Goal: Information Seeking & Learning: Learn about a topic

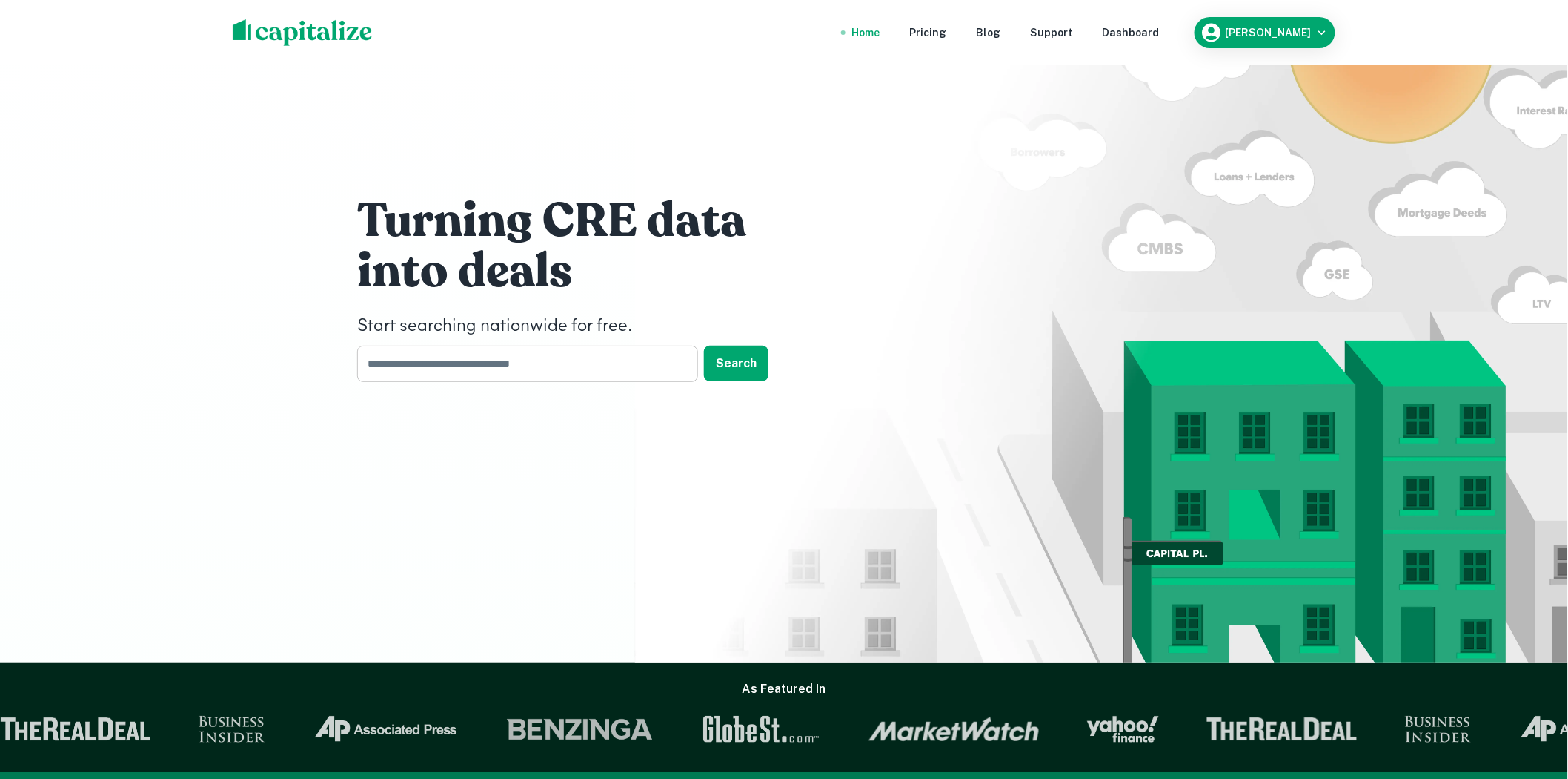
click at [470, 357] on input "text" at bounding box center [523, 364] width 331 height 36
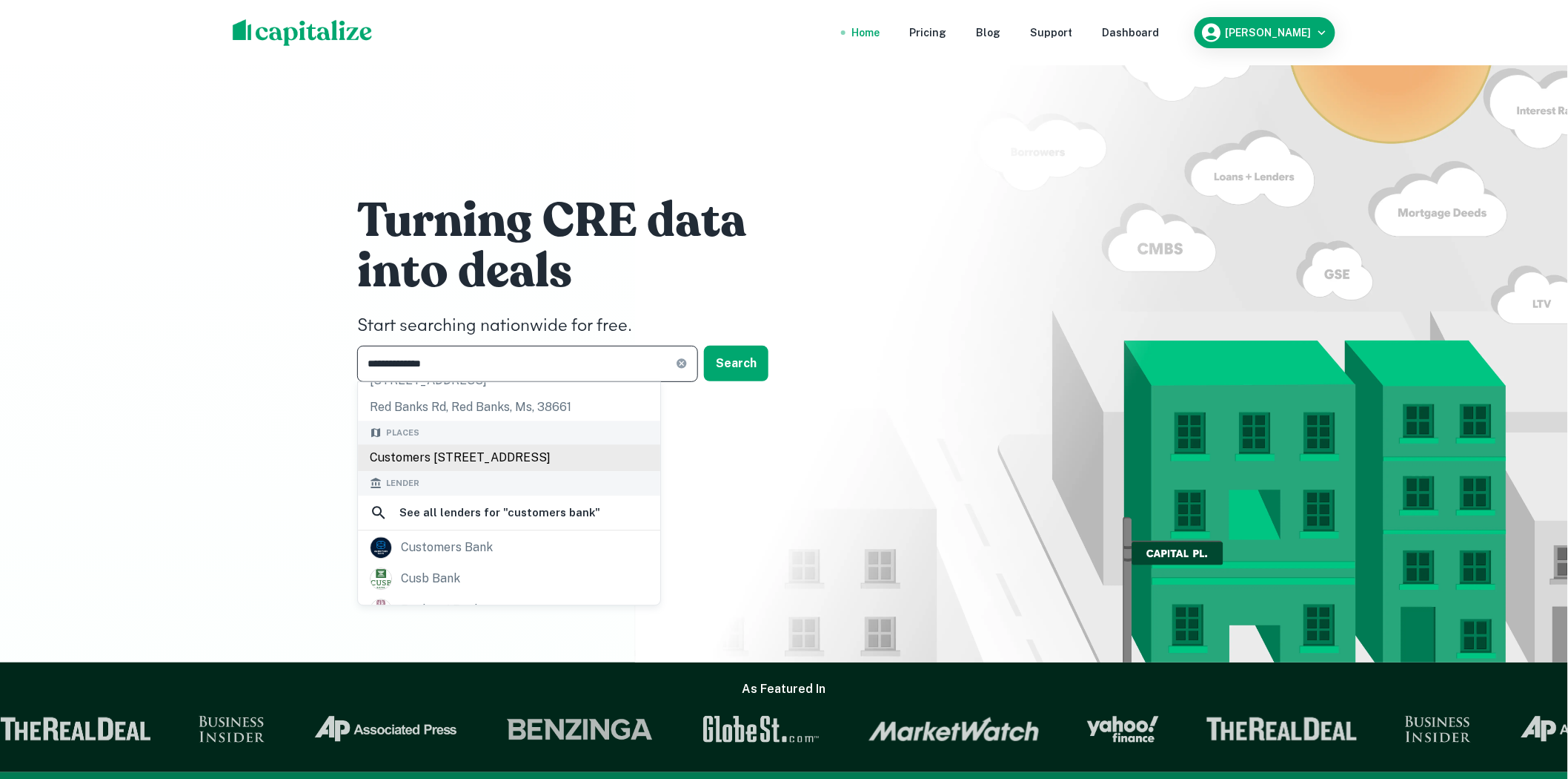
scroll to position [82, 0]
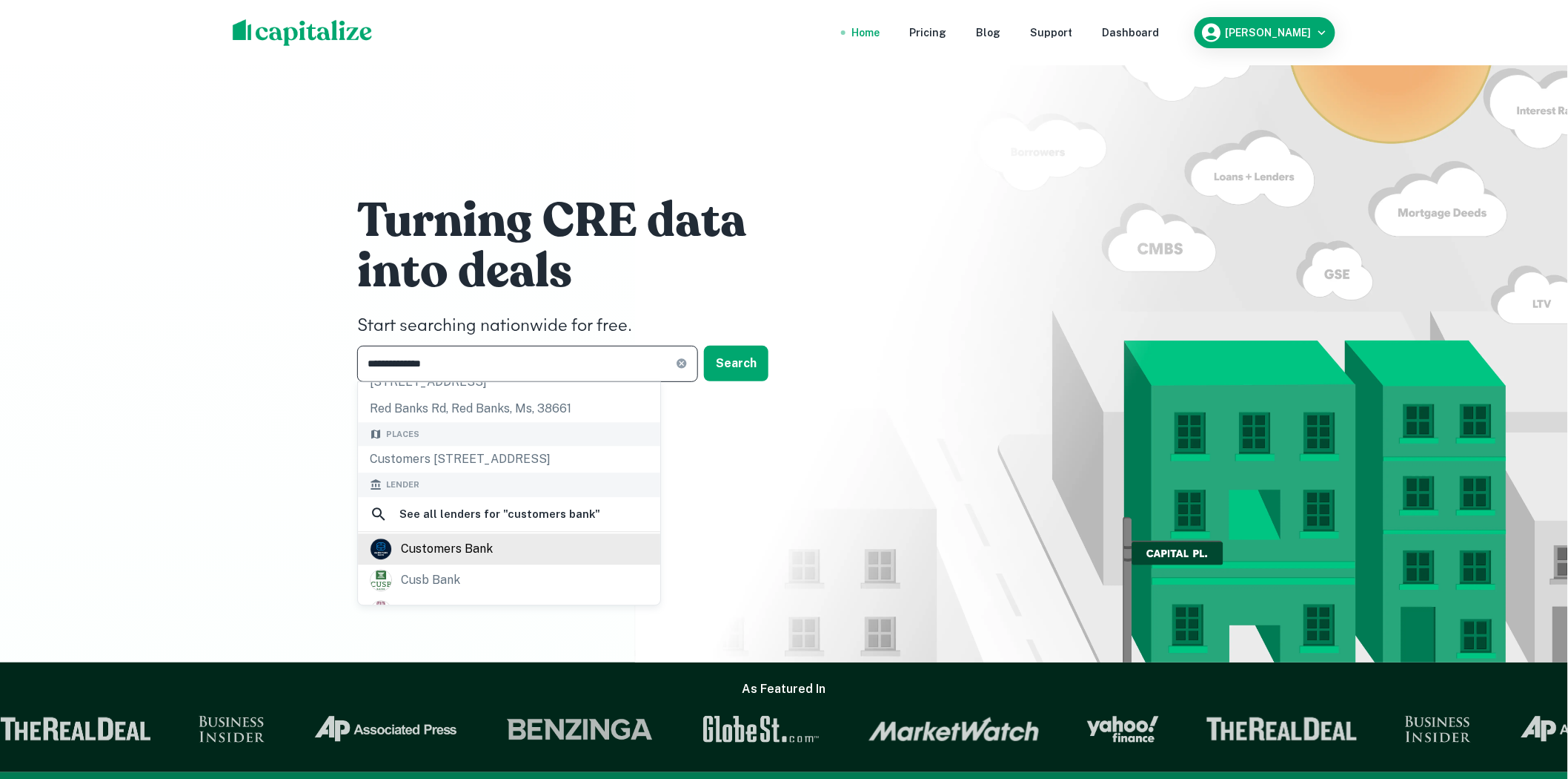
type input "**********"
click at [517, 552] on div "customers bank" at bounding box center [509, 548] width 279 height 22
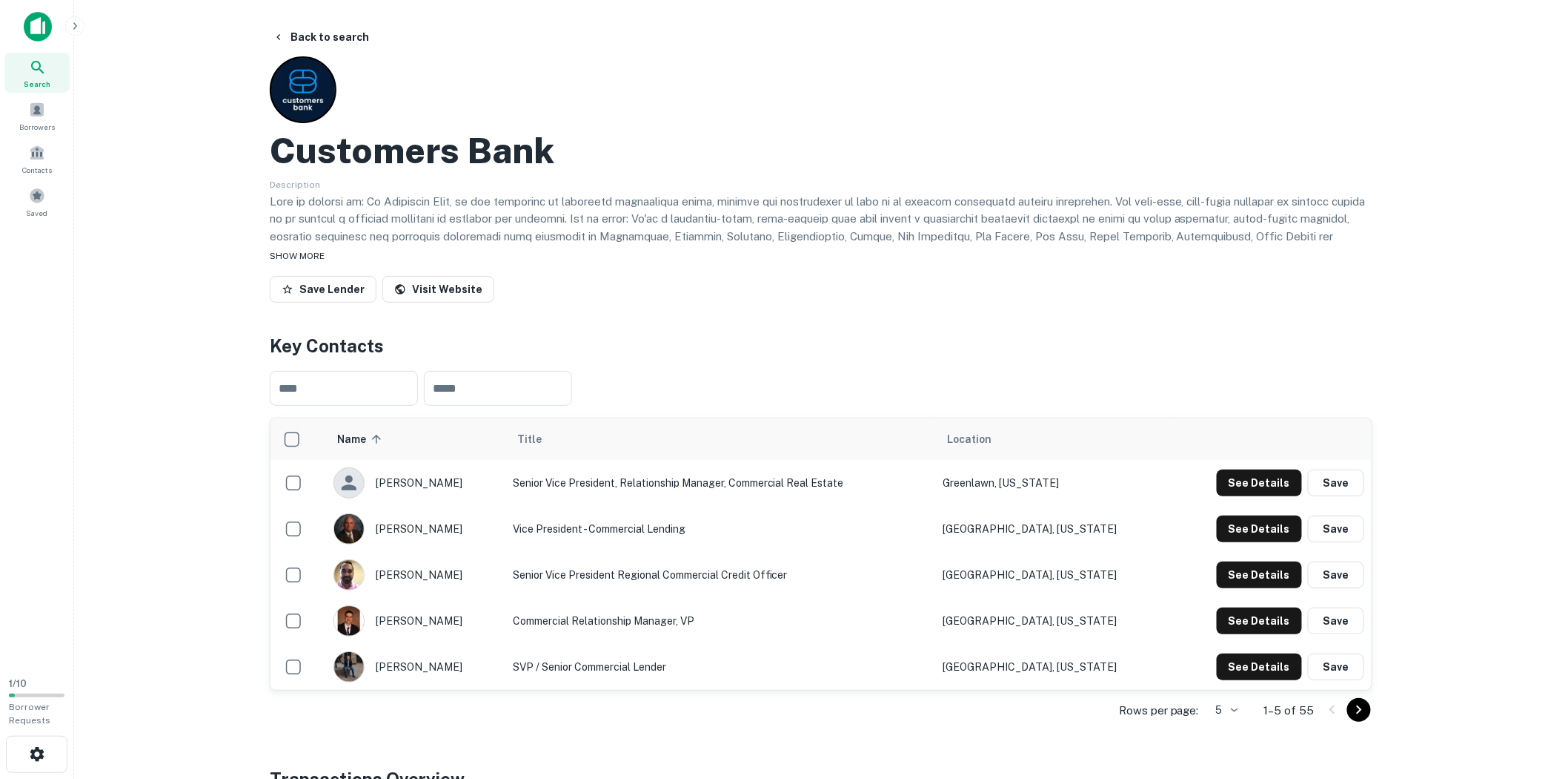
click at [317, 255] on span "SHOW MORE" at bounding box center [297, 255] width 55 height 11
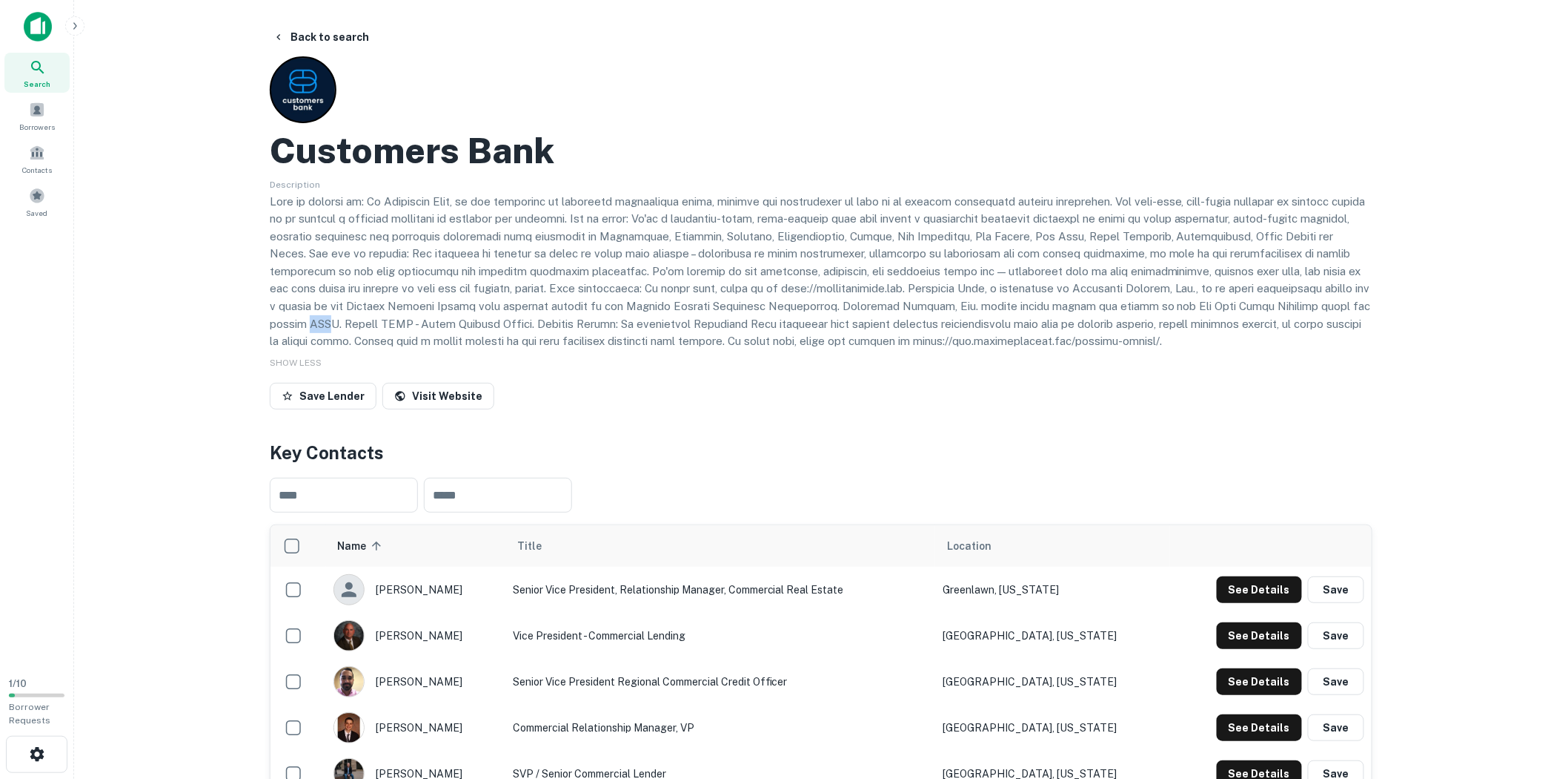
drag, startPoint x: 328, startPoint y: 322, endPoint x: 351, endPoint y: 323, distance: 23.0
click at [351, 323] on p at bounding box center [821, 271] width 1103 height 157
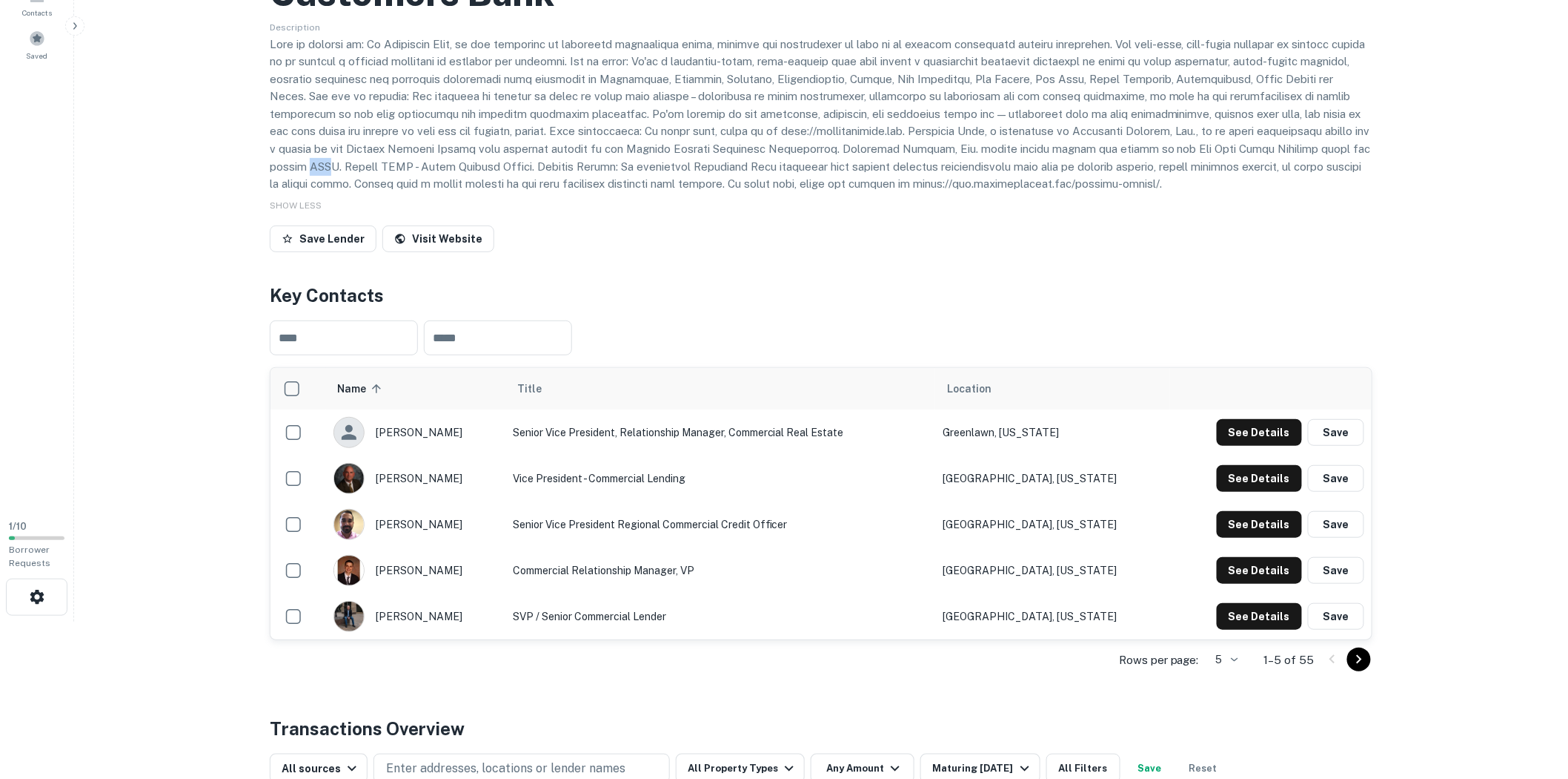
scroll to position [165, 0]
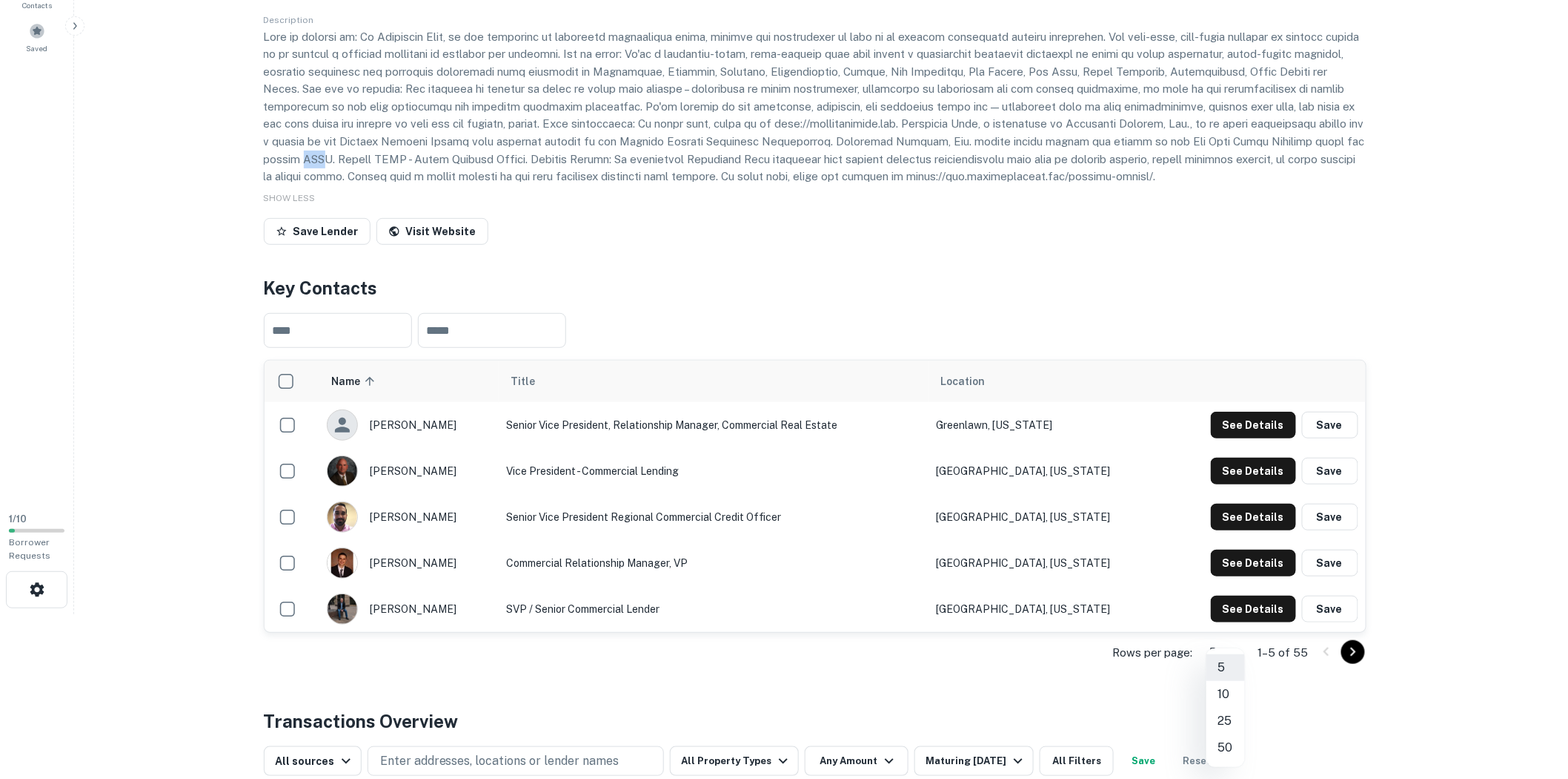
click at [1234, 614] on body "Search Borrowers Contacts Saved 1 / 10 Borrower Requests Back to search Custome…" at bounding box center [784, 225] width 1568 height 779
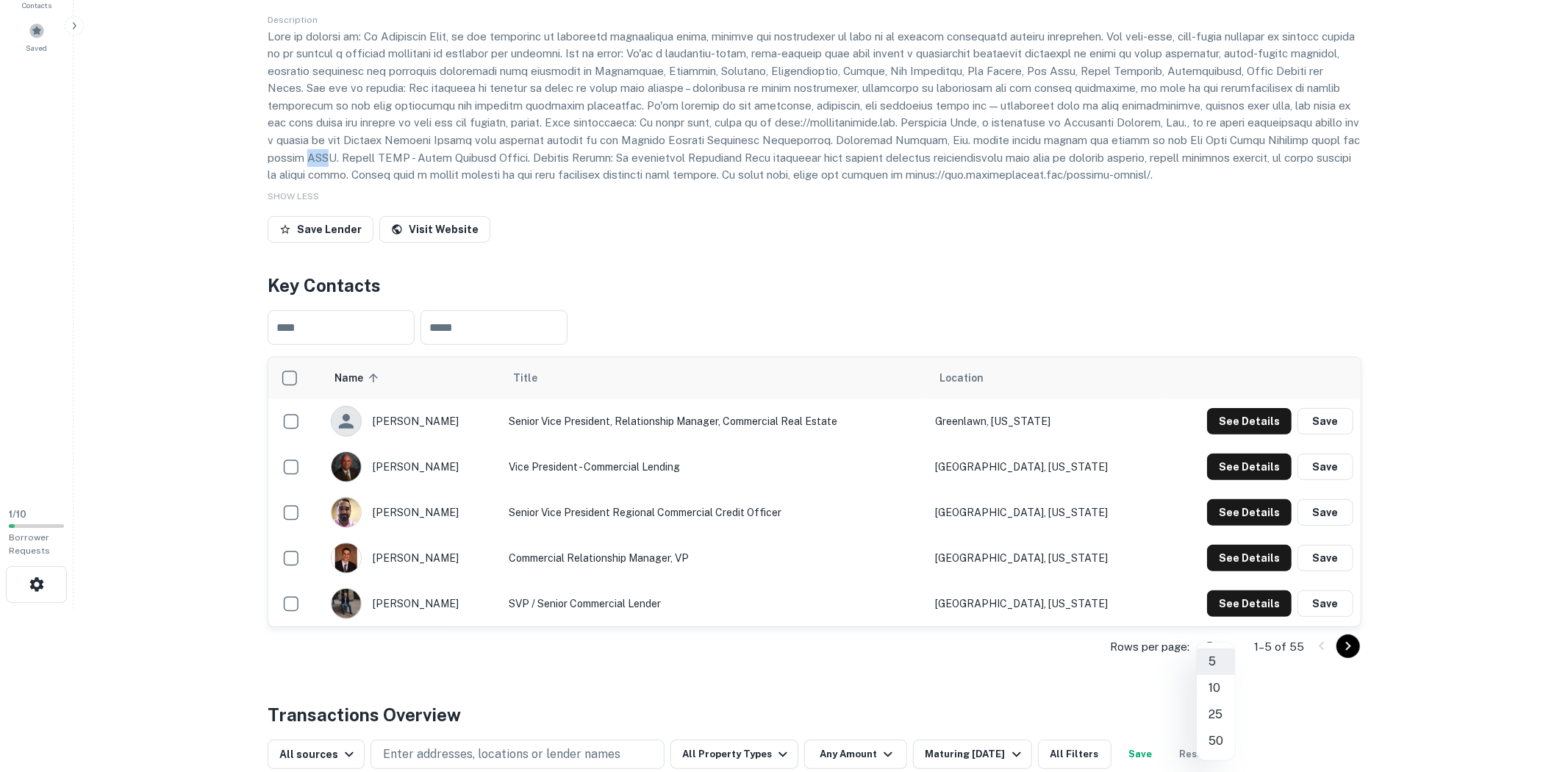
click at [1221, 743] on li "50" at bounding box center [1215, 740] width 38 height 26
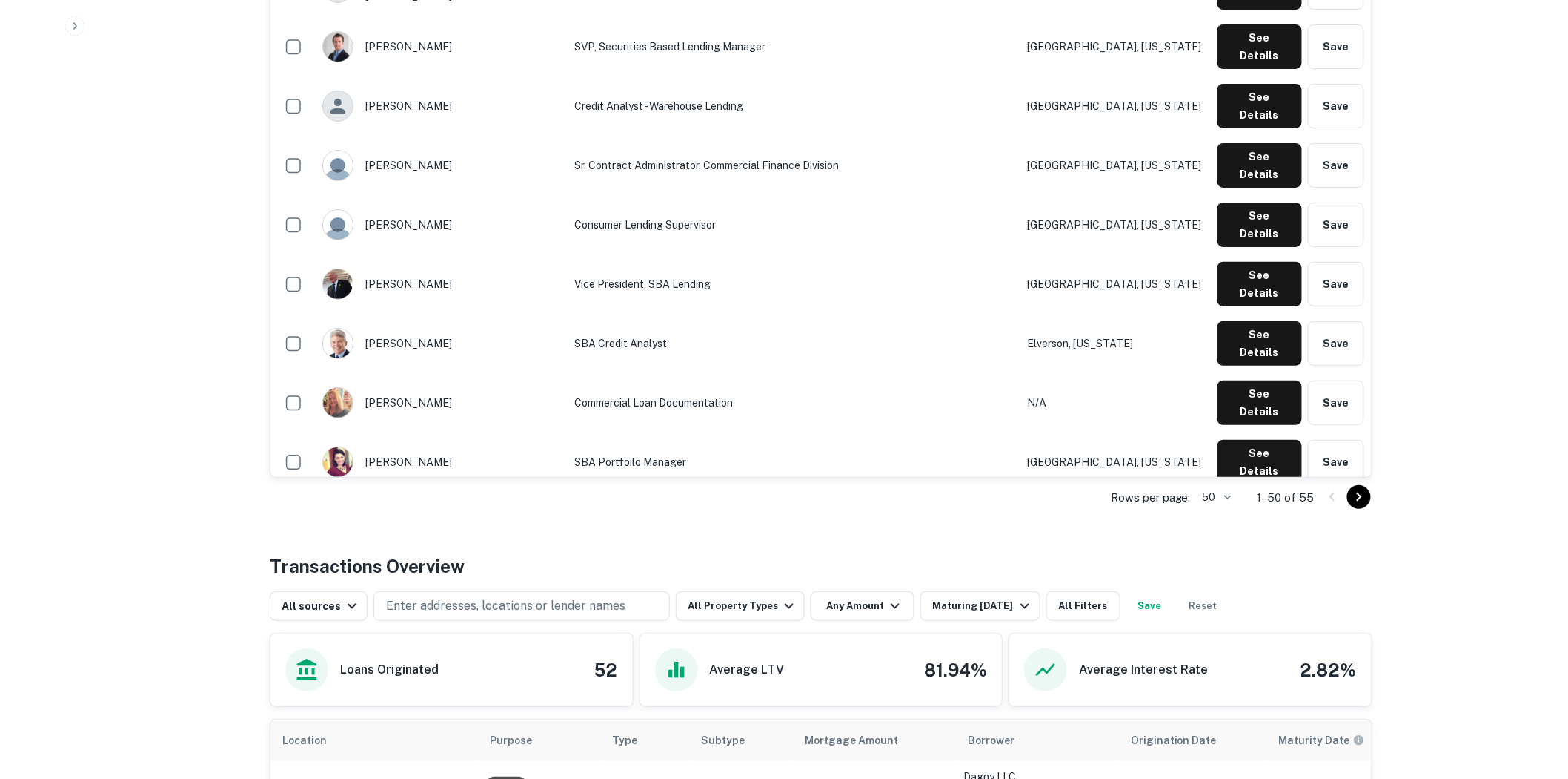
scroll to position [2389, 0]
click at [1366, 500] on icon "Go to next page" at bounding box center [1360, 497] width 18 height 18
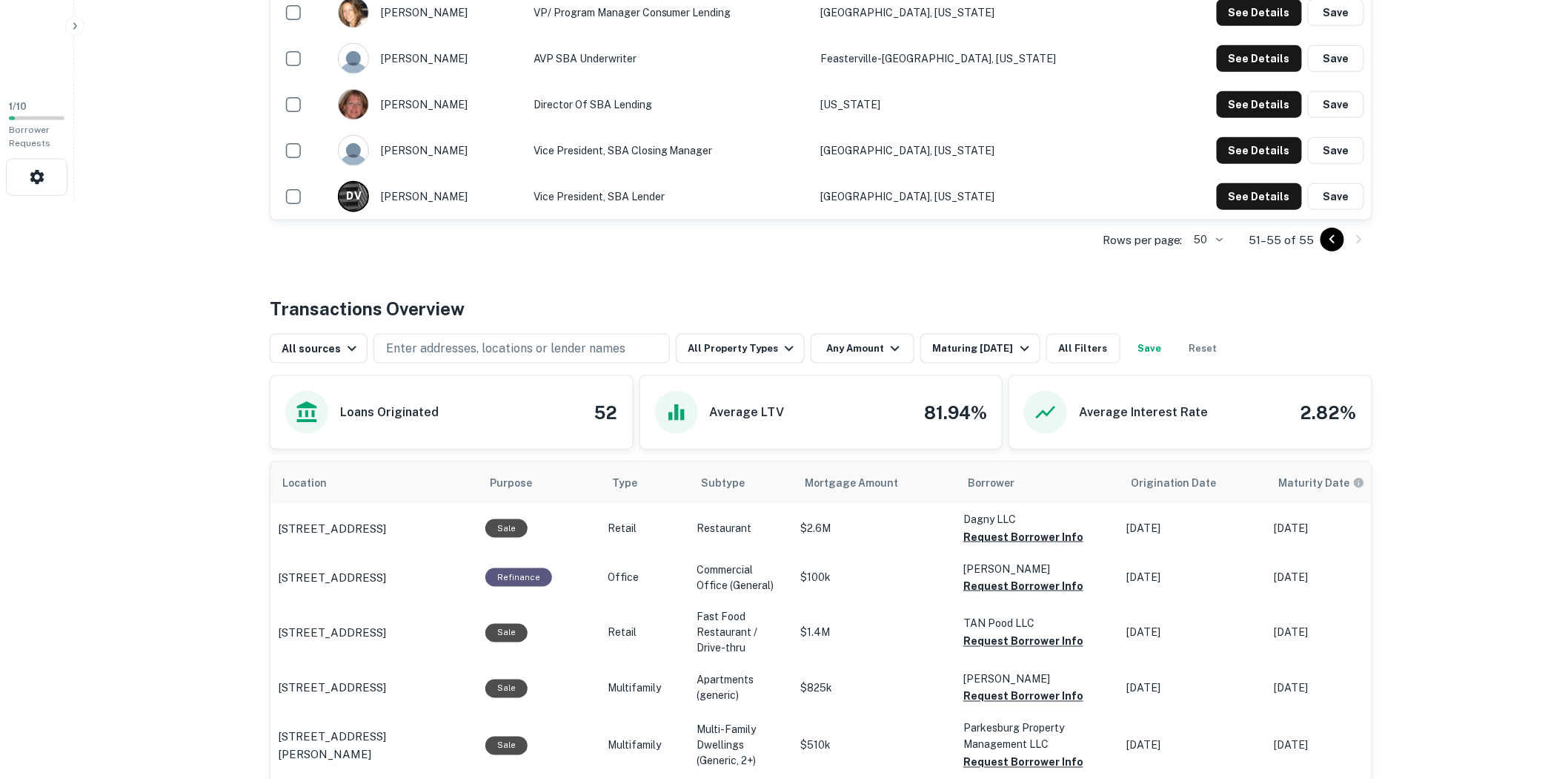
scroll to position [700, 0]
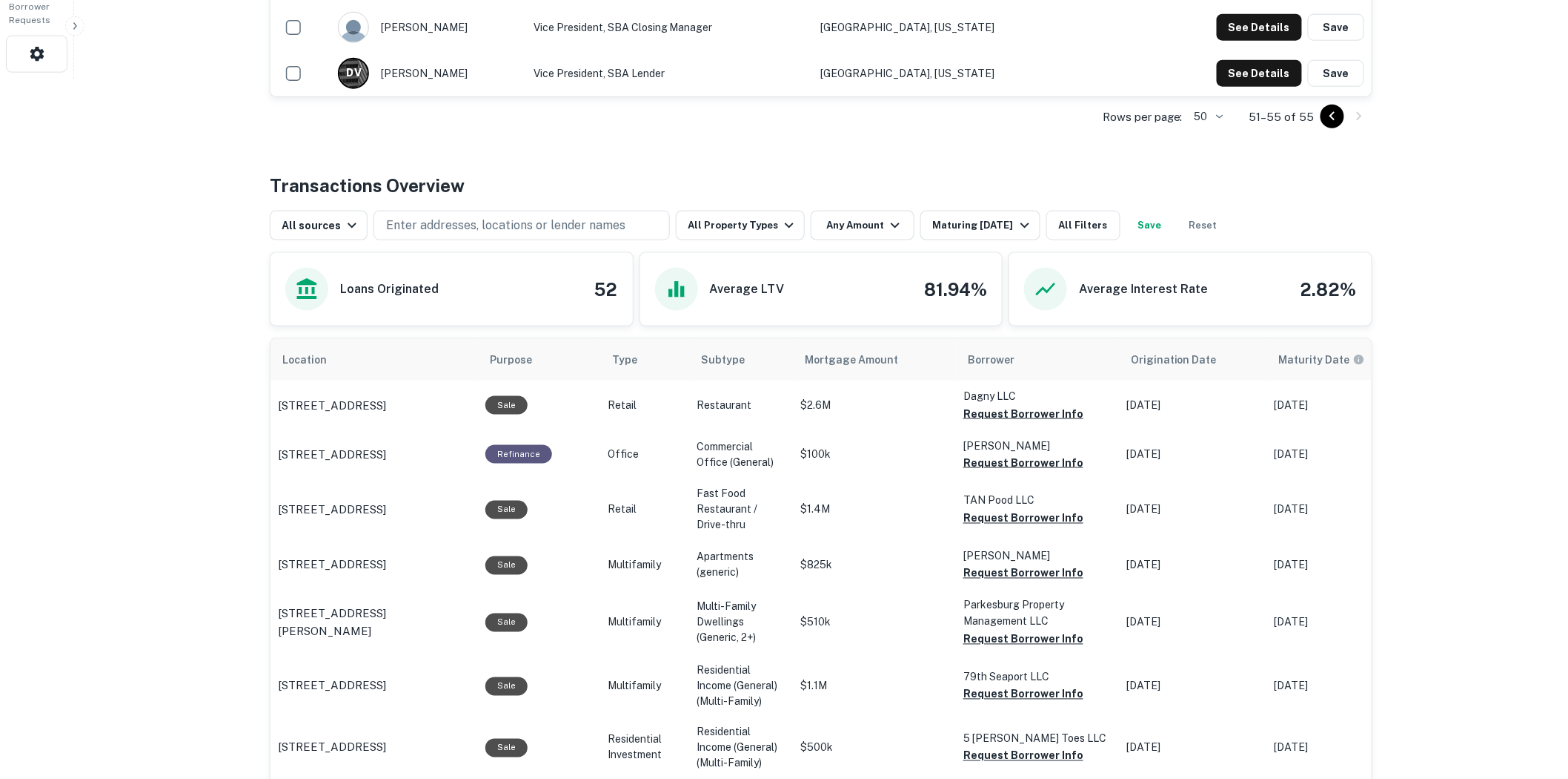
click at [403, 189] on h4 "Transactions Overview" at bounding box center [367, 185] width 195 height 26
click at [787, 221] on icon "button" at bounding box center [789, 226] width 18 height 18
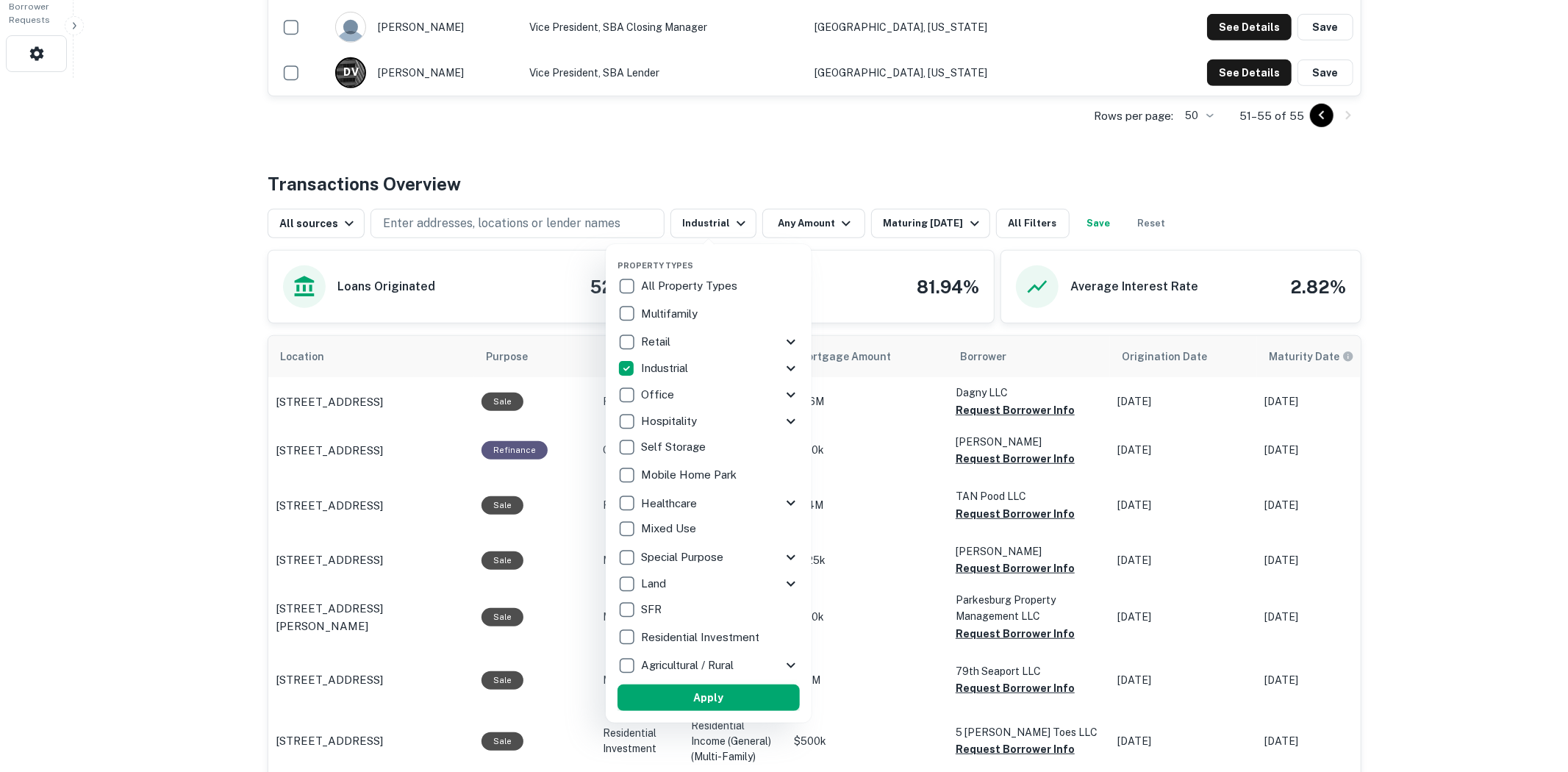
click at [718, 694] on button "Apply" at bounding box center [708, 697] width 182 height 26
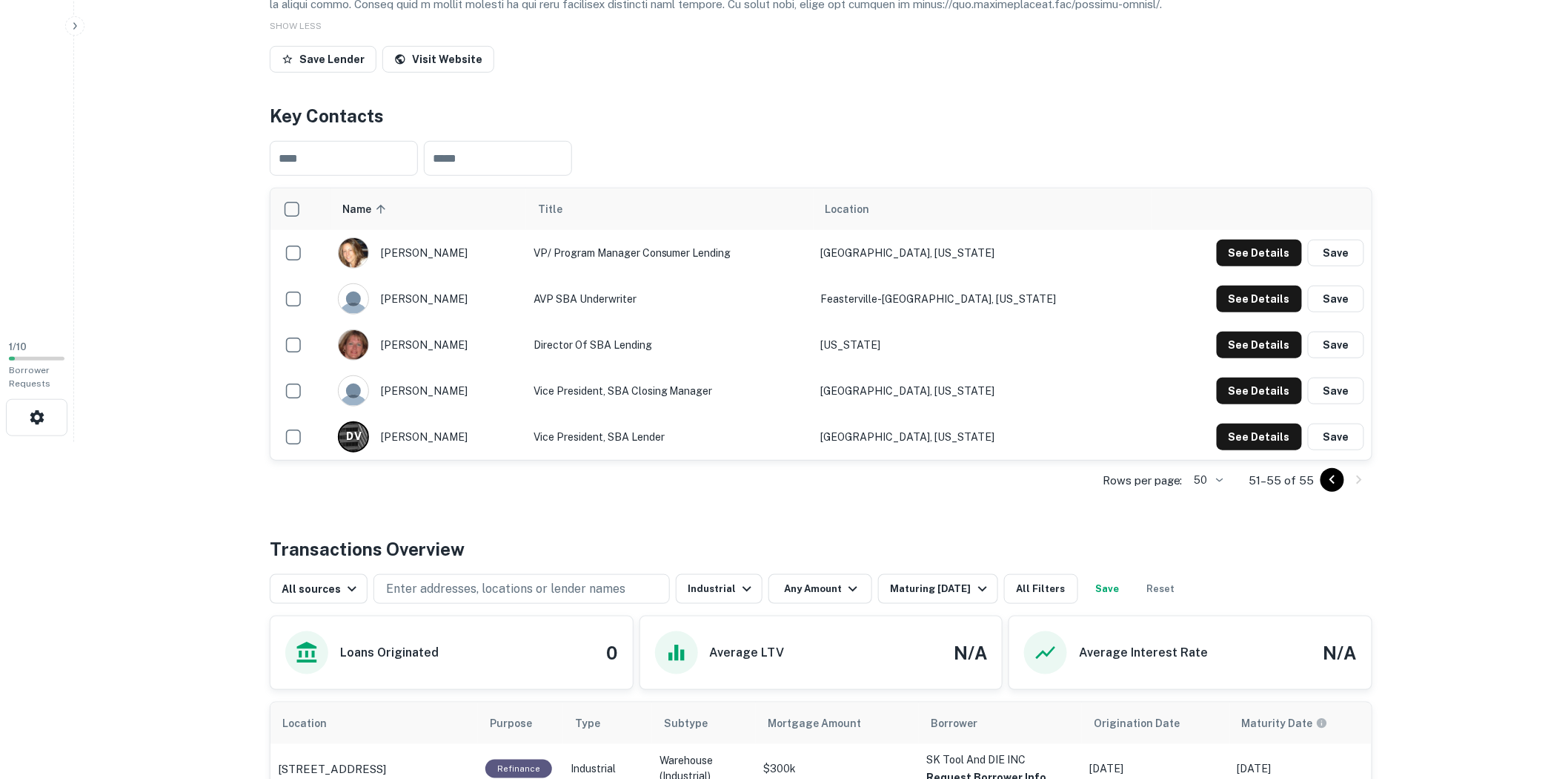
scroll to position [638, 0]
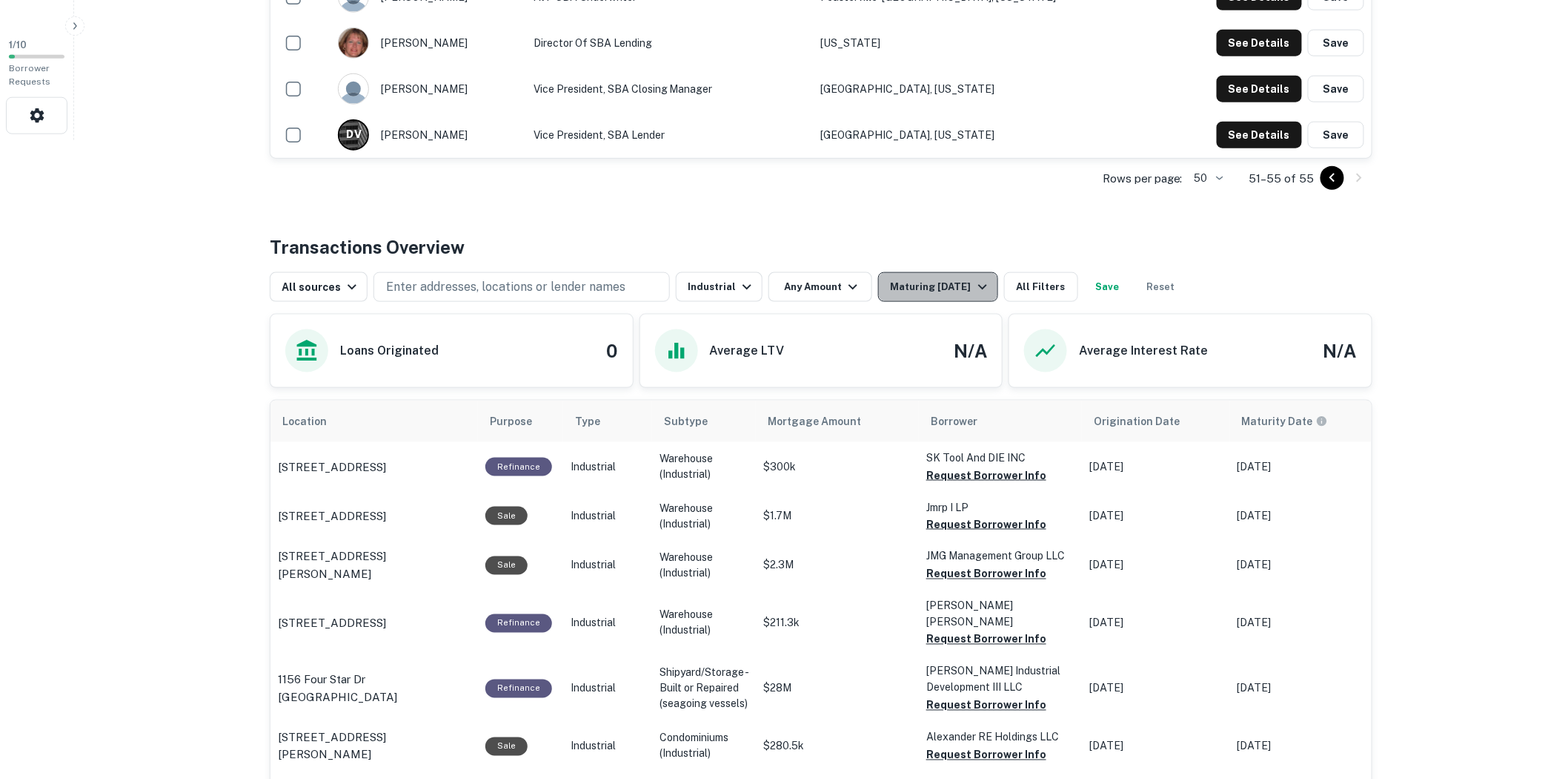
click at [979, 289] on icon "button" at bounding box center [983, 287] width 9 height 5
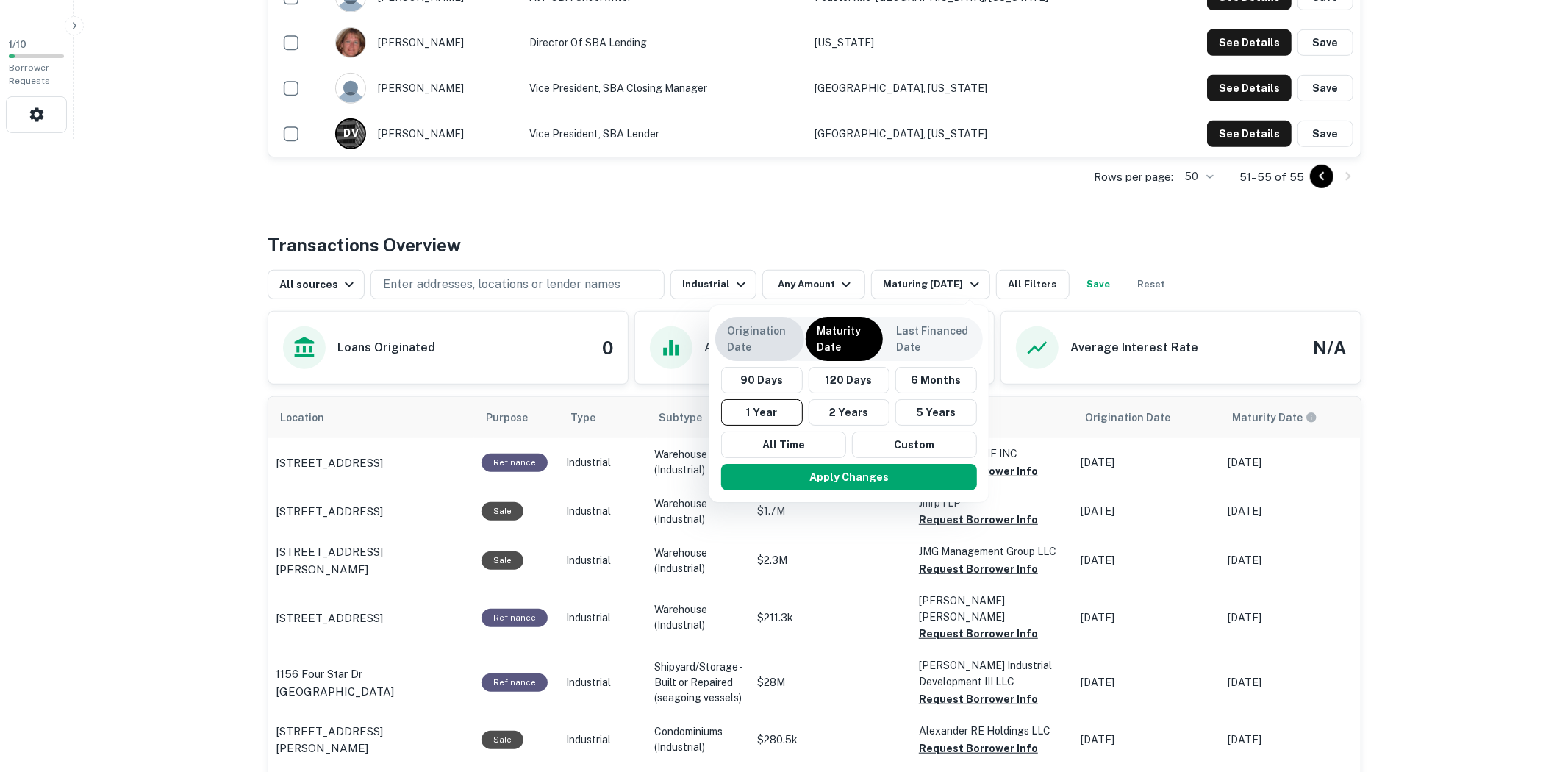
click at [753, 336] on p "Origination Date" at bounding box center [760, 339] width 65 height 33
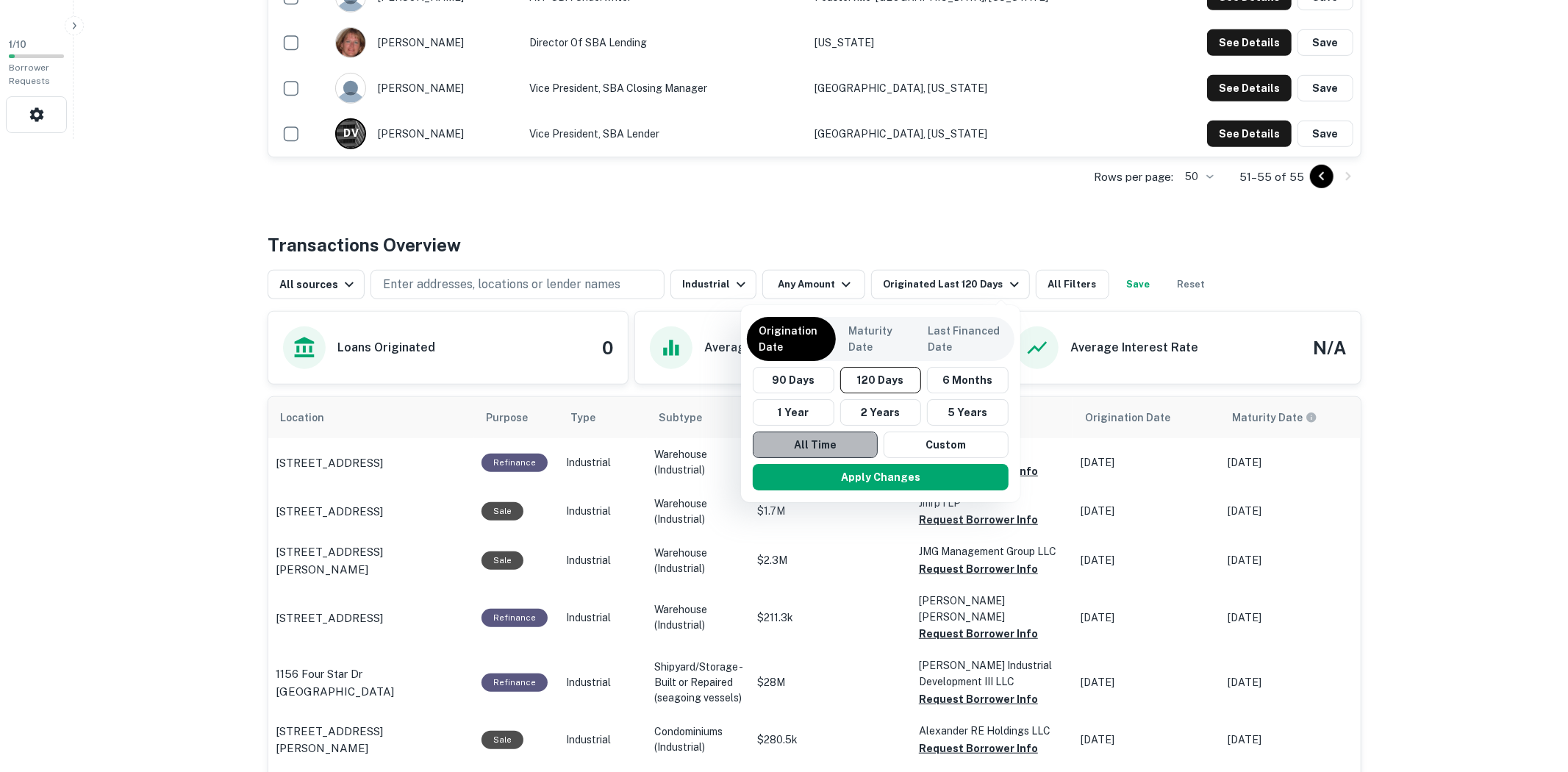
click at [820, 437] on button "All Time" at bounding box center [815, 445] width 125 height 26
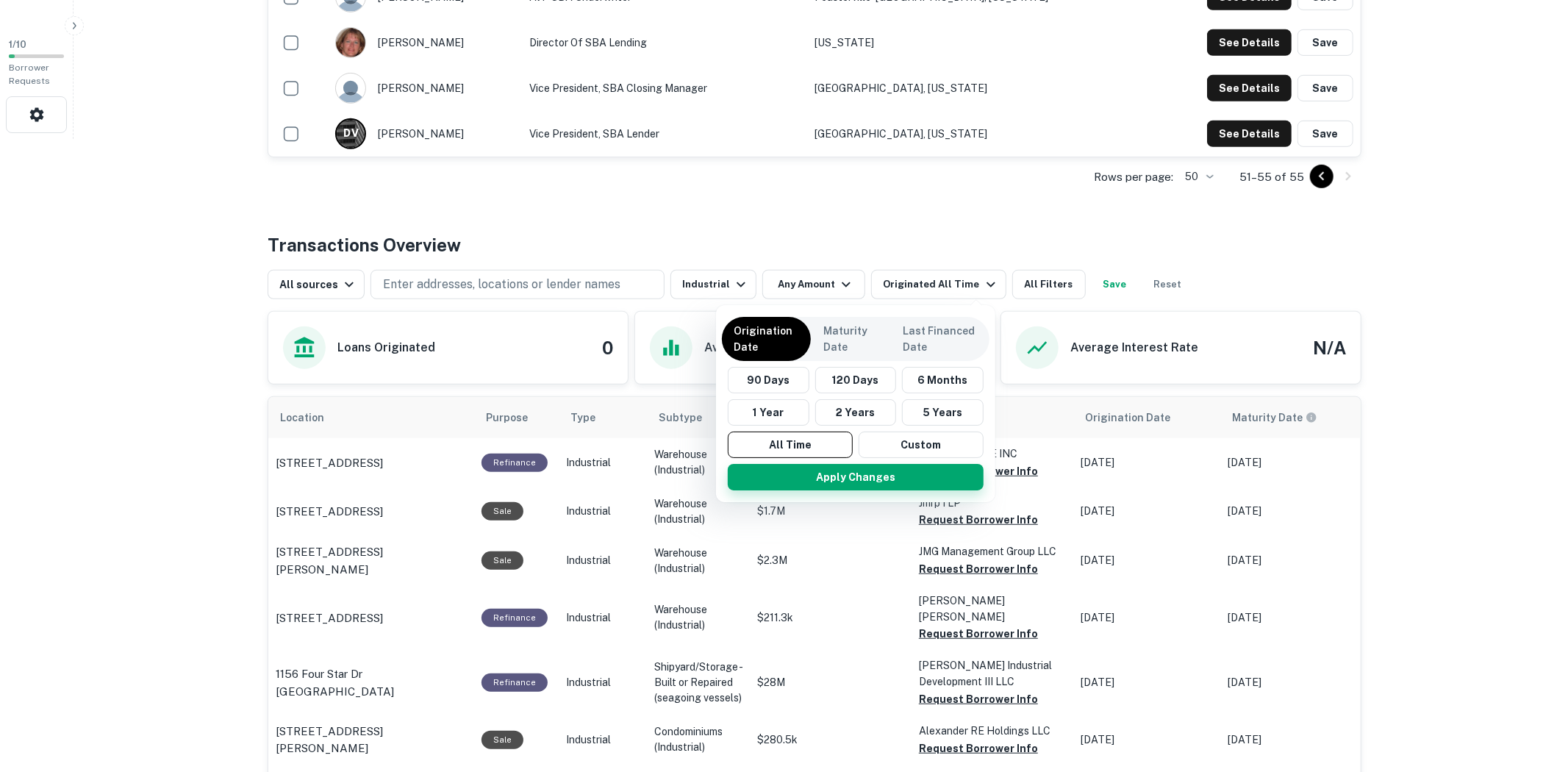
click at [909, 481] on button "Apply Changes" at bounding box center [855, 477] width 255 height 26
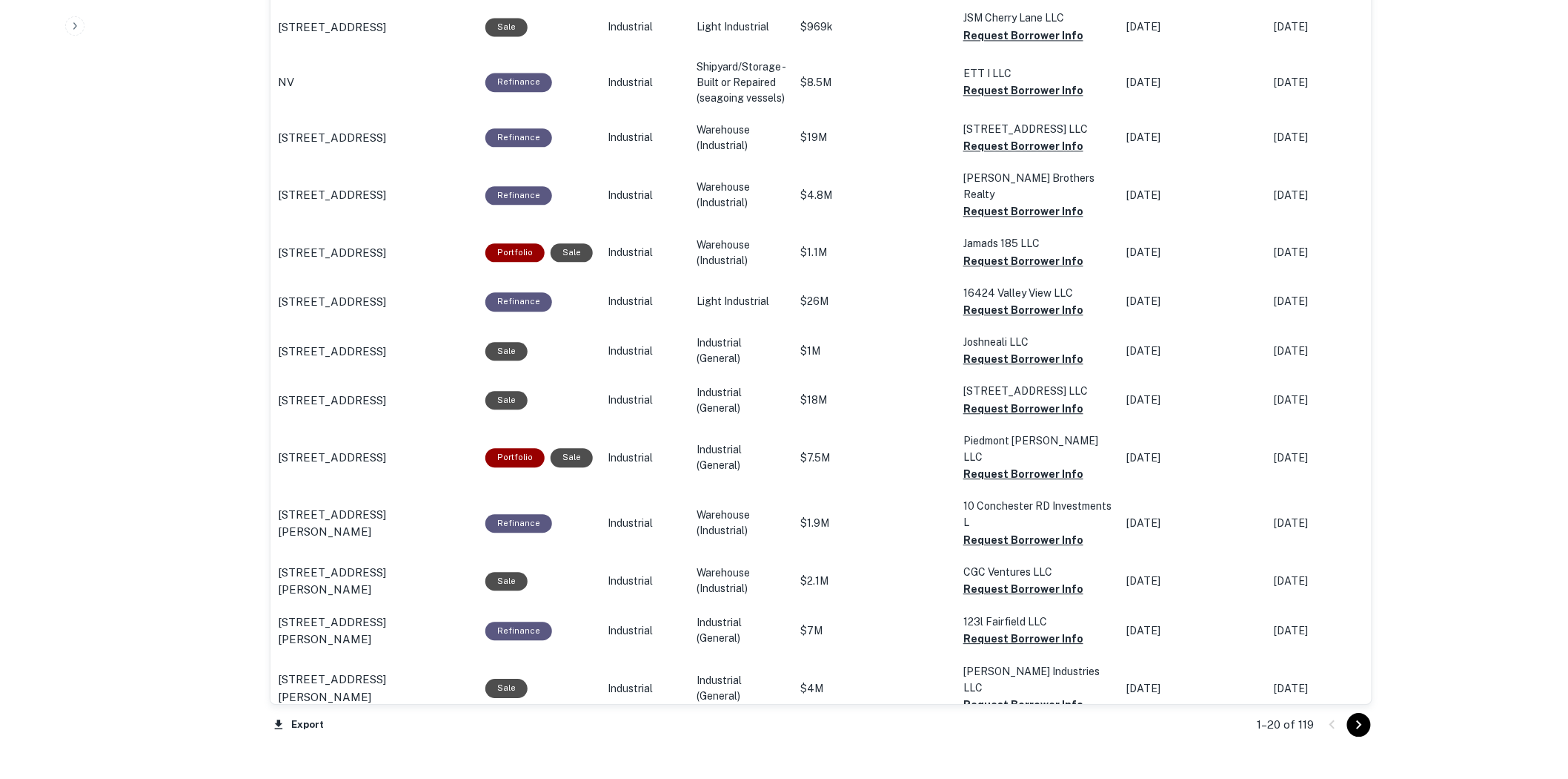
scroll to position [1499, 0]
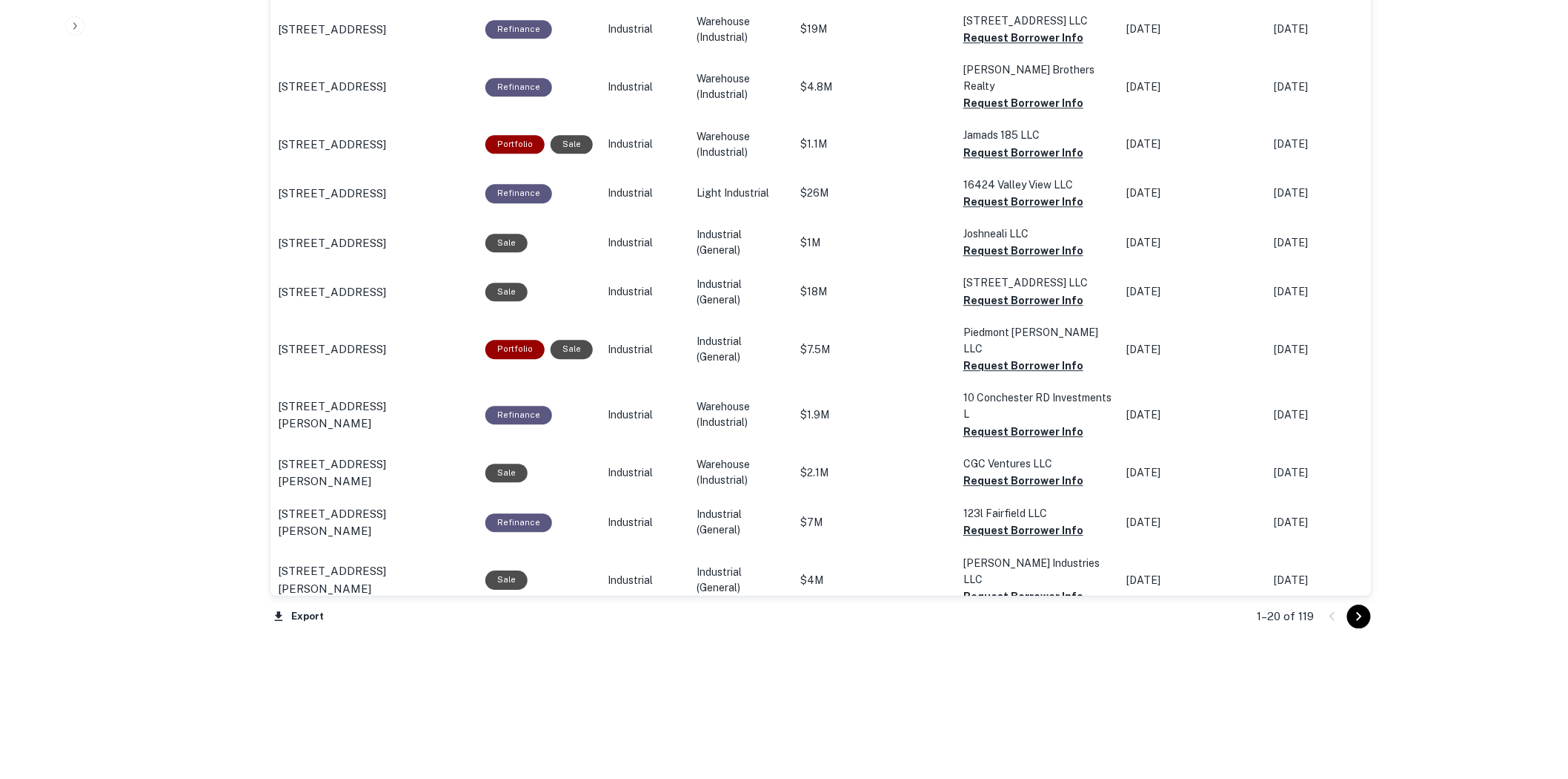
click at [1366, 614] on icon "Go to next page" at bounding box center [1360, 617] width 18 height 18
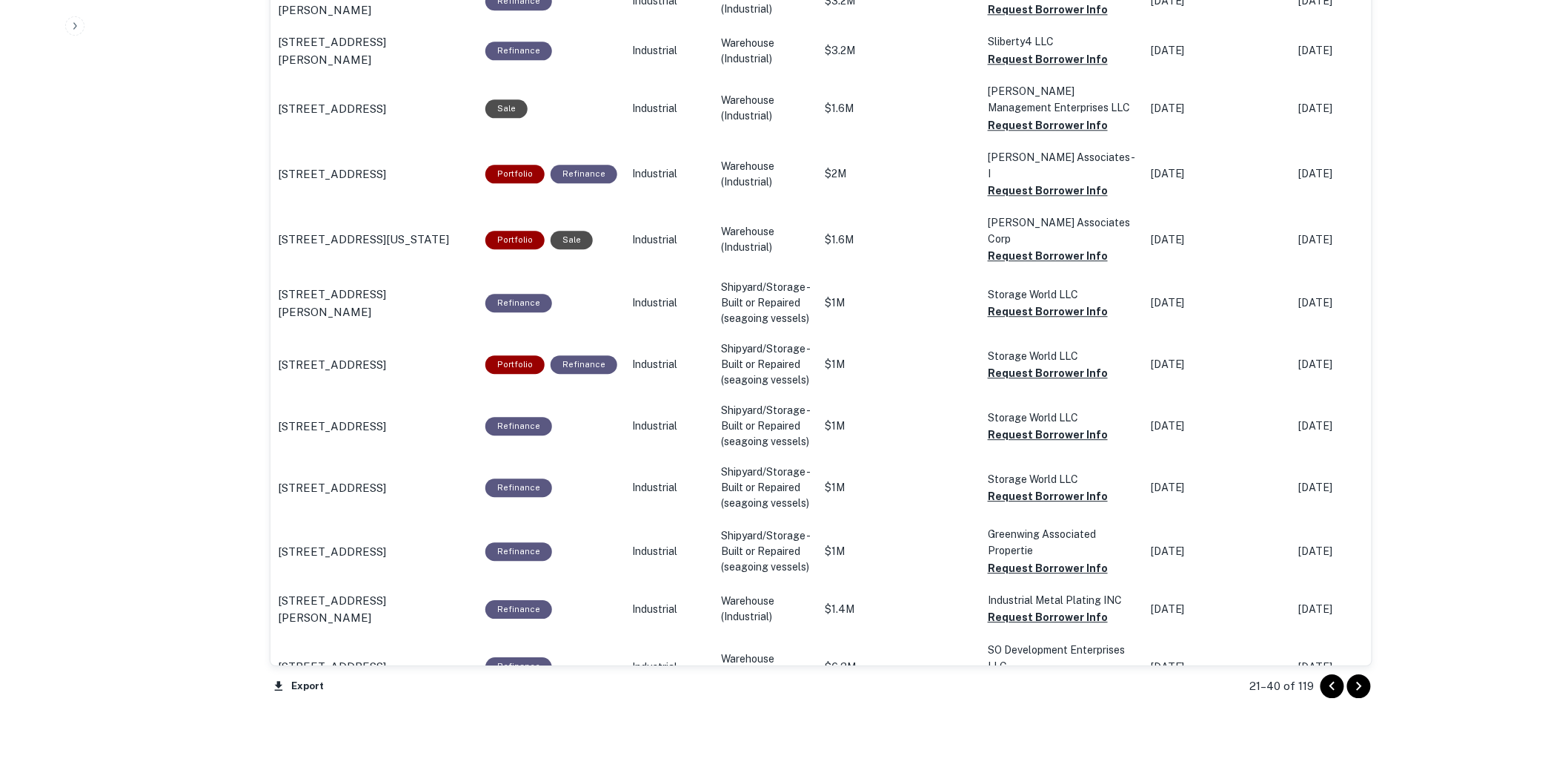
click at [1364, 692] on icon "Go to next page" at bounding box center [1360, 686] width 18 height 18
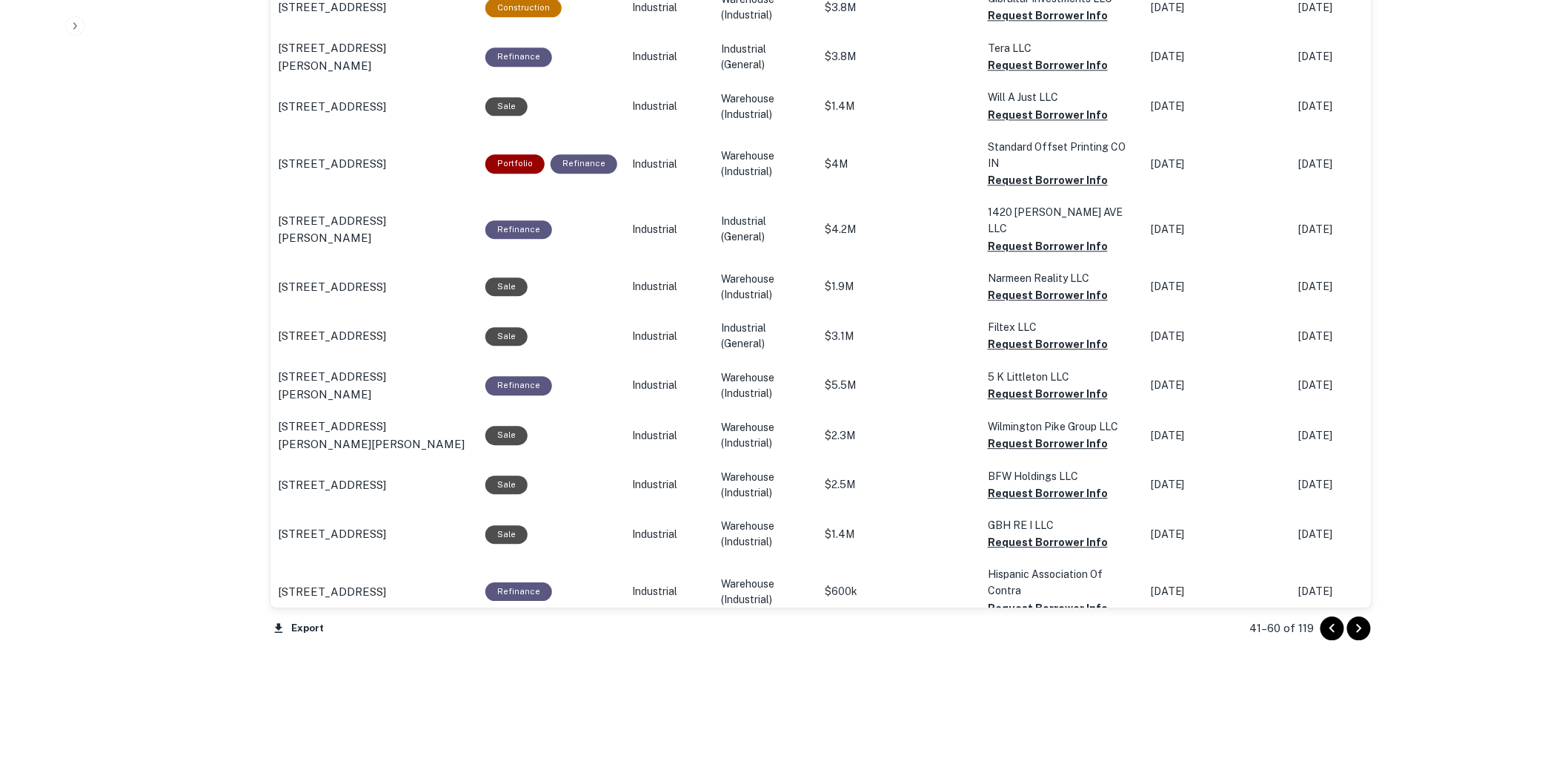
scroll to position [1499, 0]
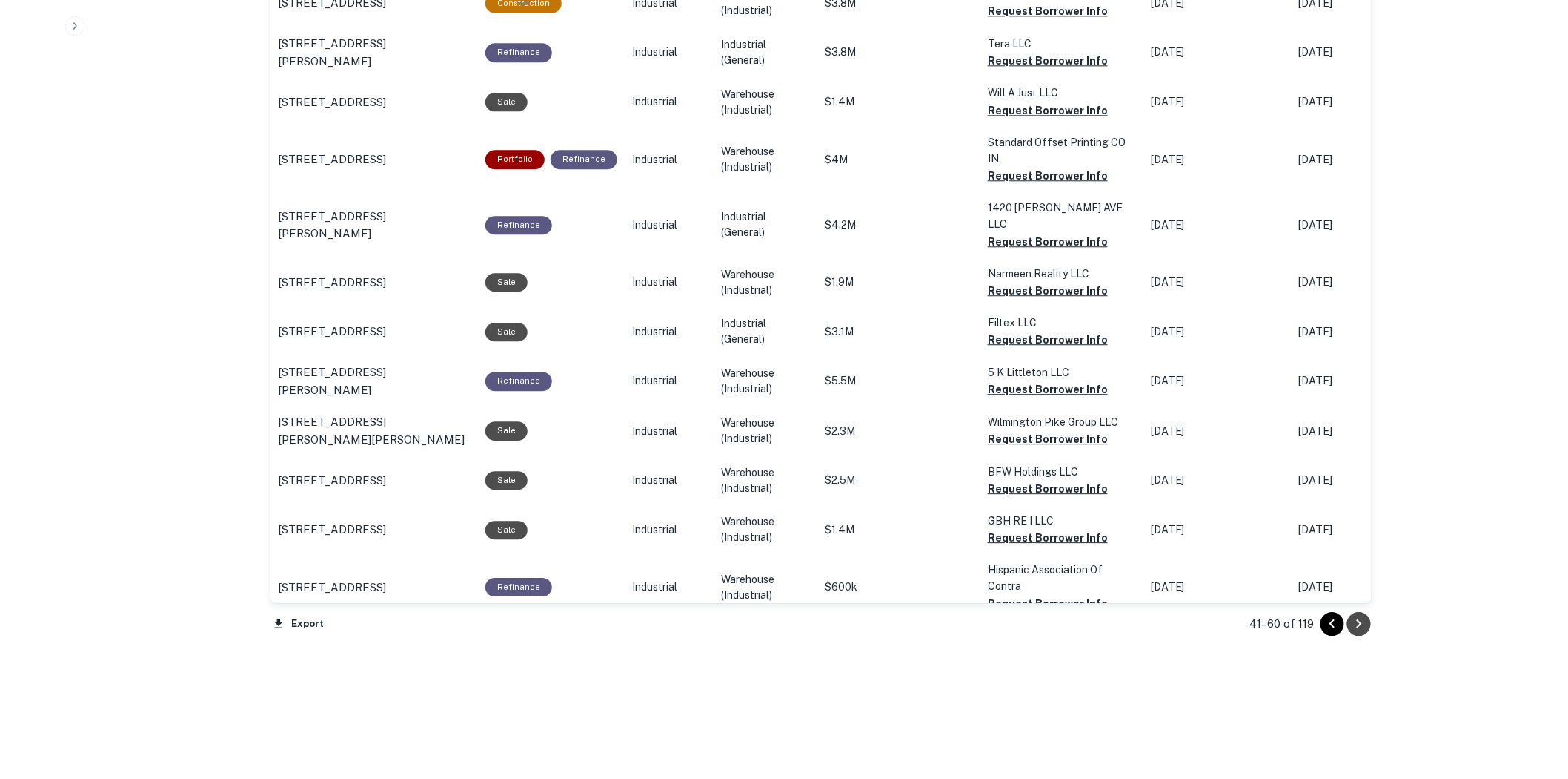
click at [1362, 620] on icon "Go to next page" at bounding box center [1360, 624] width 18 height 18
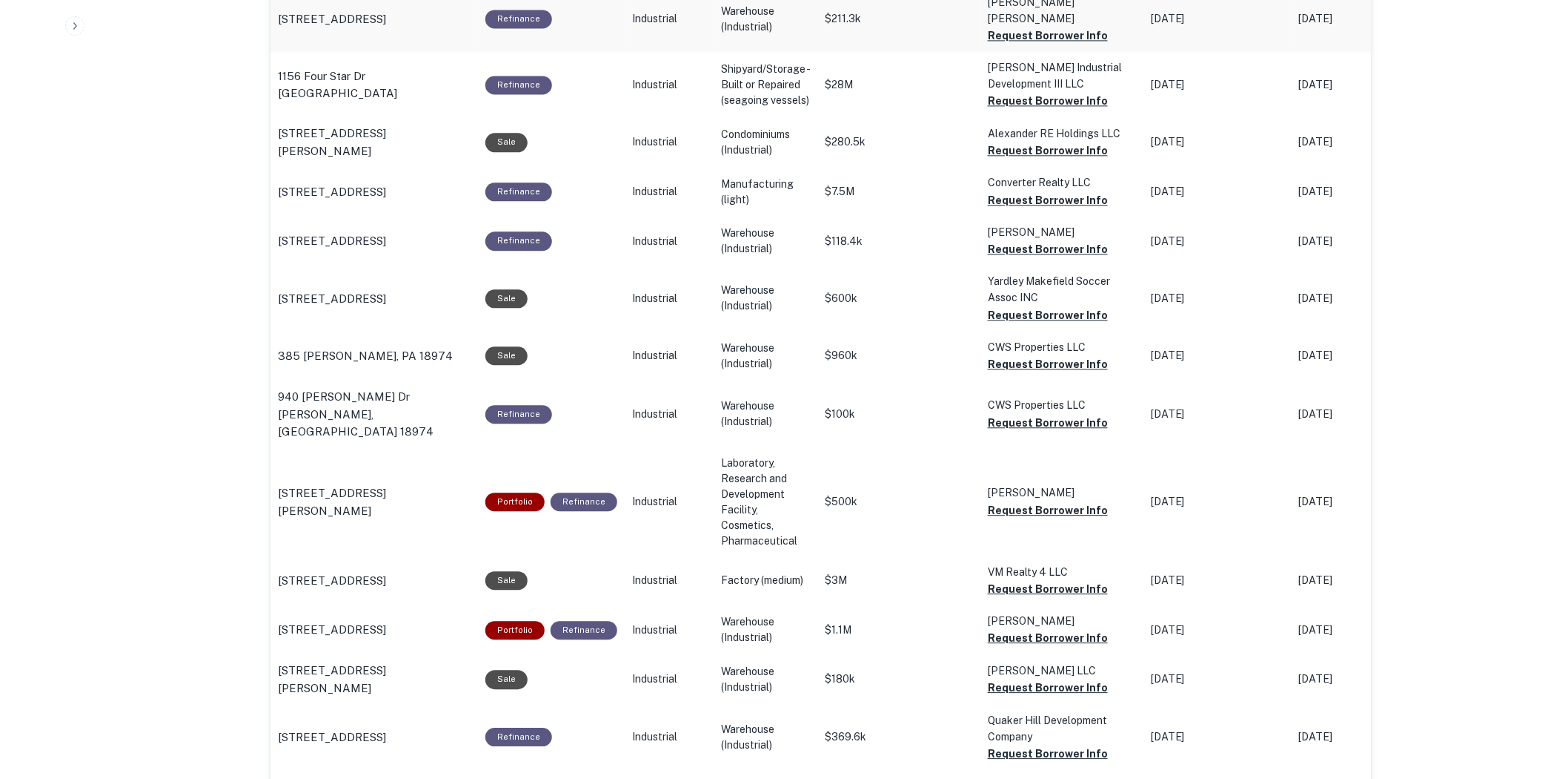
scroll to position [1528, 0]
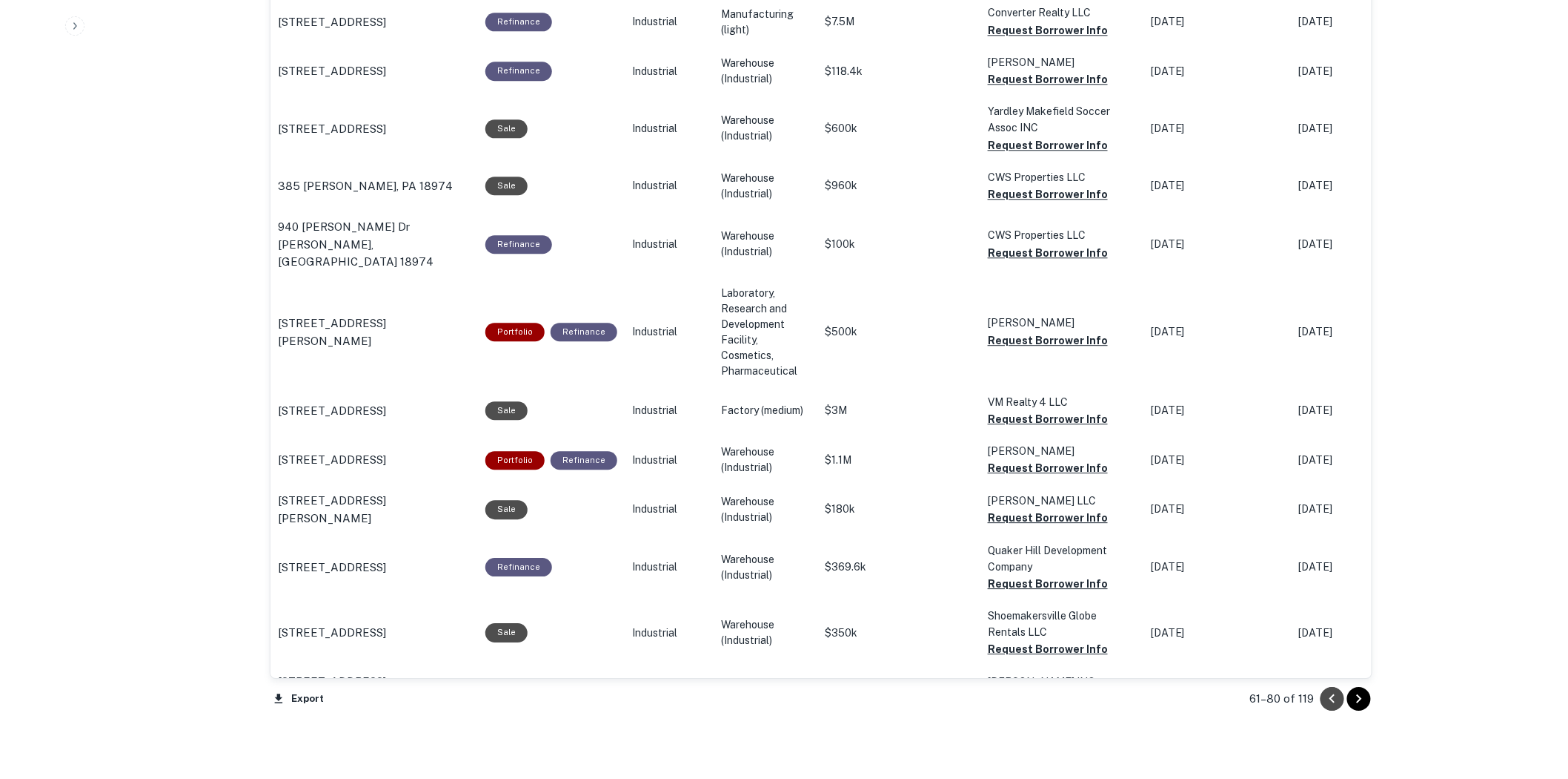
click at [1332, 701] on icon "Go to previous page" at bounding box center [1333, 698] width 18 height 18
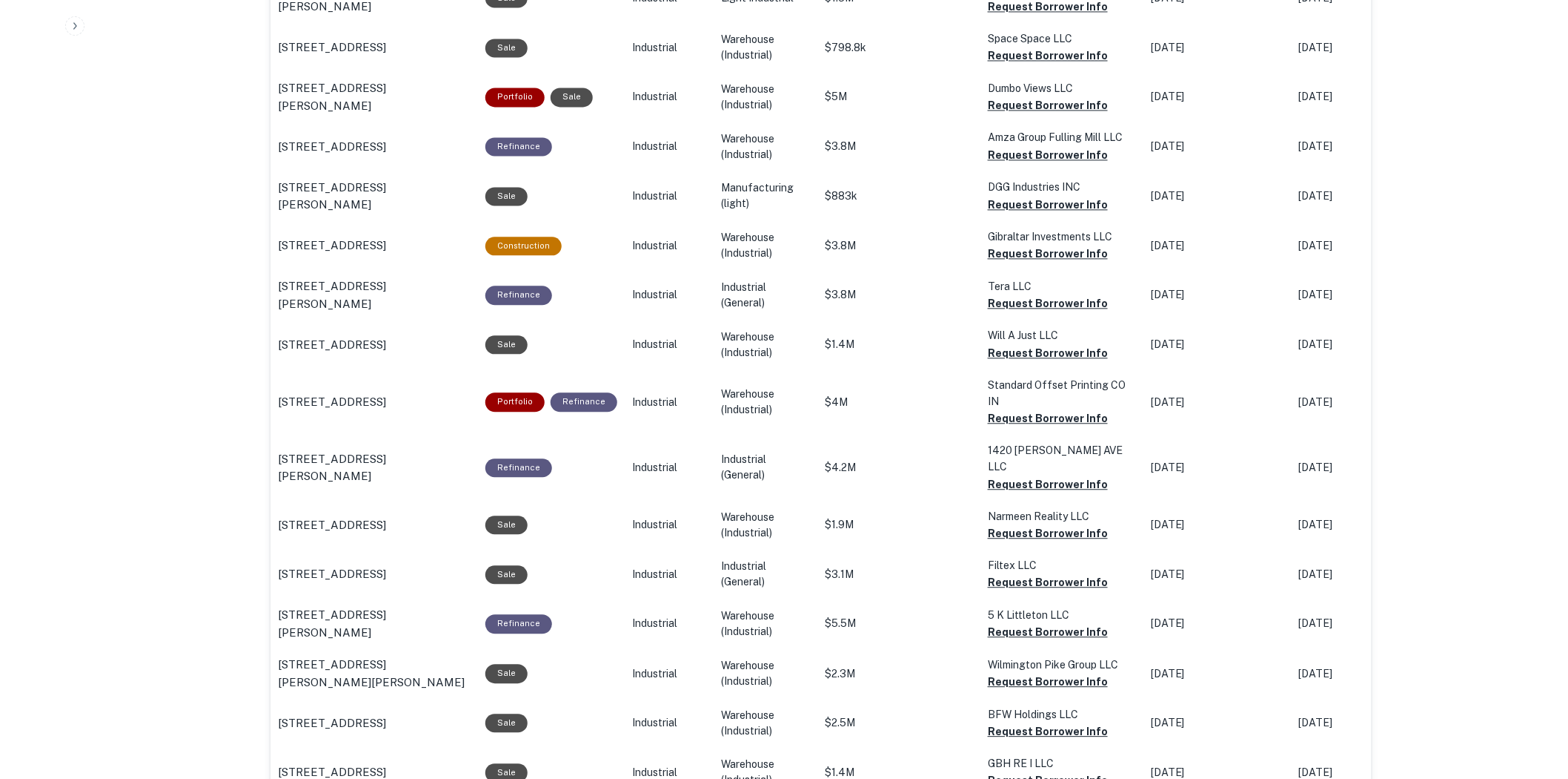
scroll to position [1506, 0]
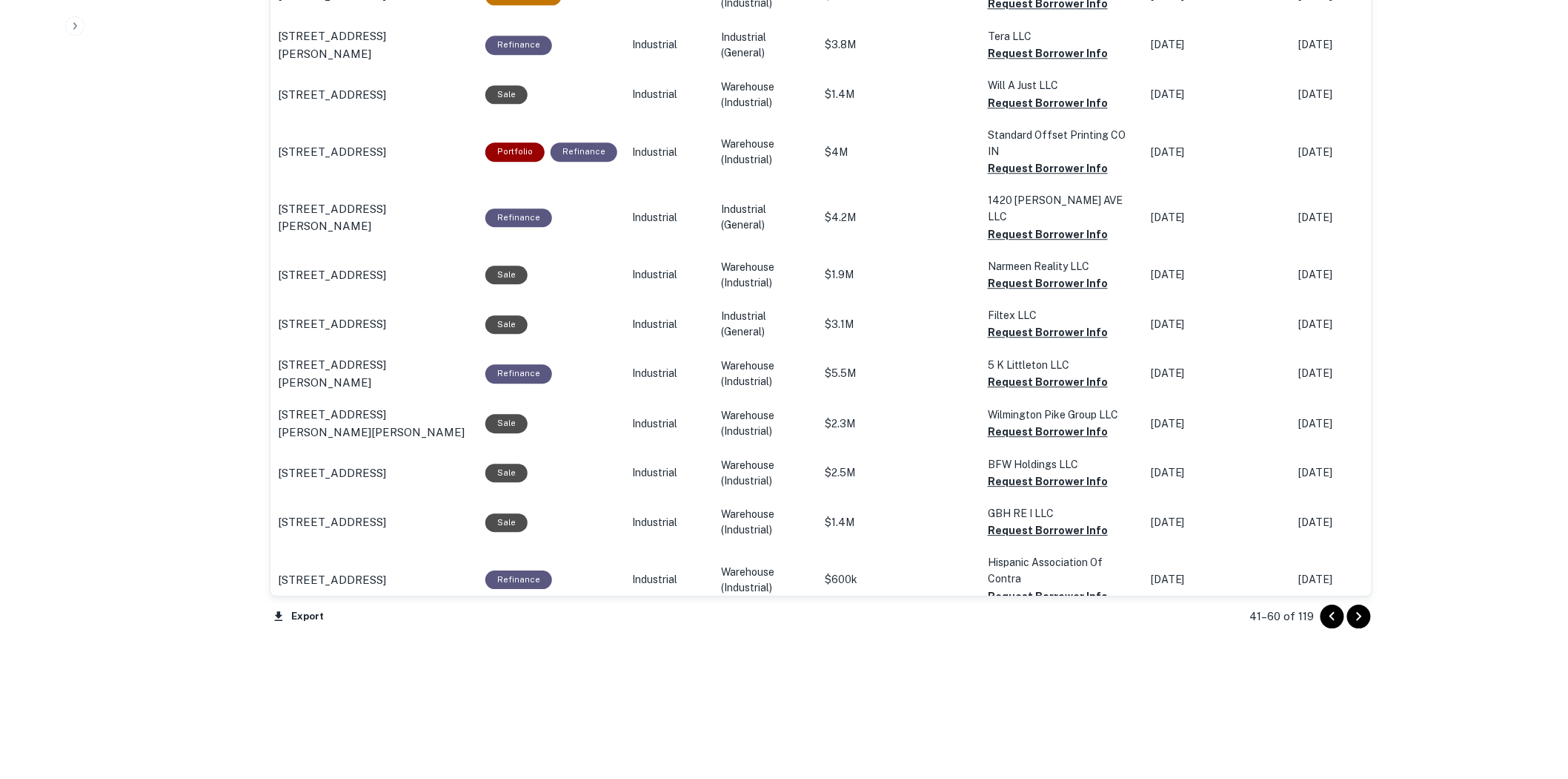
click at [1361, 621] on icon "Go to next page" at bounding box center [1360, 617] width 18 height 18
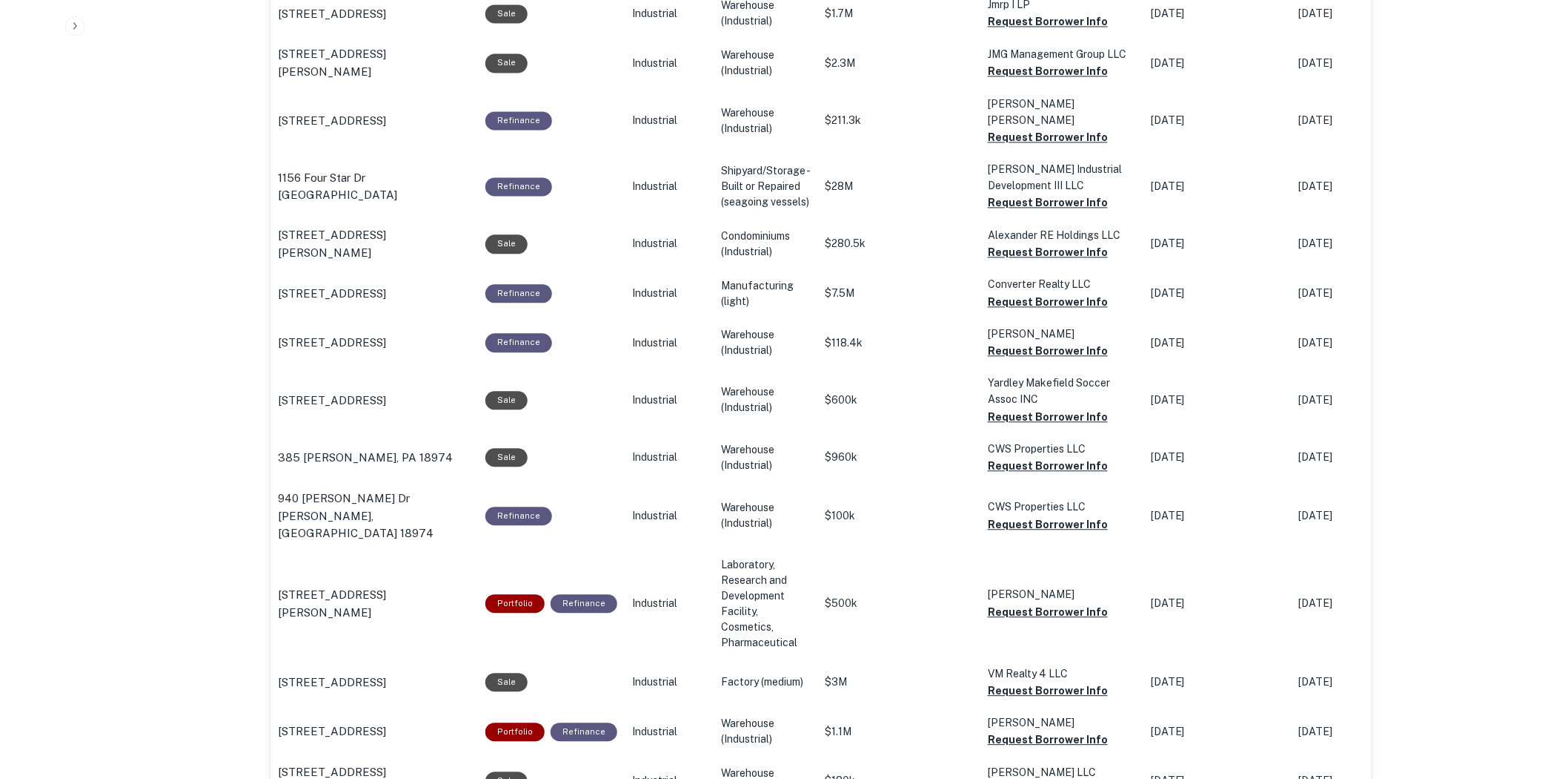
scroll to position [1506, 0]
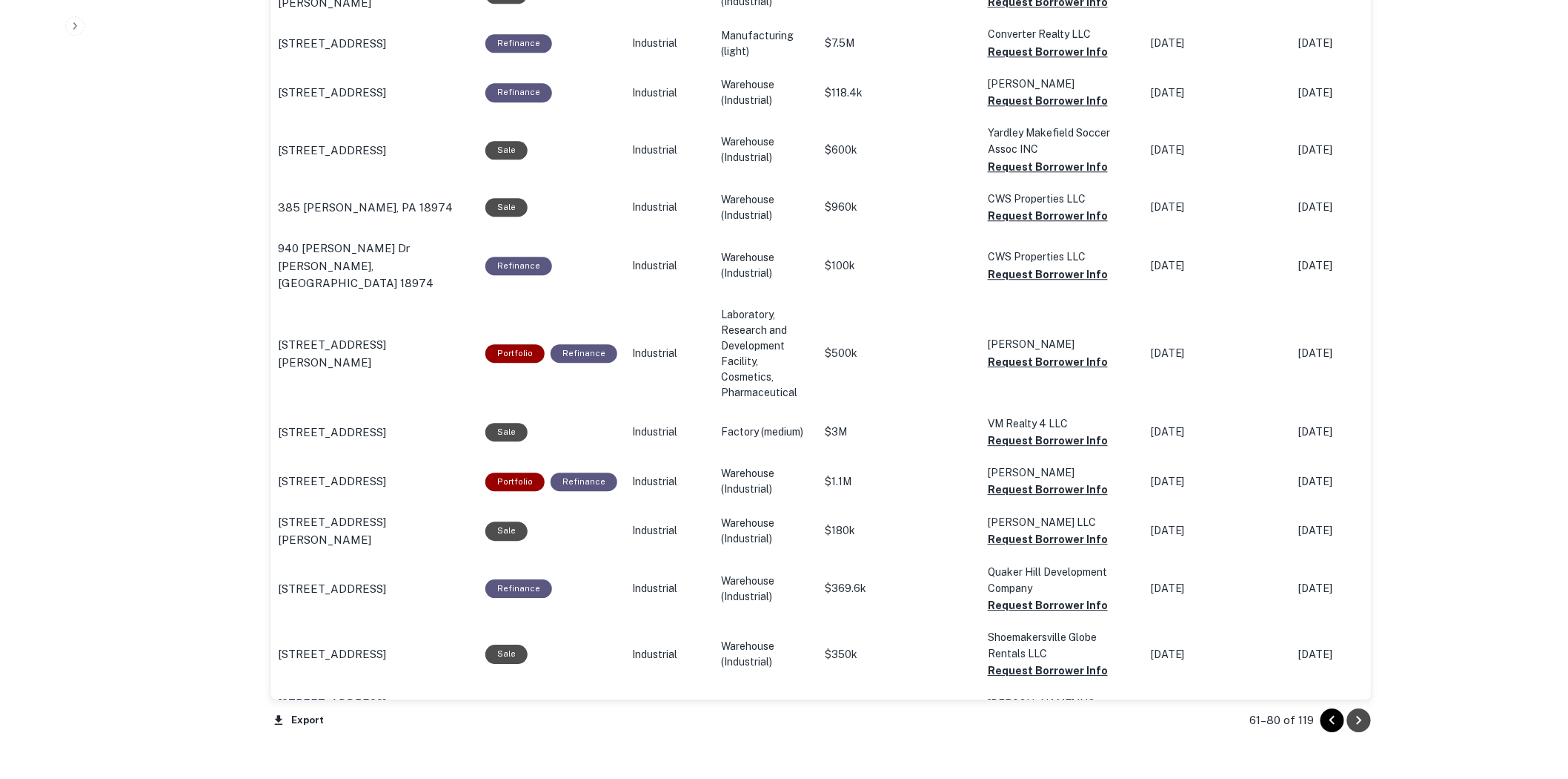
click at [1360, 724] on icon "Go to next page" at bounding box center [1360, 721] width 18 height 18
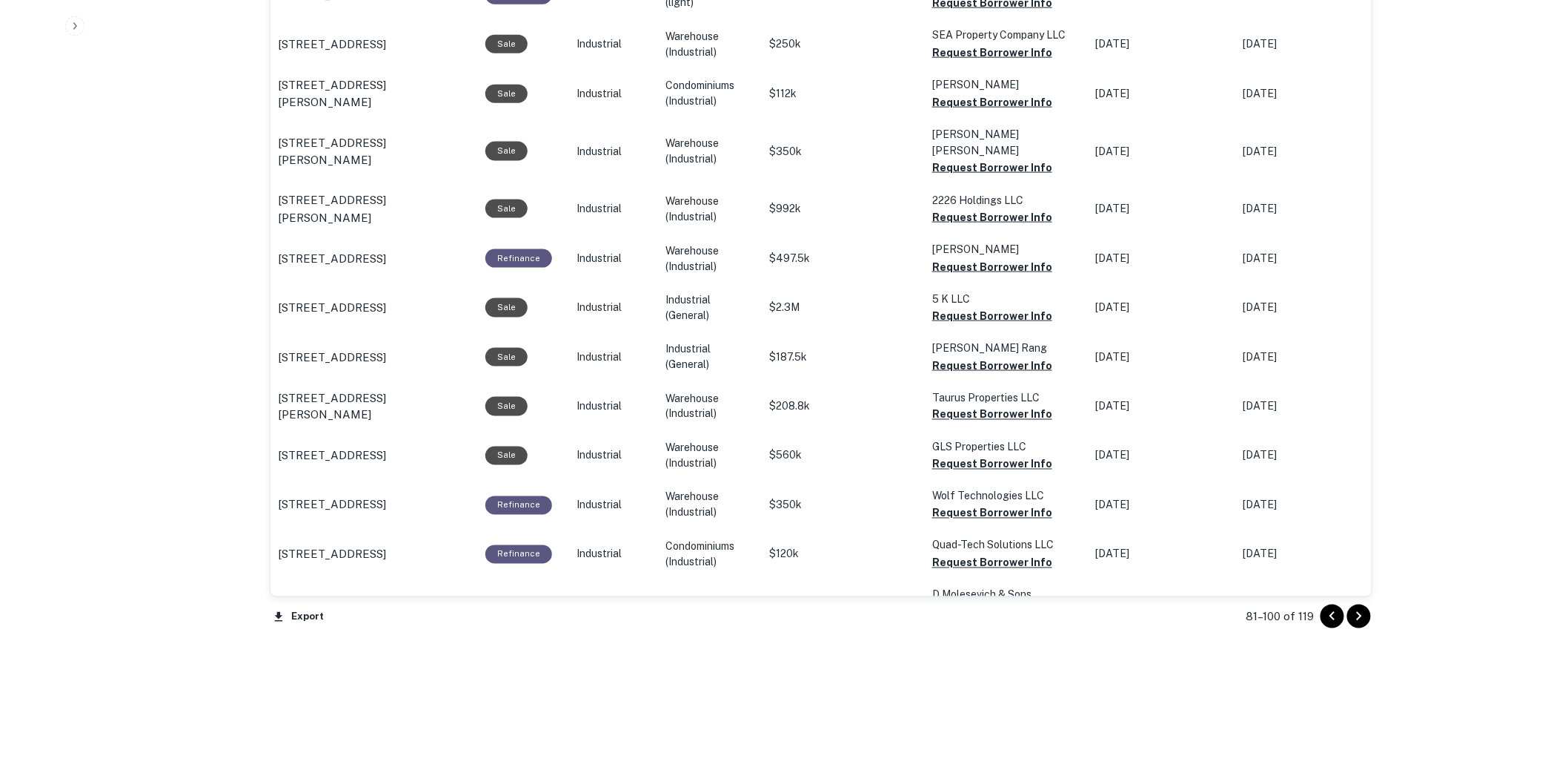
scroll to position [1504, 0]
click at [1357, 613] on icon "Go to next page" at bounding box center [1360, 617] width 18 height 18
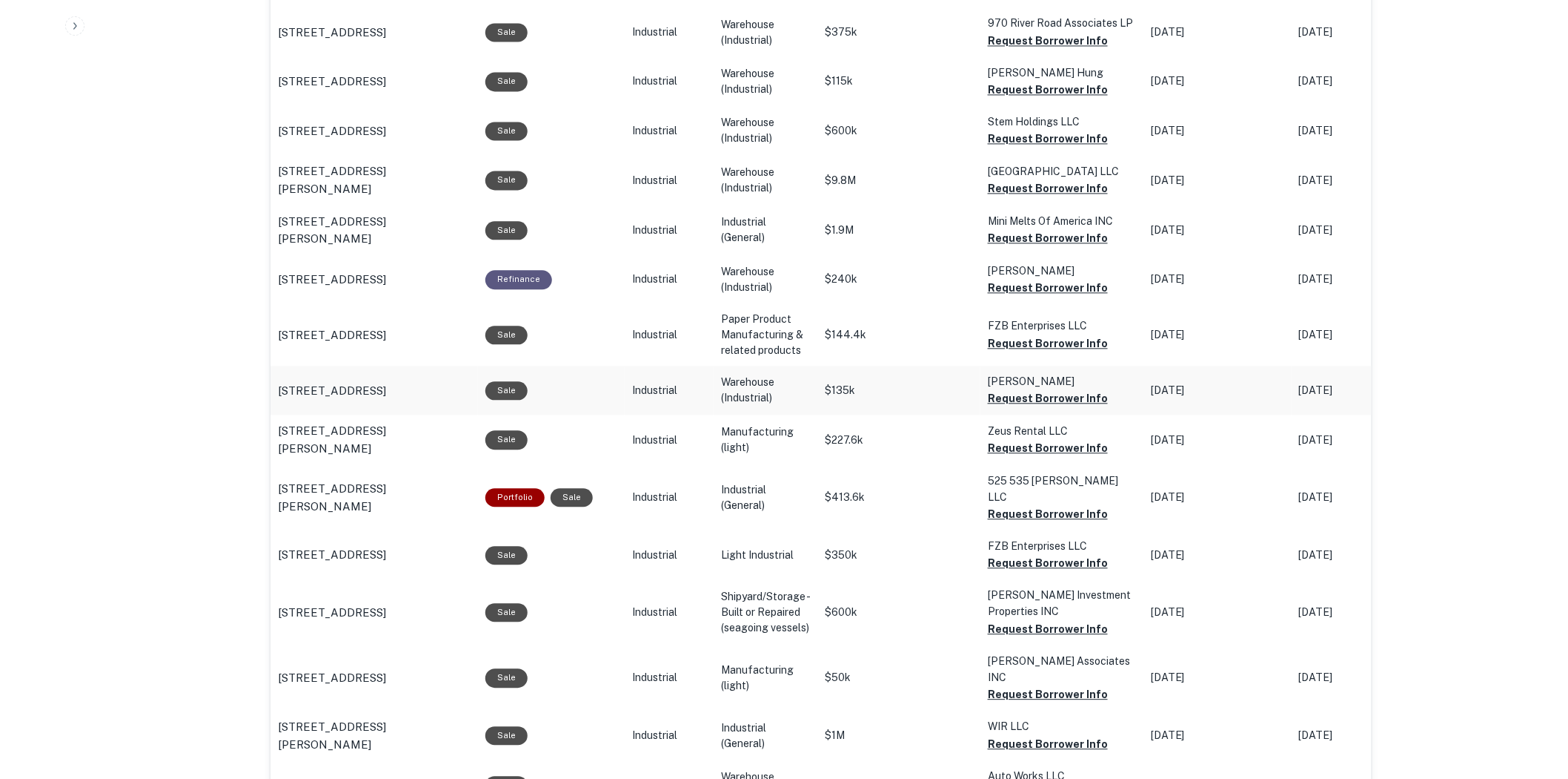
scroll to position [1500, 0]
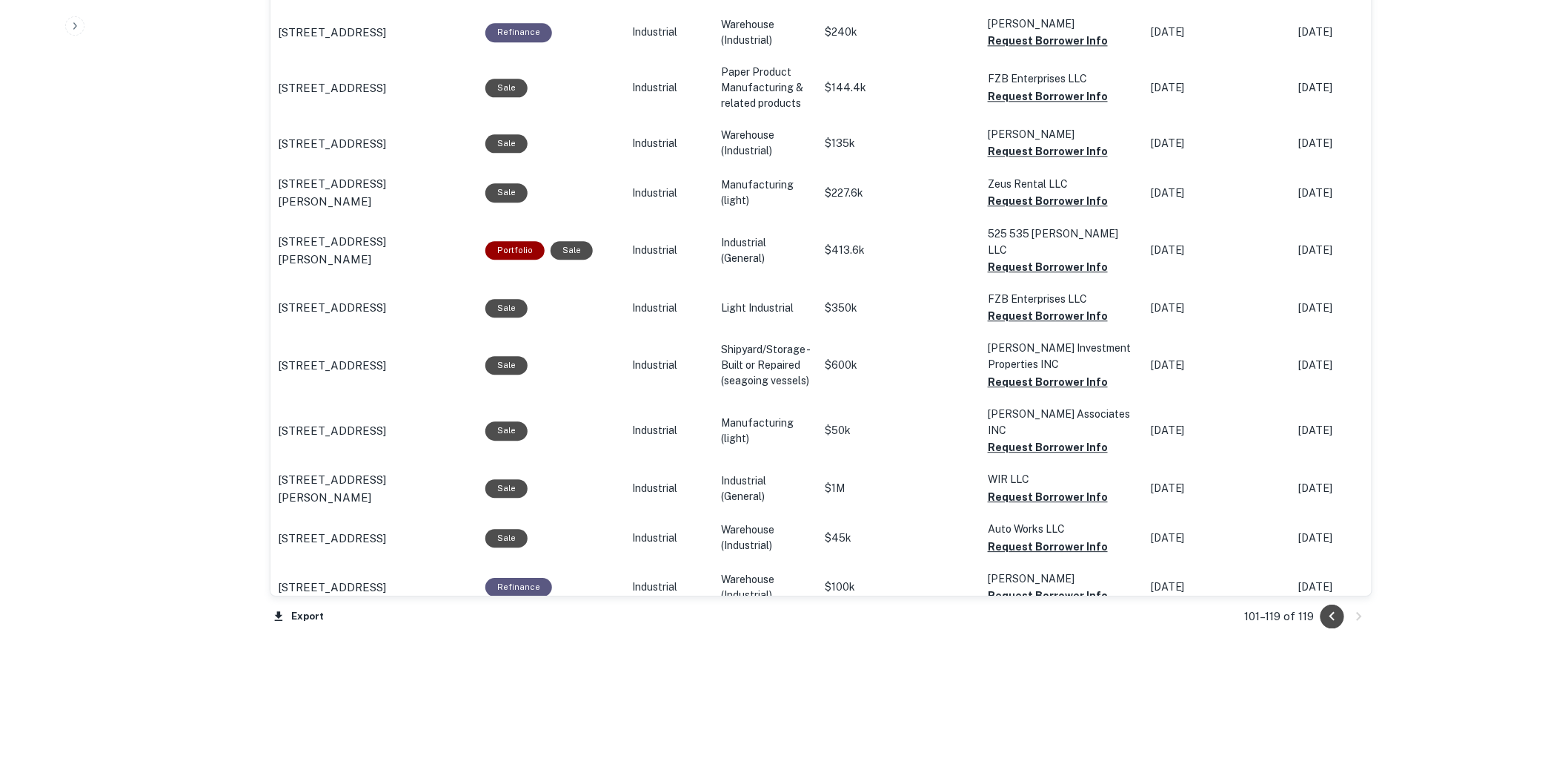
click at [1332, 616] on icon "Go to previous page" at bounding box center [1333, 617] width 18 height 18
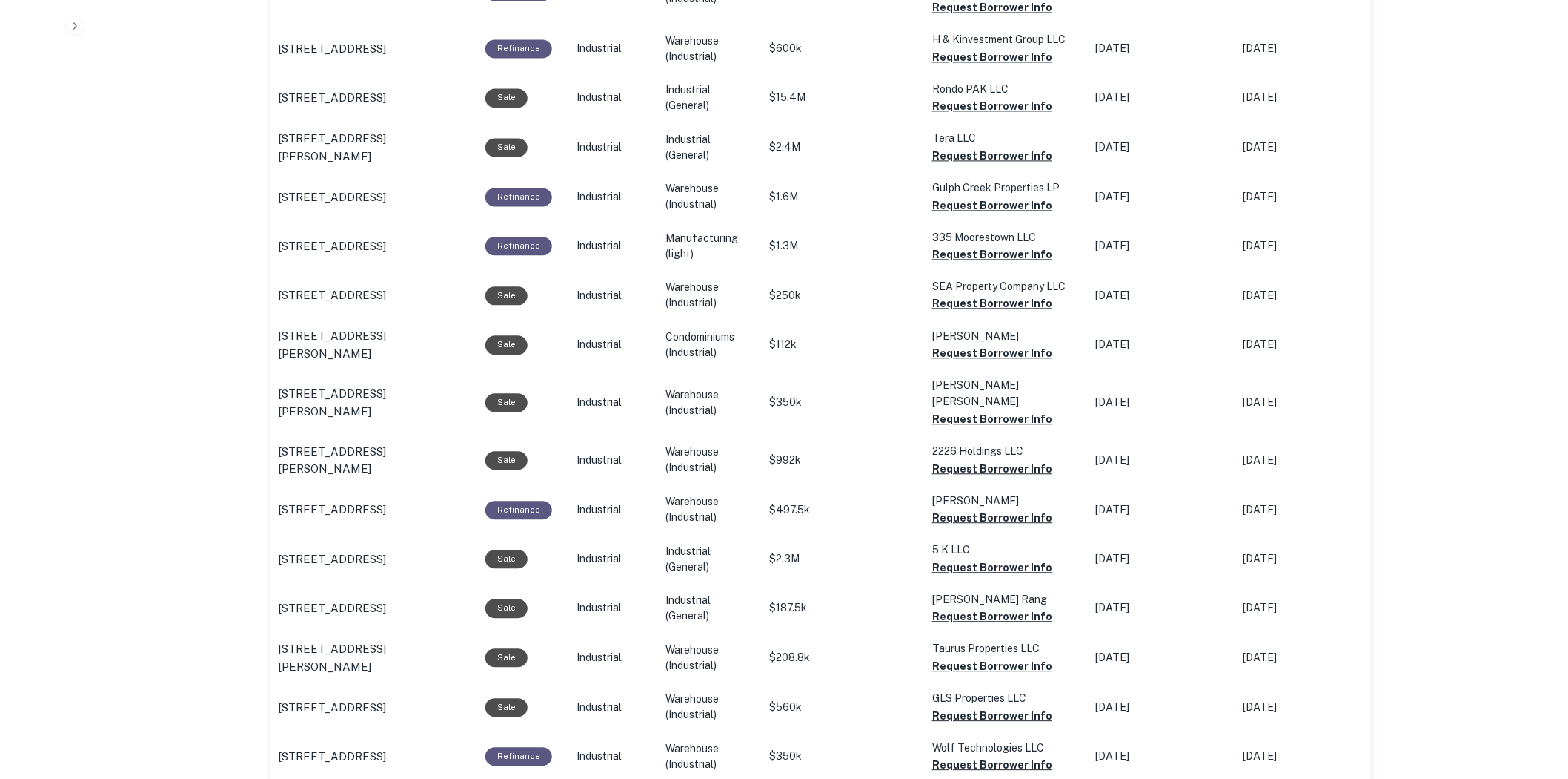
scroll to position [1418, 0]
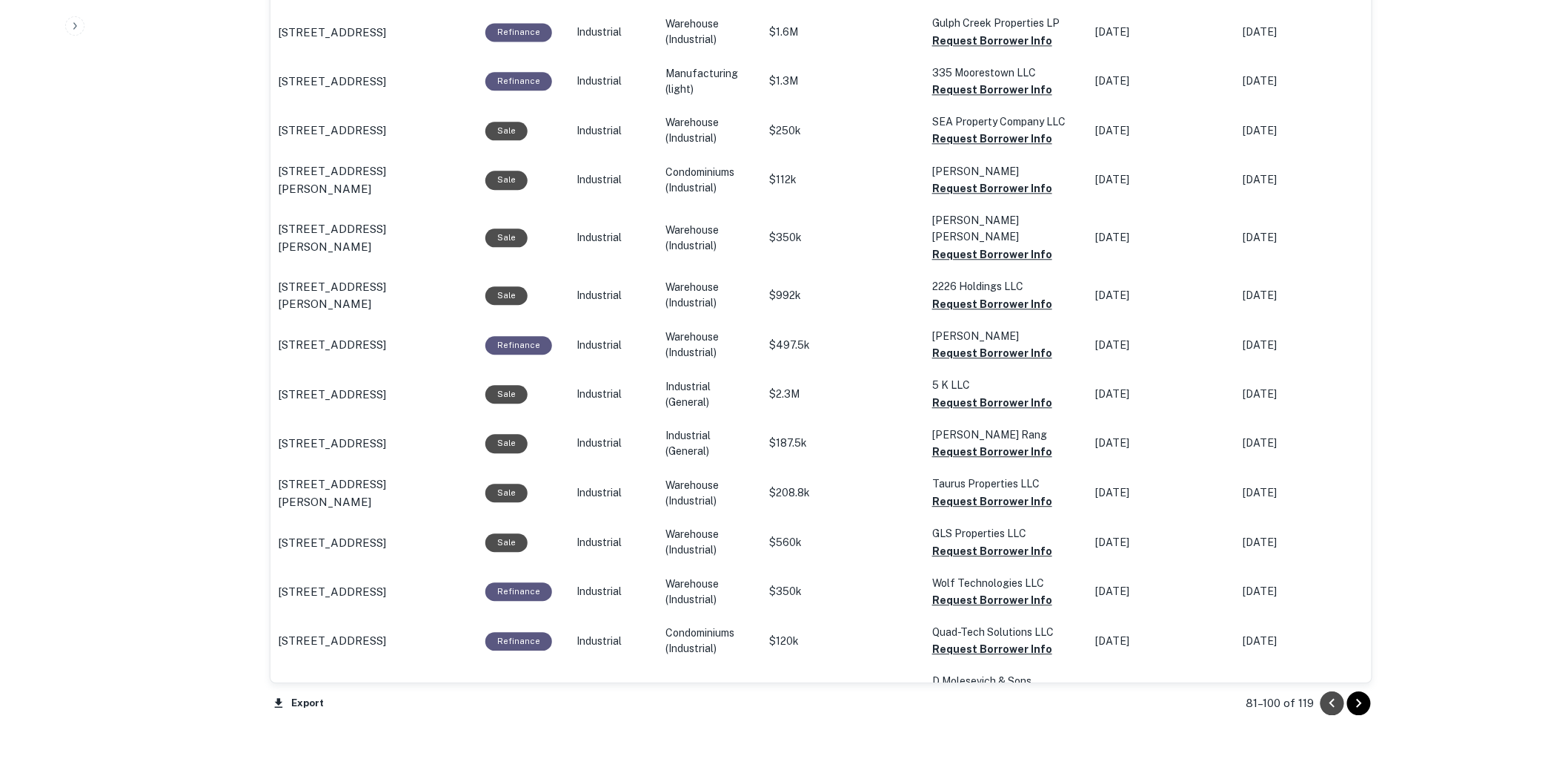
click at [1342, 706] on icon "Go to previous page" at bounding box center [1333, 703] width 18 height 18
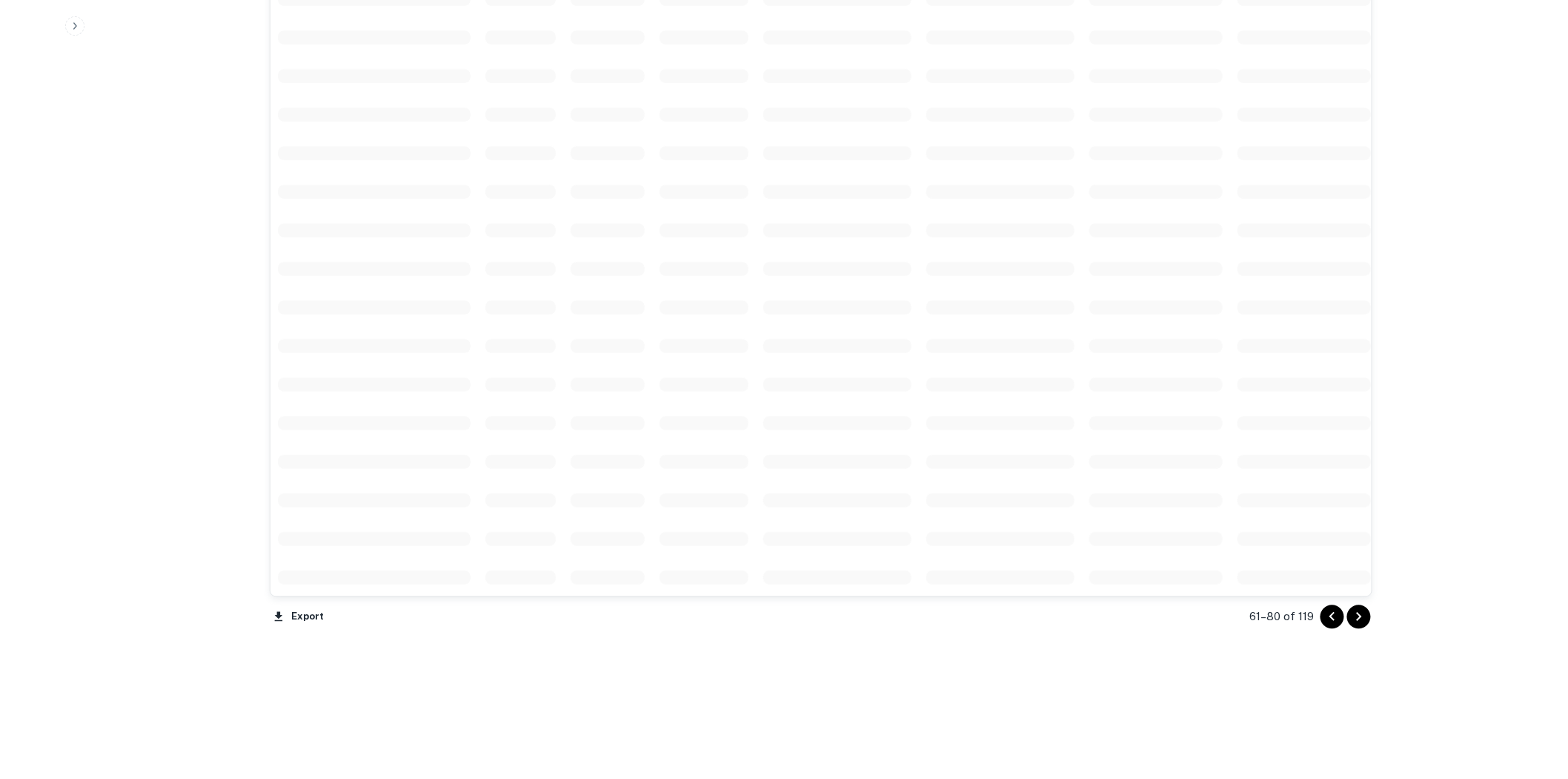
scroll to position [1418, 0]
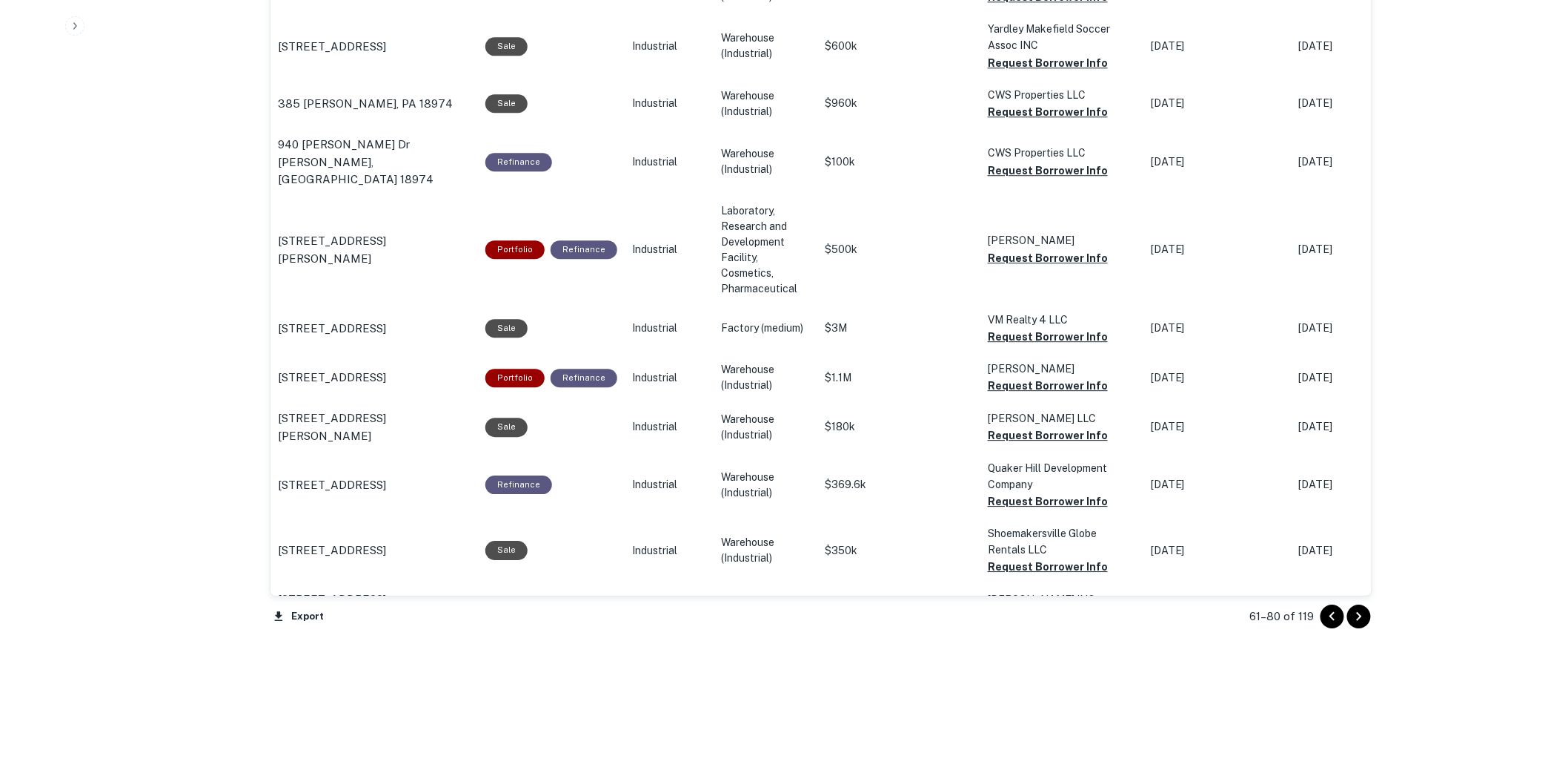
click at [1337, 620] on icon "Go to previous page" at bounding box center [1333, 617] width 18 height 18
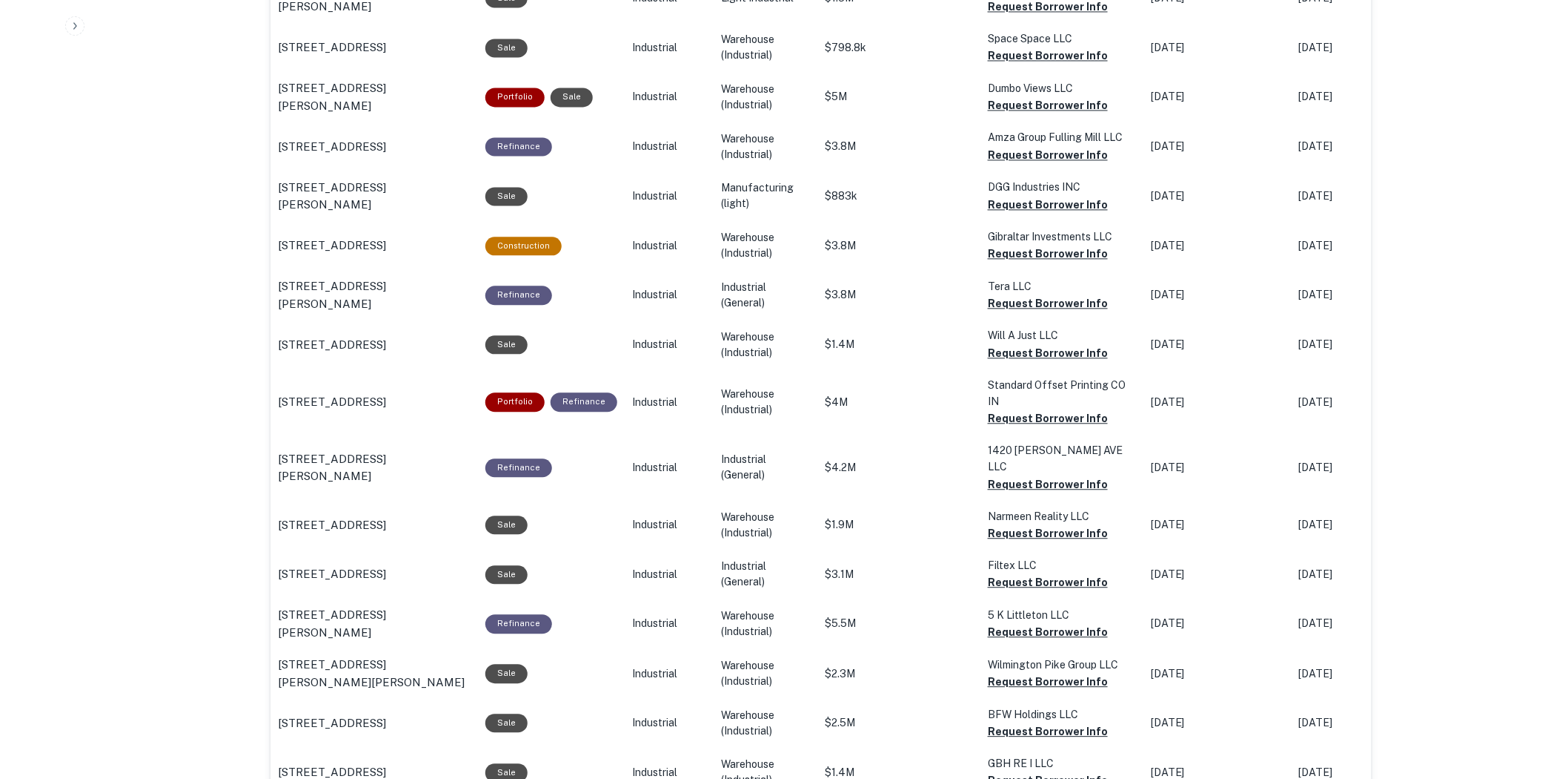
scroll to position [1506, 0]
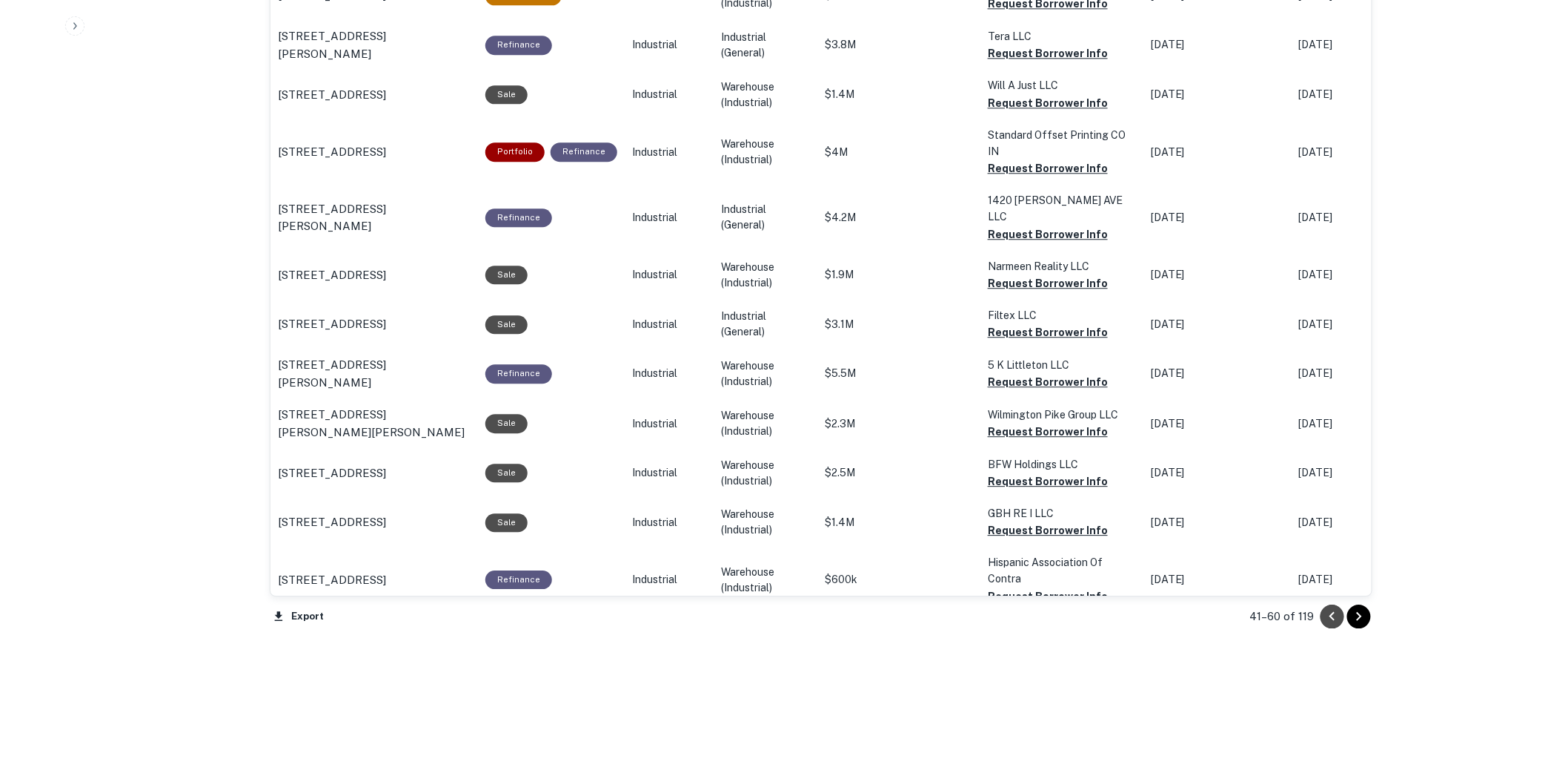
click at [1336, 622] on icon "Go to previous page" at bounding box center [1333, 617] width 18 height 18
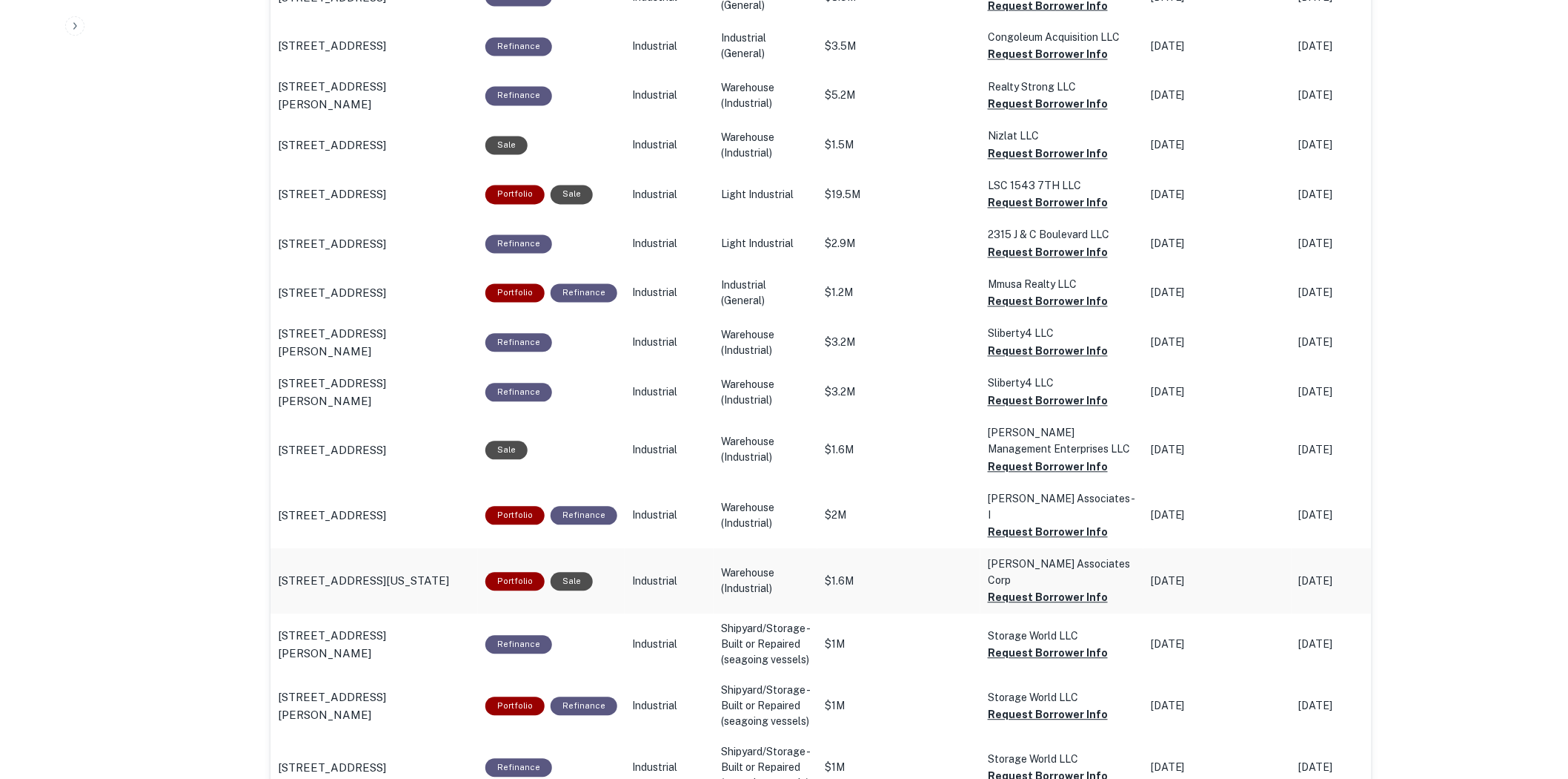
scroll to position [1569, 0]
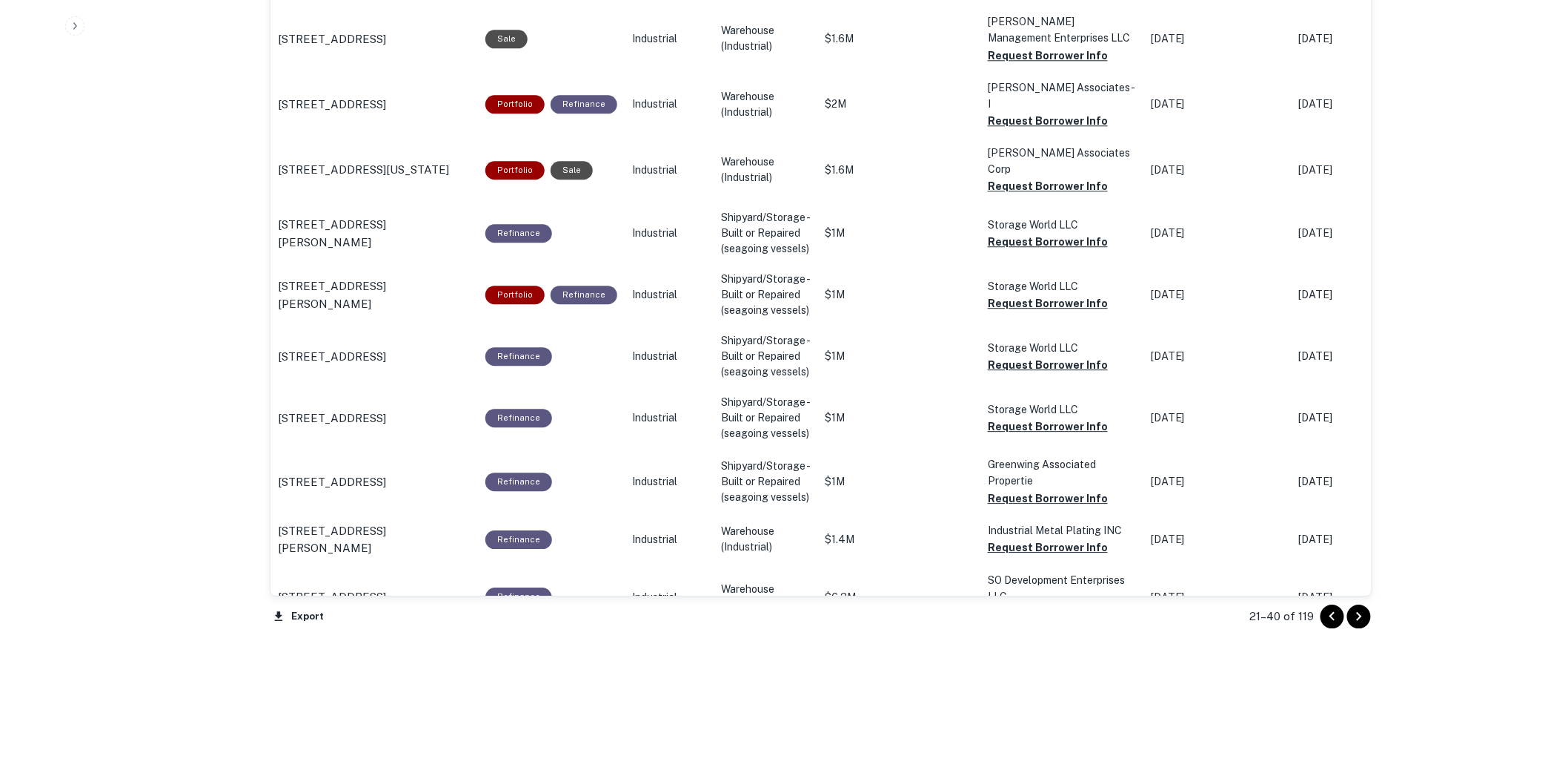
click at [1334, 619] on icon "Go to previous page" at bounding box center [1332, 616] width 5 height 9
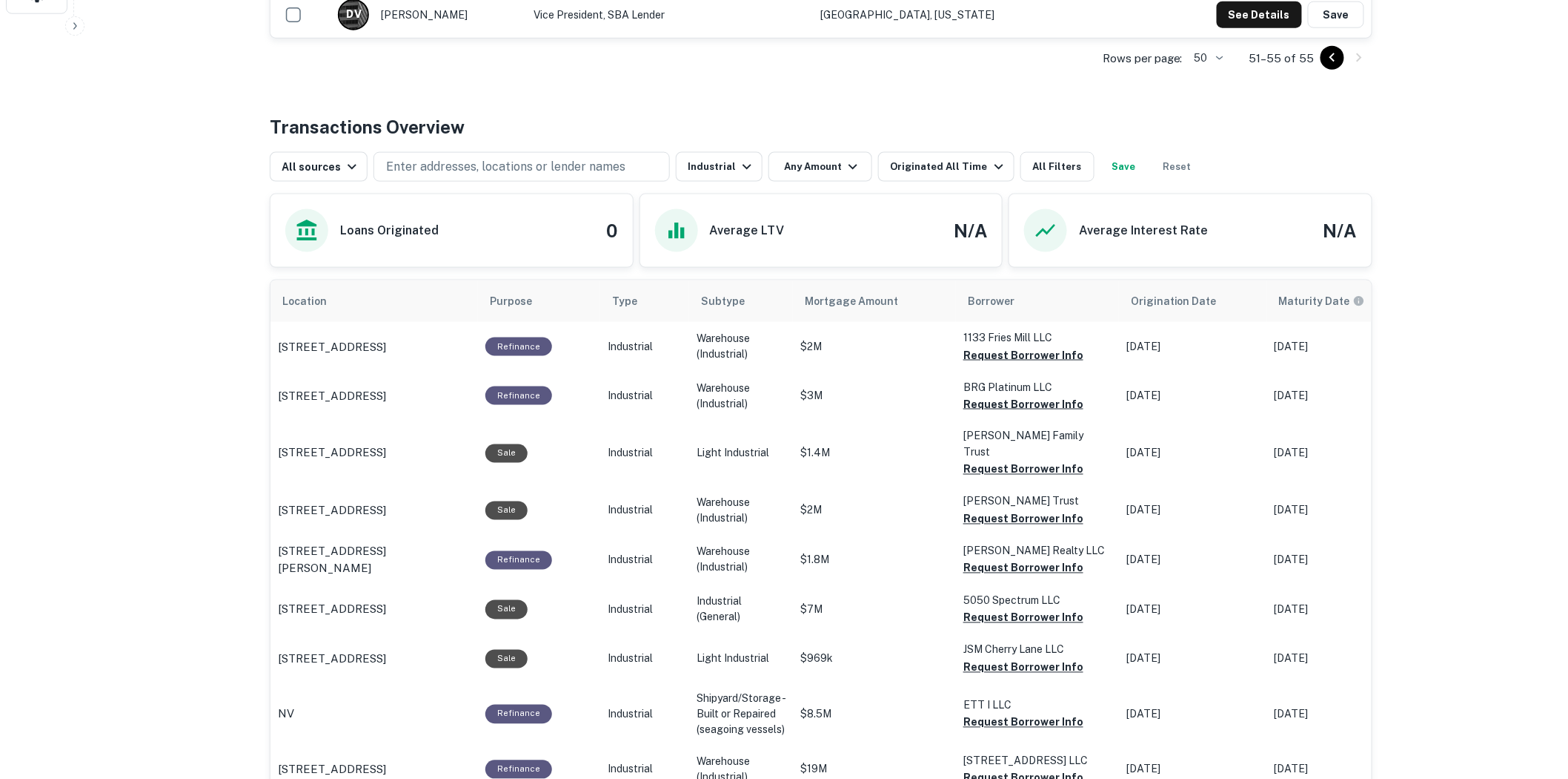
scroll to position [592, 0]
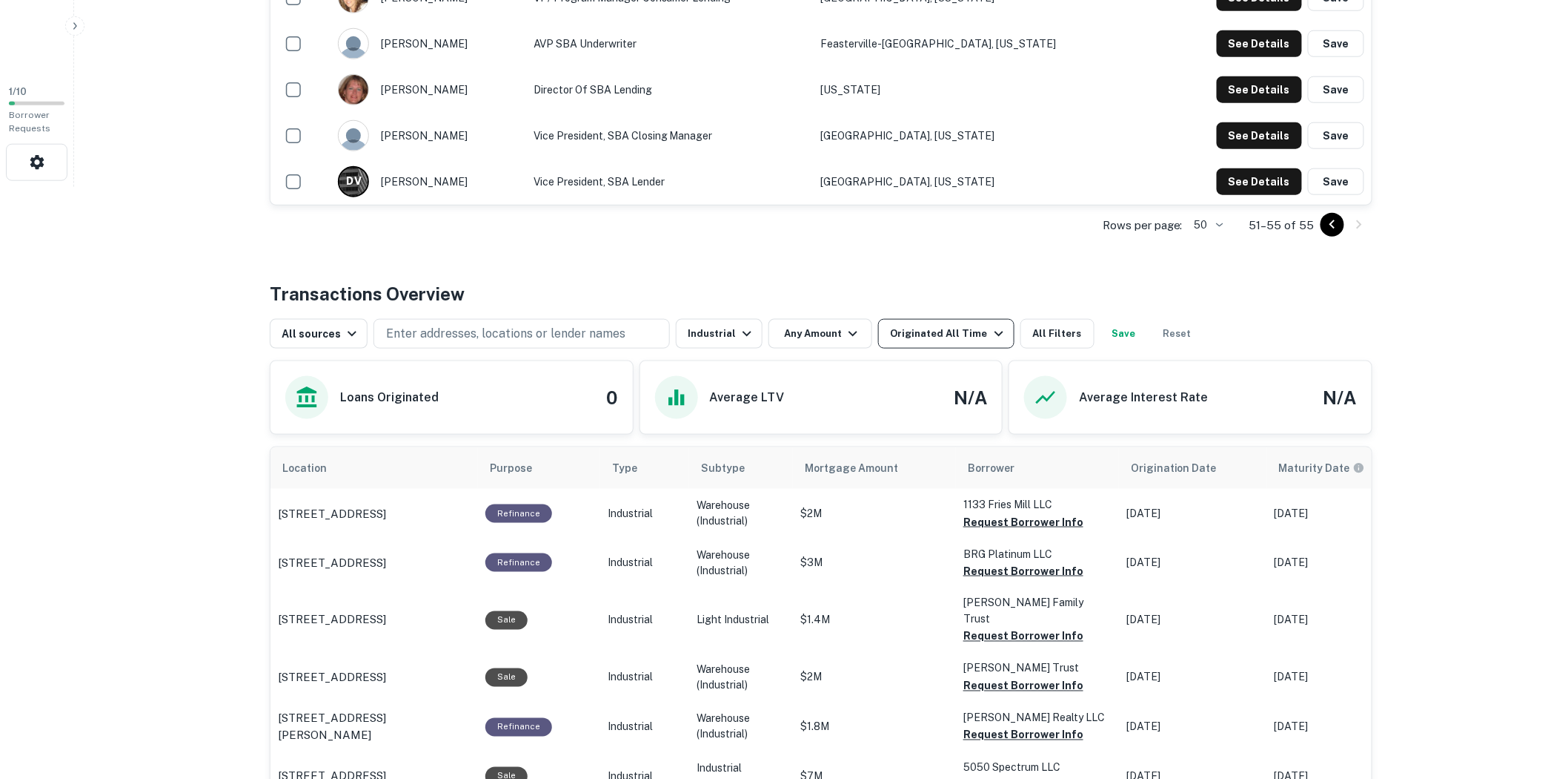
click at [990, 332] on icon "button" at bounding box center [999, 334] width 18 height 18
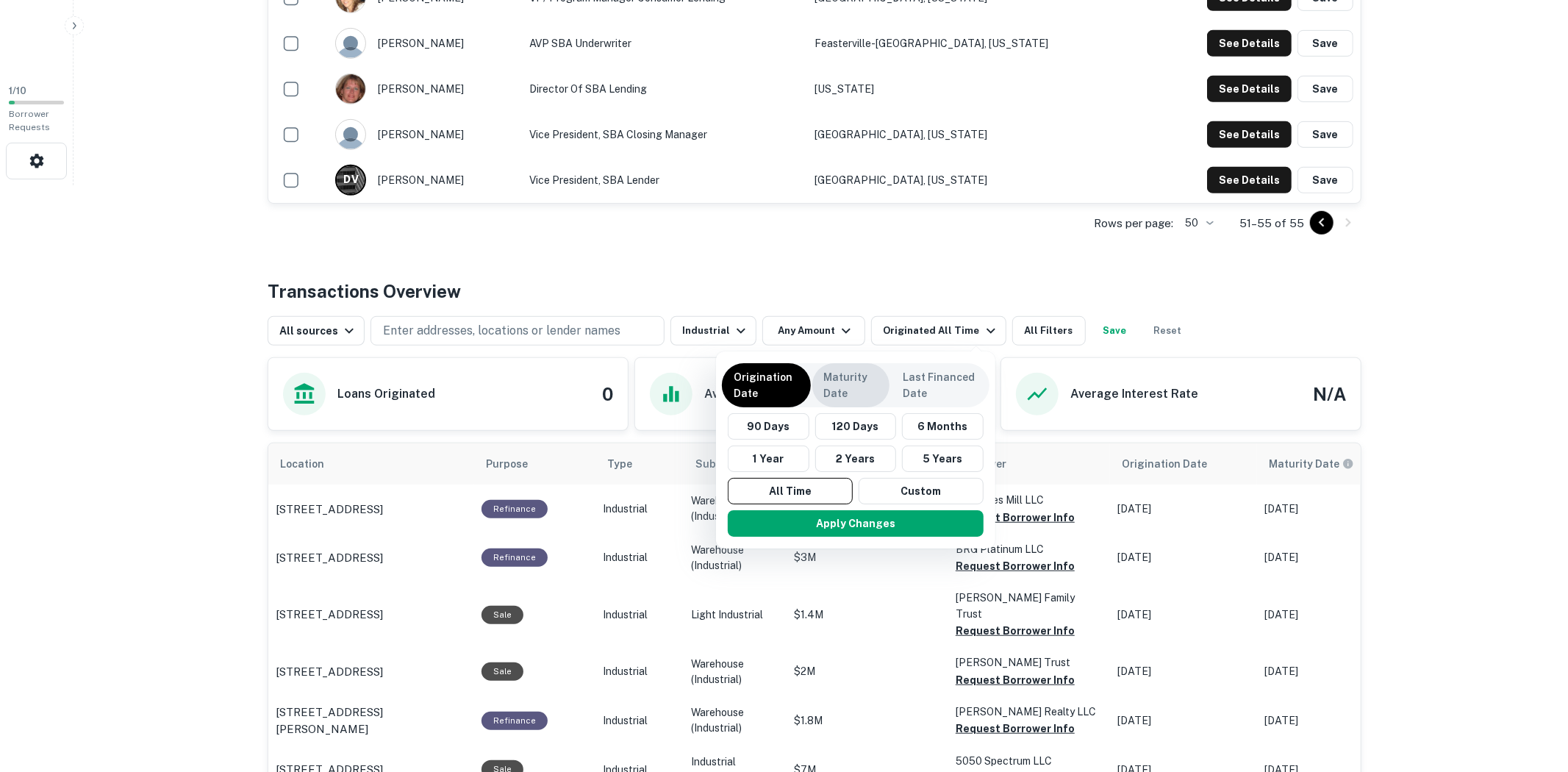
click at [846, 379] on p "Maturity Date" at bounding box center [851, 385] width 54 height 33
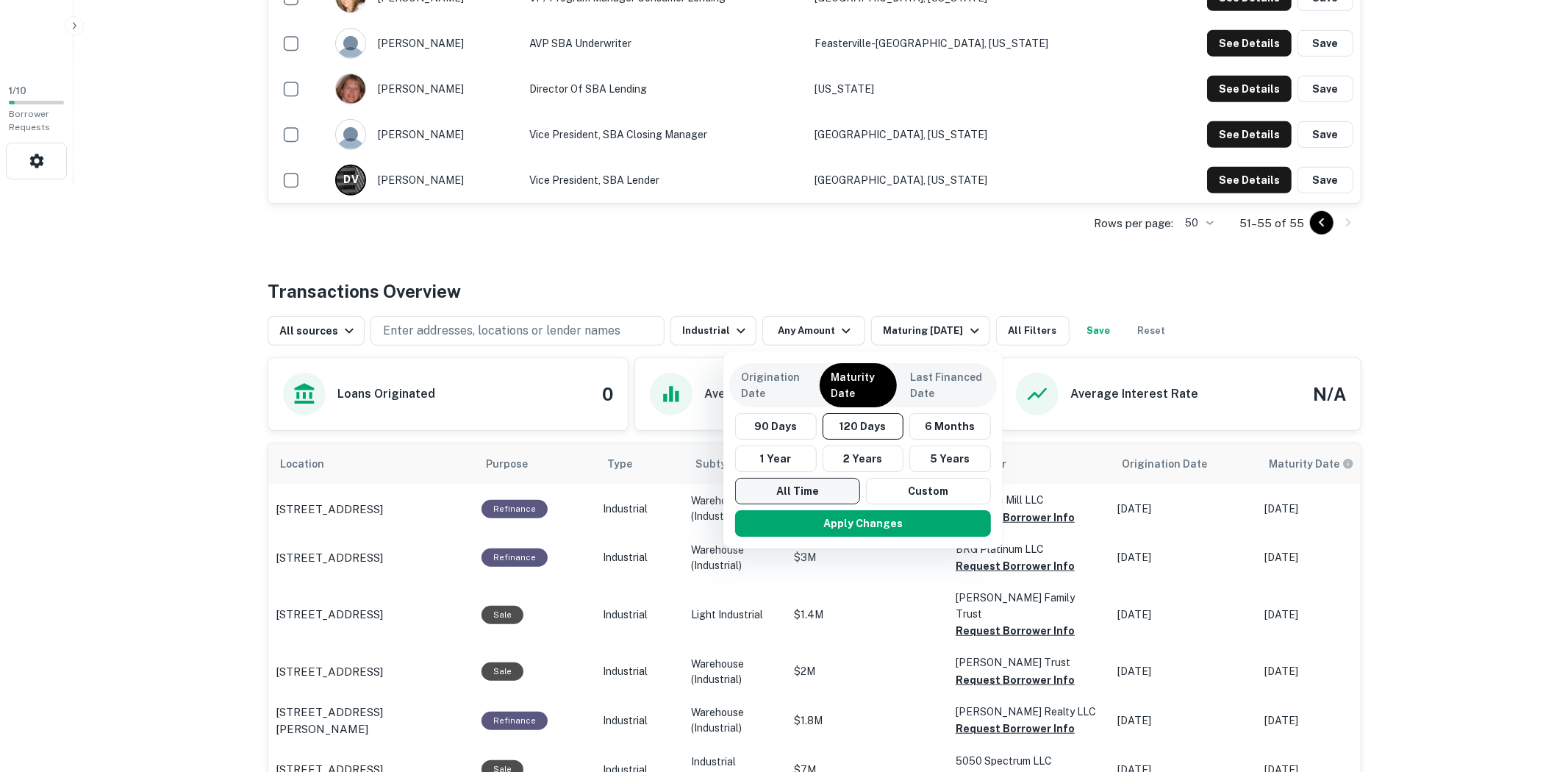
click at [835, 491] on button "All Time" at bounding box center [797, 490] width 125 height 26
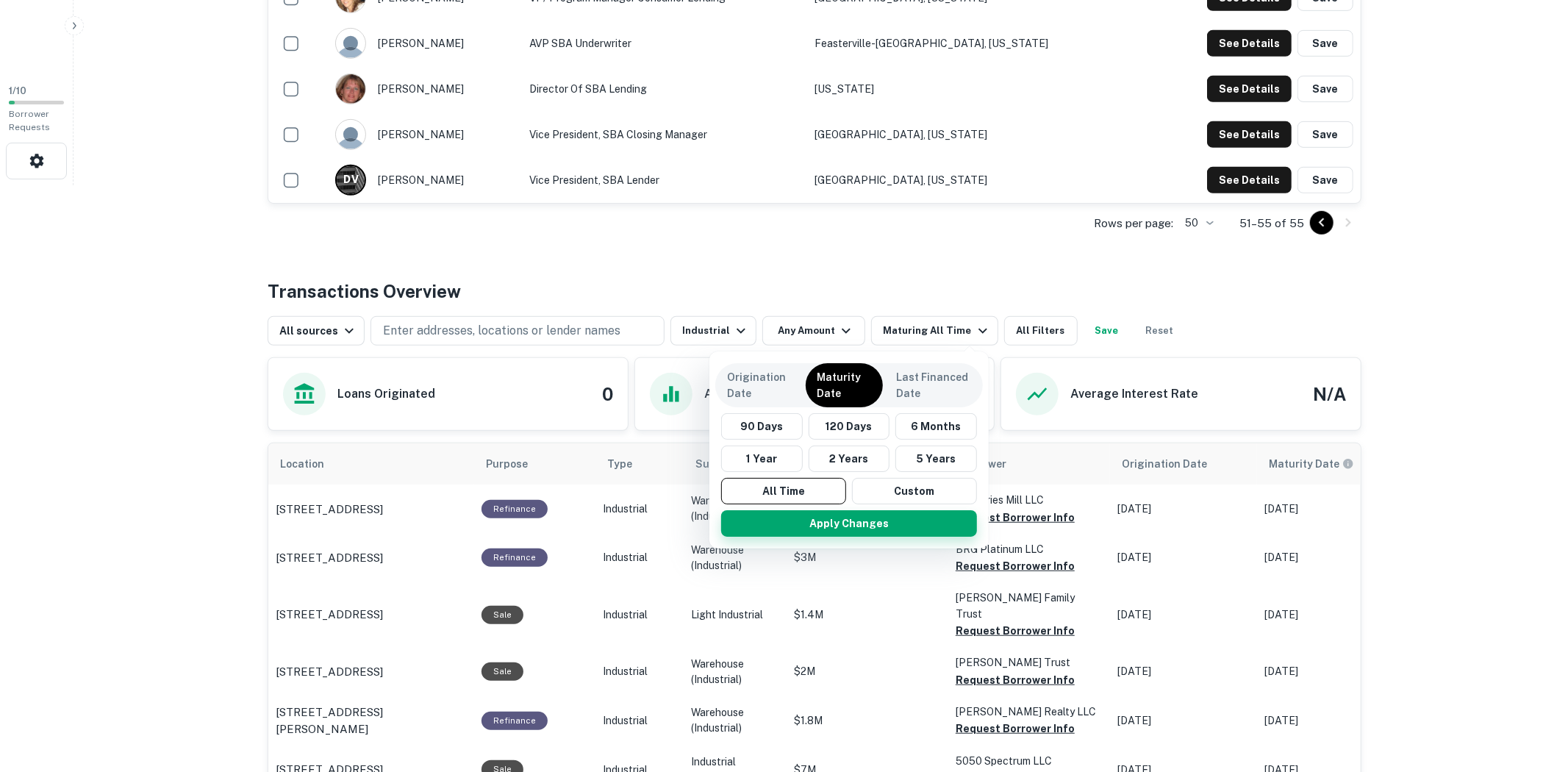
click at [861, 526] on button "Apply Changes" at bounding box center [848, 523] width 255 height 26
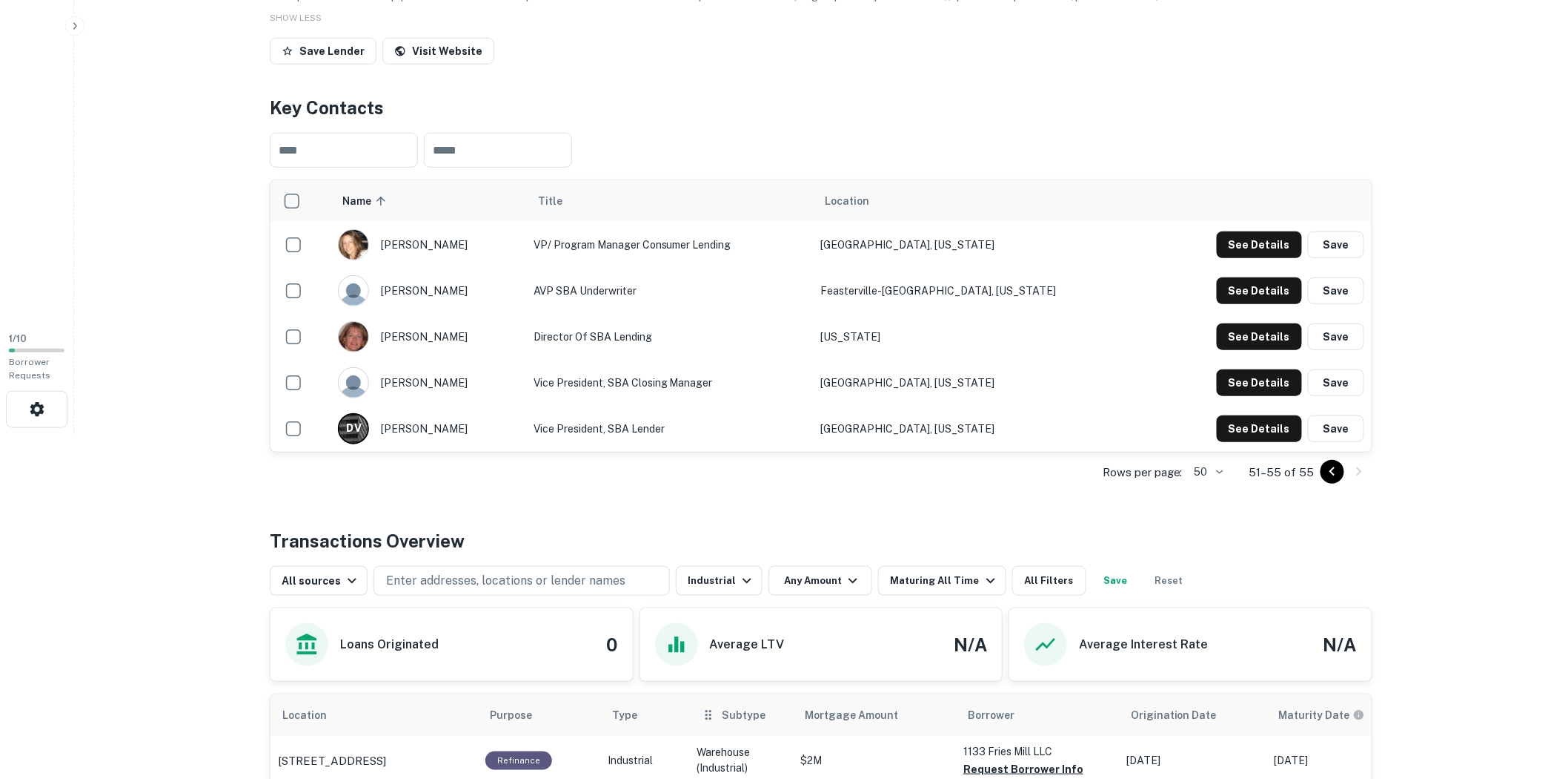
scroll to position [510, 0]
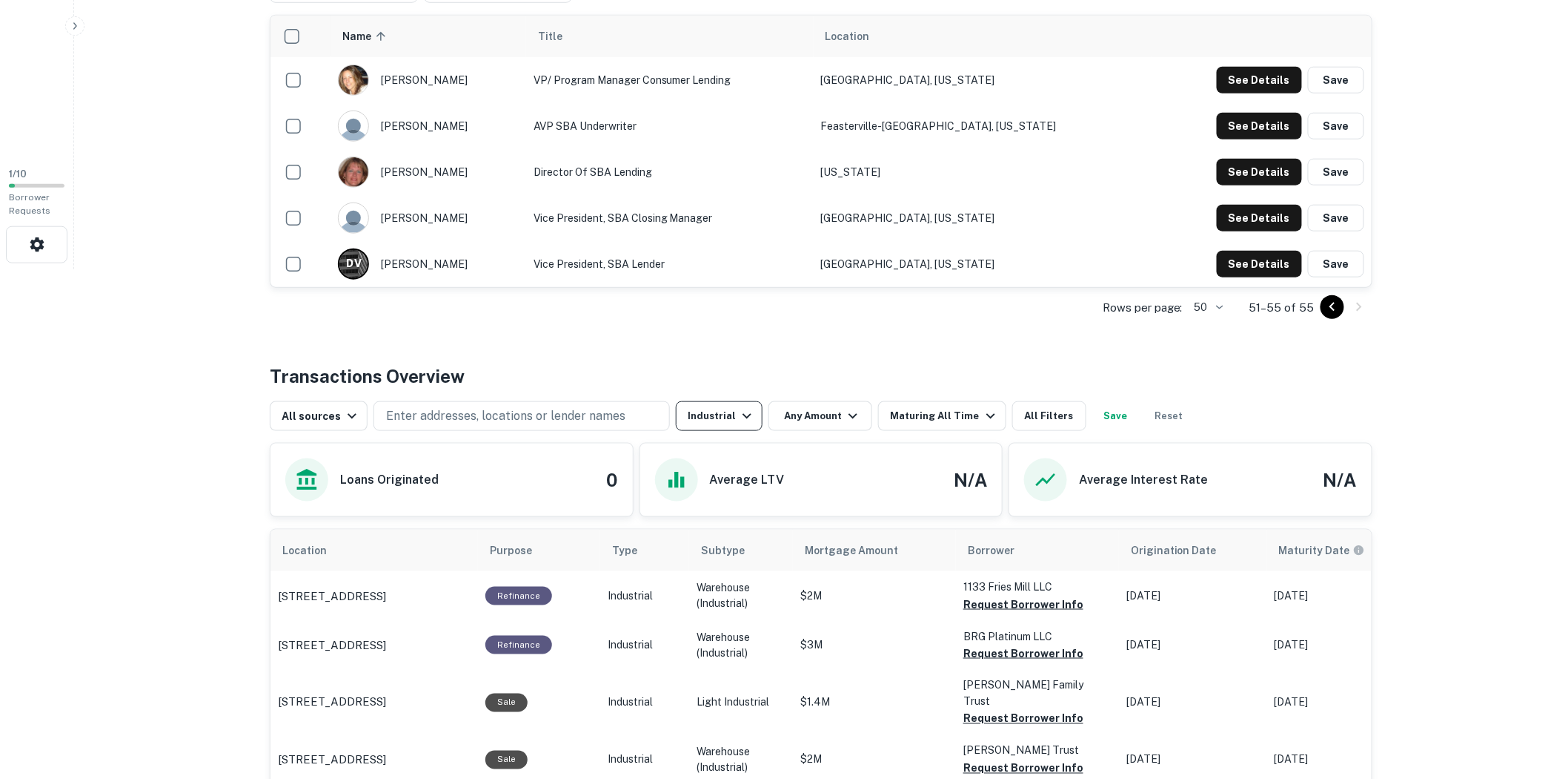
click at [742, 416] on icon "button" at bounding box center [747, 416] width 9 height 5
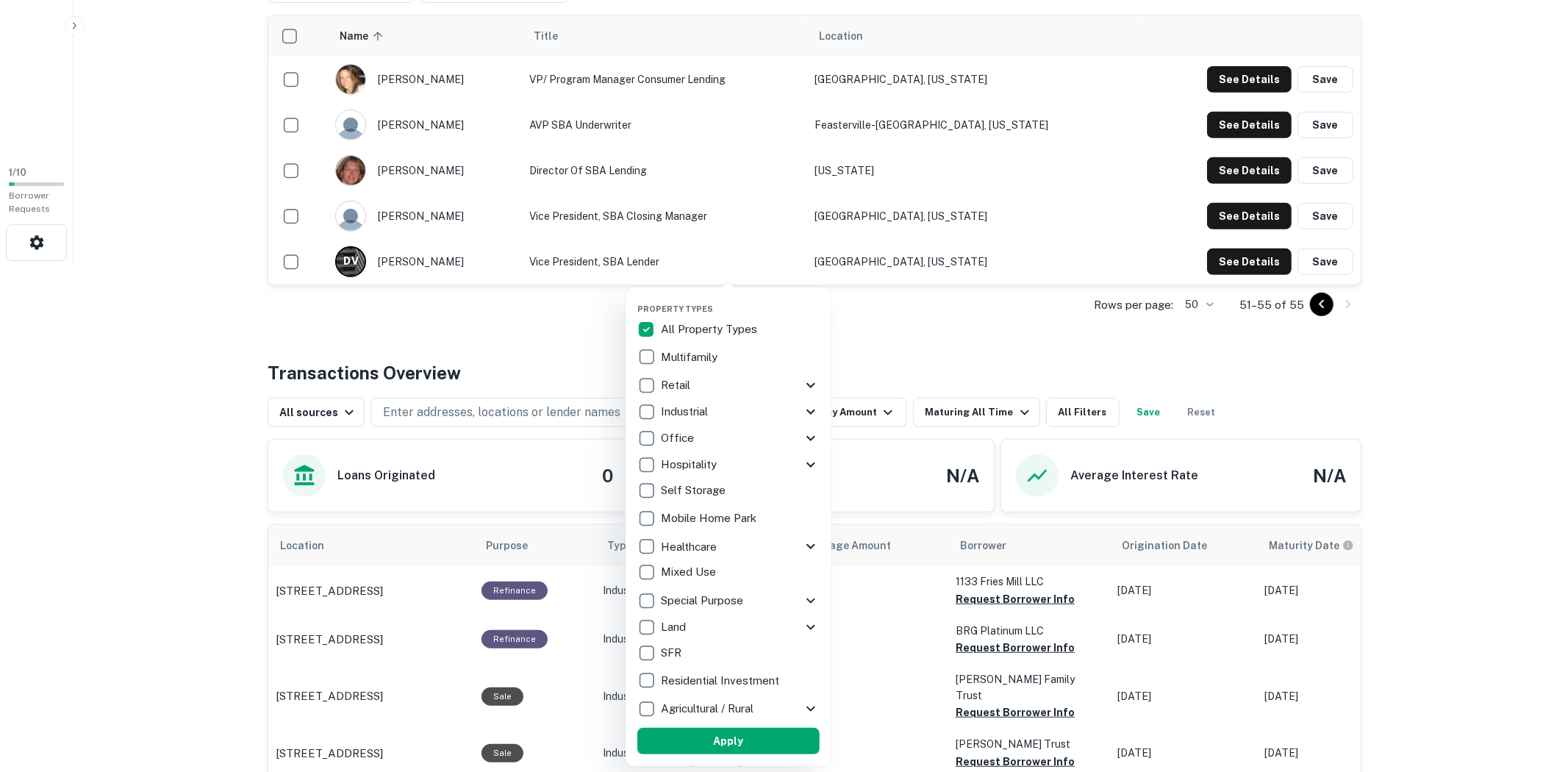
click at [772, 740] on button "Apply" at bounding box center [728, 740] width 182 height 26
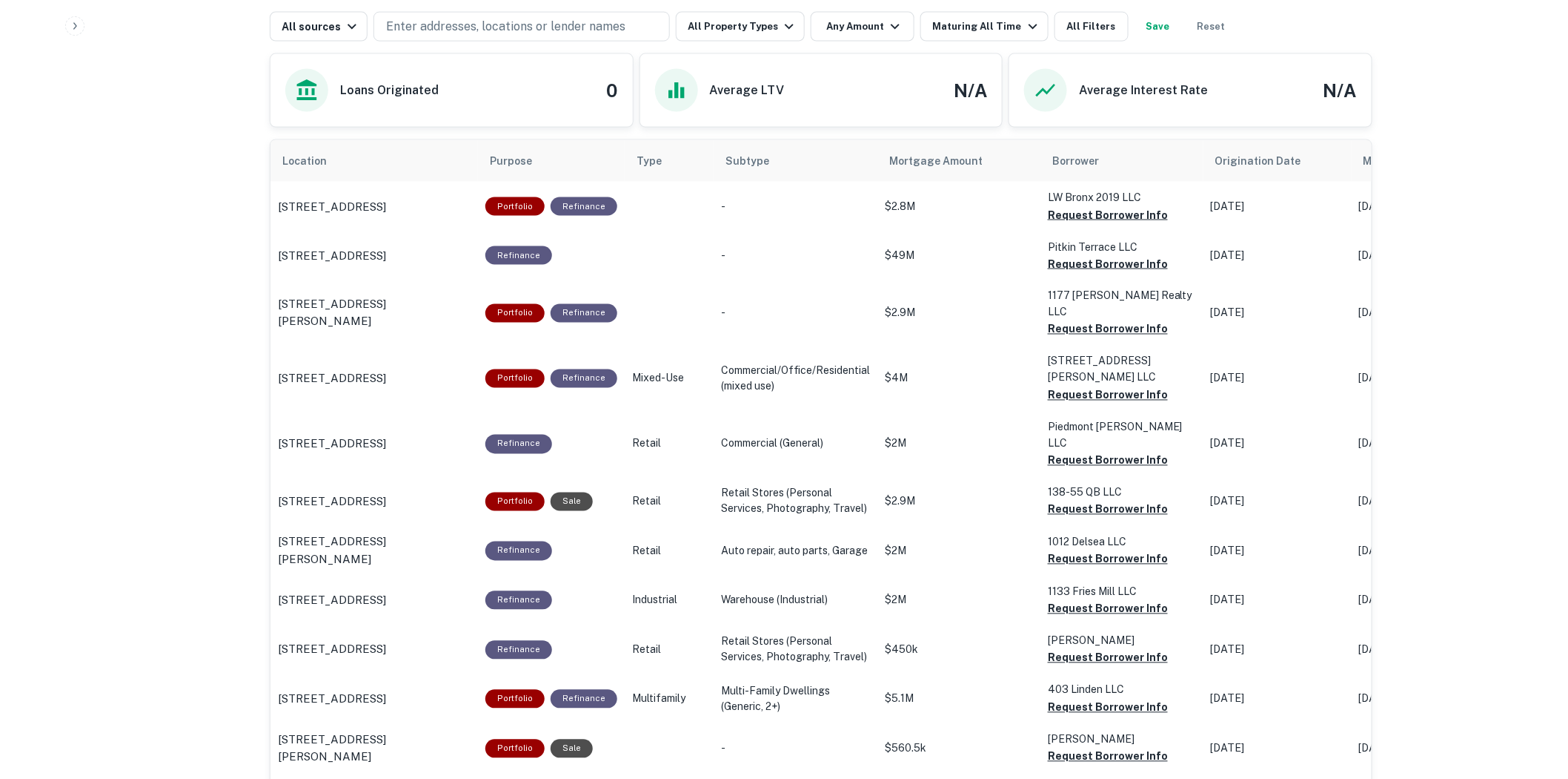
scroll to position [515, 0]
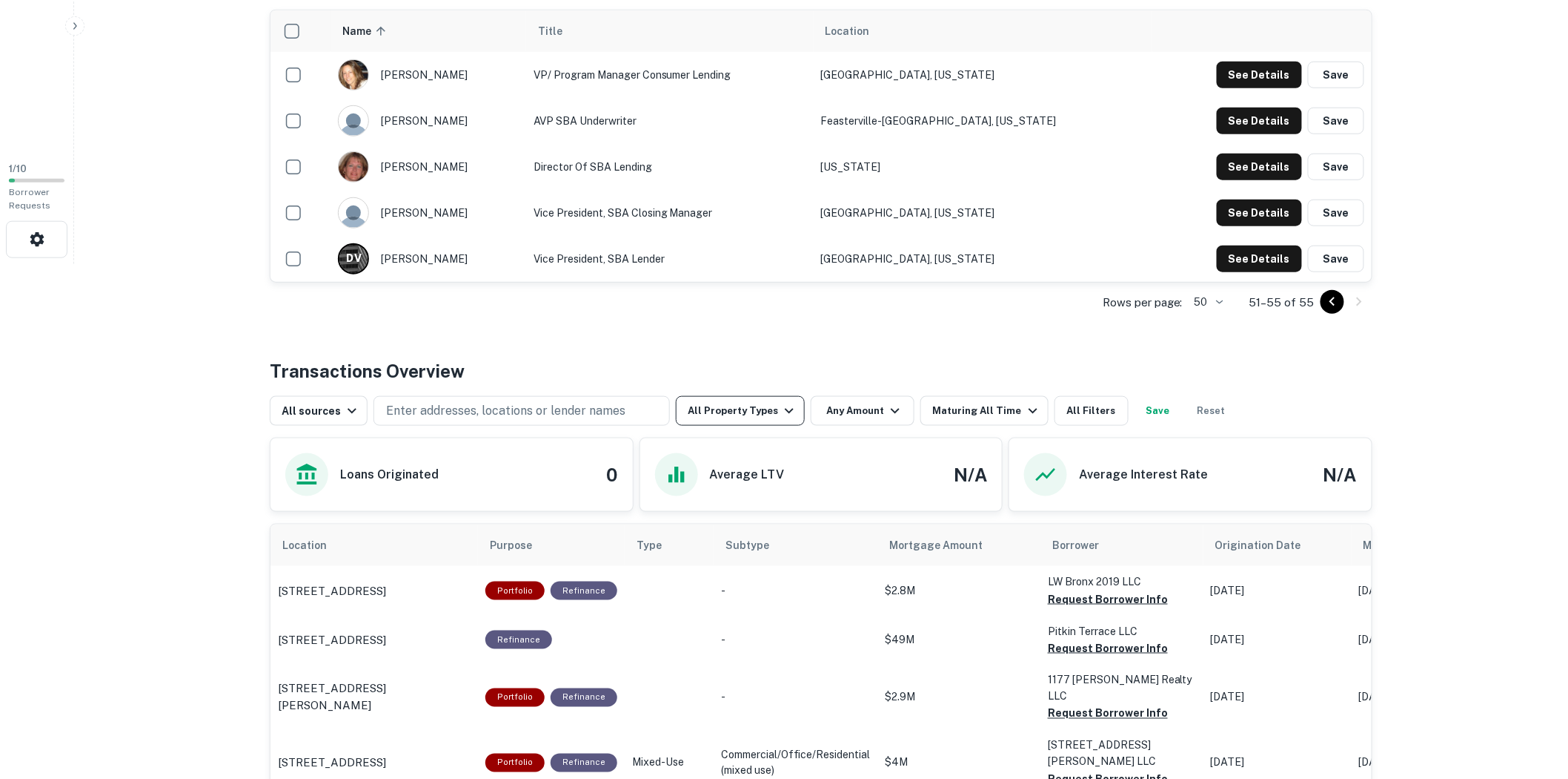
click at [785, 409] on icon "button" at bounding box center [789, 411] width 9 height 5
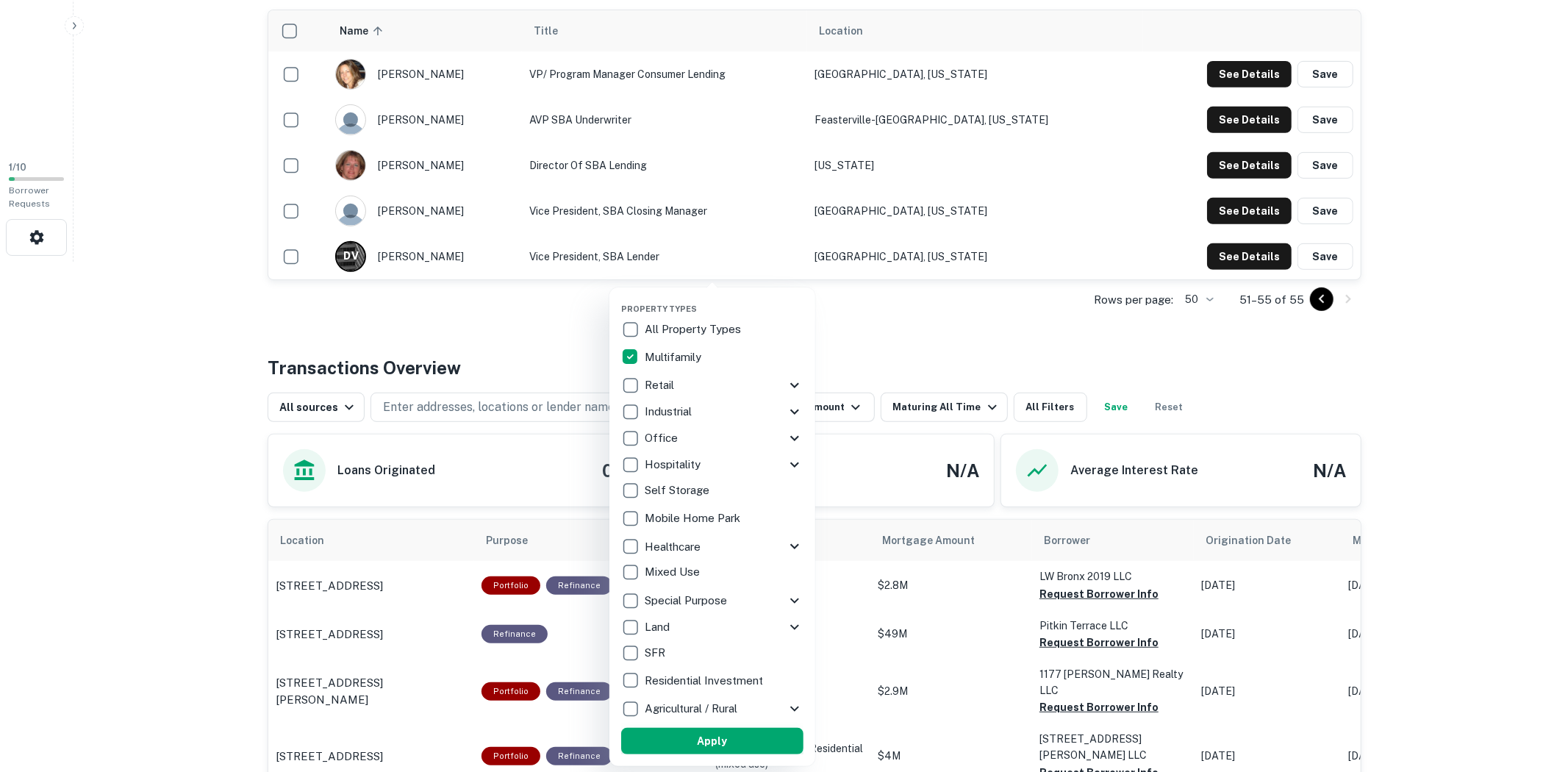
click at [743, 743] on button "Apply" at bounding box center [712, 740] width 182 height 26
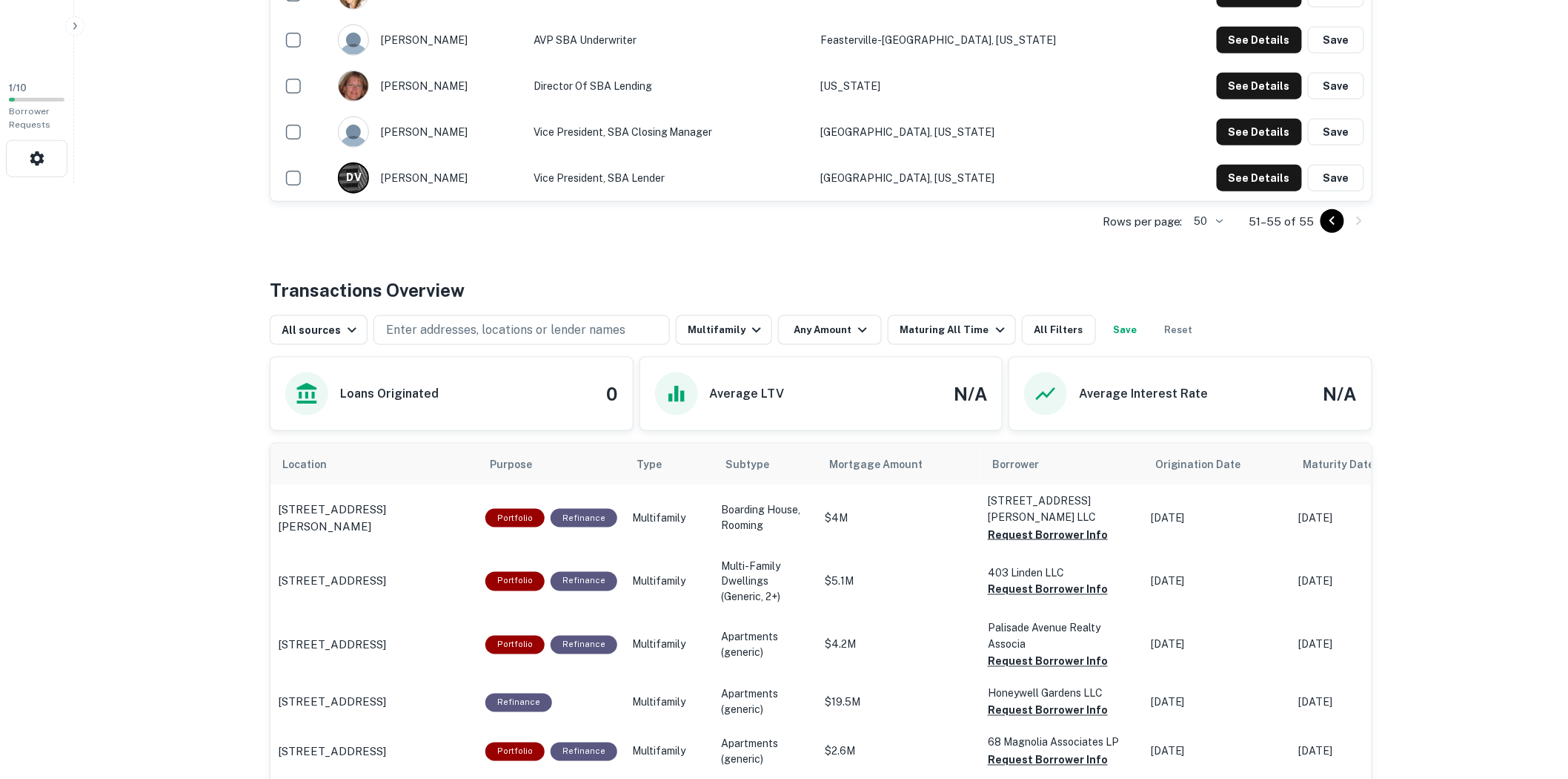
scroll to position [350, 0]
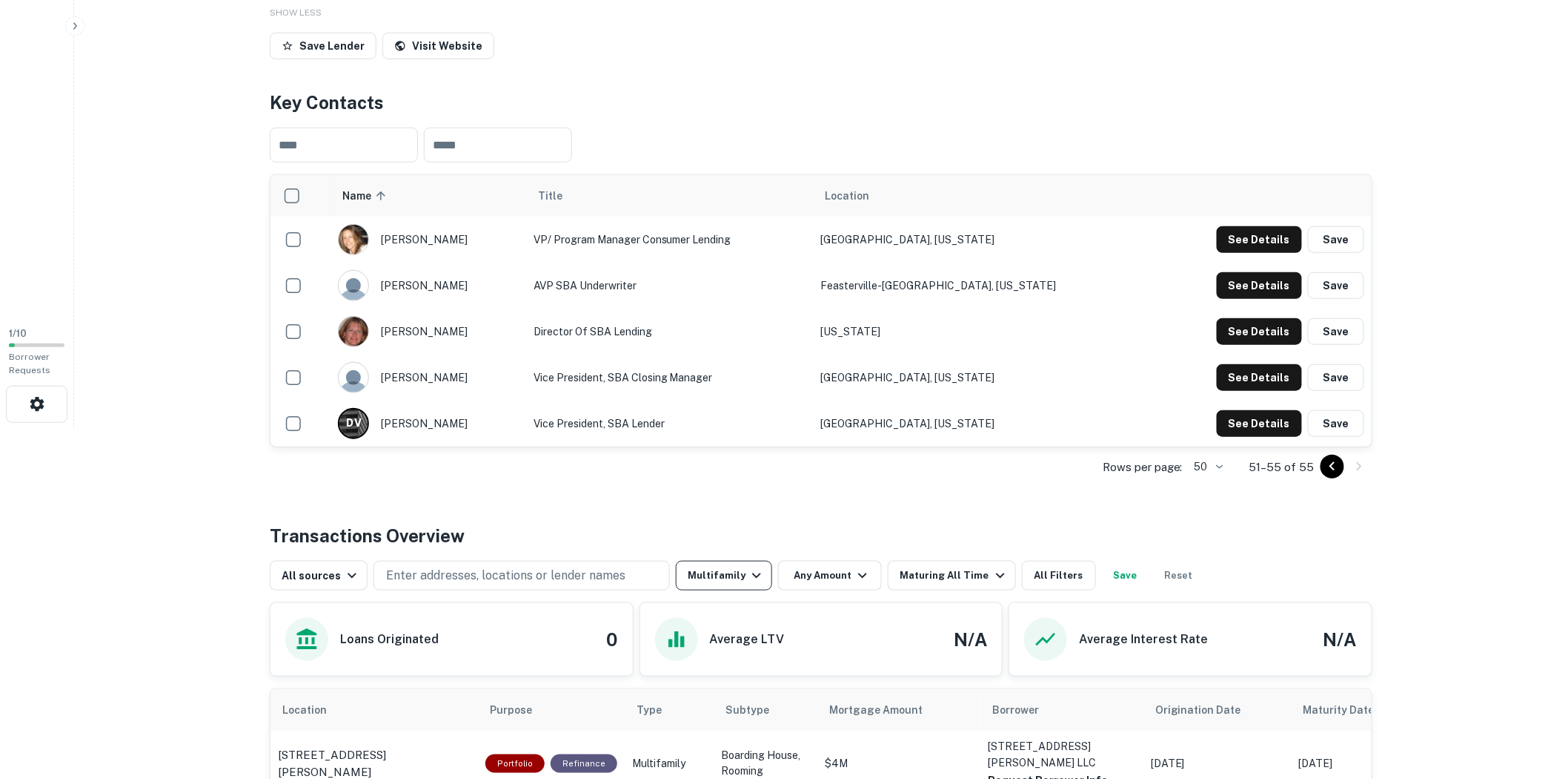
click at [749, 572] on icon "button" at bounding box center [757, 576] width 18 height 18
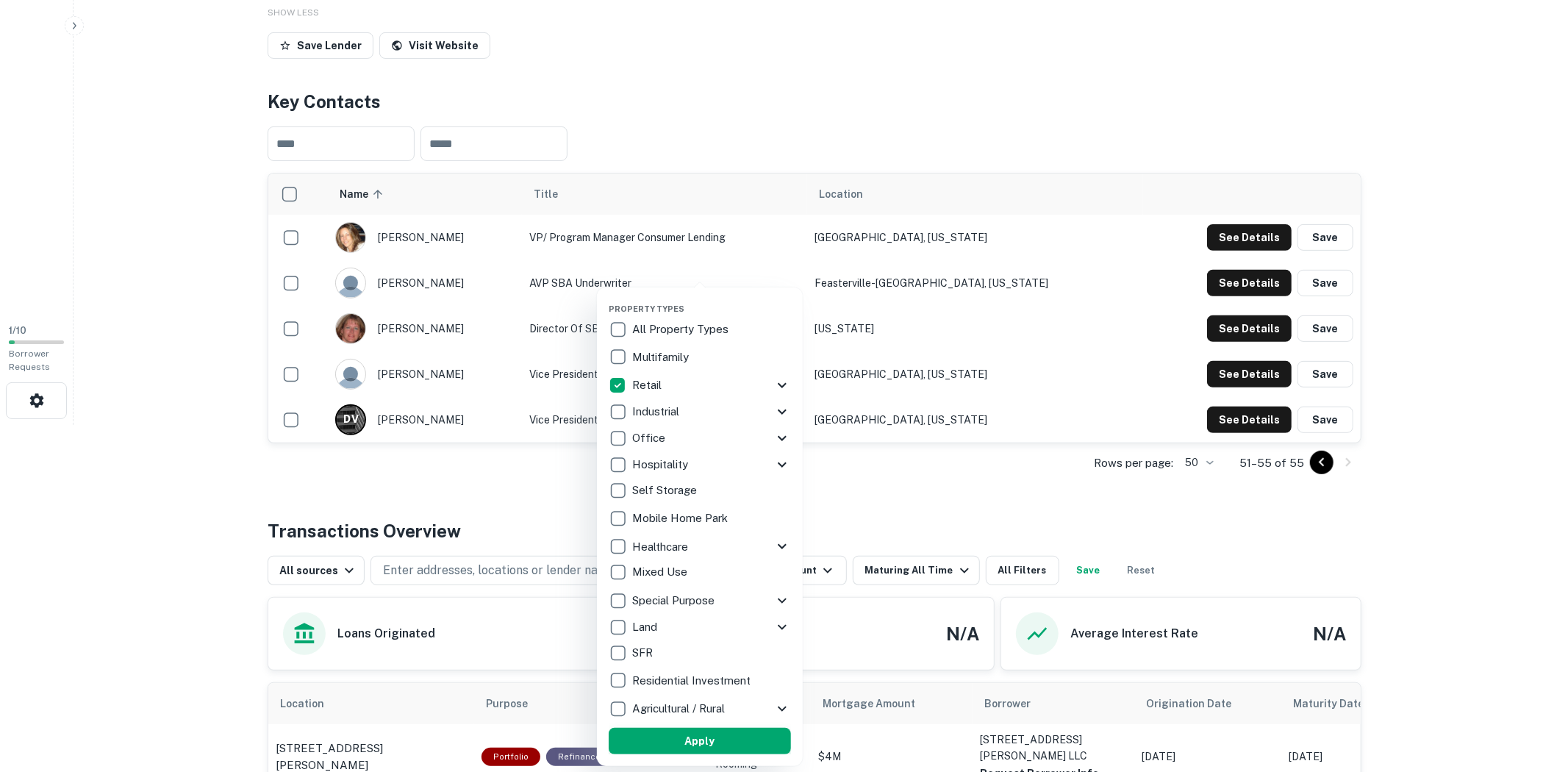
click at [726, 730] on button "Apply" at bounding box center [700, 740] width 182 height 26
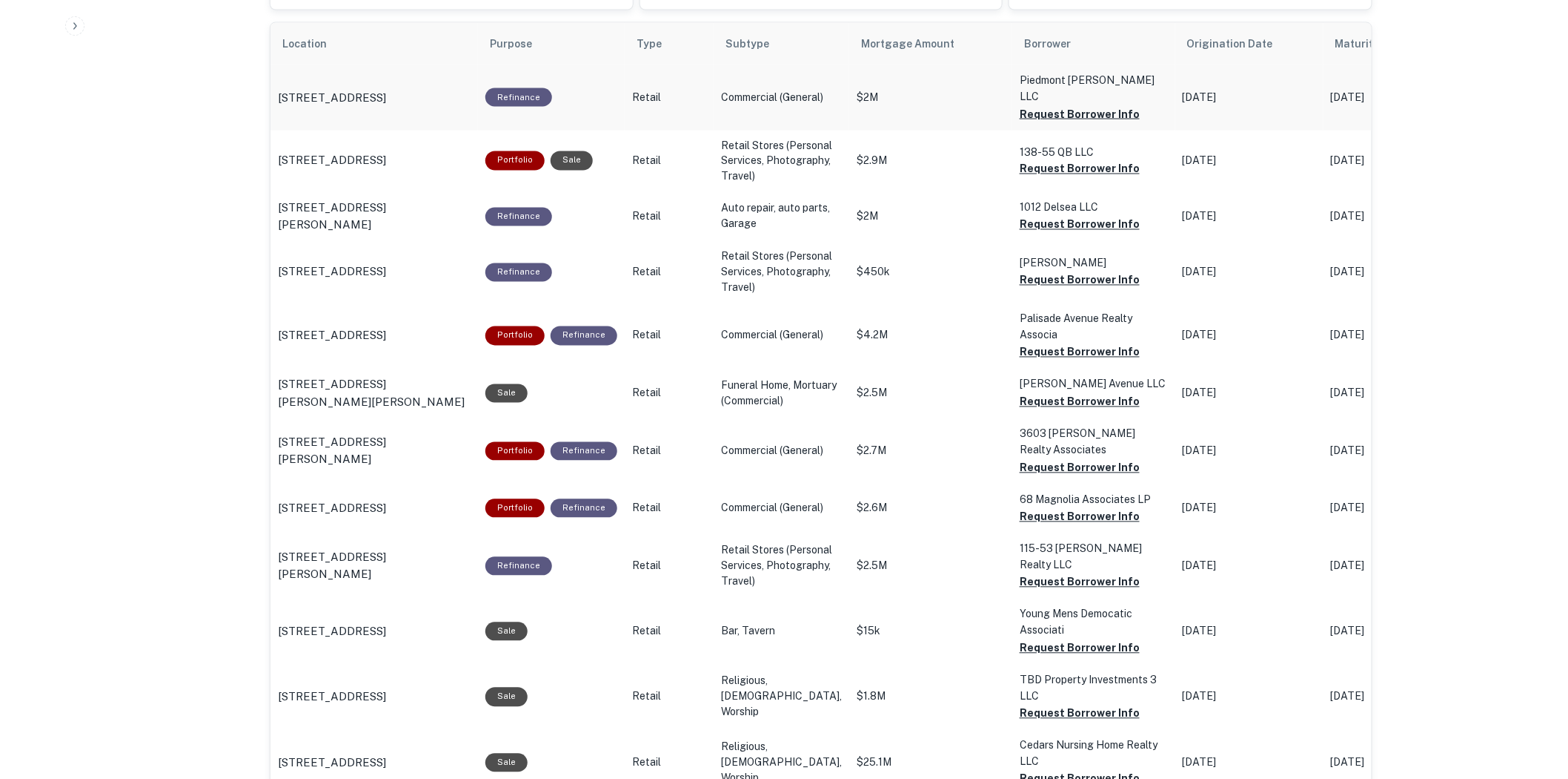
scroll to position [717, 0]
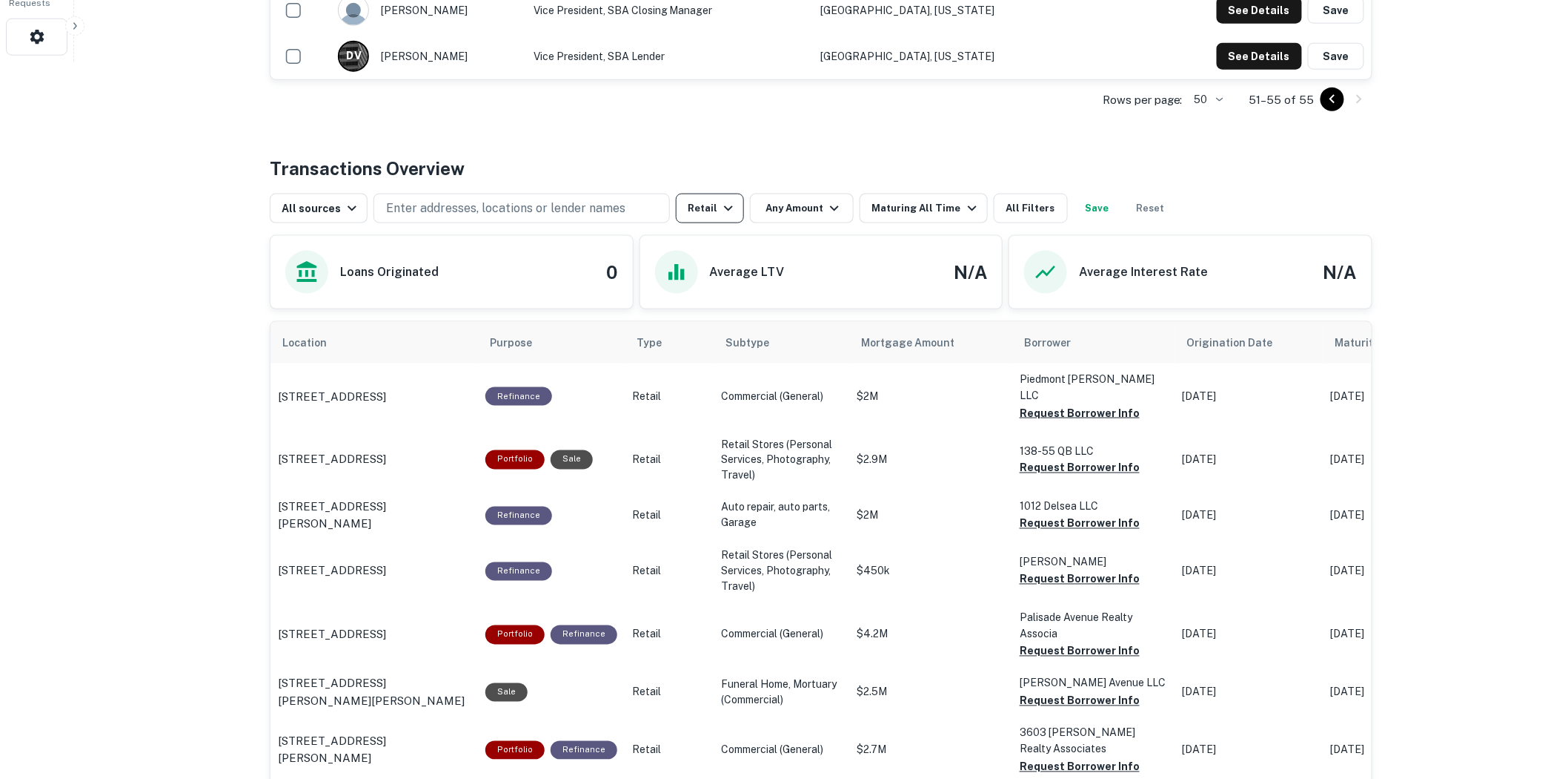
click at [728, 212] on icon "button" at bounding box center [728, 208] width 18 height 18
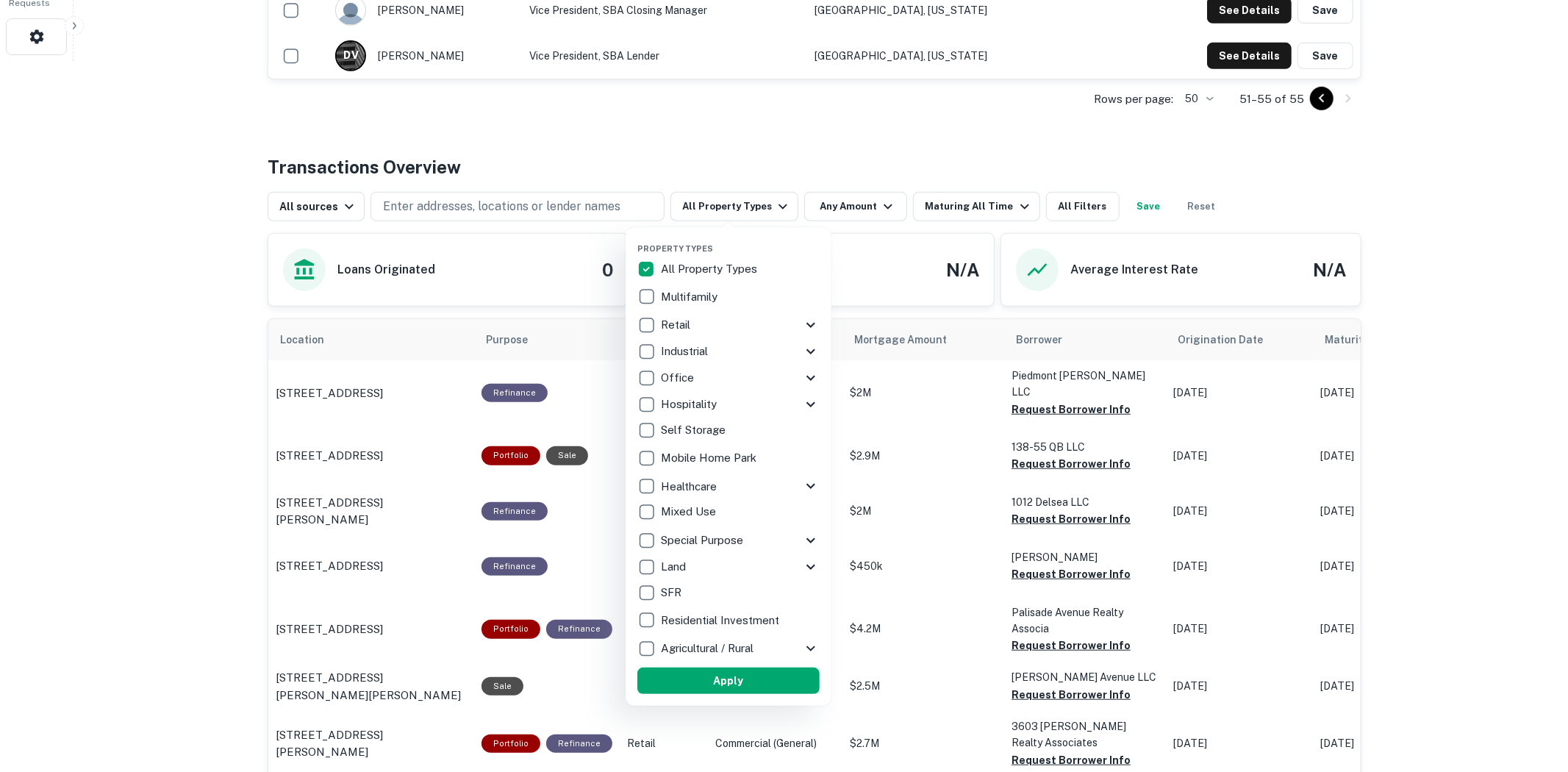
click at [780, 681] on button "Apply" at bounding box center [728, 681] width 182 height 26
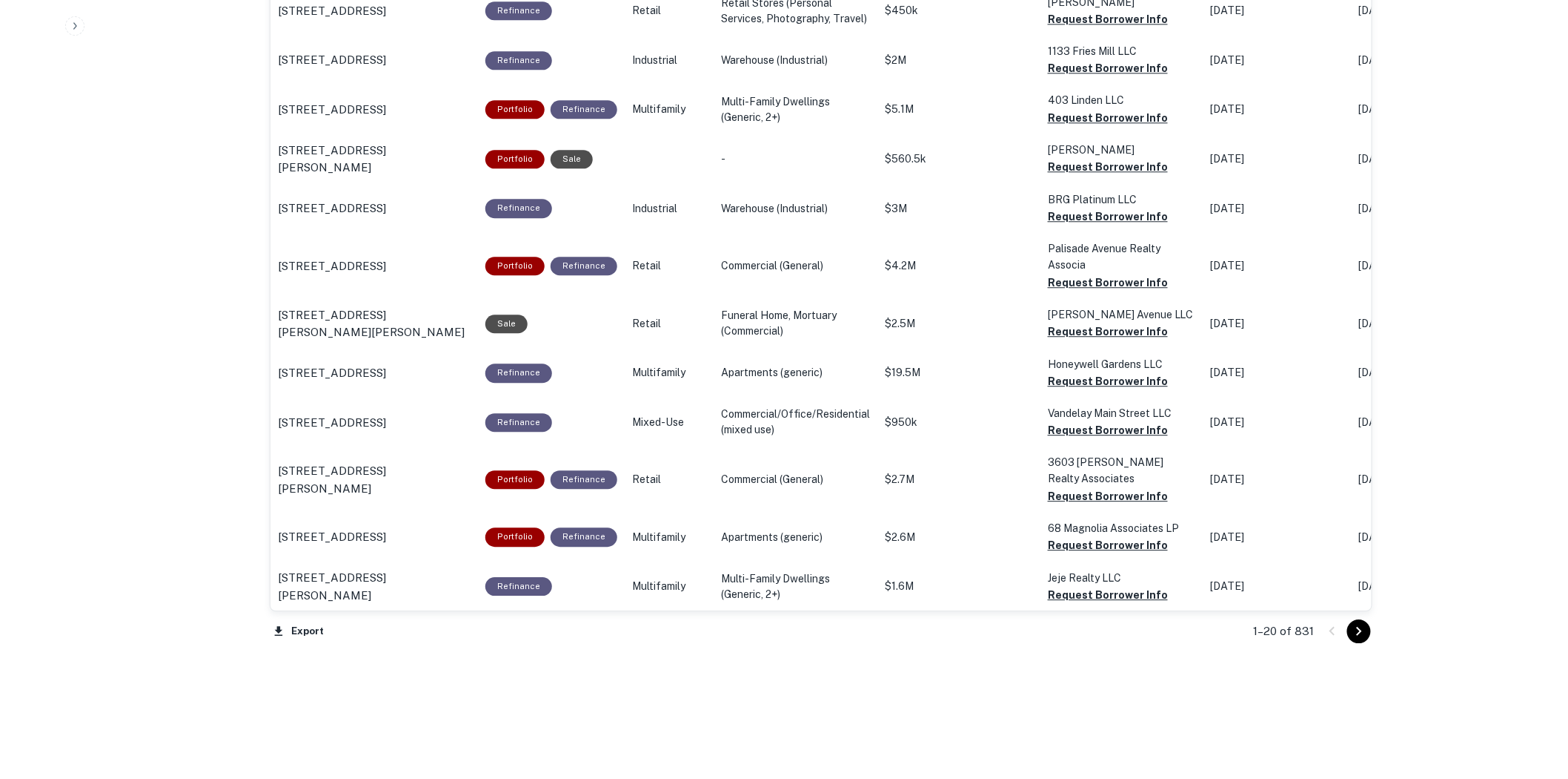
scroll to position [1503, 0]
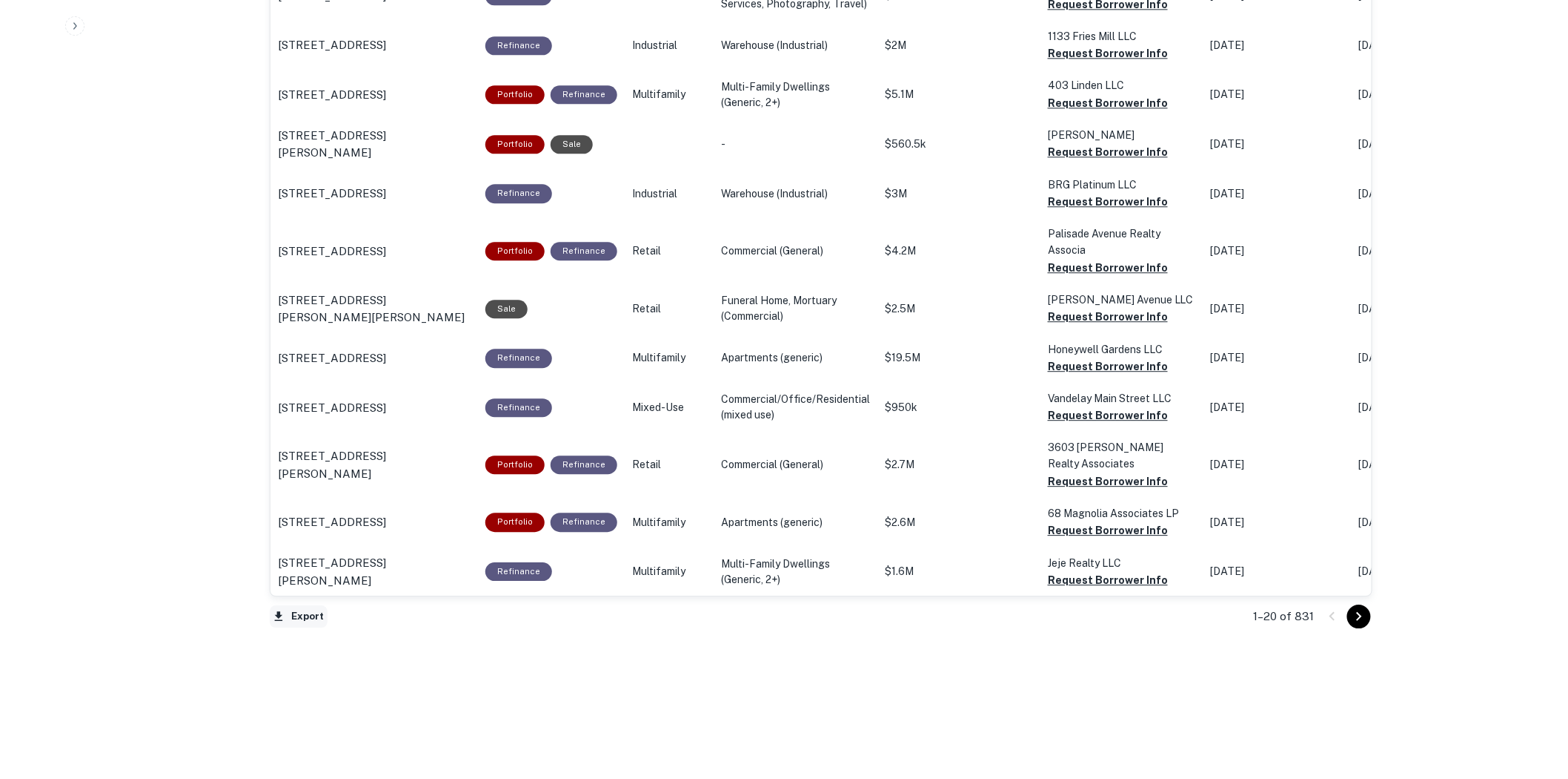
click at [298, 617] on button "Export" at bounding box center [299, 616] width 58 height 22
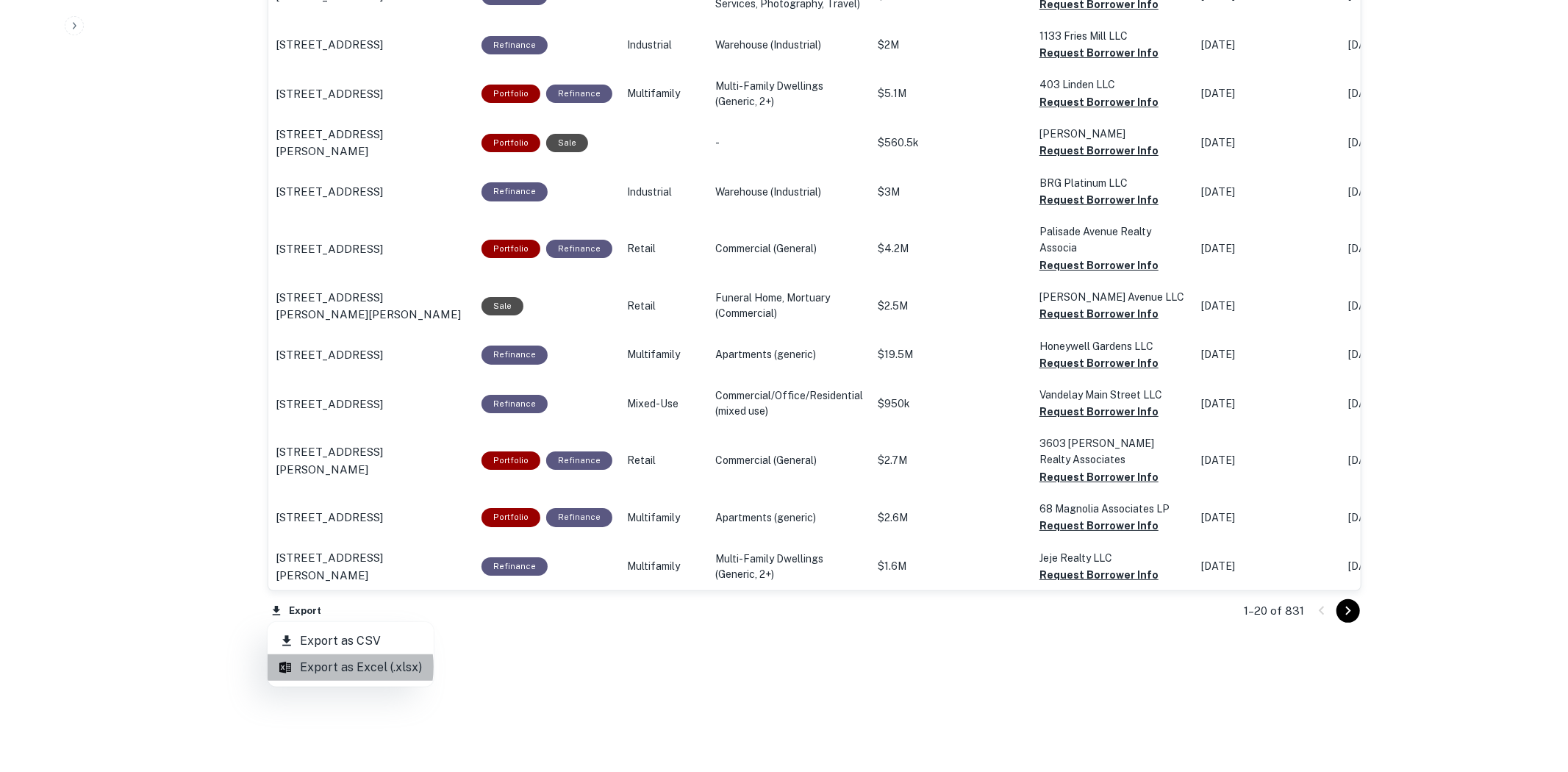
click at [343, 667] on li "Export as Excel (.xlsx)" at bounding box center [351, 667] width 167 height 26
click at [327, 646] on li "Export as CSV" at bounding box center [351, 641] width 167 height 26
click at [170, 196] on div at bounding box center [784, 386] width 1568 height 772
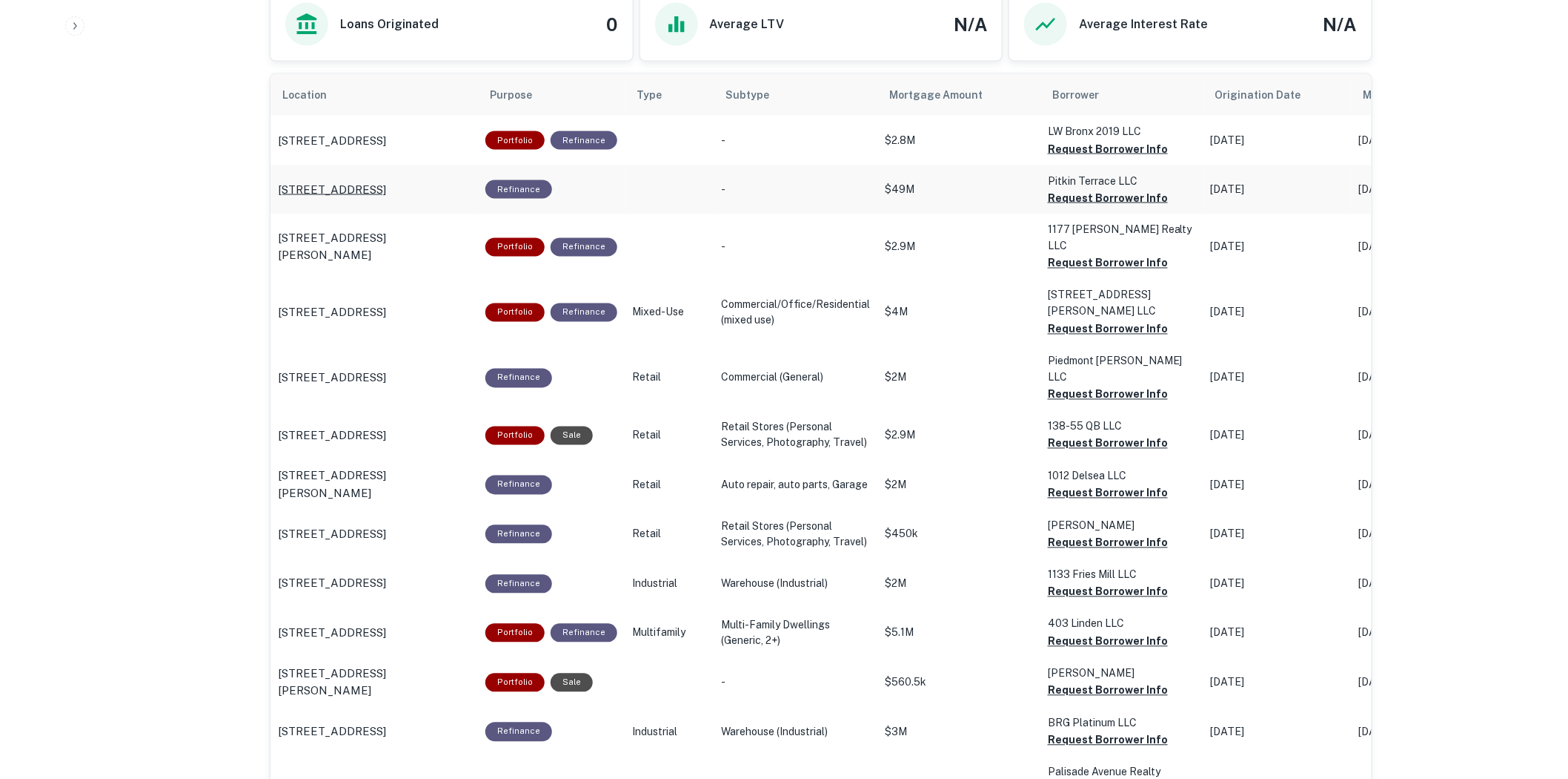
scroll to position [844, 0]
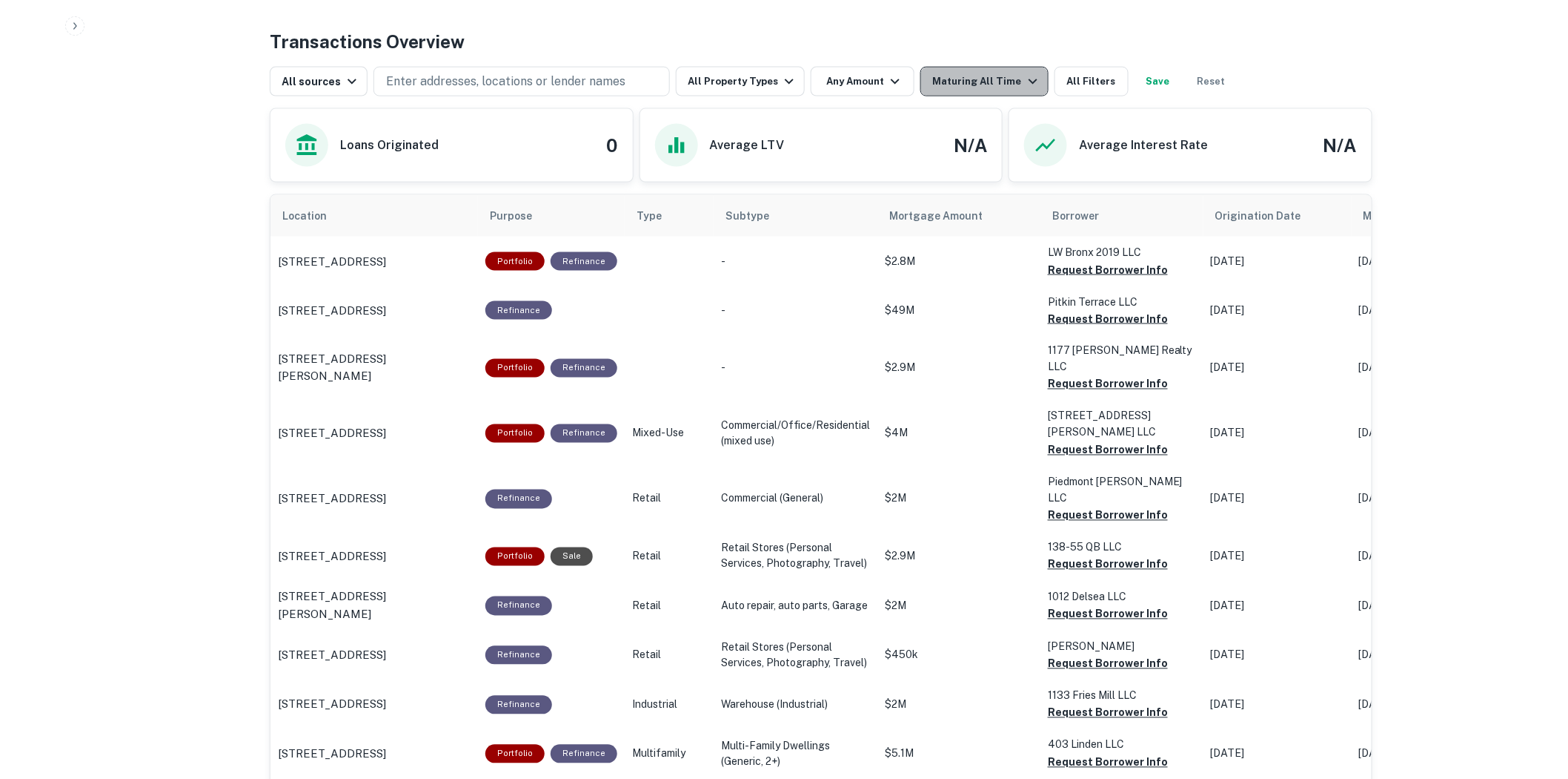
click at [1024, 79] on icon "button" at bounding box center [1033, 82] width 18 height 18
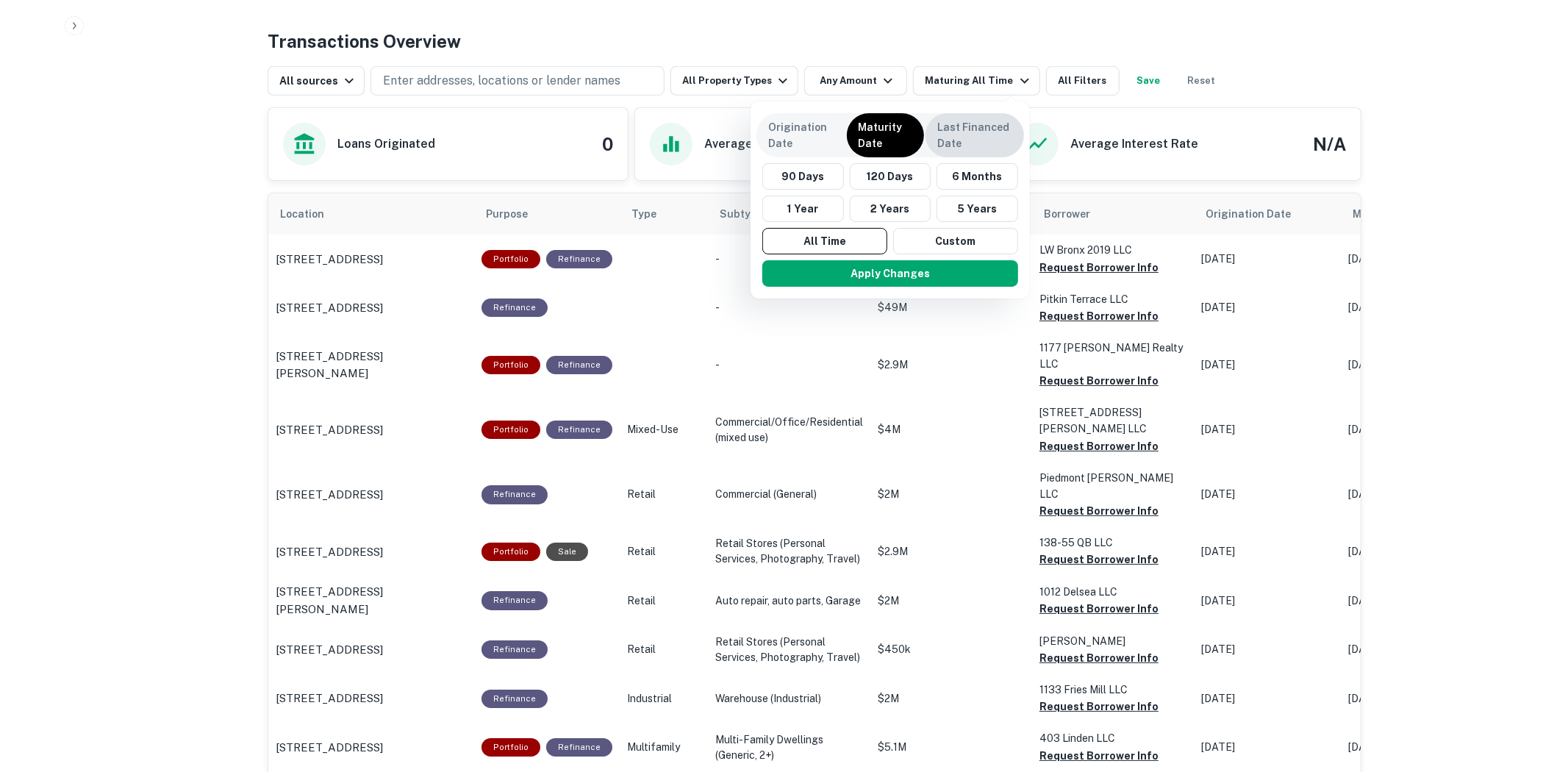
click at [979, 144] on p "Last Financed Date" at bounding box center [975, 135] width 75 height 33
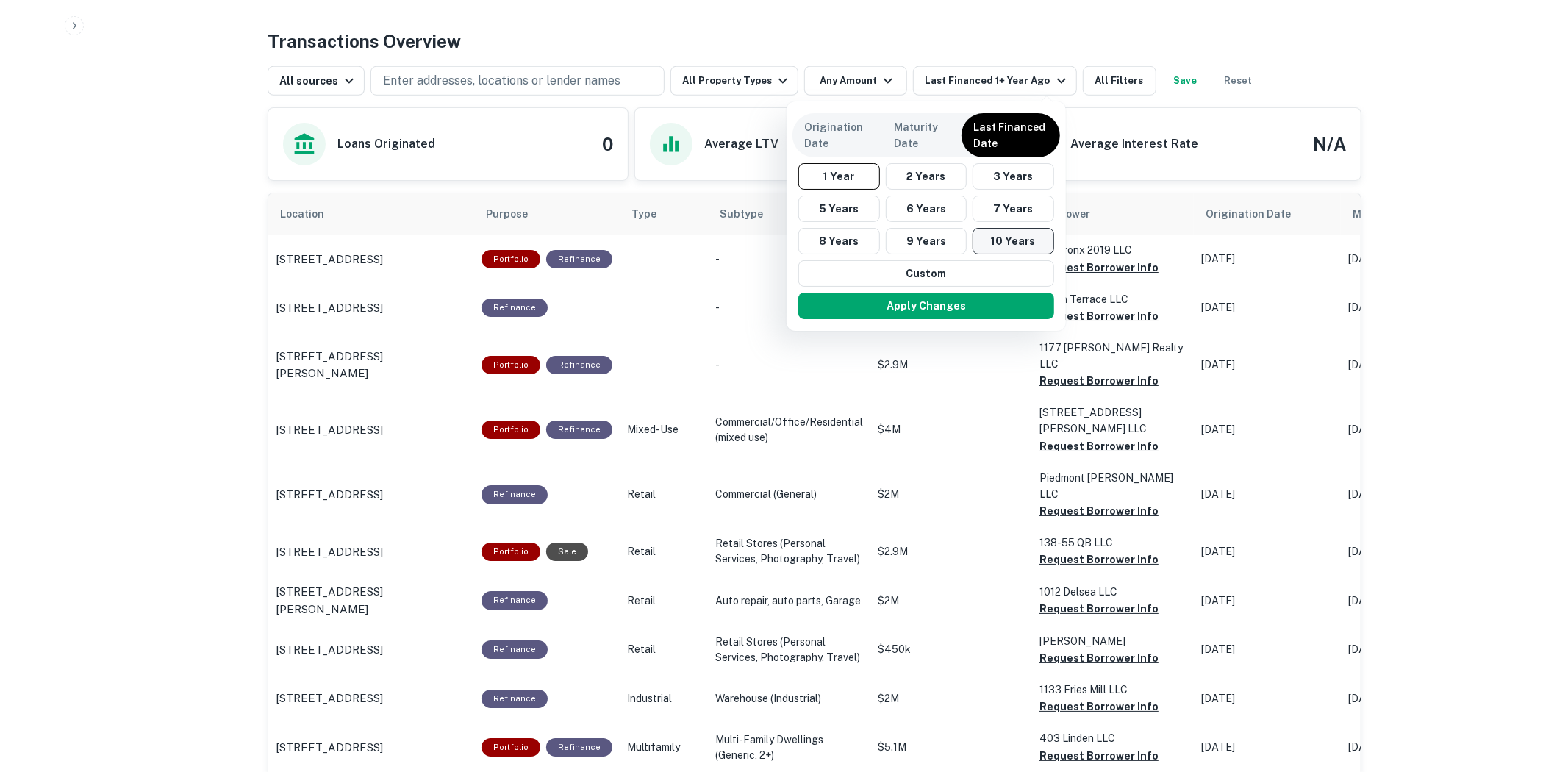
click at [1009, 246] on button "10 Years" at bounding box center [1013, 241] width 82 height 26
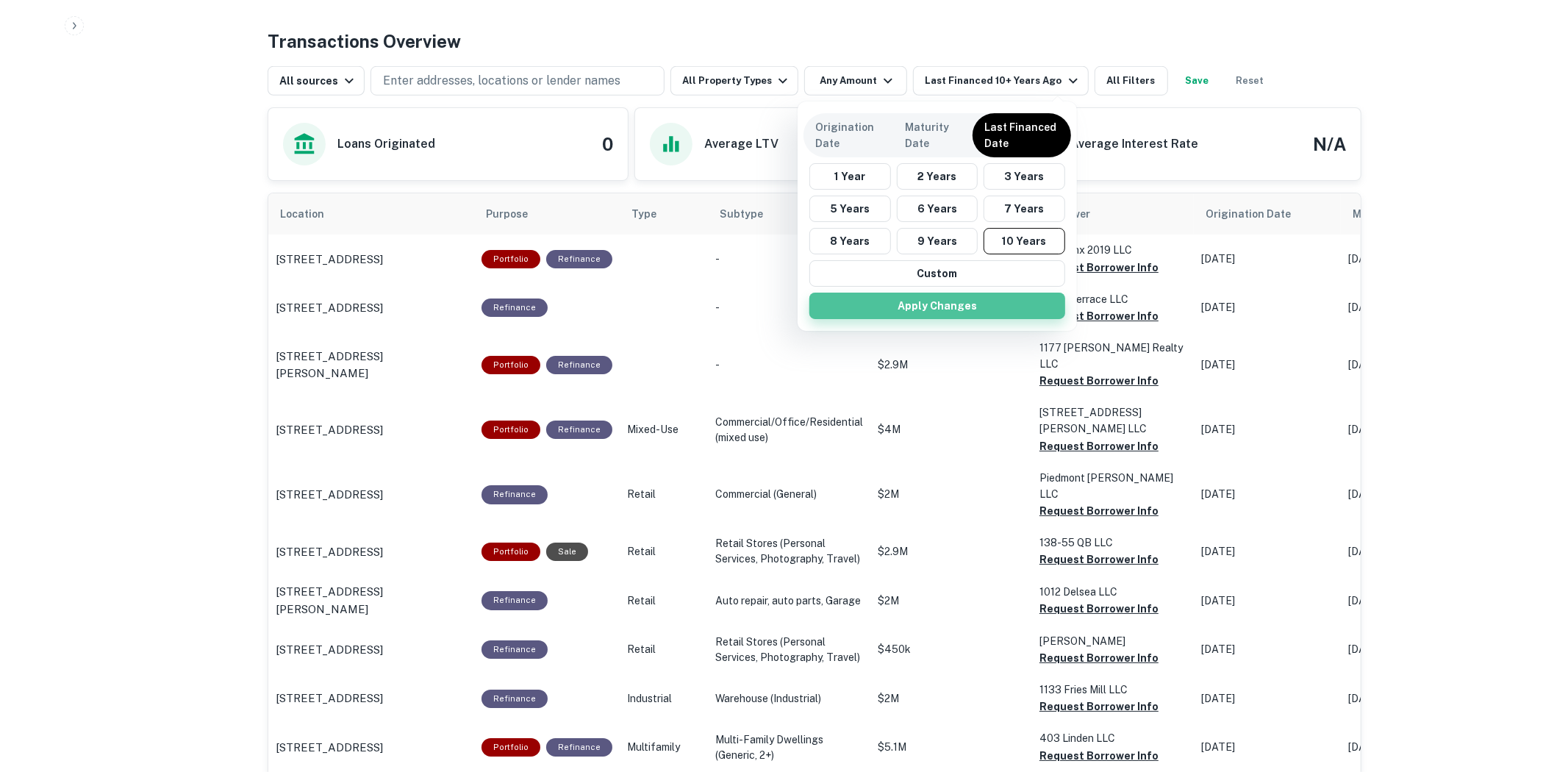
drag, startPoint x: 968, startPoint y: 295, endPoint x: 953, endPoint y: 299, distance: 15.5
click at [967, 295] on button "Apply Changes" at bounding box center [936, 305] width 255 height 26
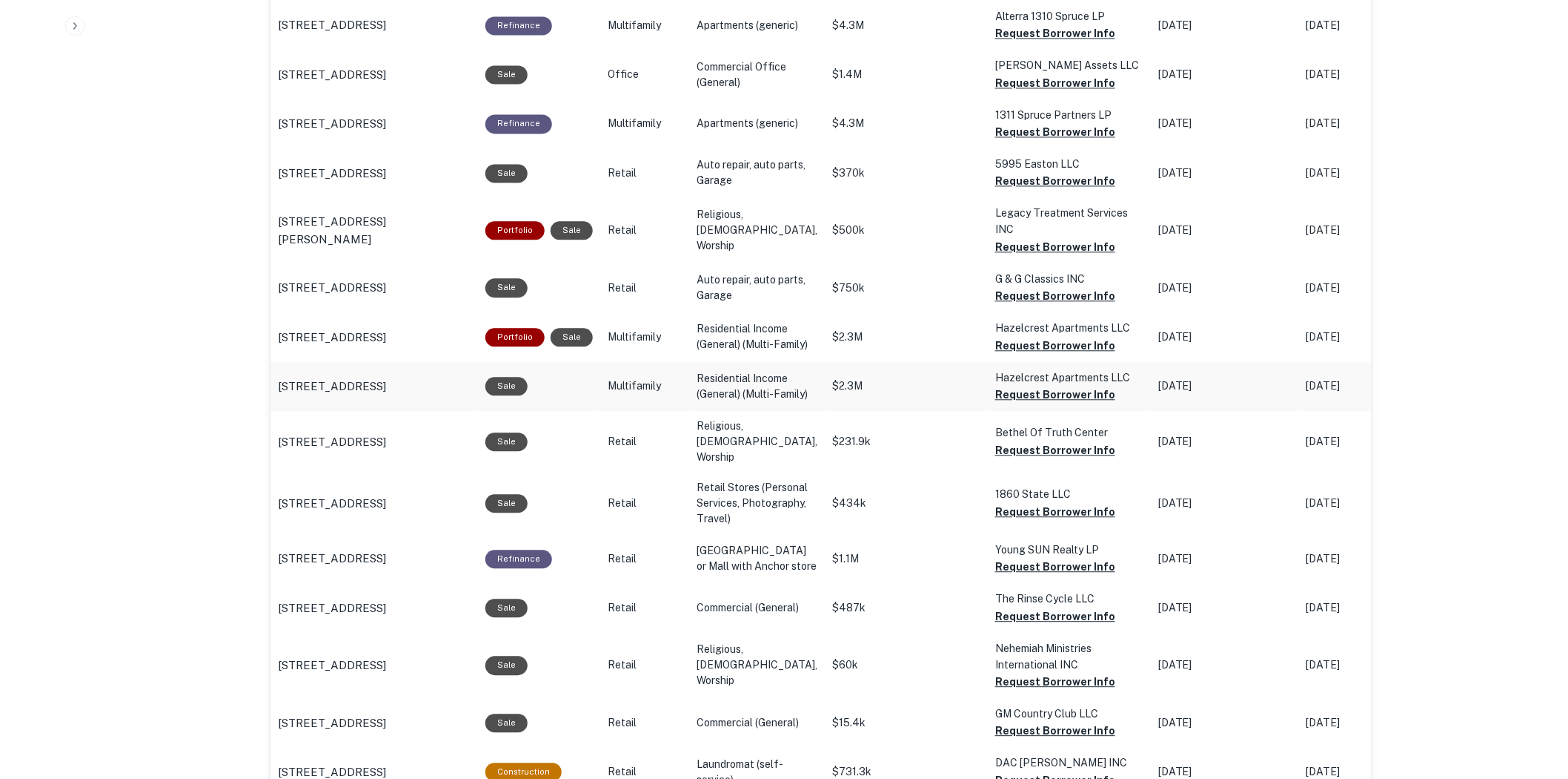
scroll to position [1658, 0]
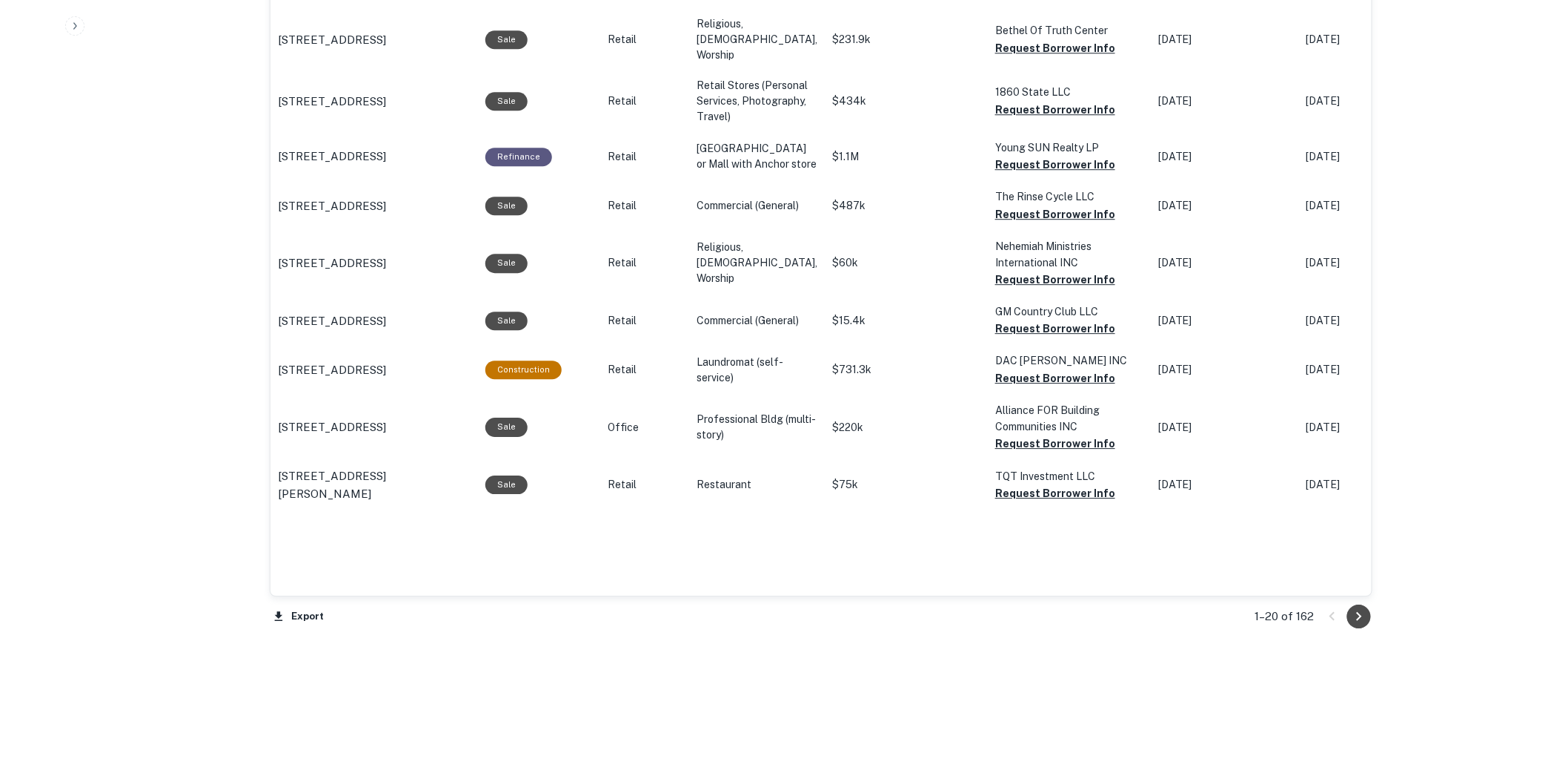
click at [1360, 612] on icon "Go to next page" at bounding box center [1360, 617] width 18 height 18
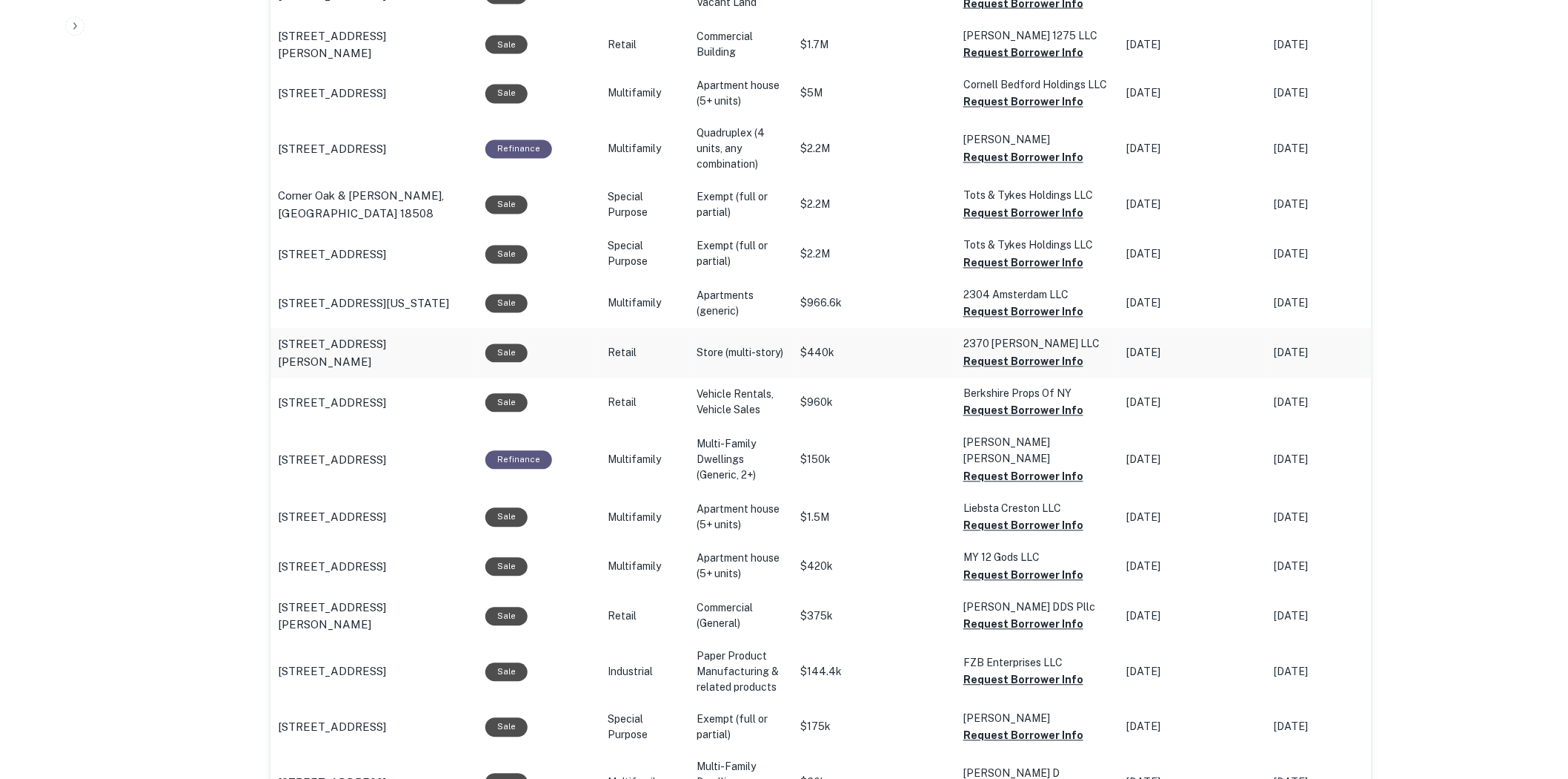
scroll to position [698, 0]
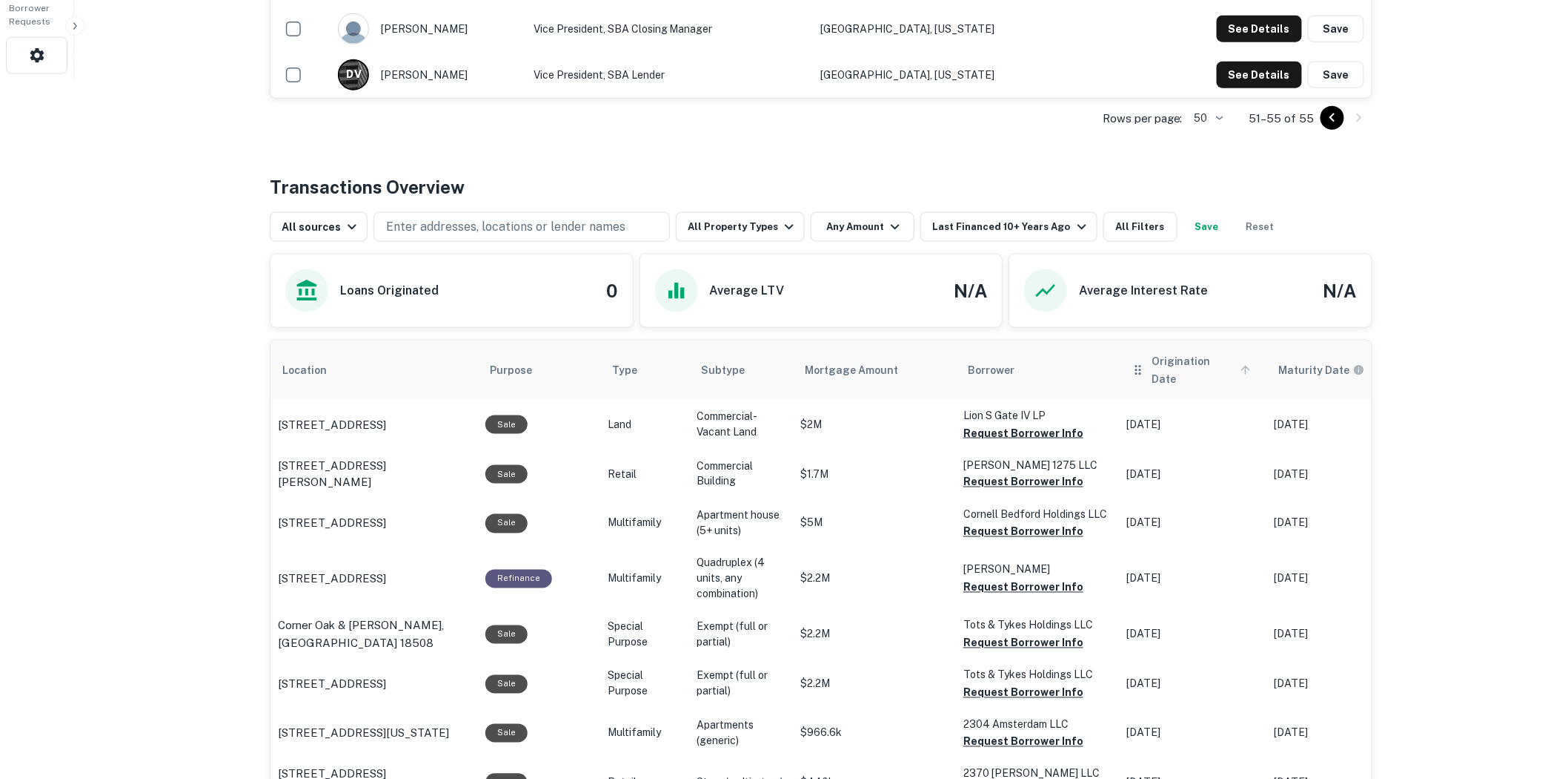
click at [1240, 363] on icon "scrollable content" at bounding box center [1246, 370] width 13 height 13
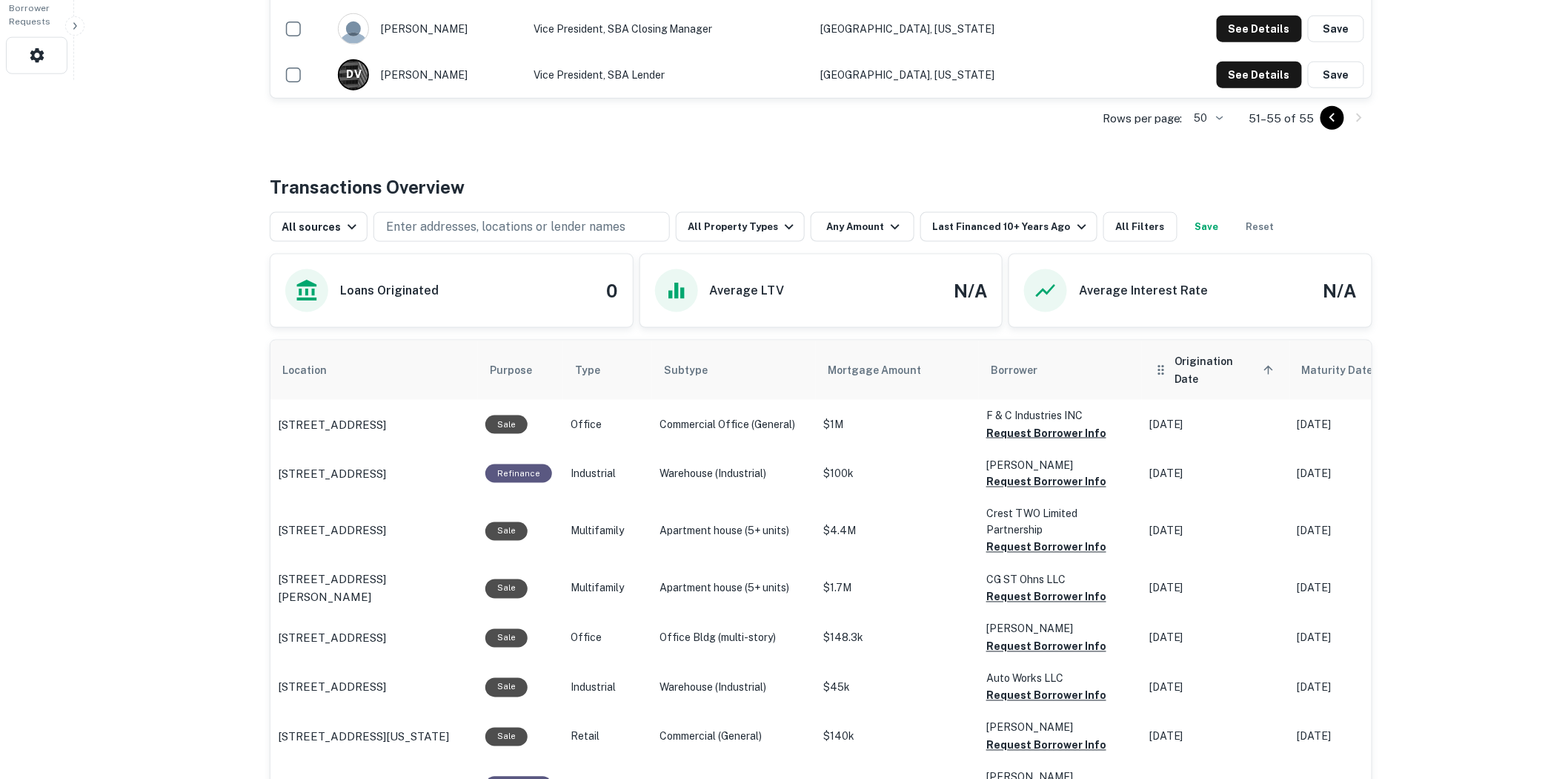
click at [1264, 366] on icon "scrollable content" at bounding box center [1268, 370] width 9 height 9
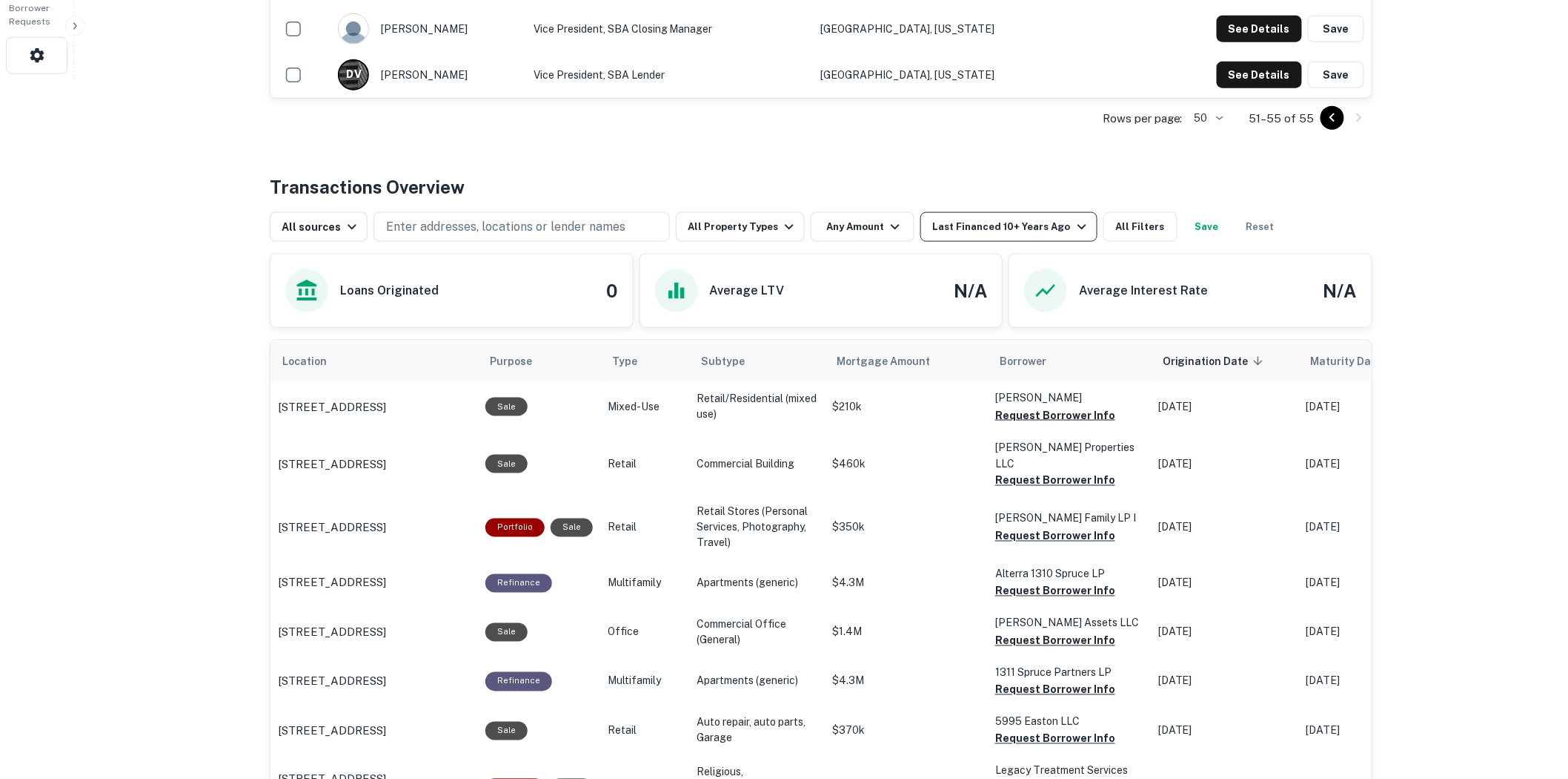
click at [1073, 227] on icon "button" at bounding box center [1082, 227] width 18 height 18
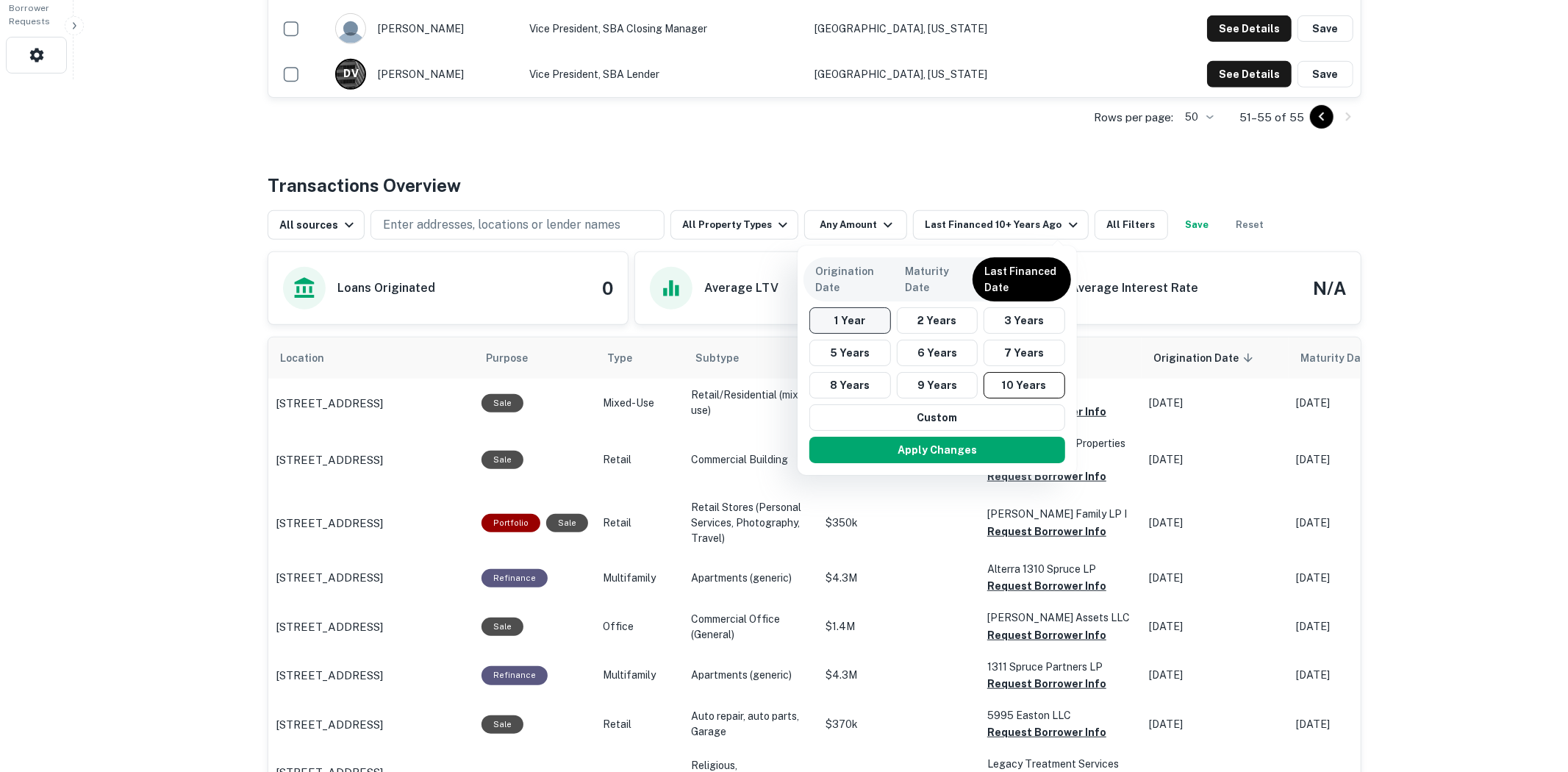
click at [855, 317] on button "1 Year" at bounding box center [850, 320] width 82 height 26
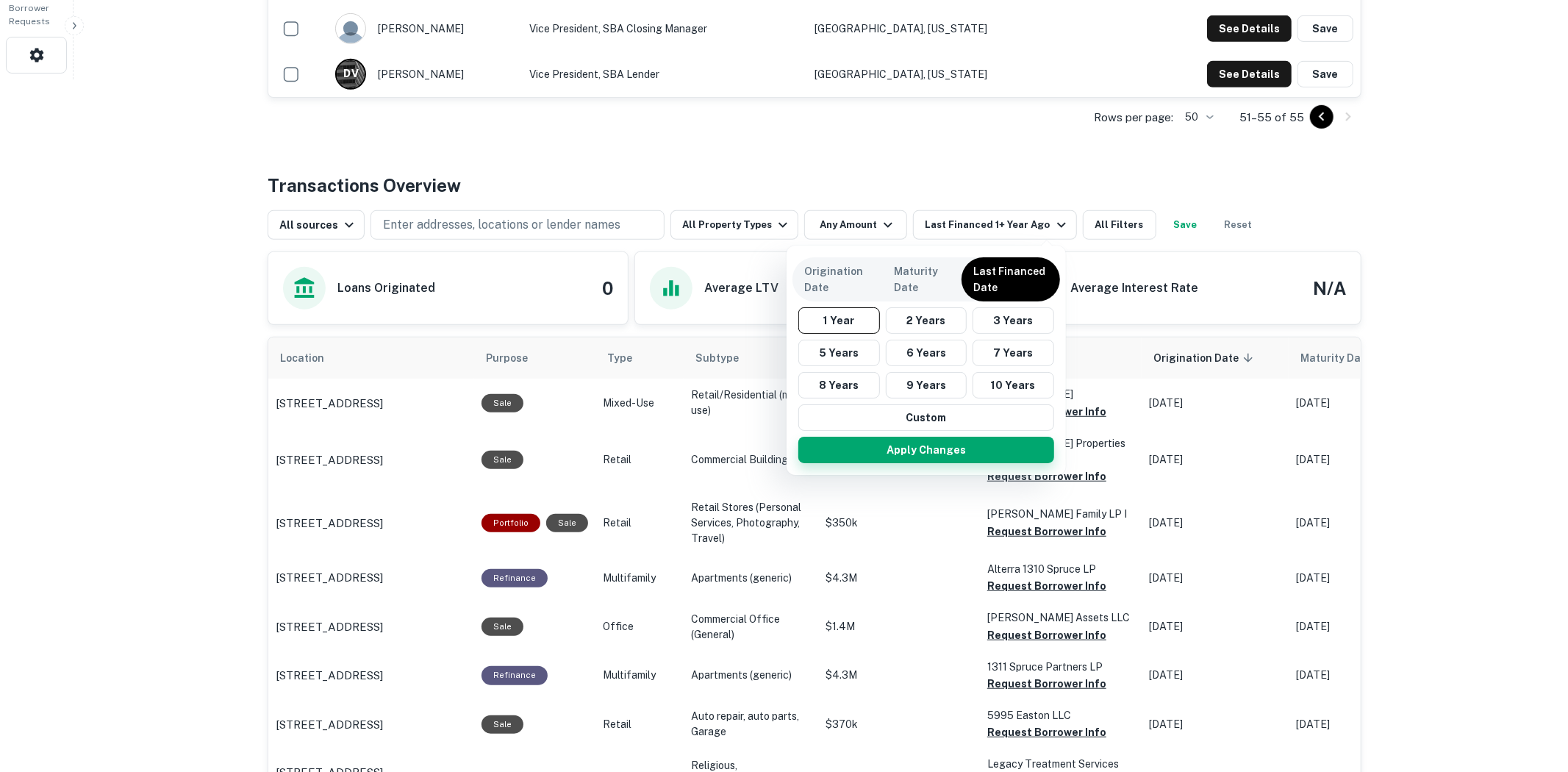
click at [953, 454] on button "Apply Changes" at bounding box center [926, 450] width 255 height 26
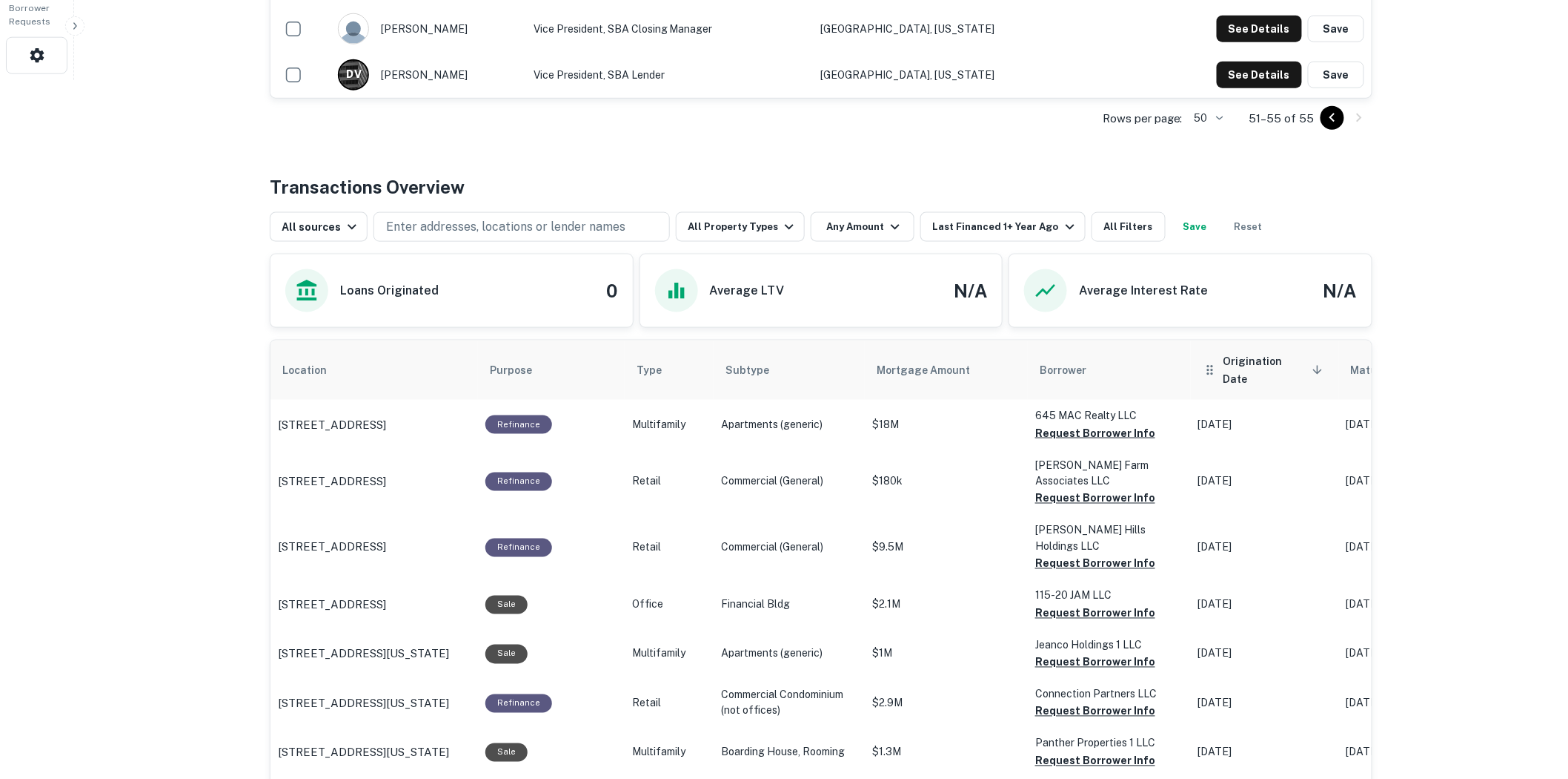
click at [1255, 375] on th "Origination Date sorted descending" at bounding box center [1265, 370] width 148 height 59
click at [1242, 359] on span "Origination Date sorted descending" at bounding box center [1276, 370] width 104 height 35
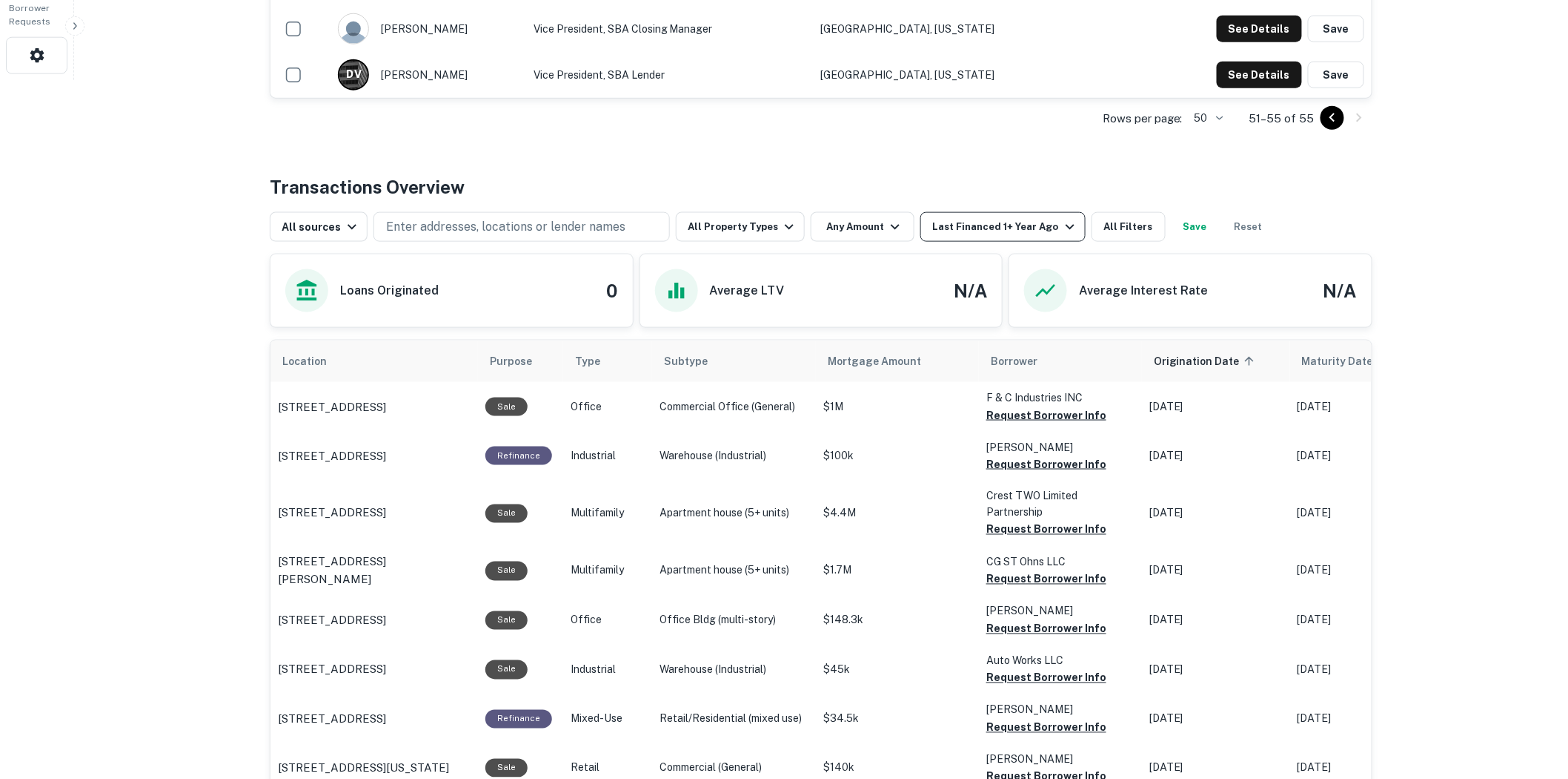
click at [1062, 225] on icon "button" at bounding box center [1071, 227] width 18 height 18
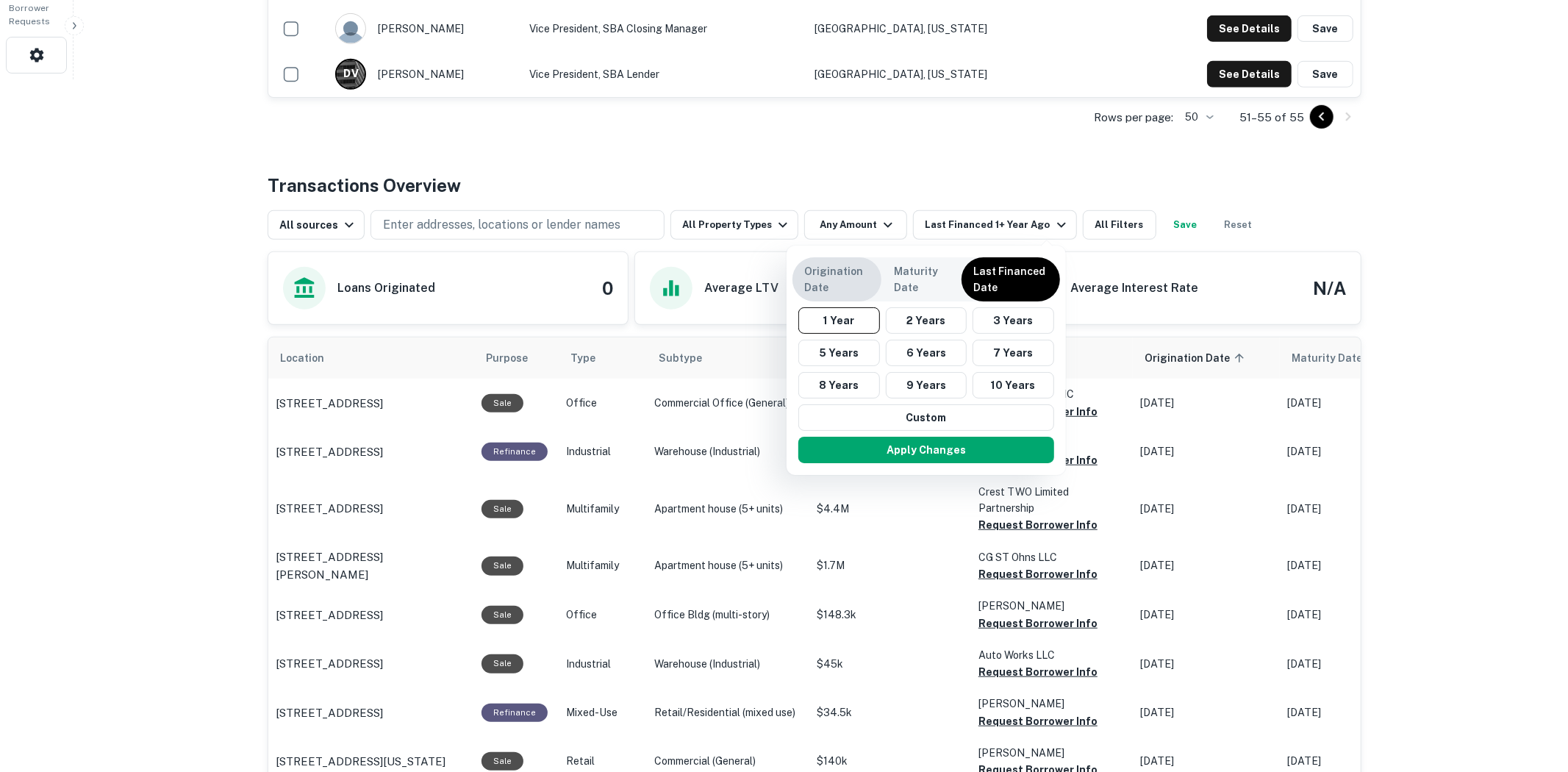
click at [842, 272] on p "Origination Date" at bounding box center [837, 279] width 65 height 33
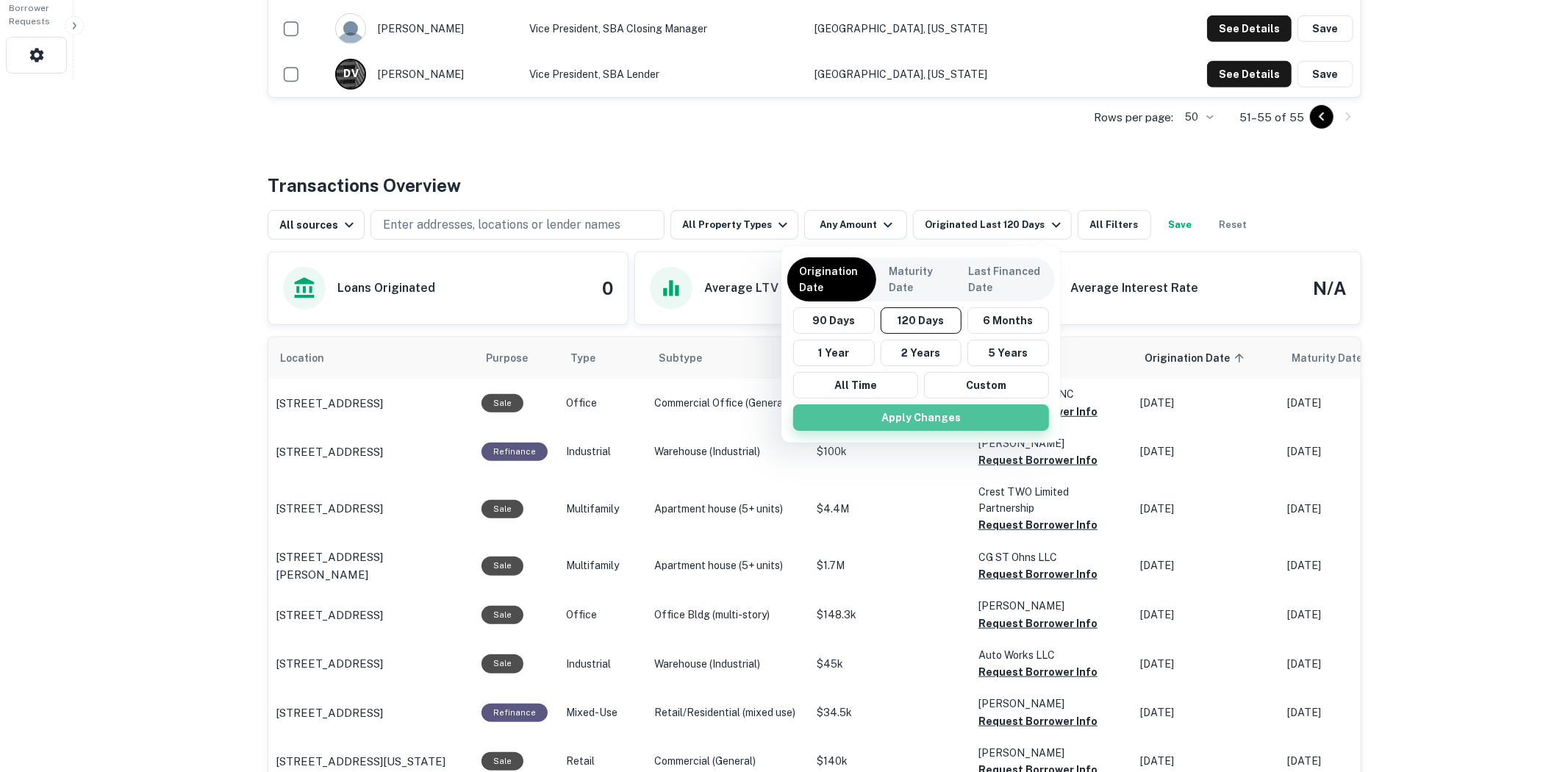
click at [927, 410] on button "Apply Changes" at bounding box center [921, 417] width 255 height 26
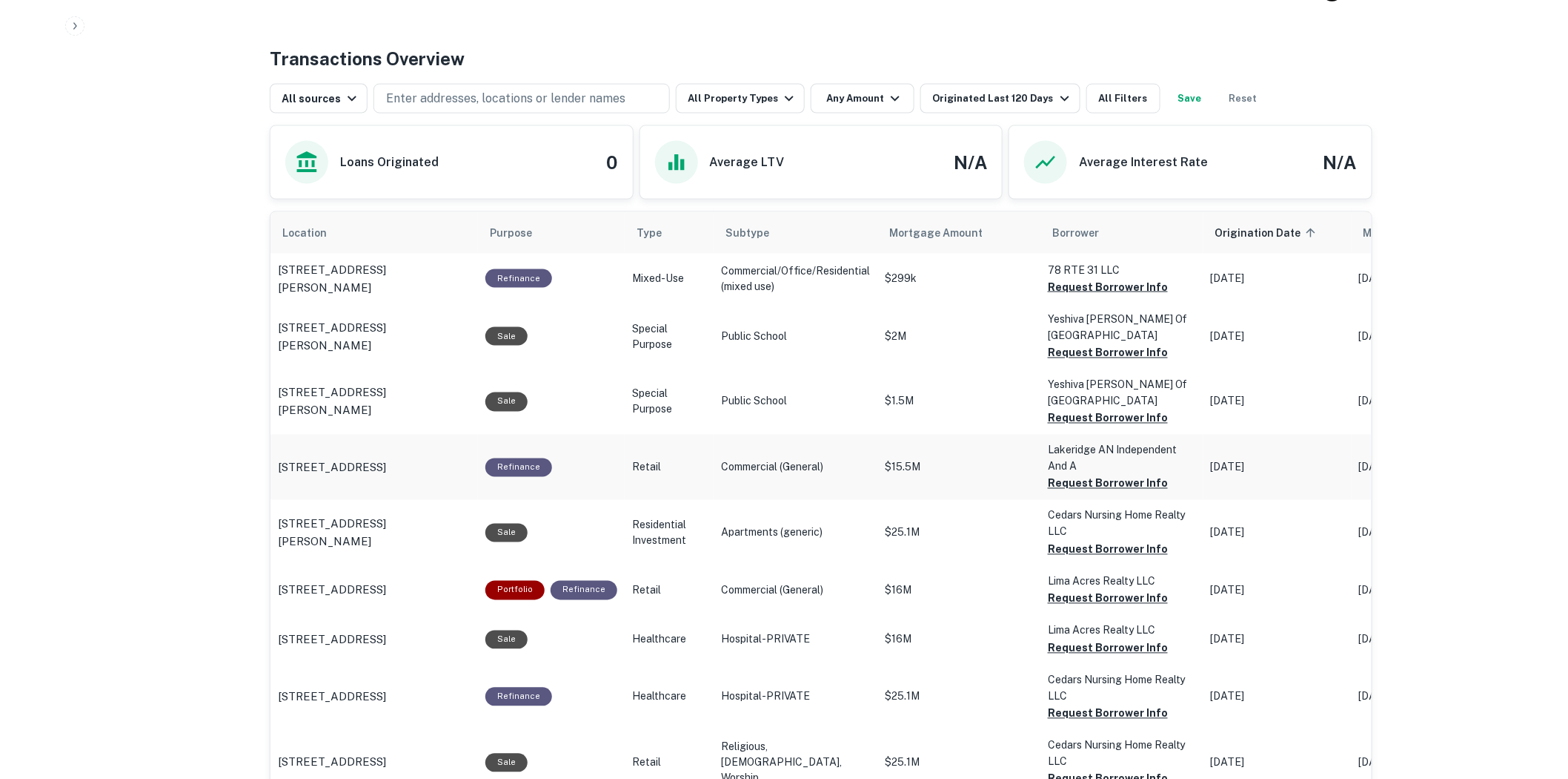
scroll to position [781, 0]
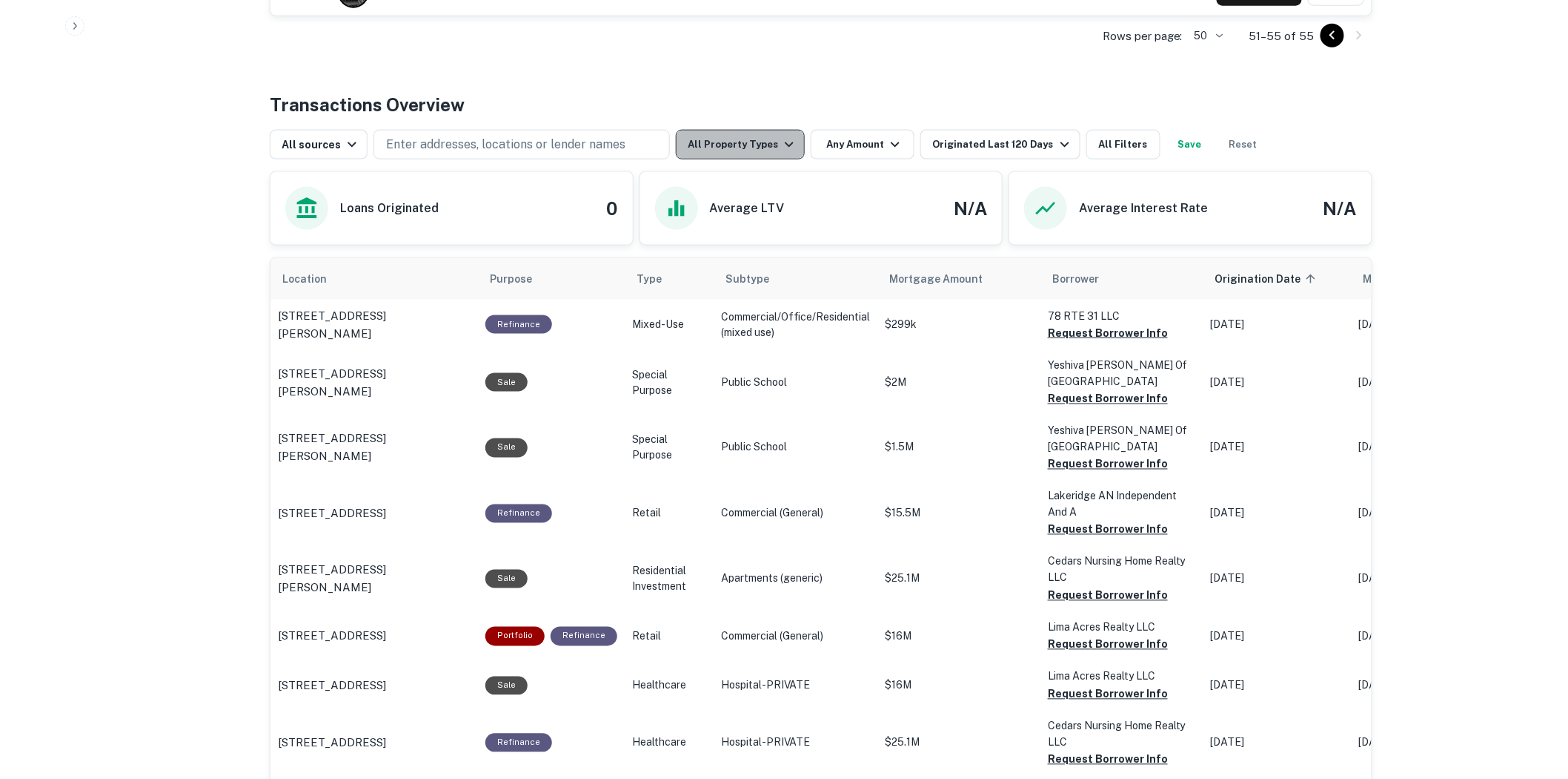
click at [782, 142] on icon "button" at bounding box center [789, 145] width 18 height 18
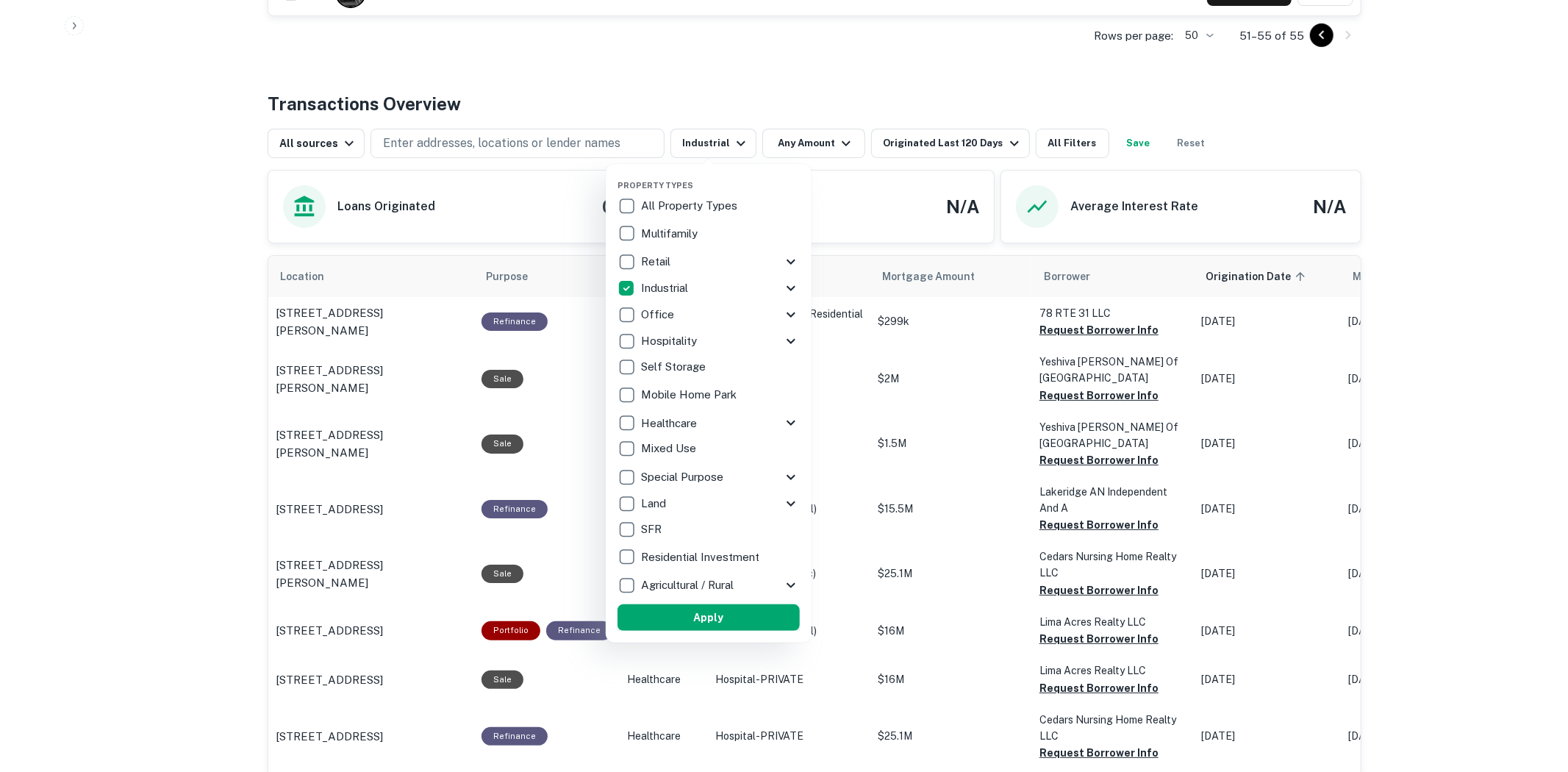
click at [719, 615] on button "Apply" at bounding box center [708, 617] width 182 height 26
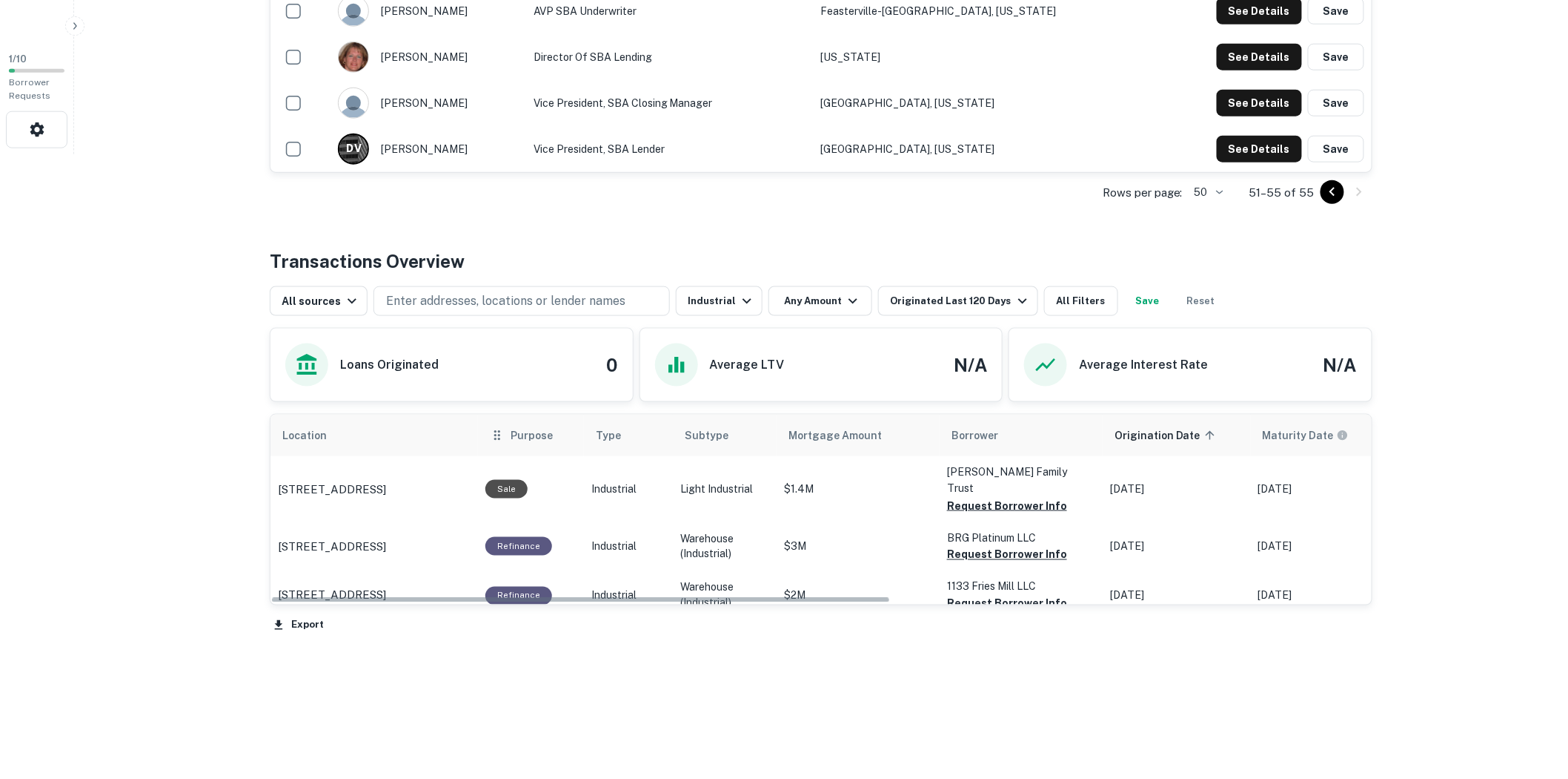
scroll to position [625, 0]
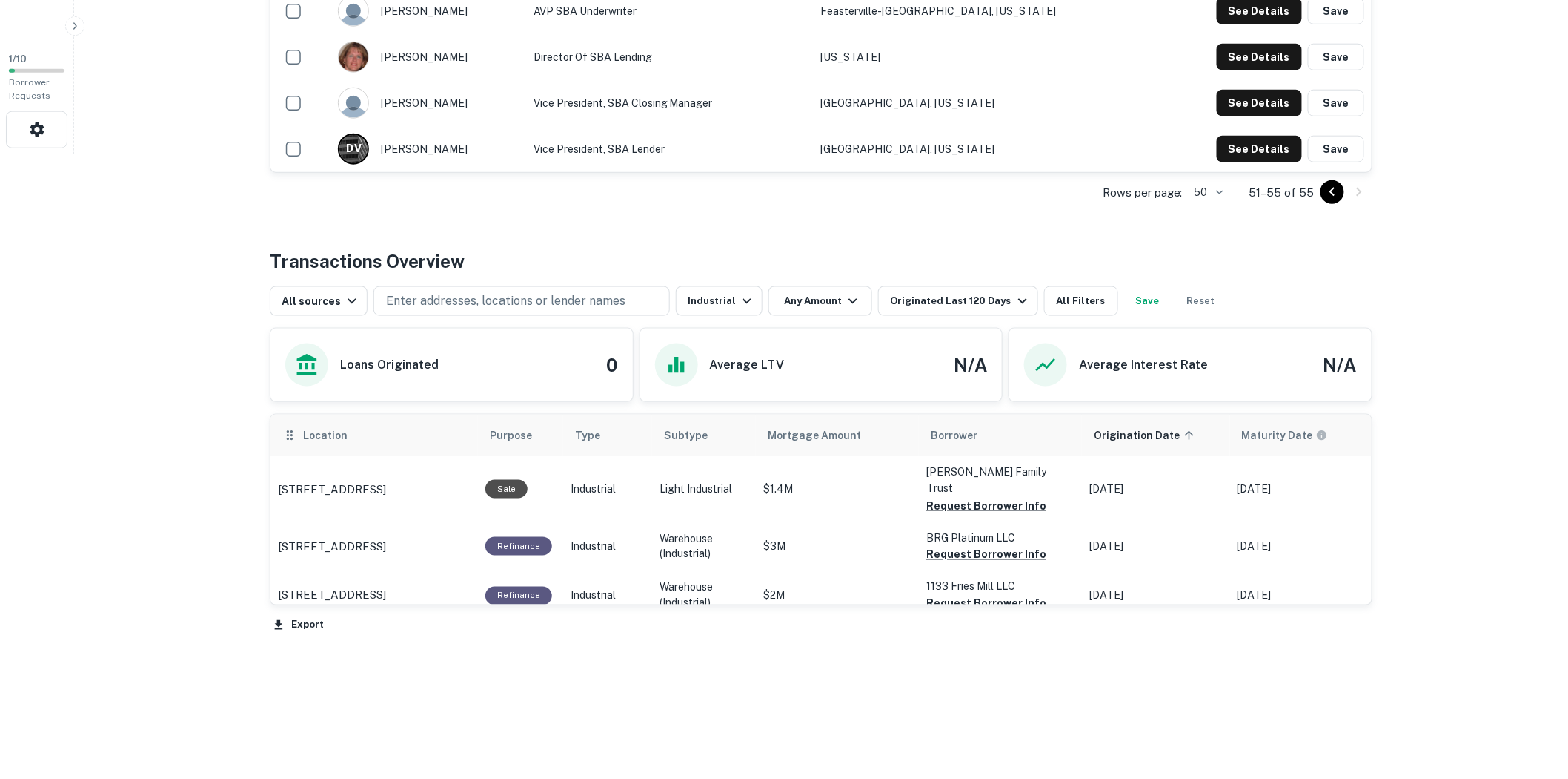
click at [285, 436] on icon "scrollable content" at bounding box center [290, 436] width 15 height 18
click at [1014, 298] on icon "button" at bounding box center [1023, 301] width 18 height 18
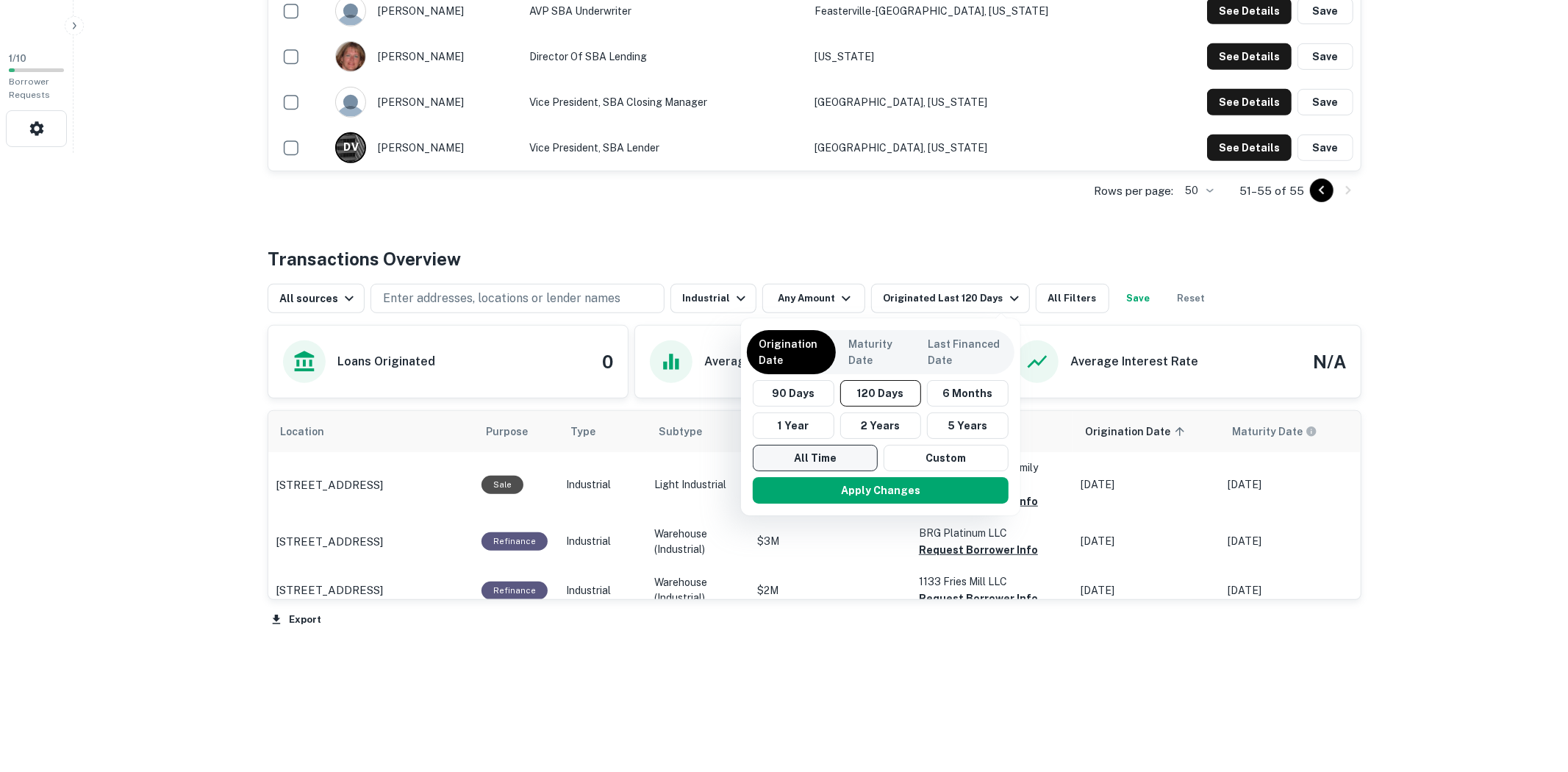
click at [848, 452] on button "All Time" at bounding box center [815, 458] width 125 height 26
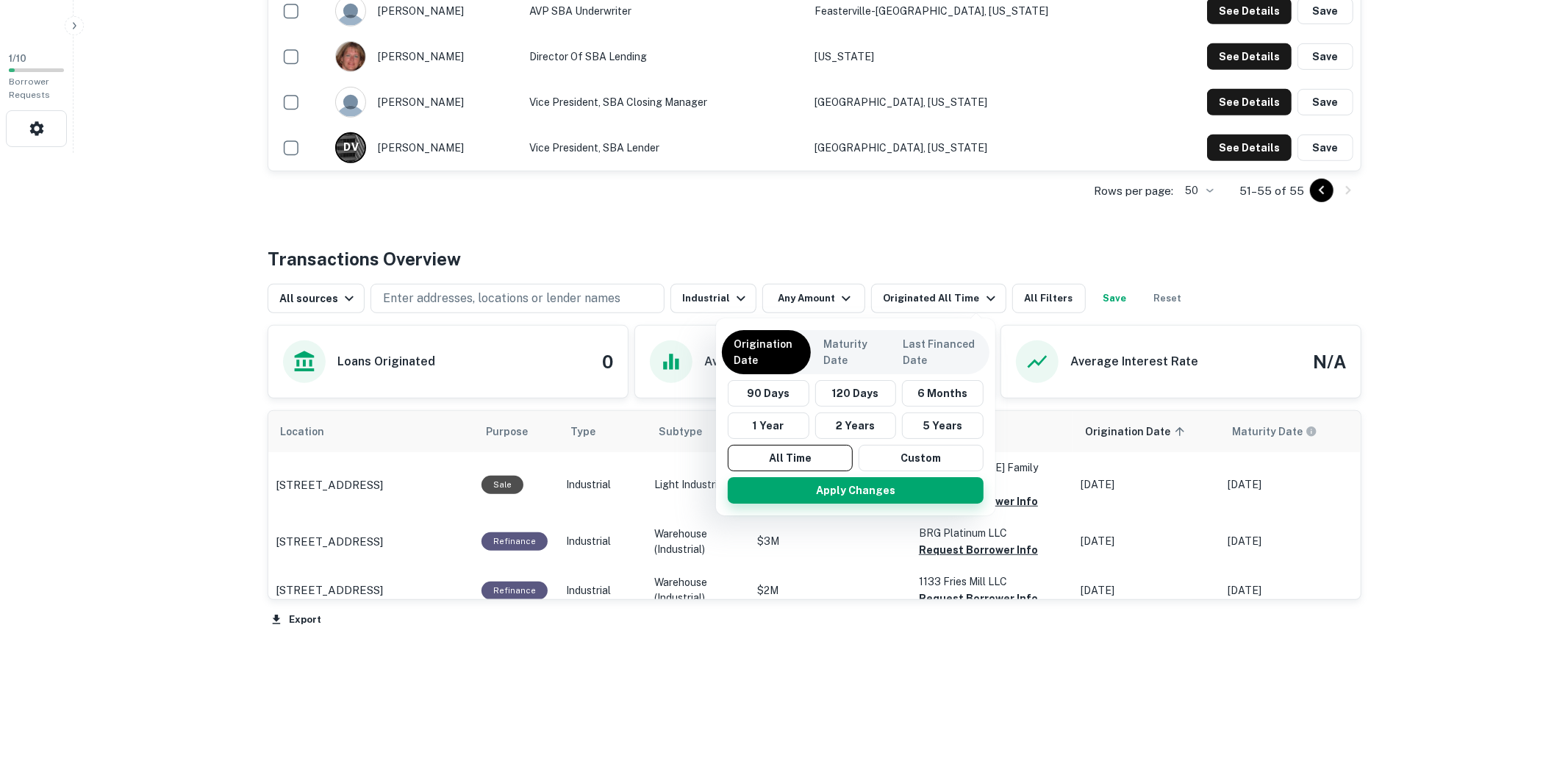
click at [899, 487] on button "Apply Changes" at bounding box center [855, 490] width 255 height 26
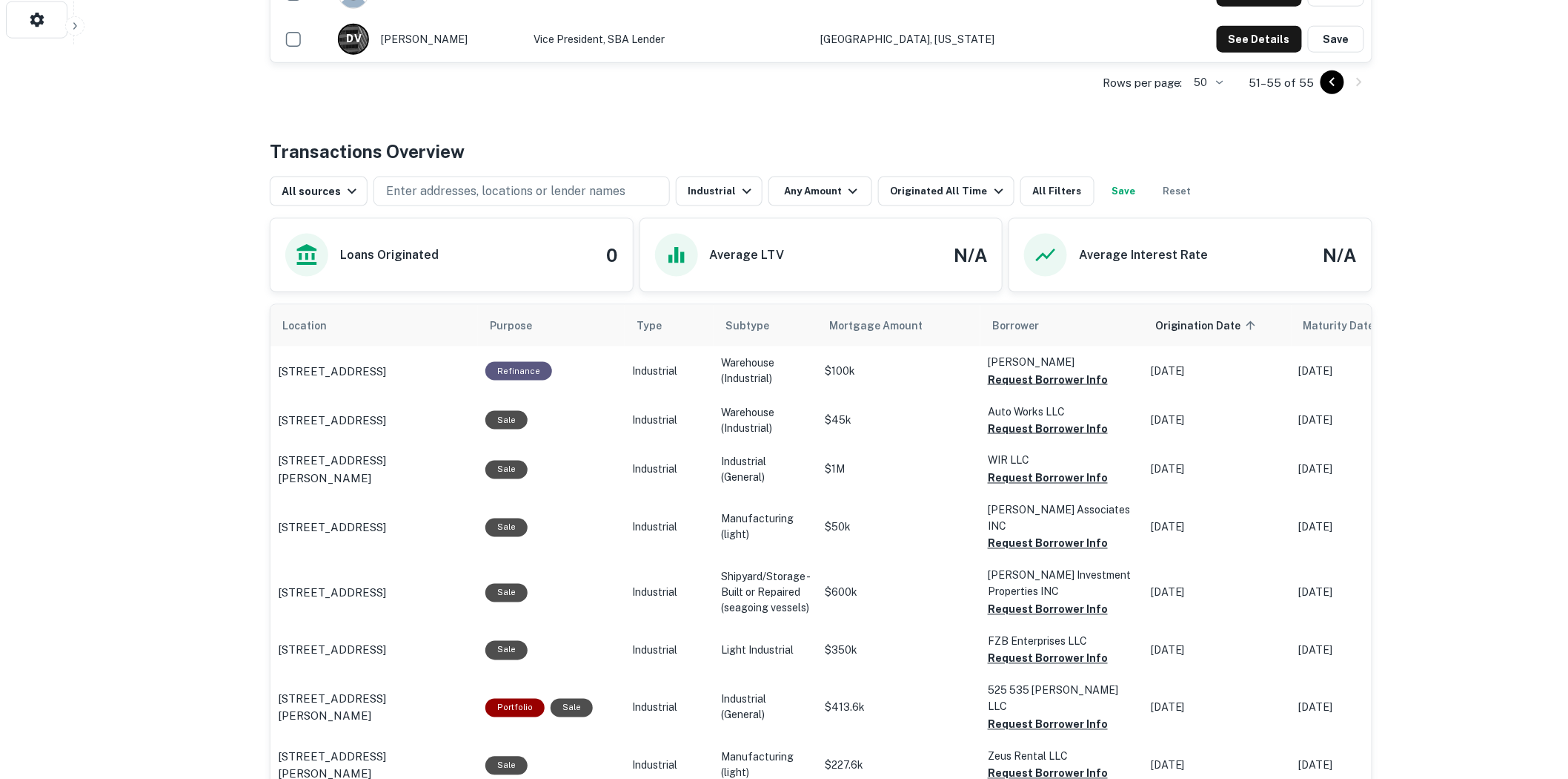
scroll to position [707, 0]
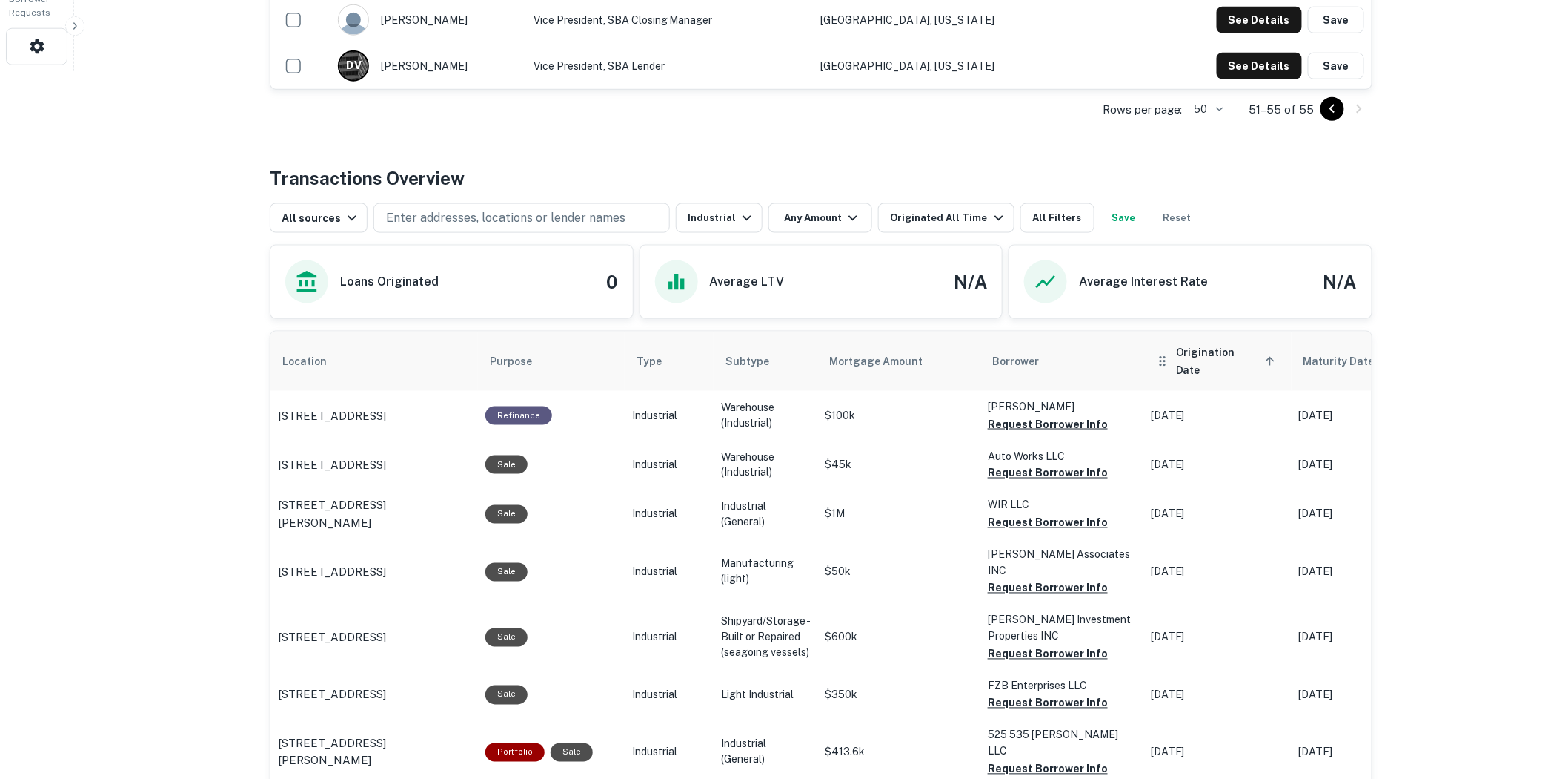
click at [1263, 354] on icon "scrollable content" at bounding box center [1270, 361] width 13 height 13
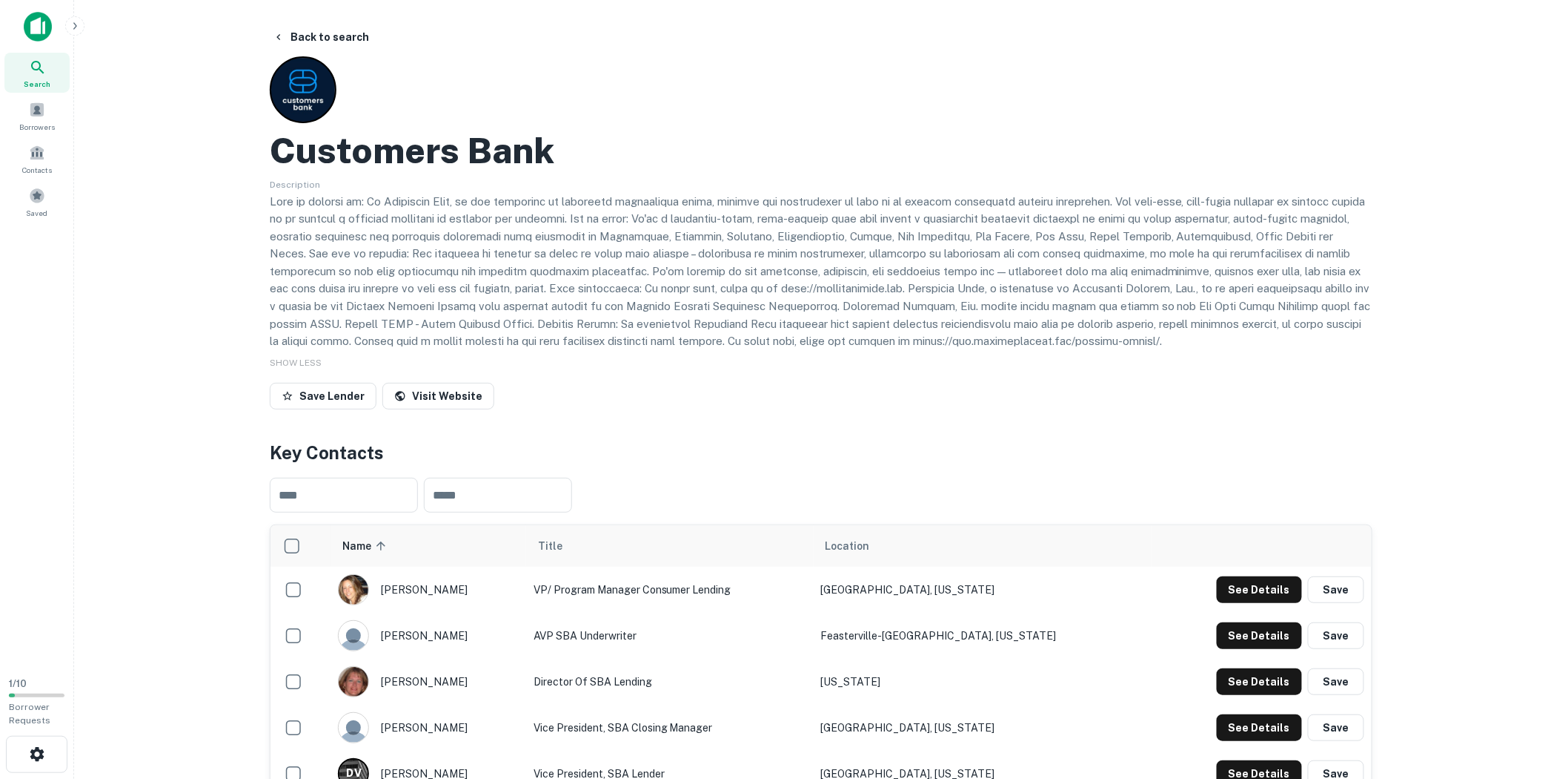
click at [645, 256] on p at bounding box center [821, 271] width 1103 height 157
click at [654, 235] on p at bounding box center [821, 271] width 1103 height 157
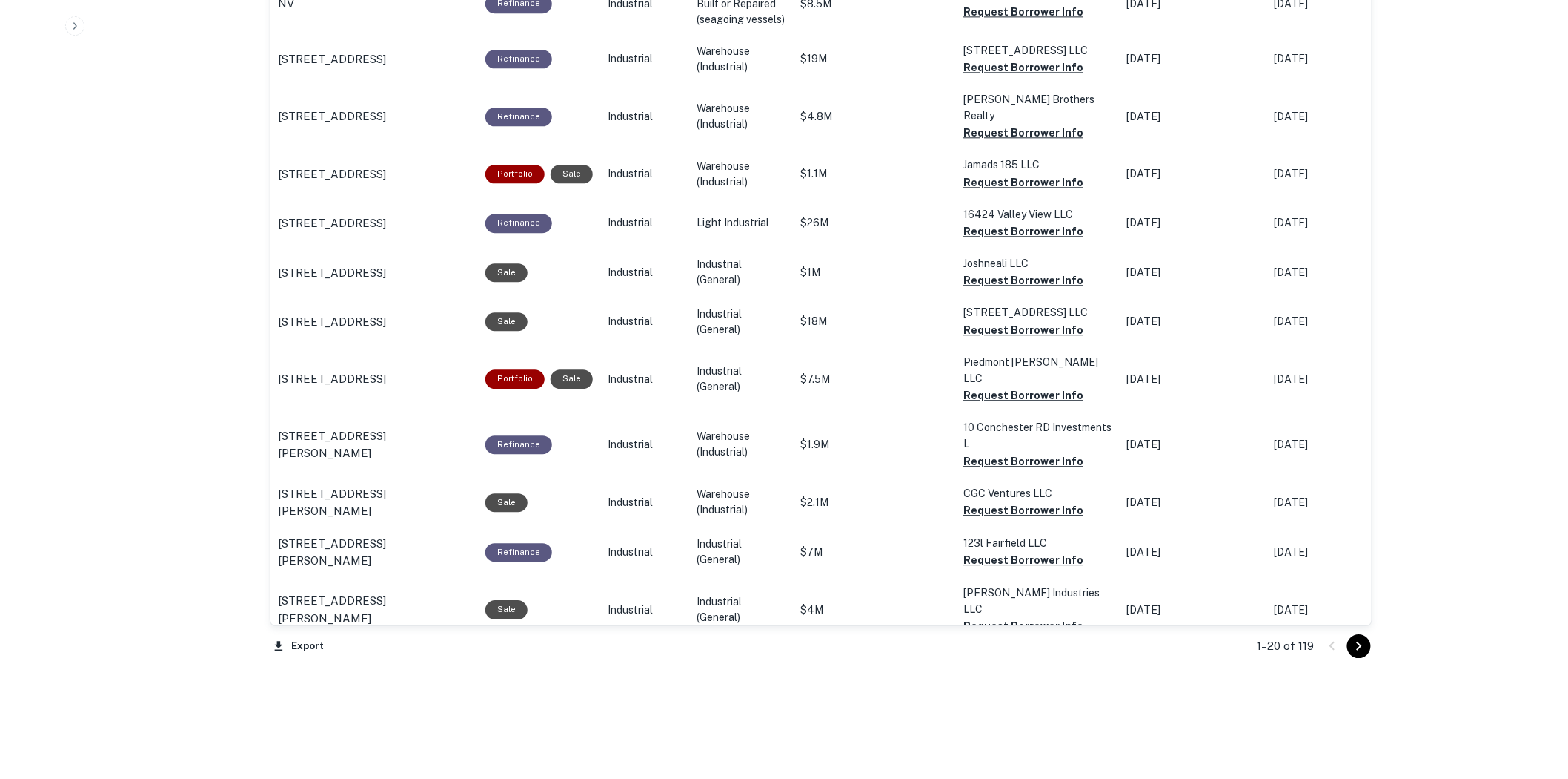
scroll to position [1499, 0]
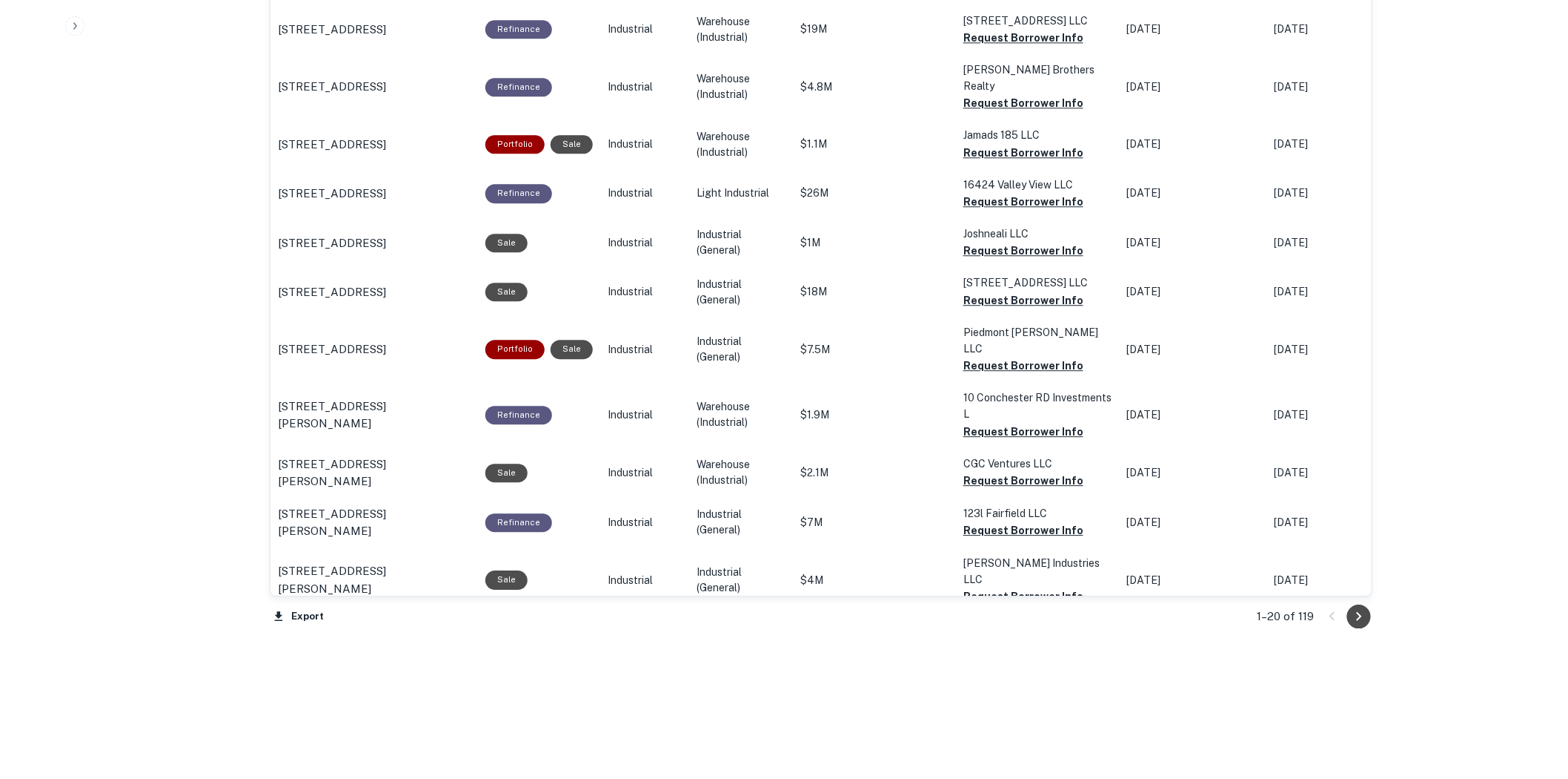
click at [1360, 611] on icon "Go to next page" at bounding box center [1360, 617] width 18 height 18
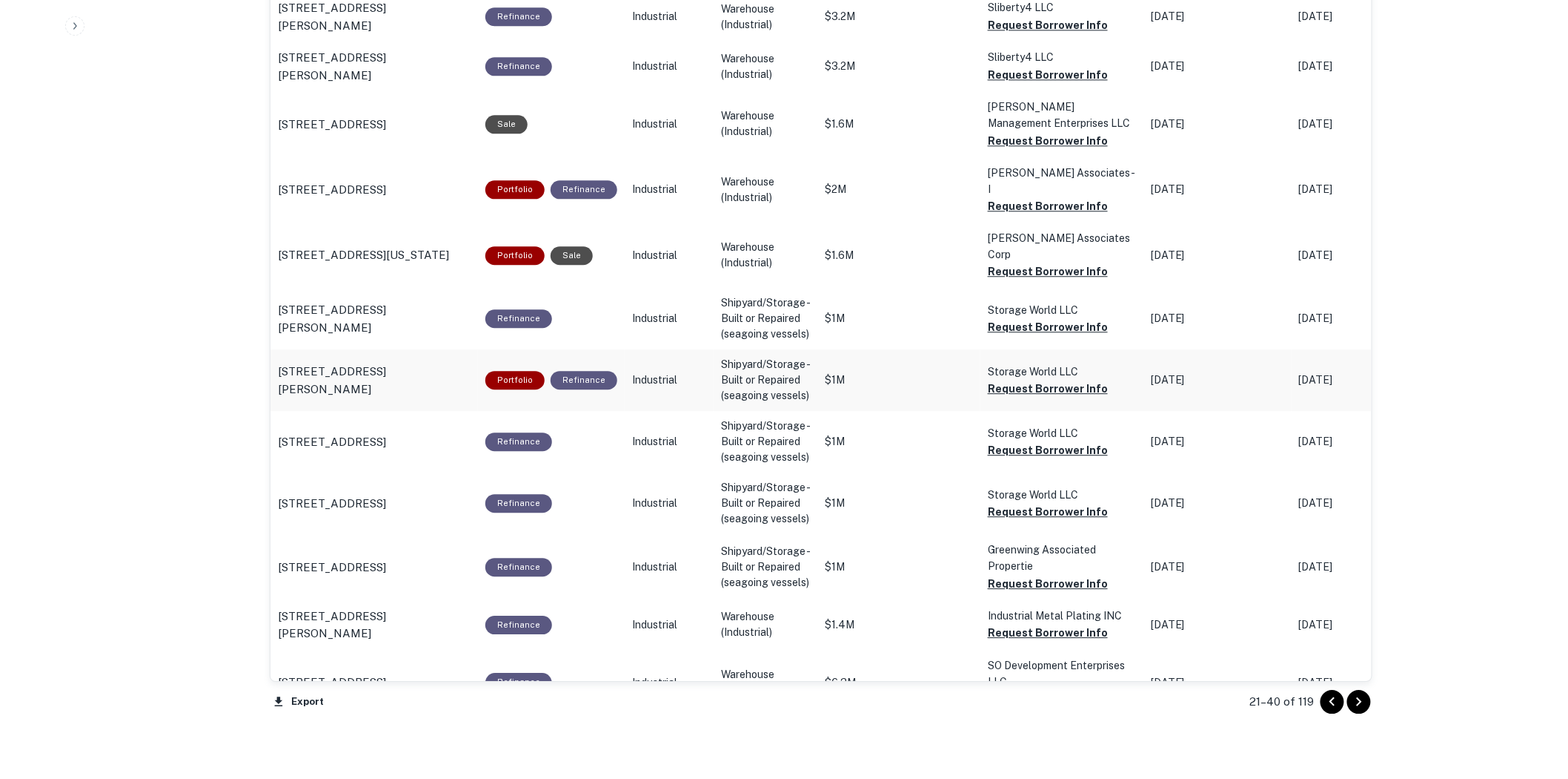
scroll to position [1569, 0]
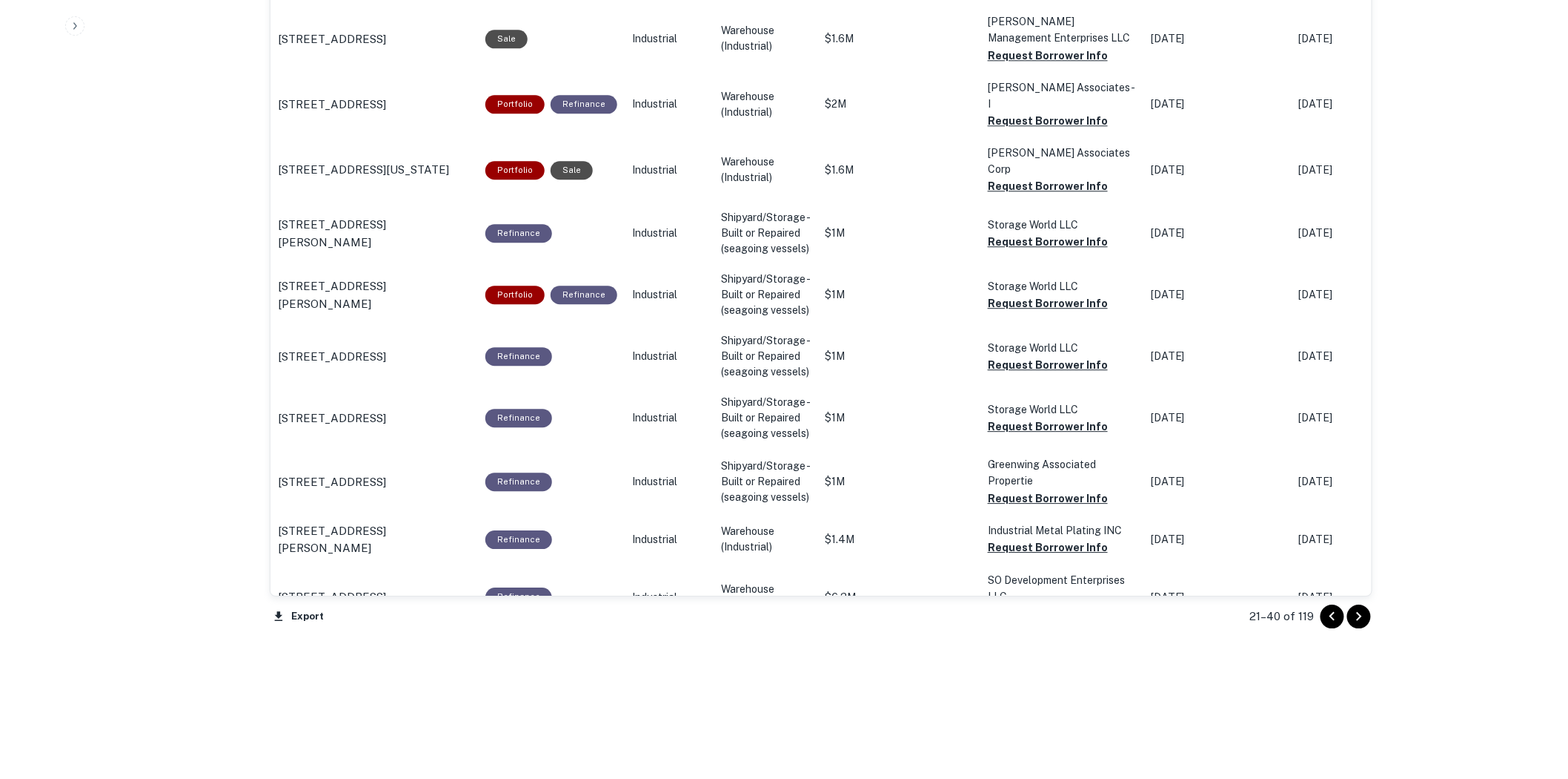
click at [1366, 617] on icon "Go to next page" at bounding box center [1360, 617] width 18 height 18
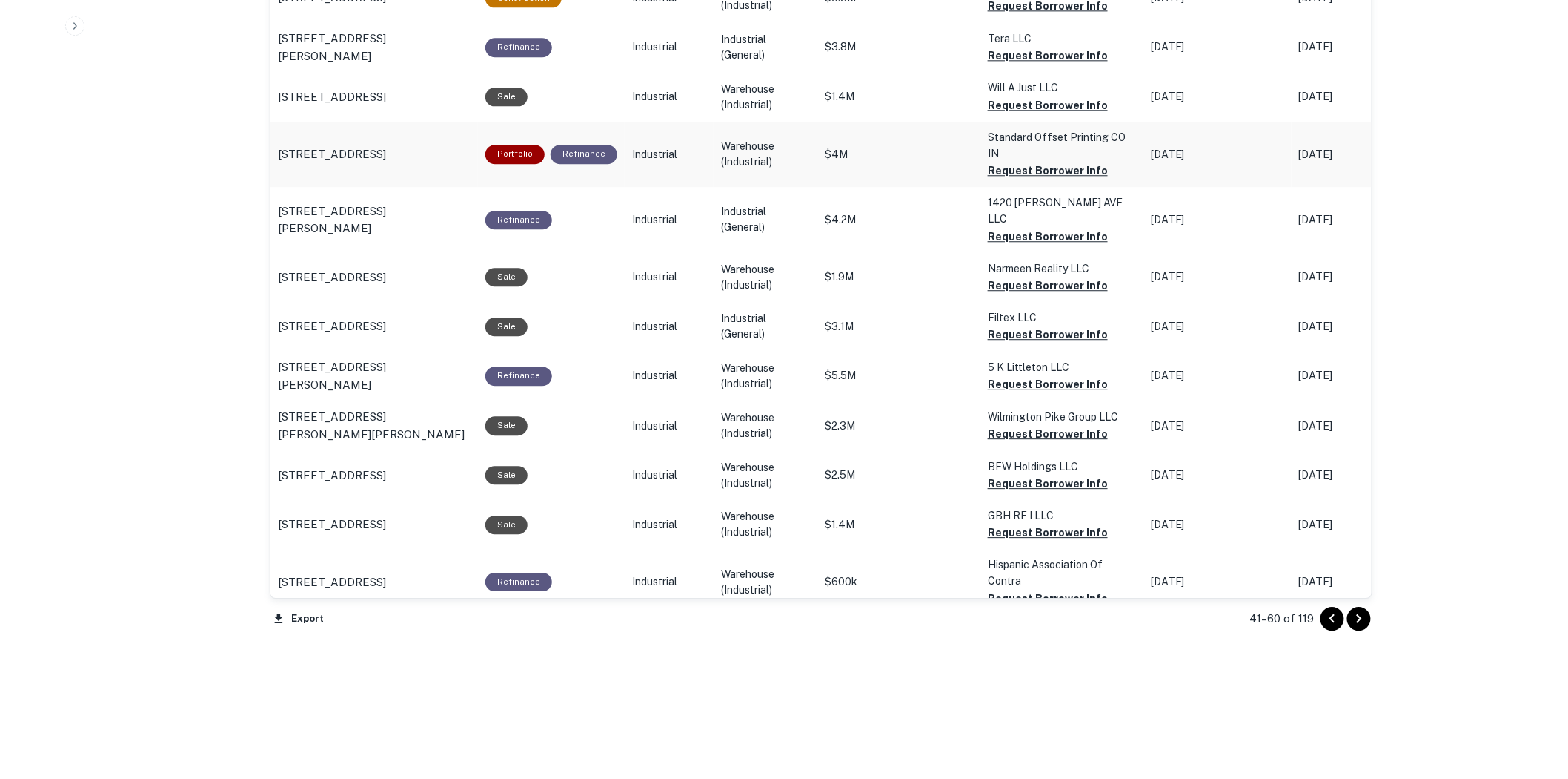
scroll to position [1506, 0]
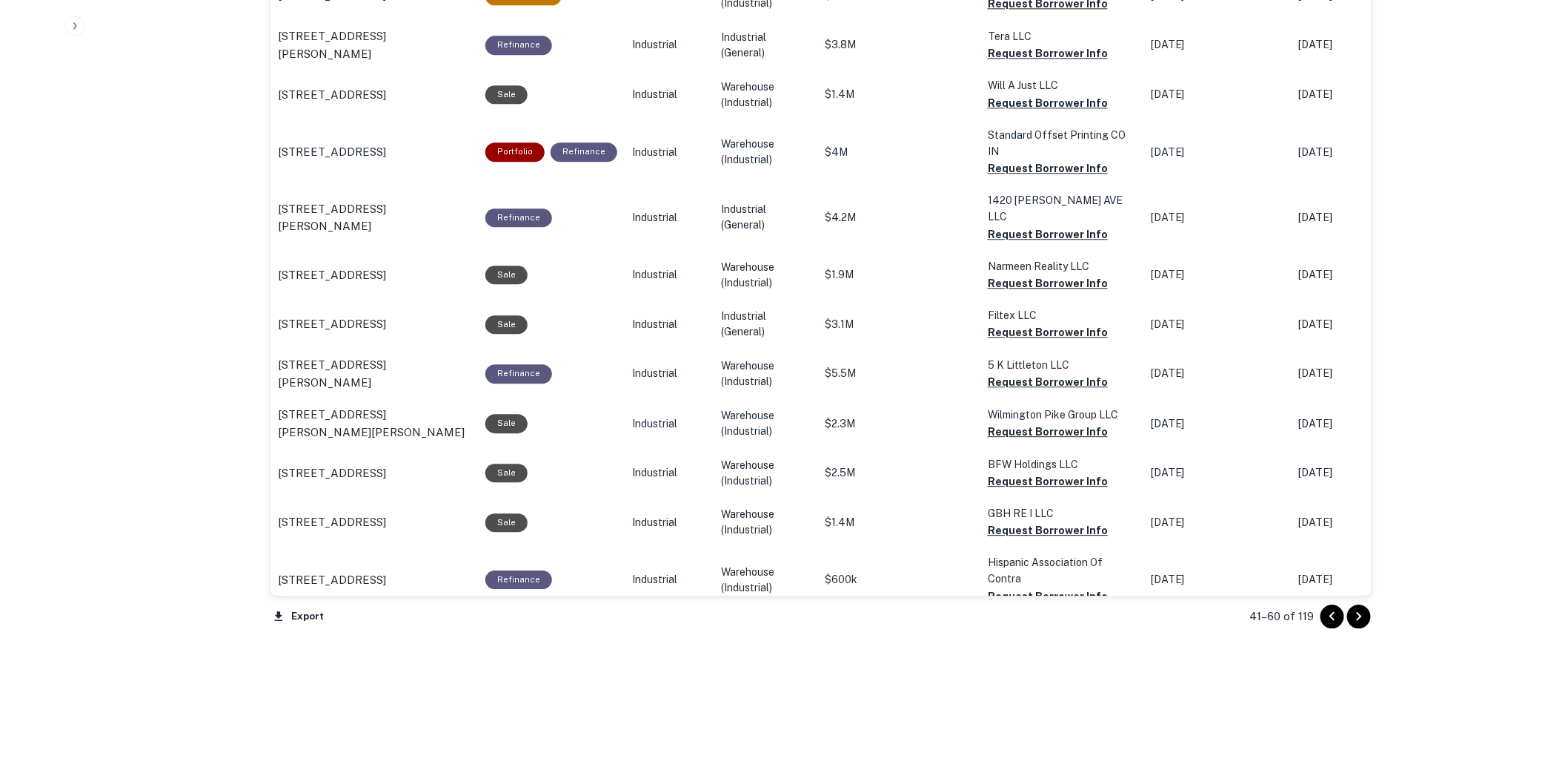
click at [1367, 618] on icon "Go to next page" at bounding box center [1360, 617] width 18 height 18
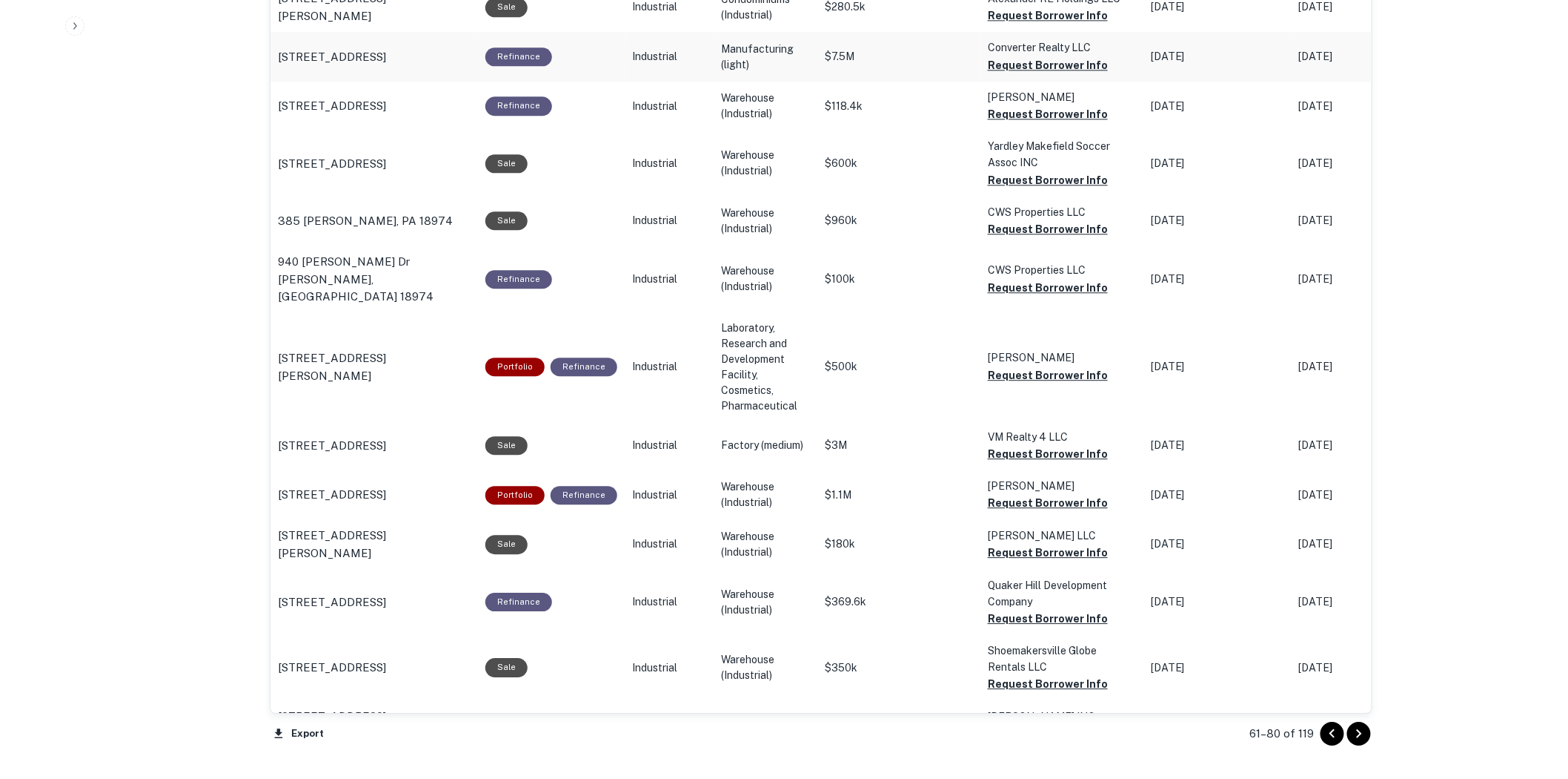
scroll to position [1506, 0]
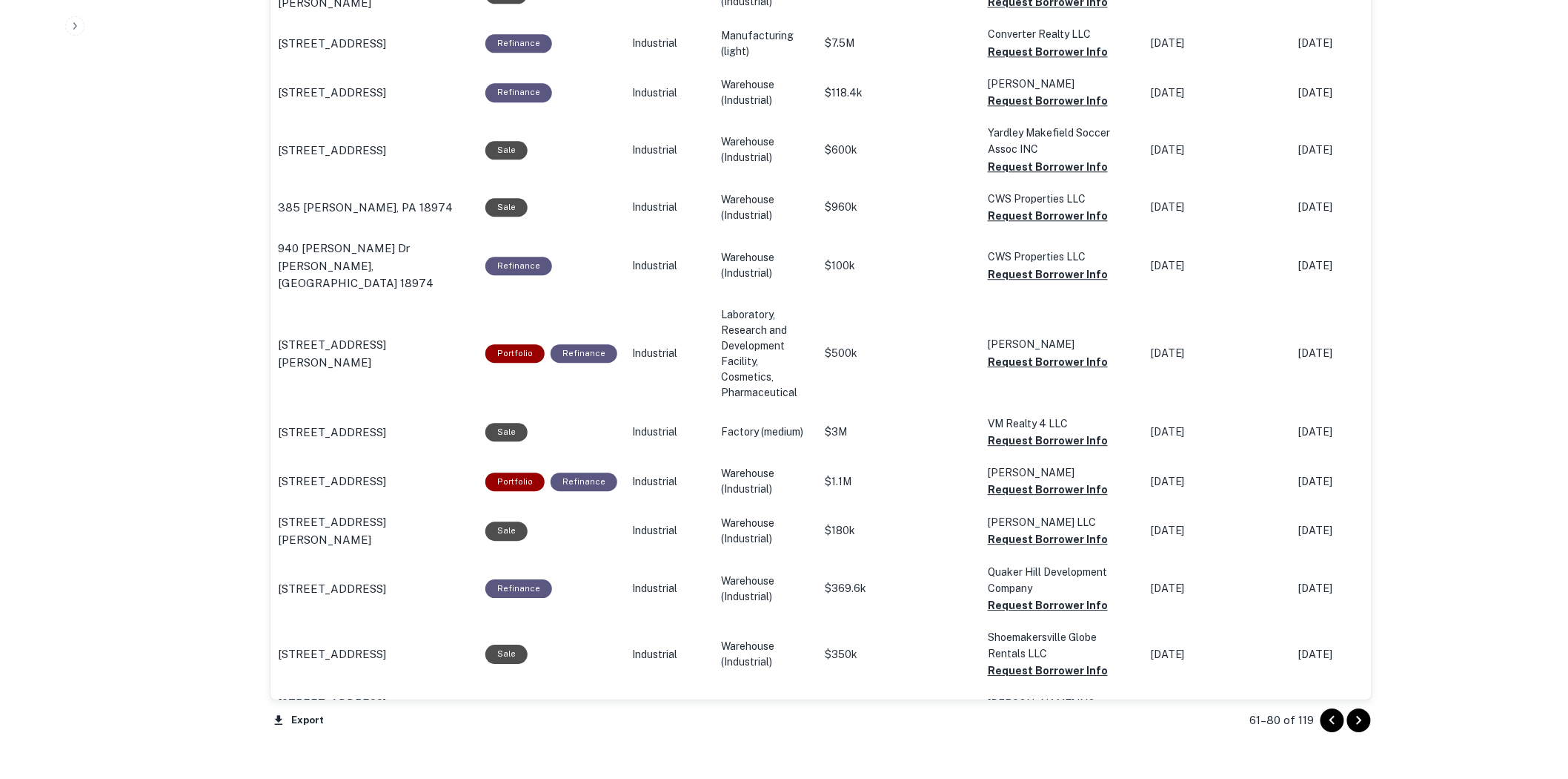
click at [1361, 726] on icon "Go to next page" at bounding box center [1360, 721] width 18 height 18
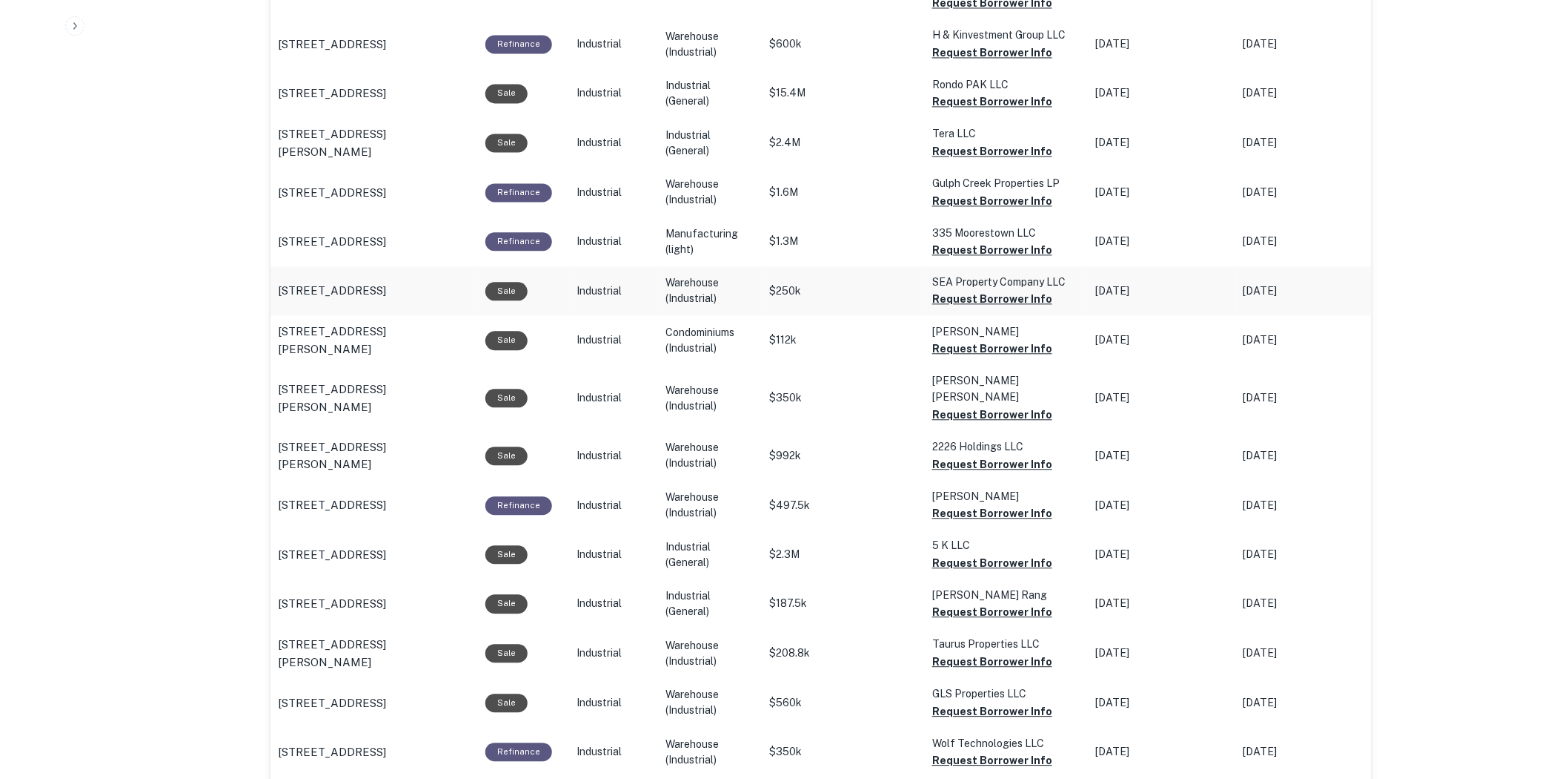
scroll to position [1504, 0]
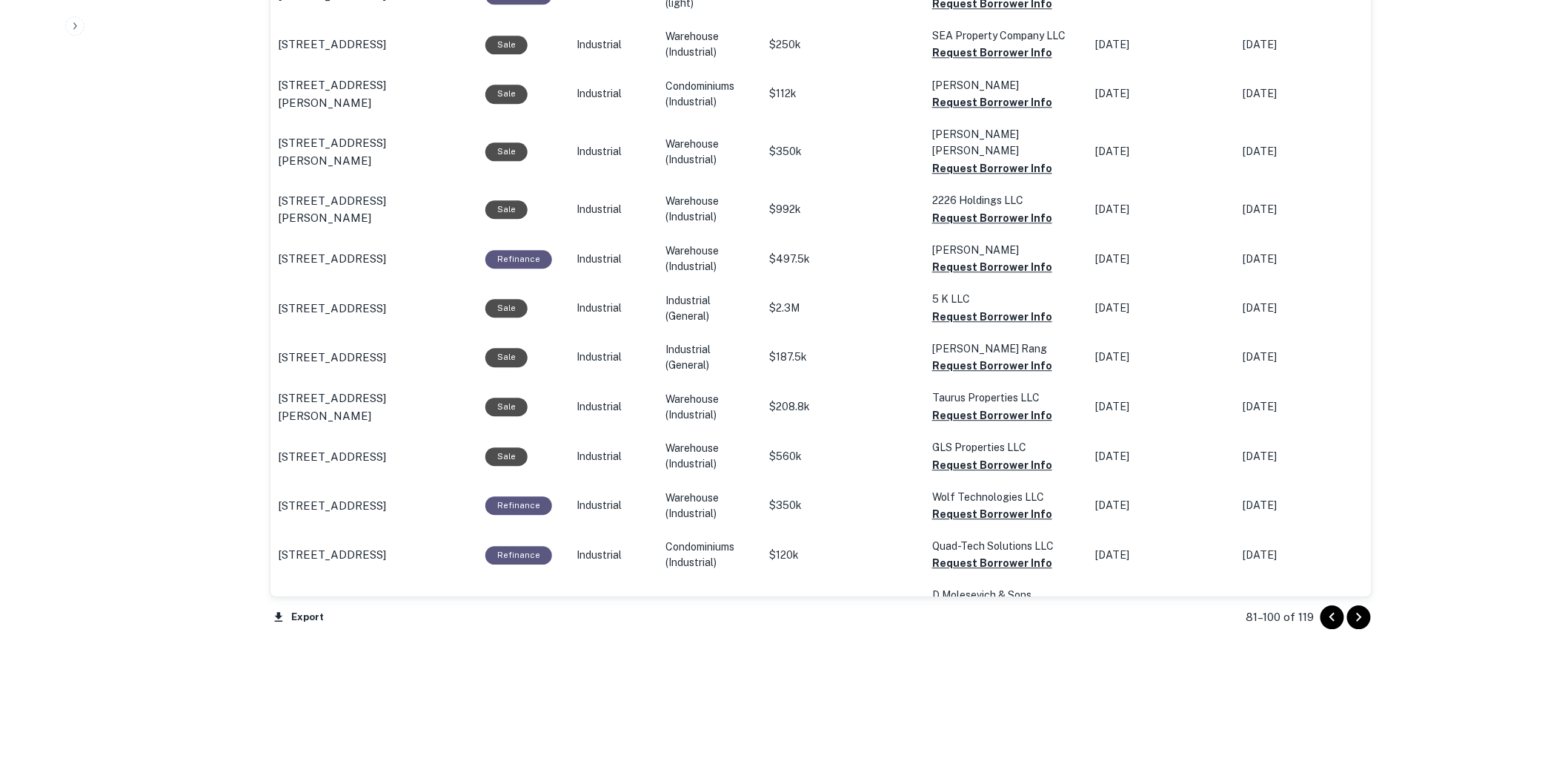
click at [1366, 620] on icon "Go to next page" at bounding box center [1360, 617] width 18 height 18
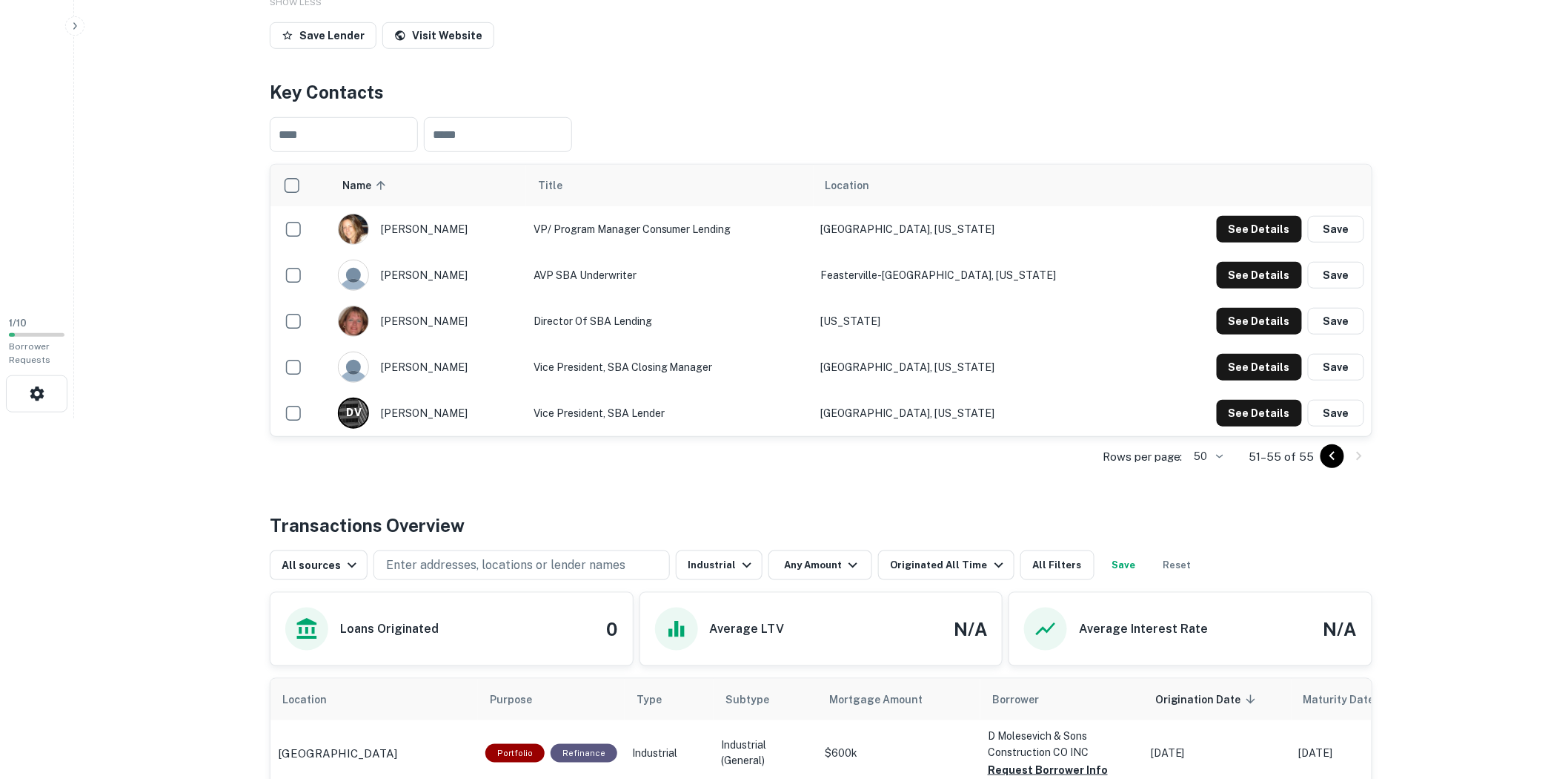
scroll to position [594, 0]
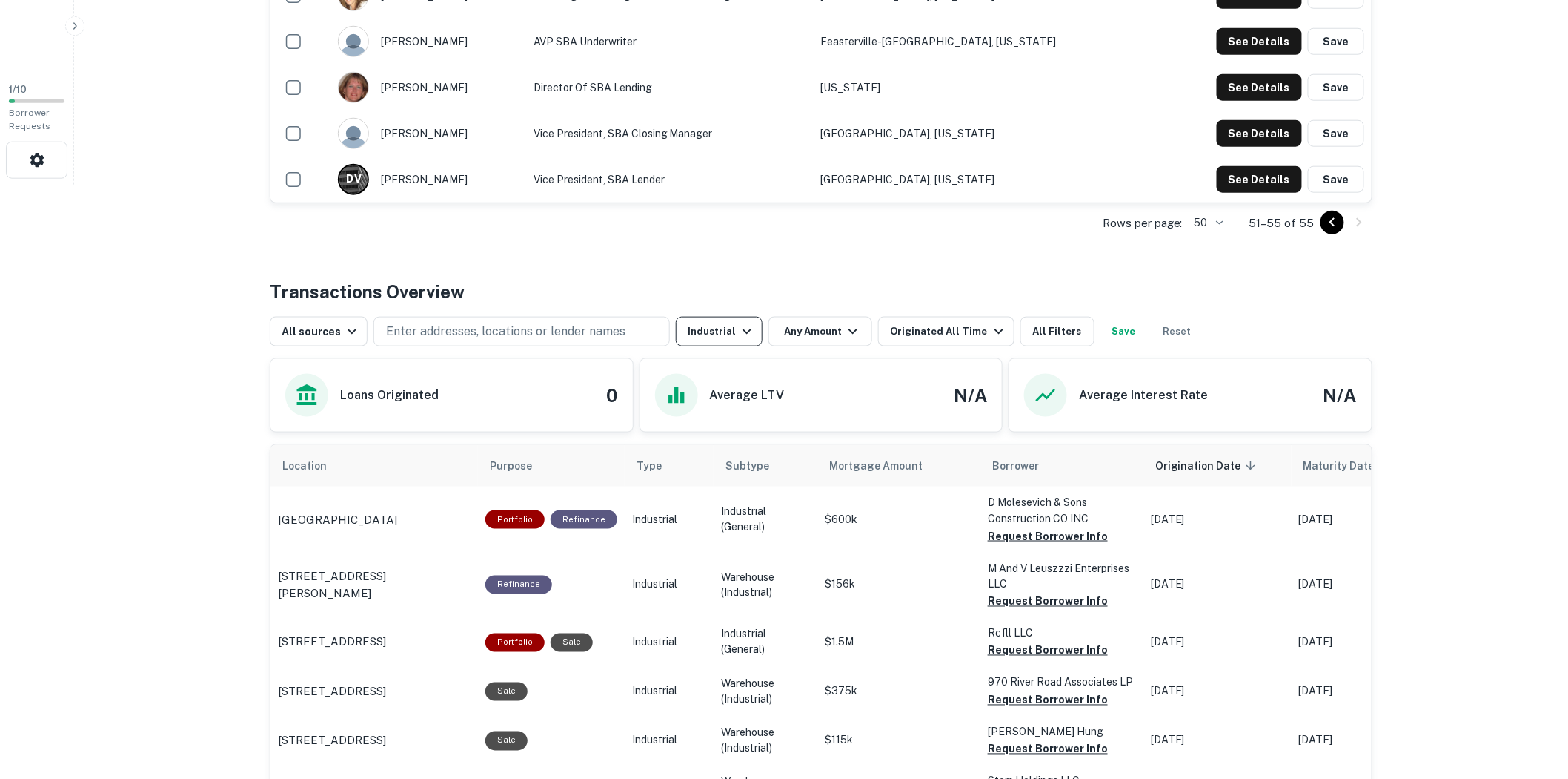
click at [738, 334] on icon "button" at bounding box center [747, 332] width 18 height 18
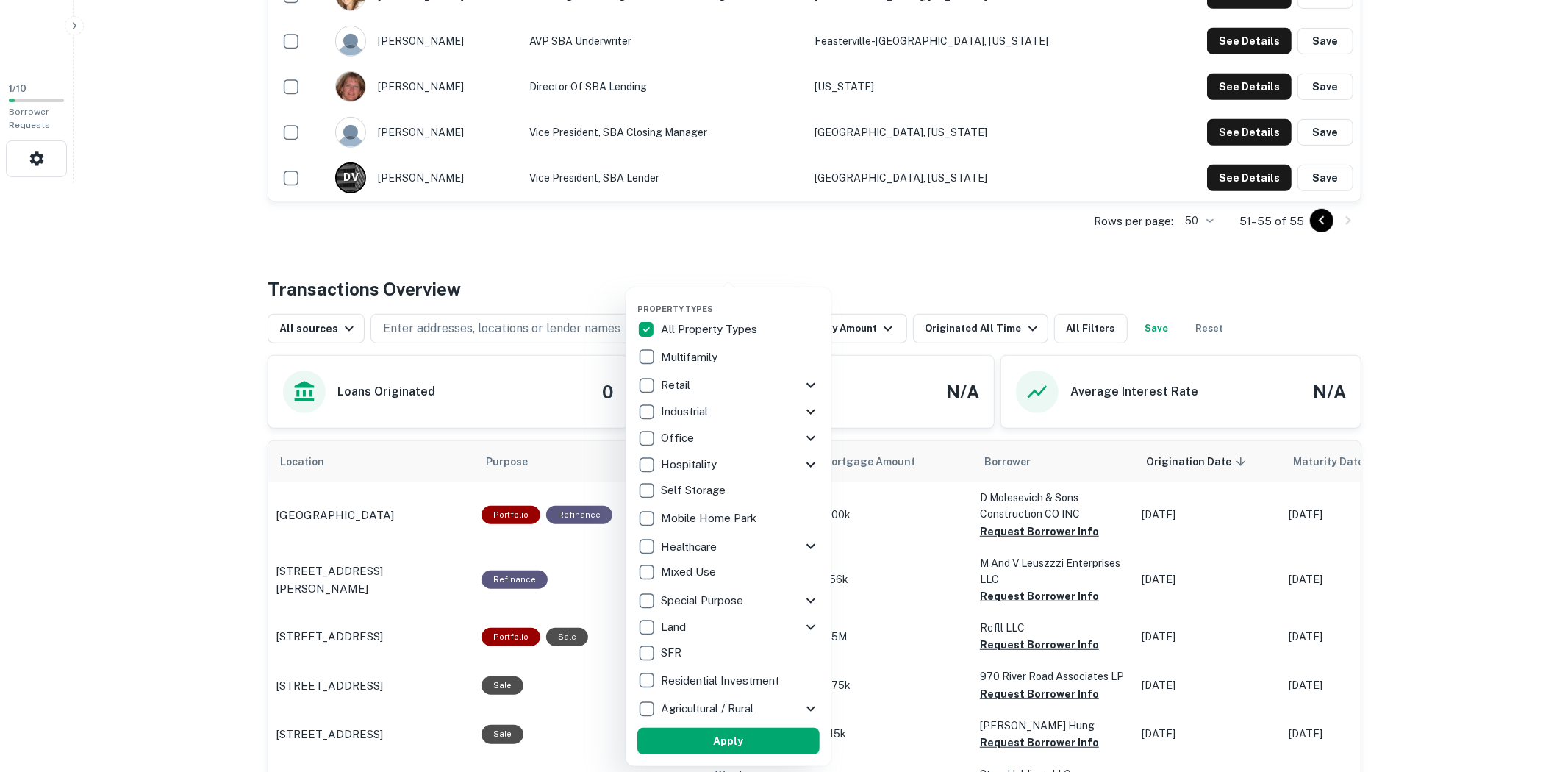
click at [788, 744] on button "Apply" at bounding box center [728, 740] width 182 height 26
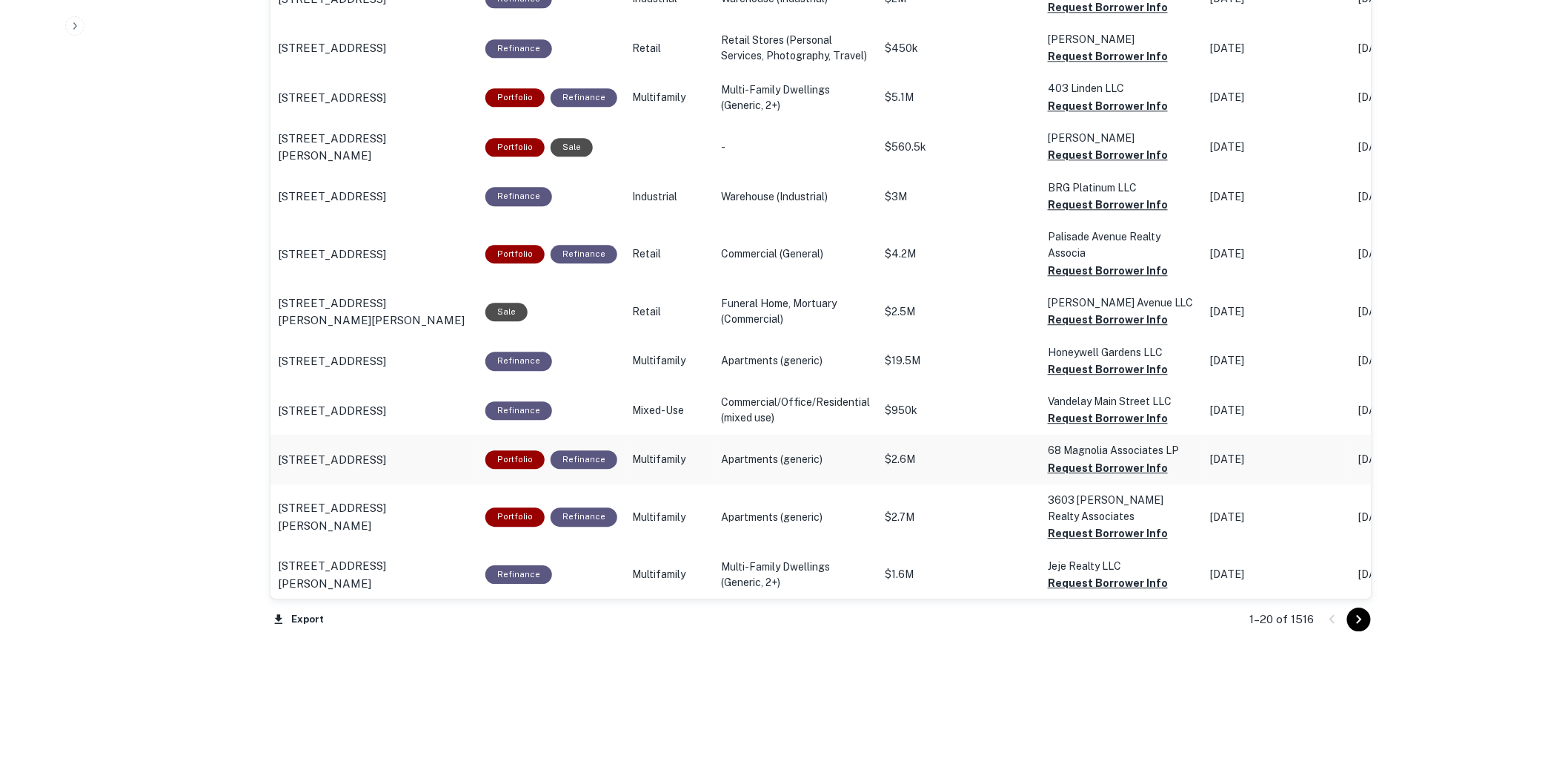
scroll to position [1503, 0]
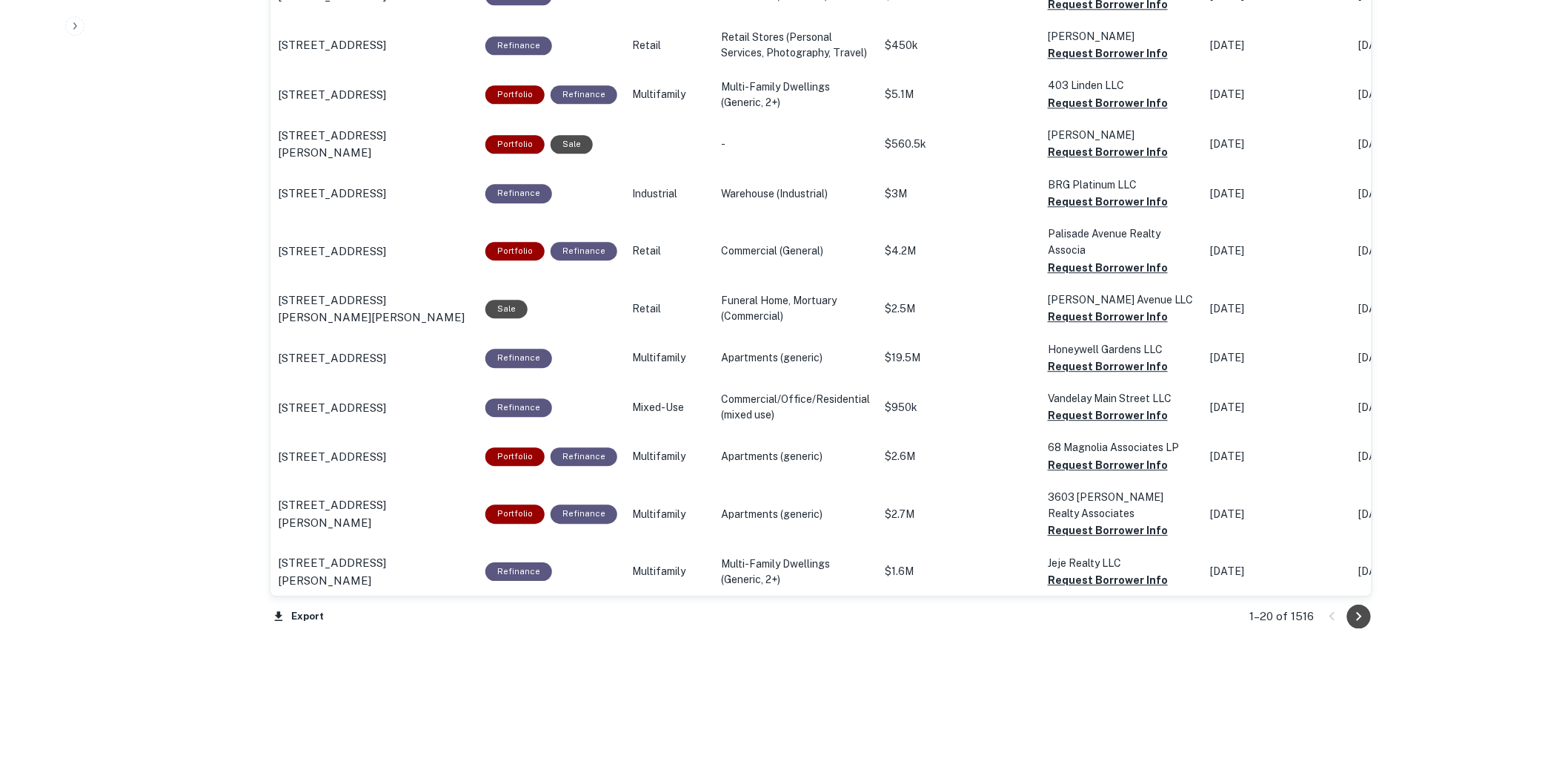
click at [1360, 615] on icon "Go to next page" at bounding box center [1360, 617] width 18 height 18
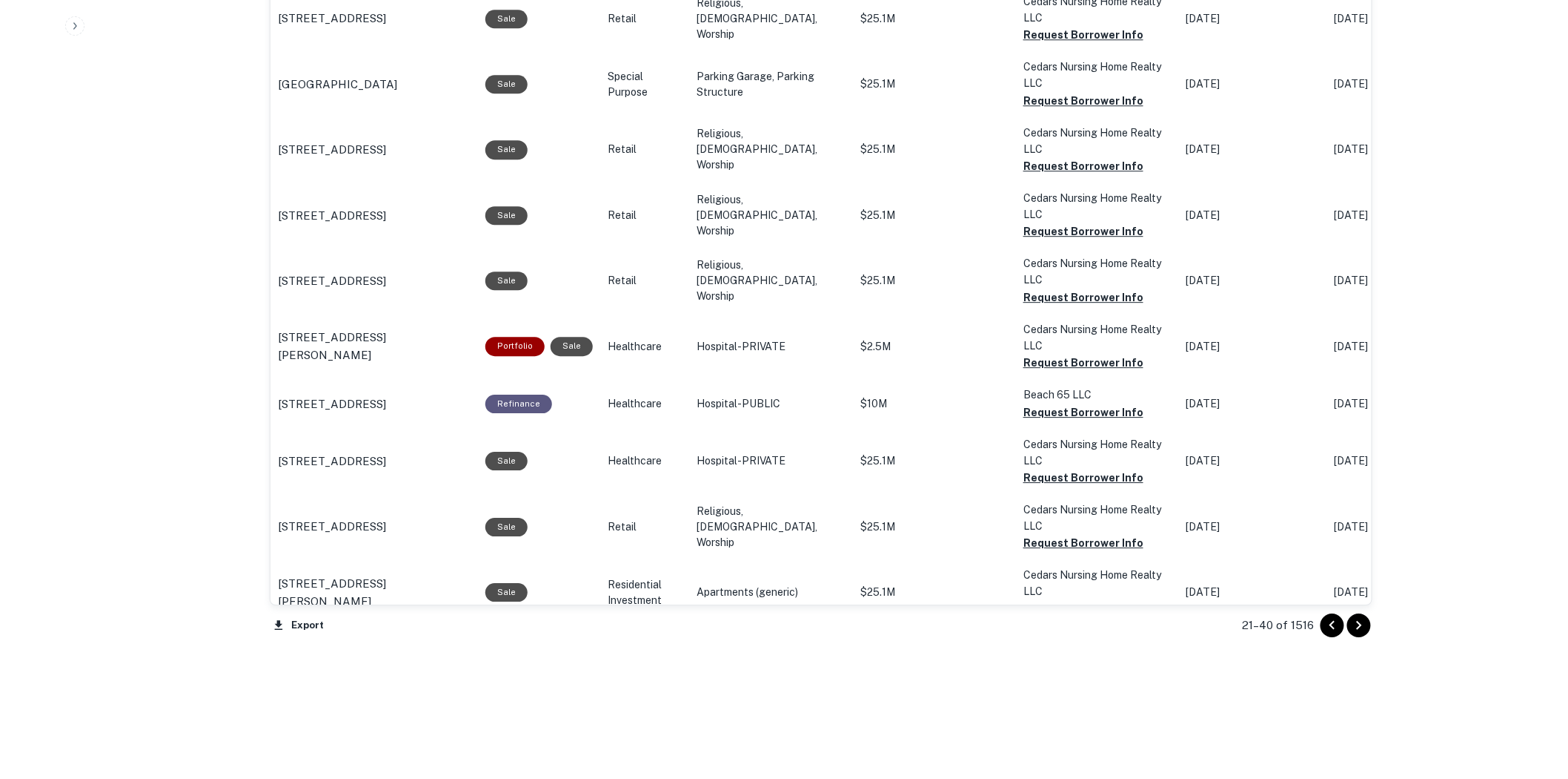
scroll to position [1677, 0]
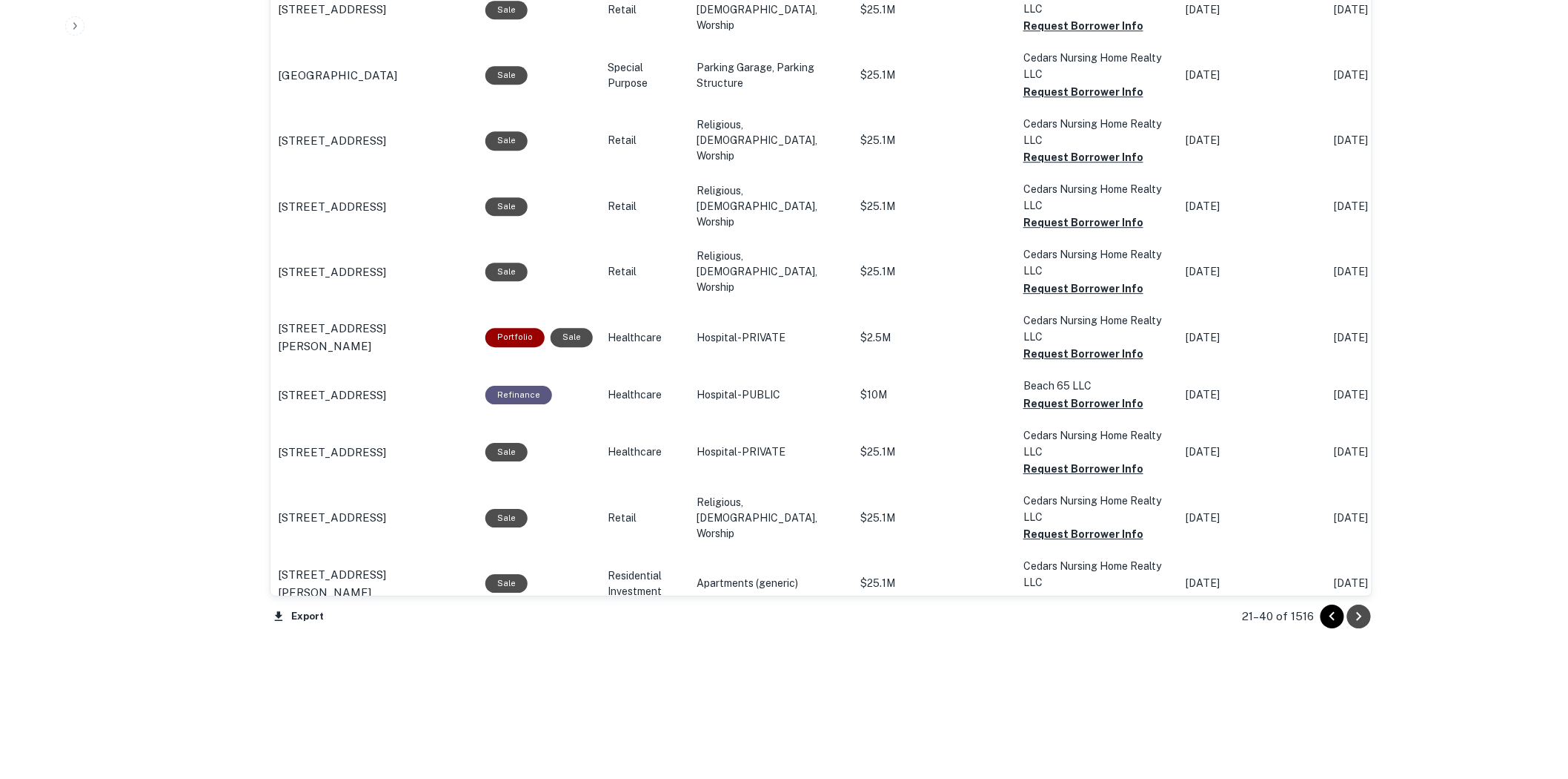
click at [1366, 618] on icon "Go to next page" at bounding box center [1360, 617] width 18 height 18
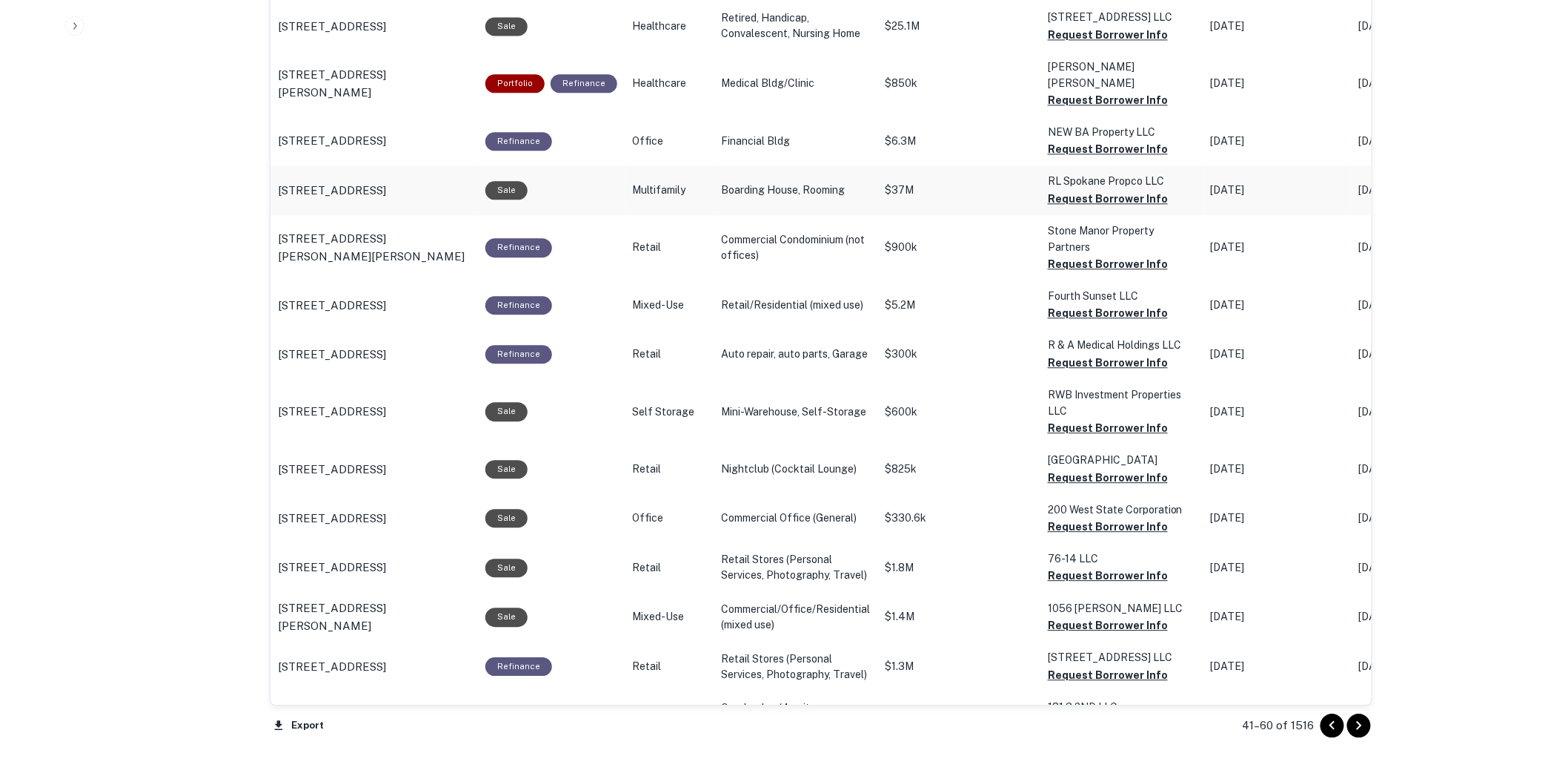
scroll to position [1532, 0]
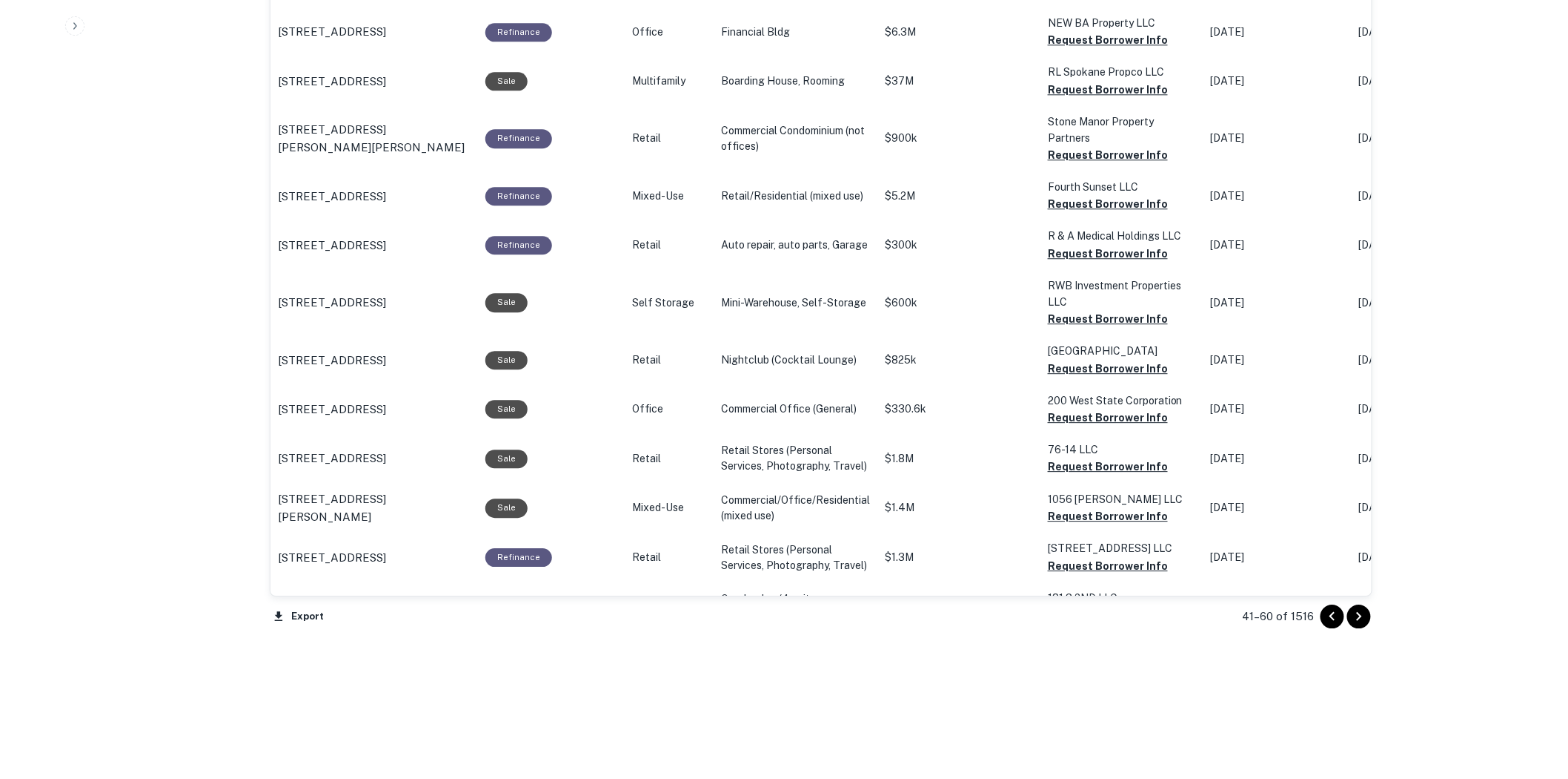
click at [1359, 613] on icon "Go to next page" at bounding box center [1360, 616] width 5 height 9
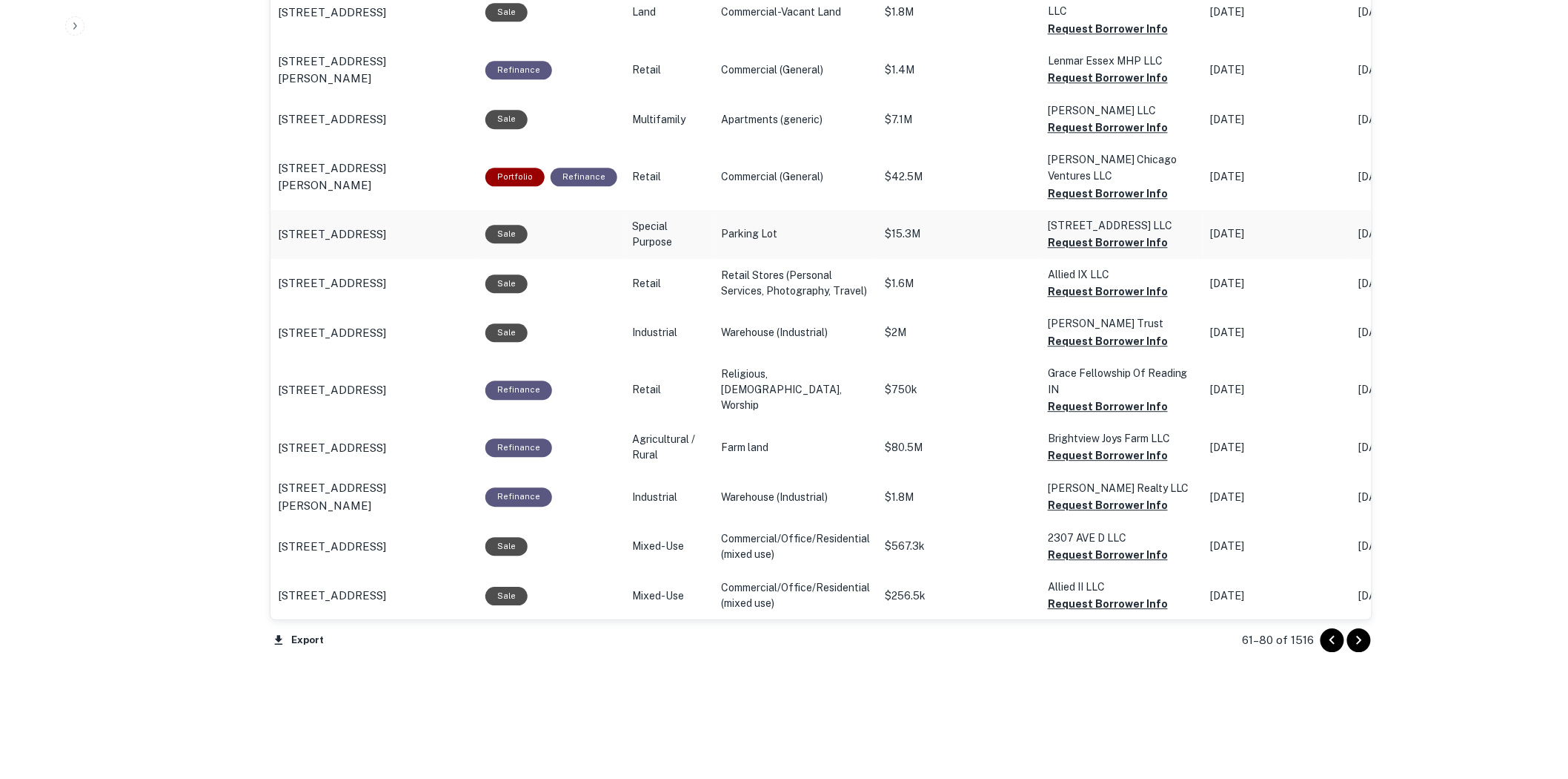
scroll to position [1503, 0]
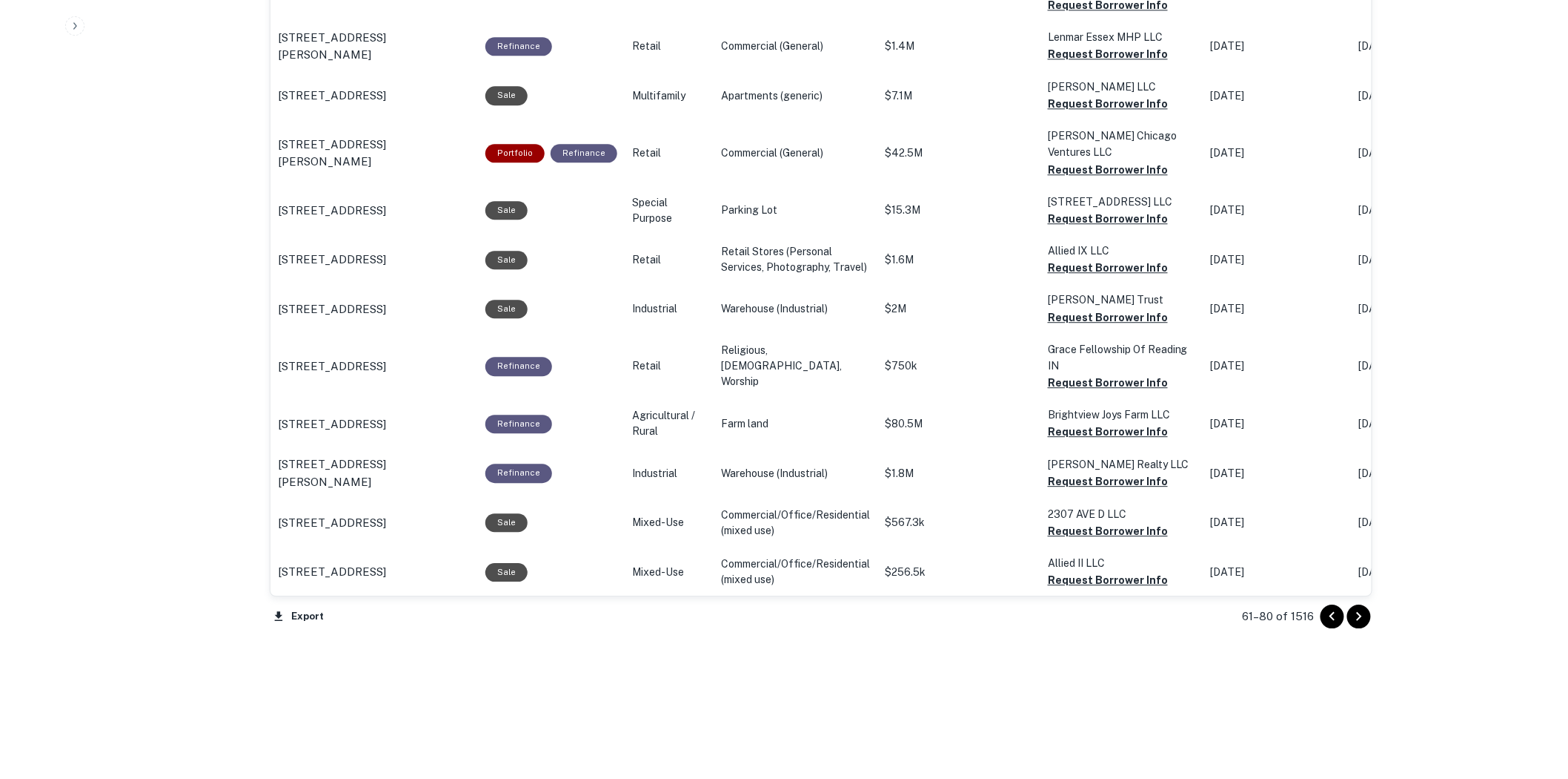
click at [1362, 618] on icon "Go to next page" at bounding box center [1360, 617] width 18 height 18
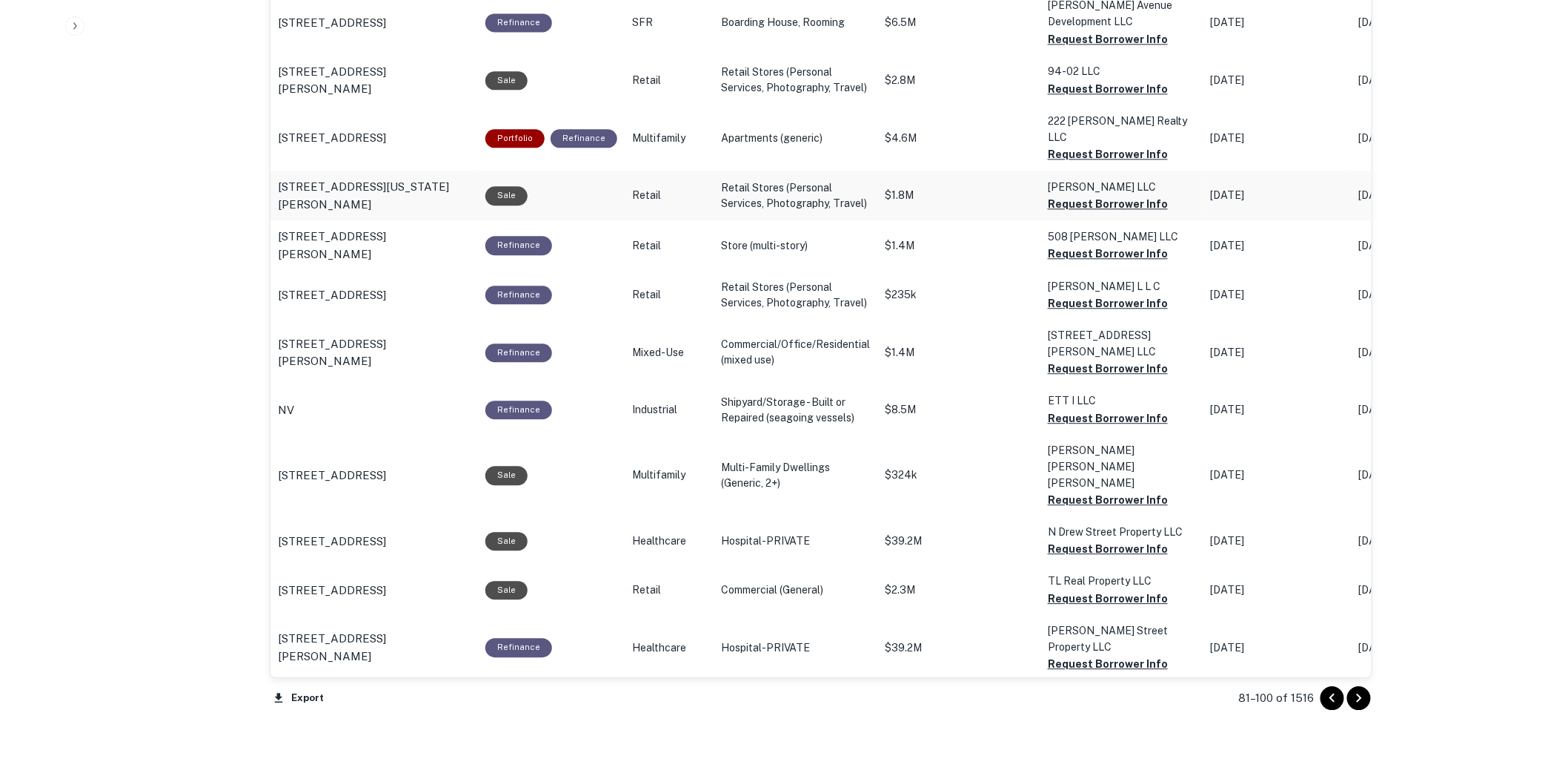
scroll to position [1484, 0]
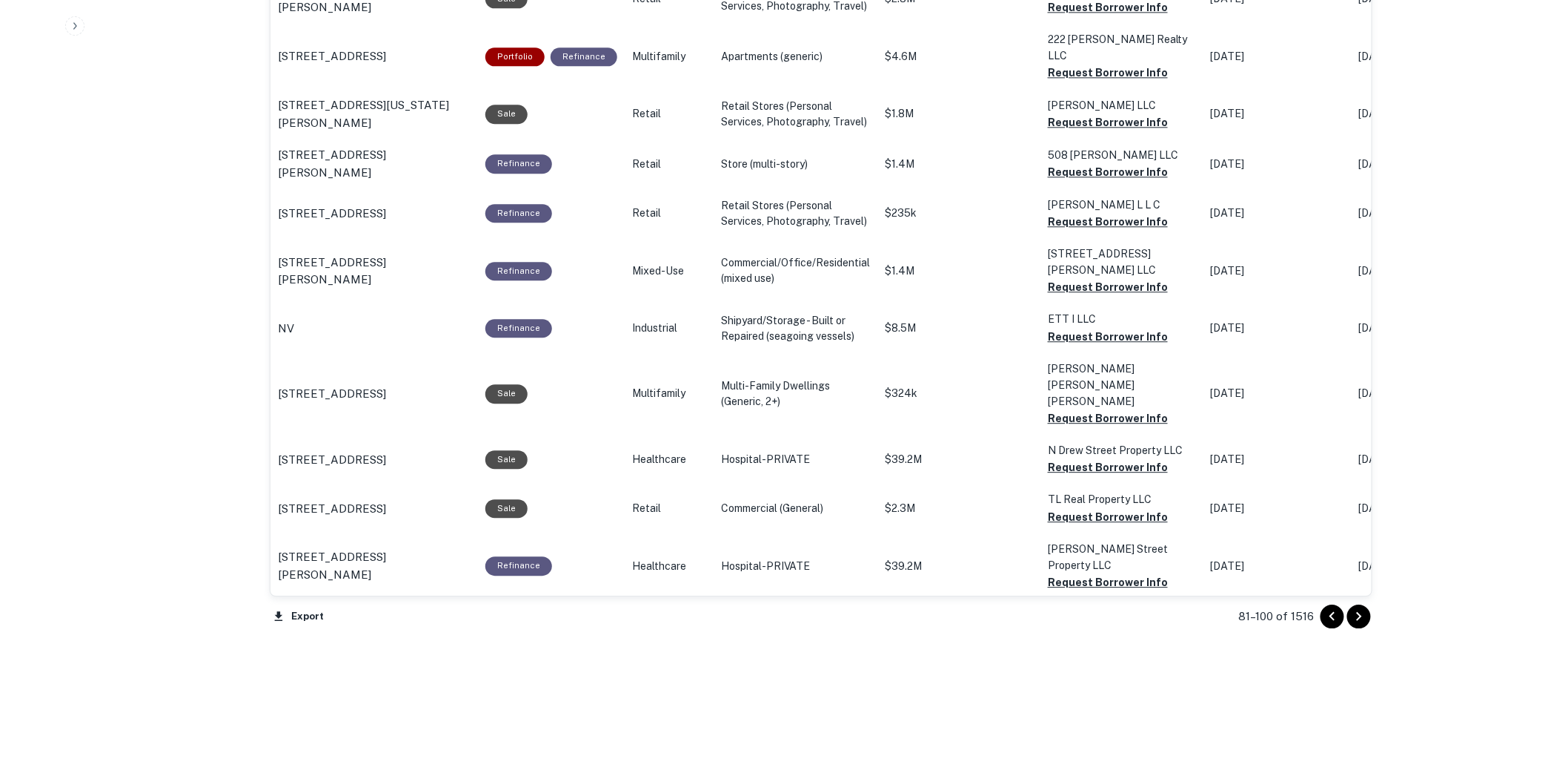
click at [1360, 618] on icon "Go to next page" at bounding box center [1360, 616] width 5 height 9
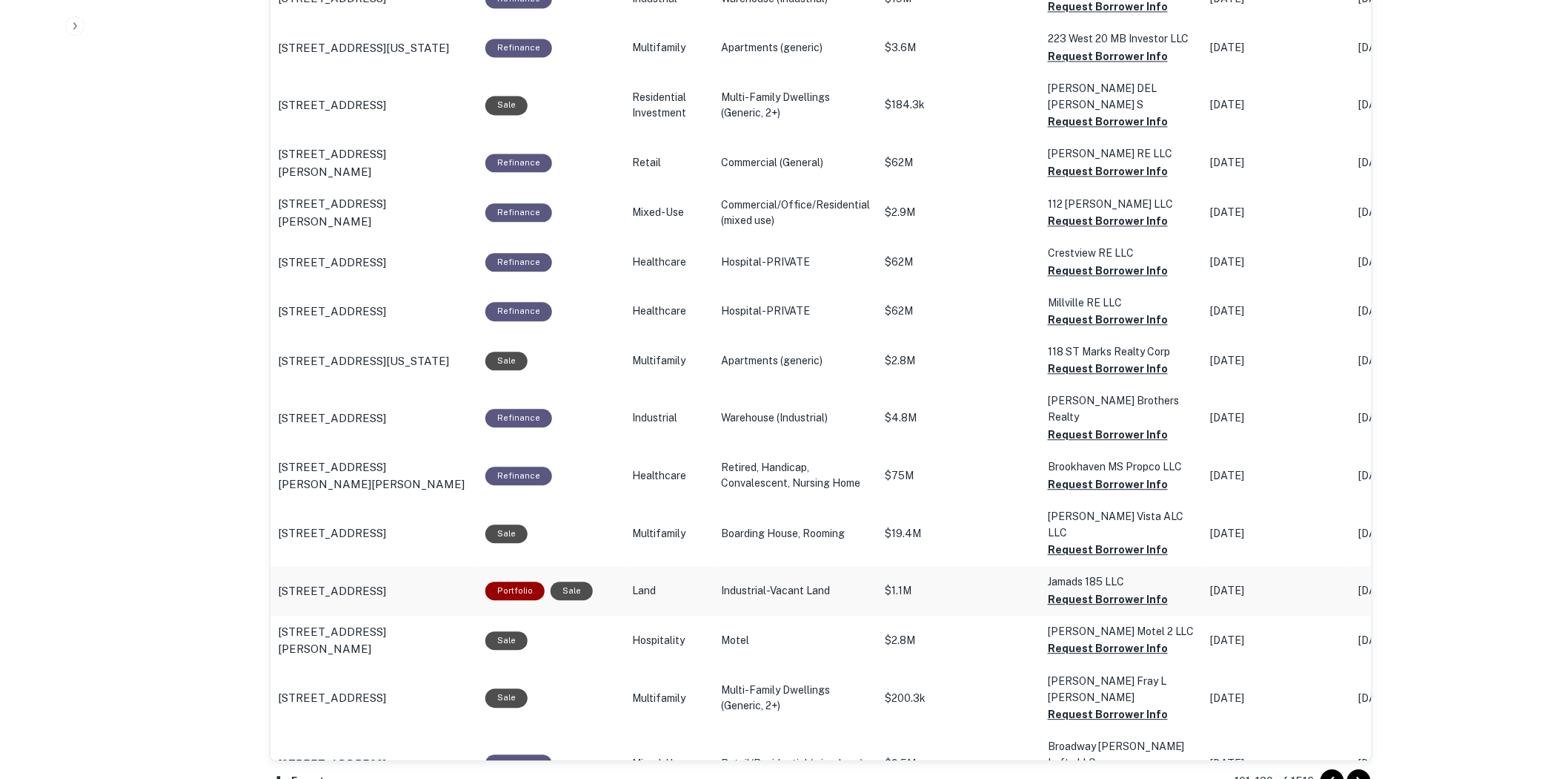
scroll to position [1470, 0]
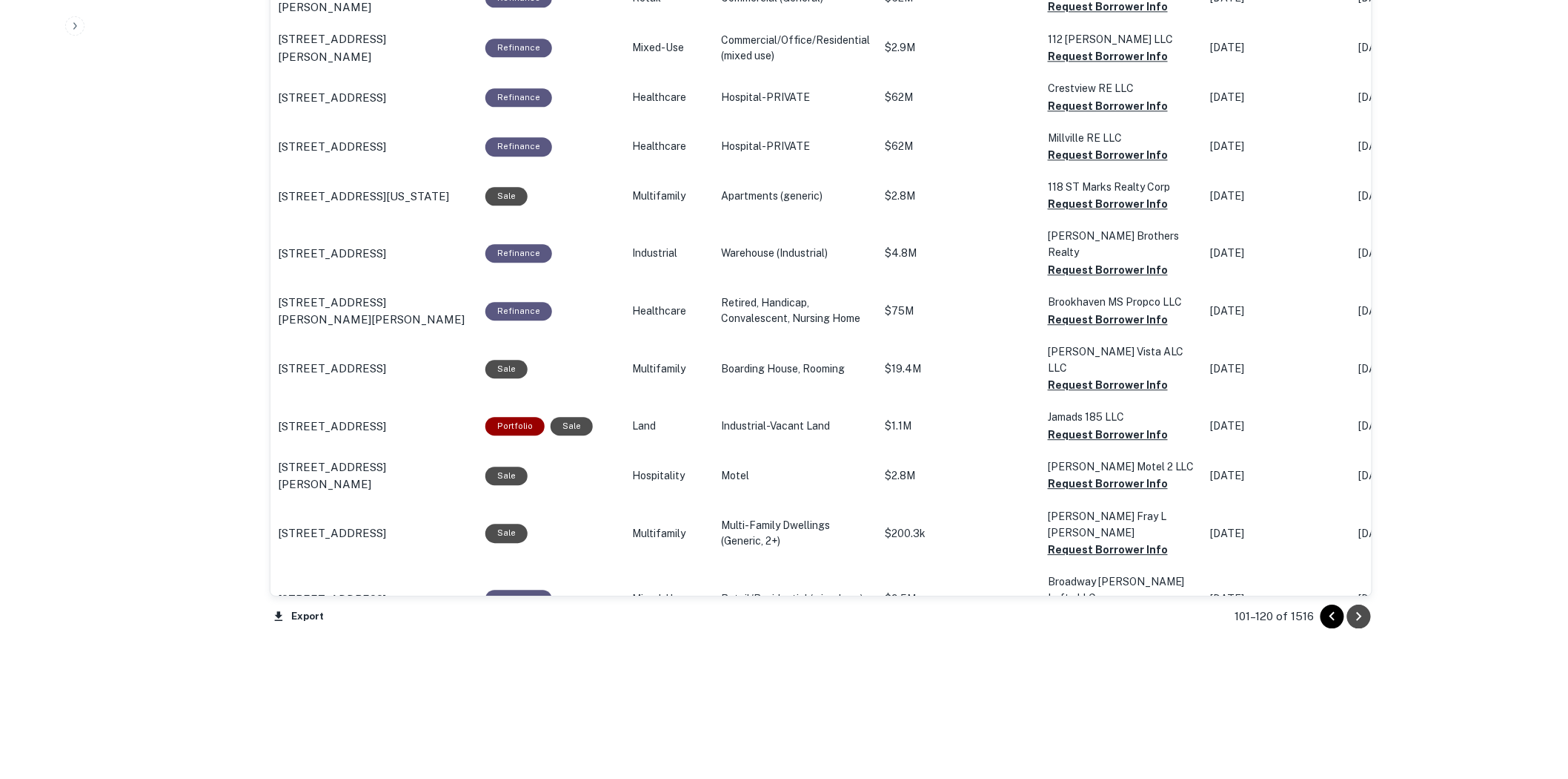
click at [1366, 617] on icon "Go to next page" at bounding box center [1360, 617] width 18 height 18
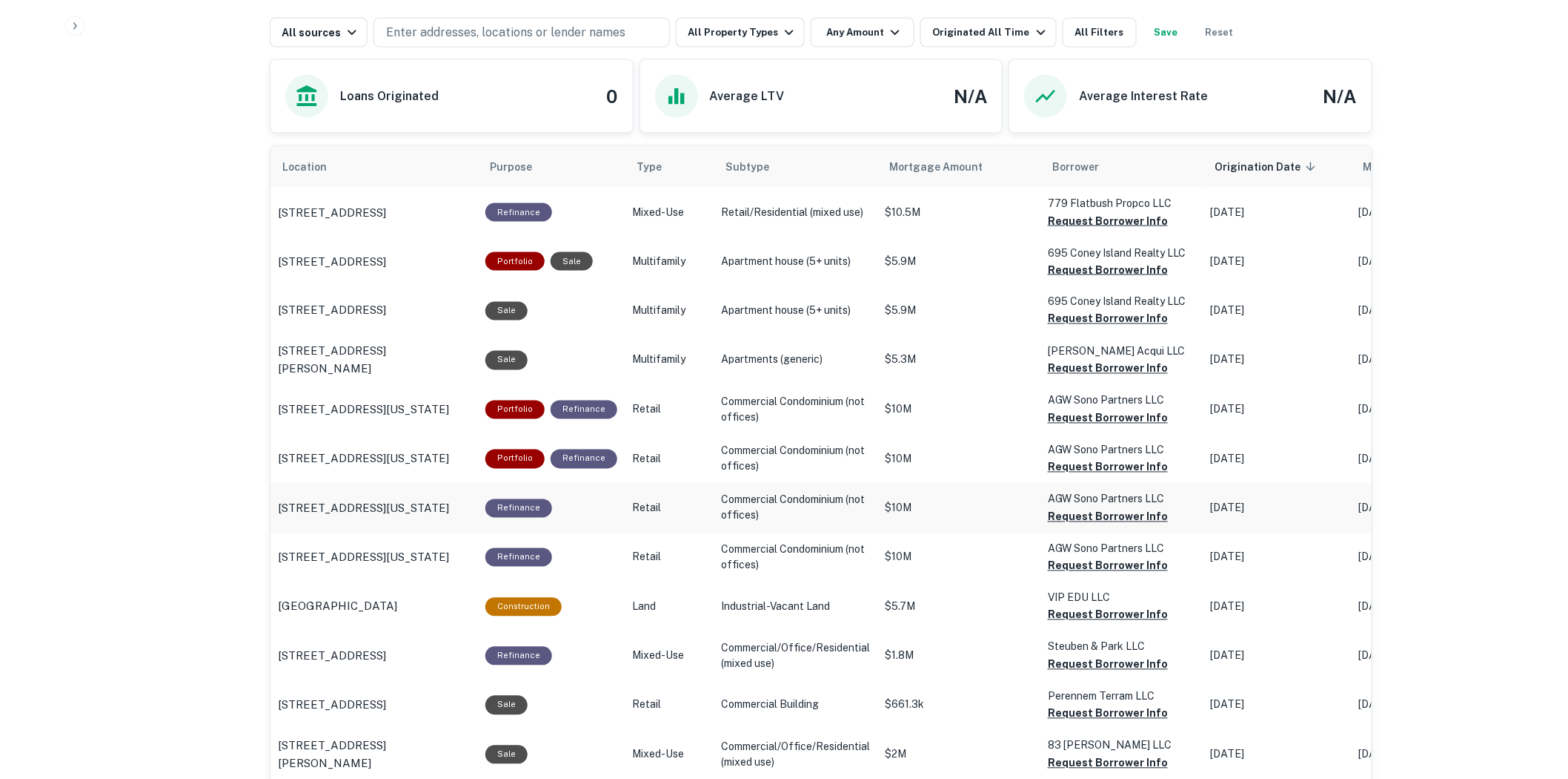
scroll to position [1470, 0]
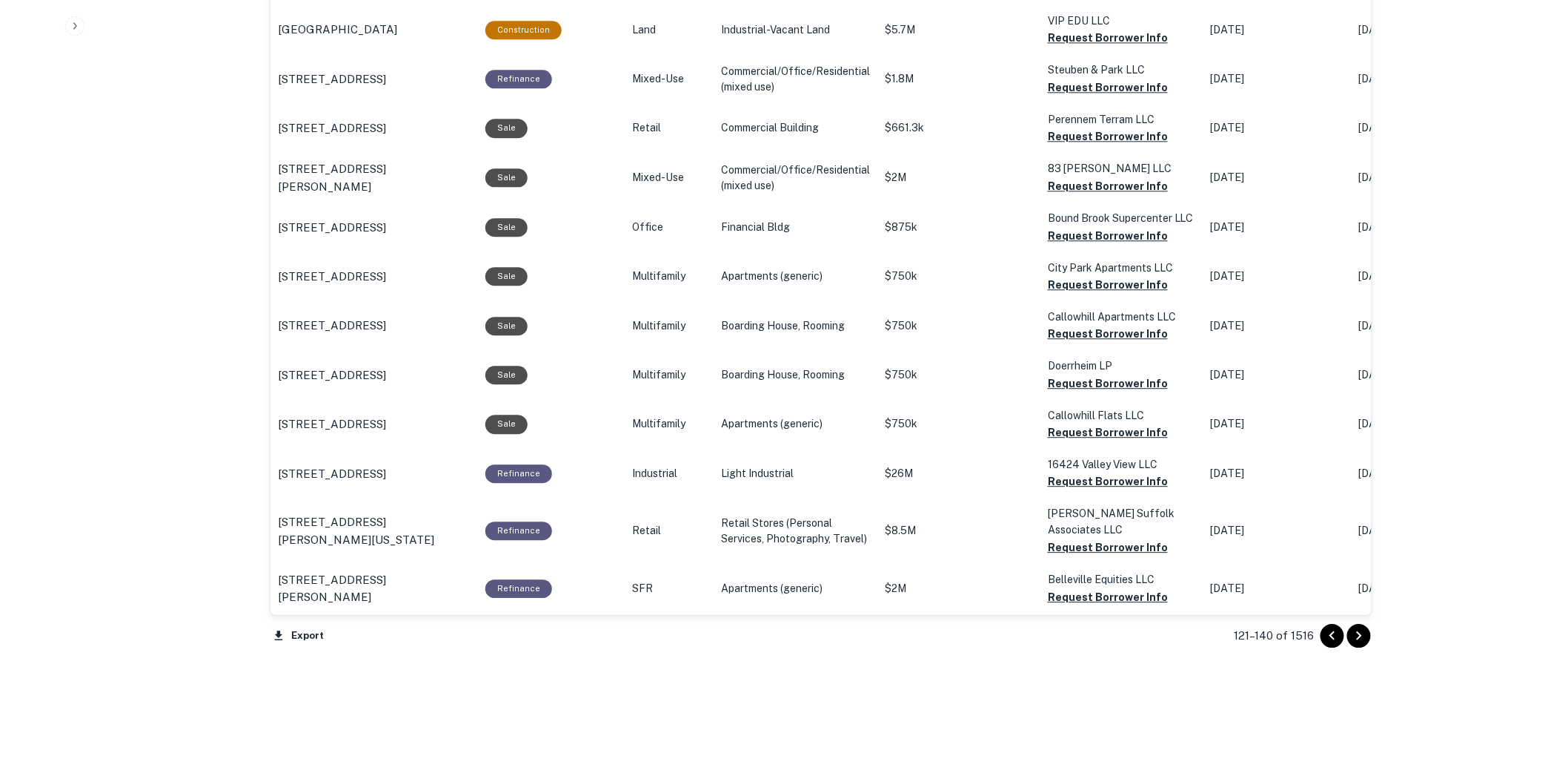
click at [1361, 634] on icon "Go to next page" at bounding box center [1360, 636] width 18 height 18
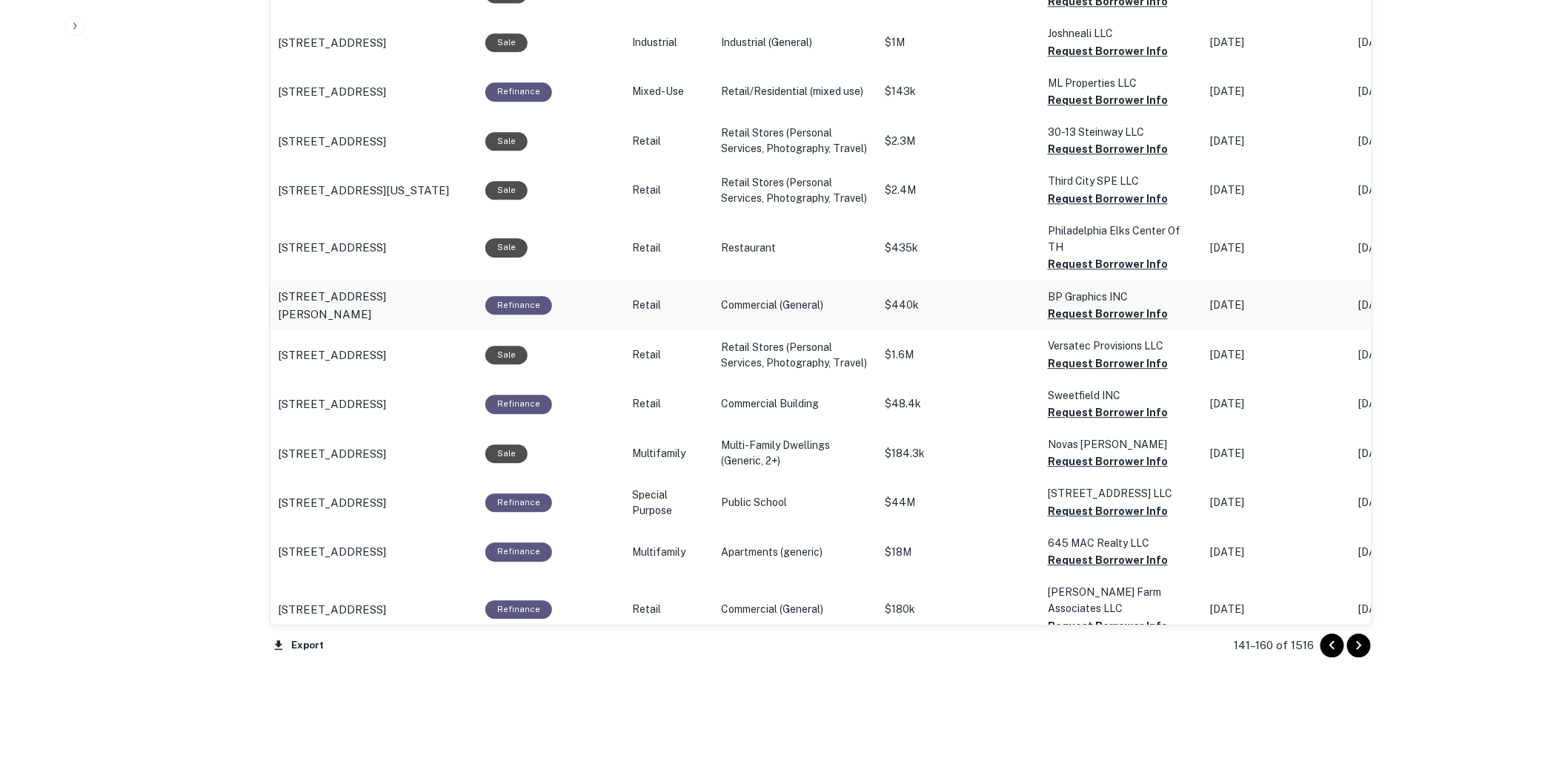
scroll to position [1486, 0]
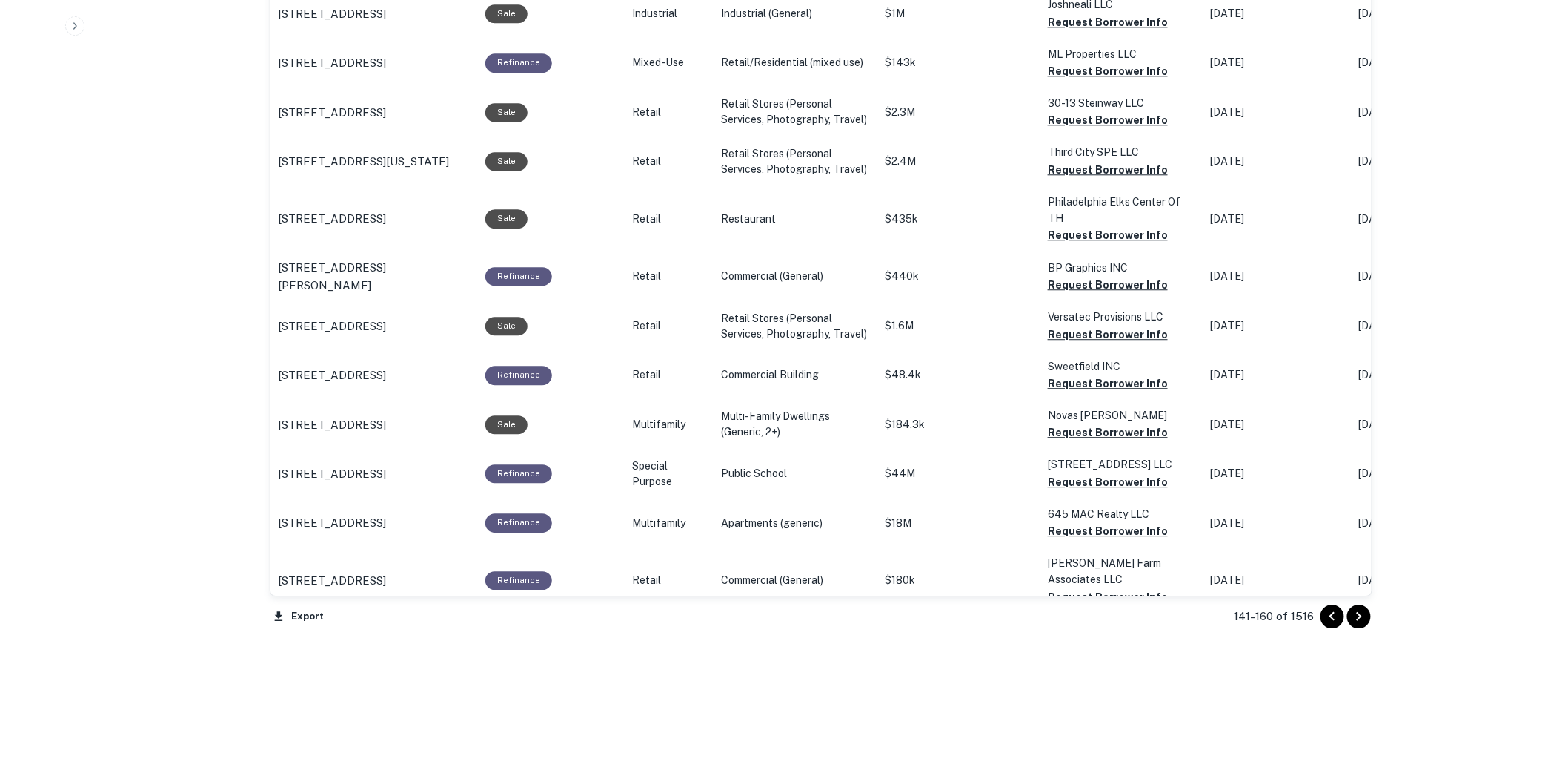
click at [1364, 618] on icon "Go to next page" at bounding box center [1360, 617] width 18 height 18
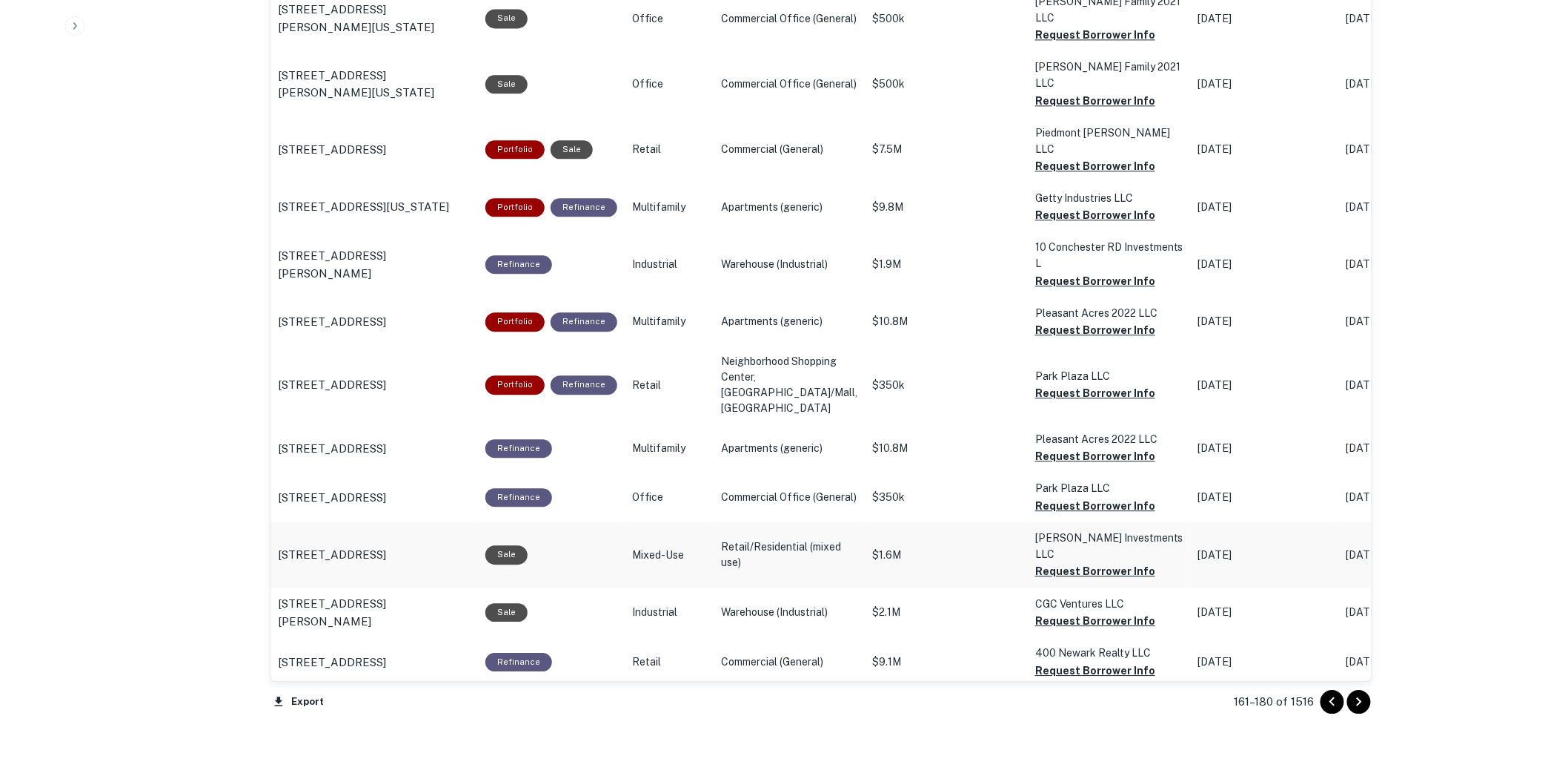
scroll to position [1442, 0]
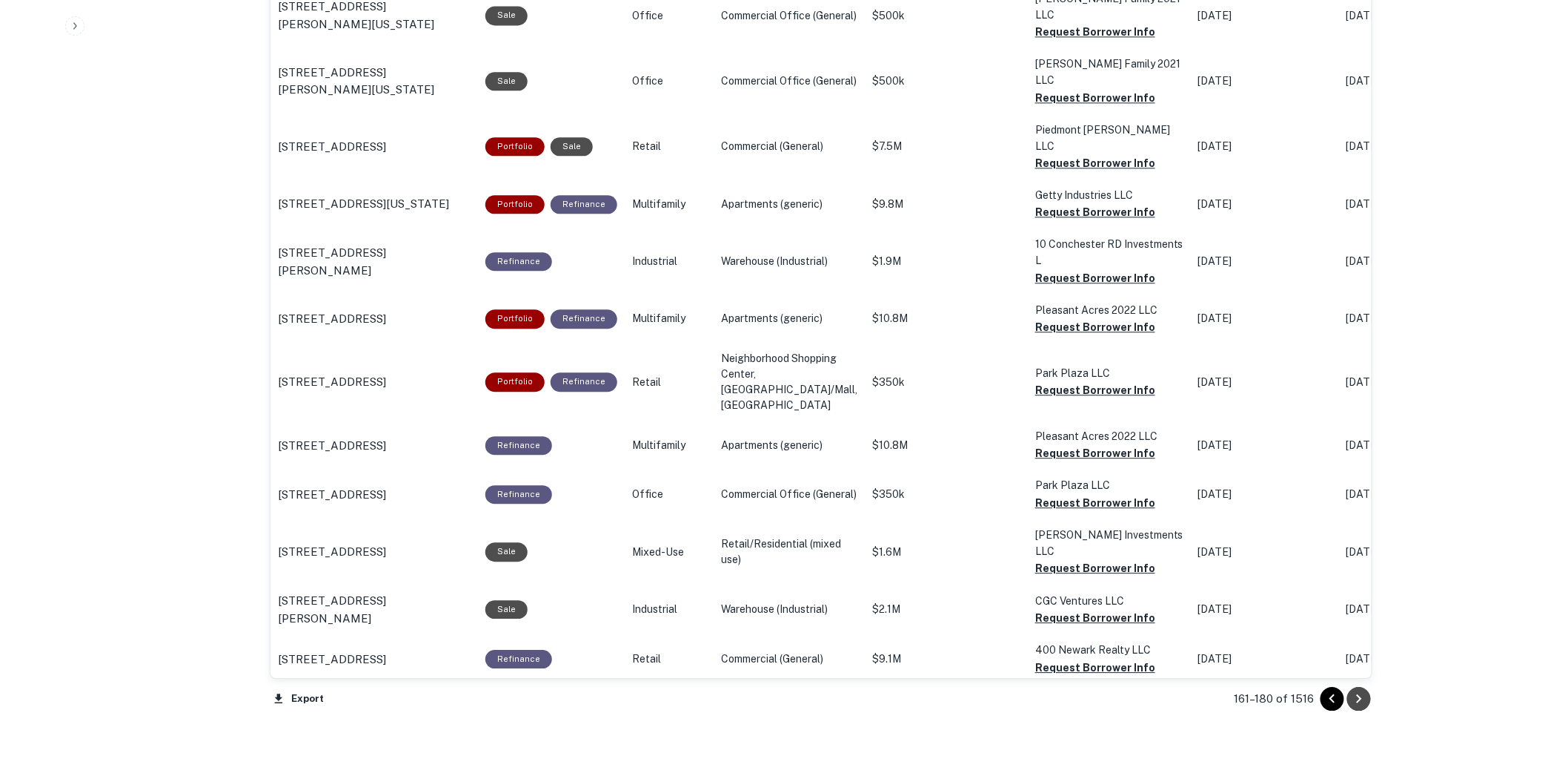
click at [1366, 701] on icon "Go to next page" at bounding box center [1360, 698] width 18 height 18
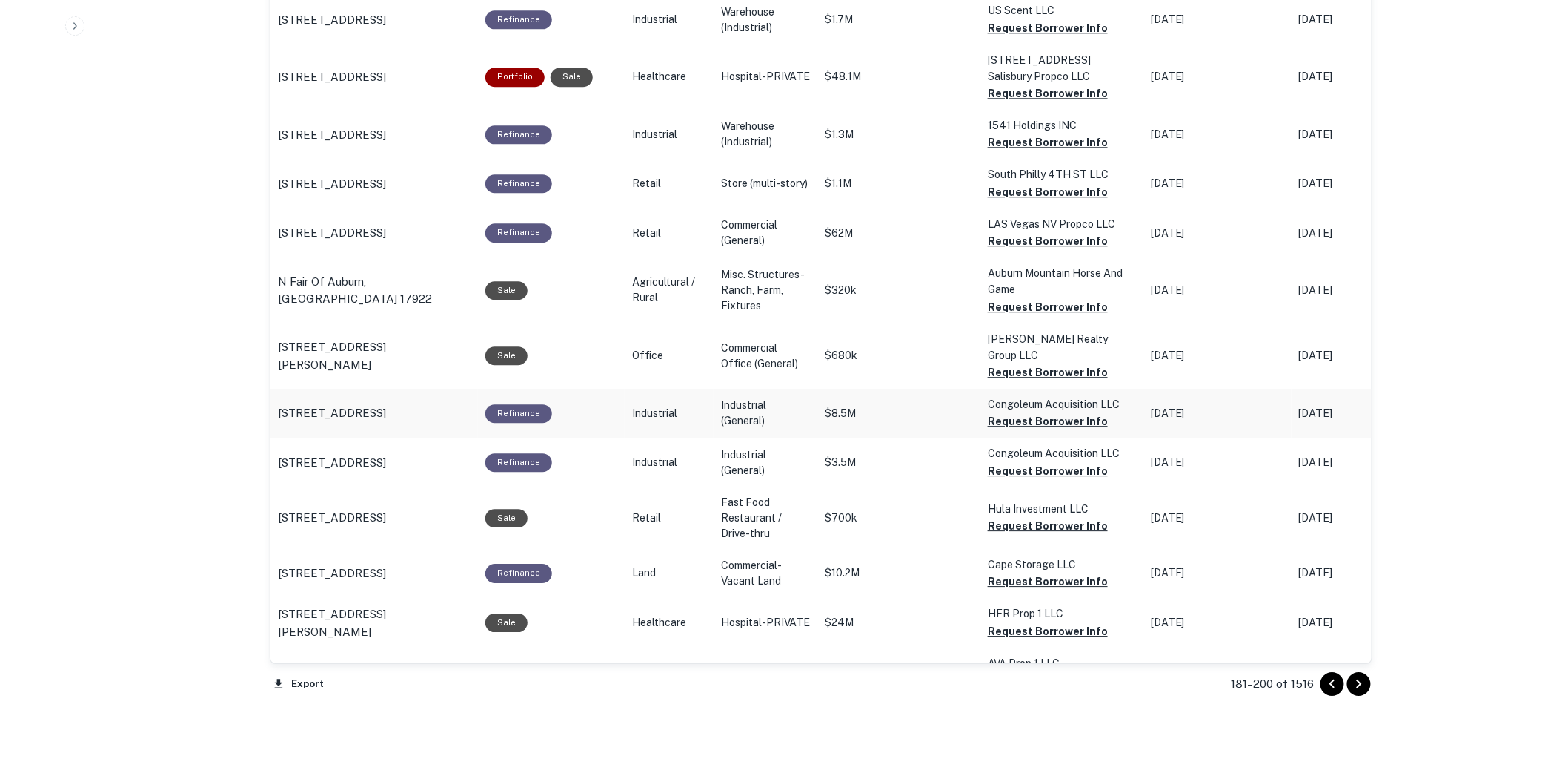
scroll to position [1602, 0]
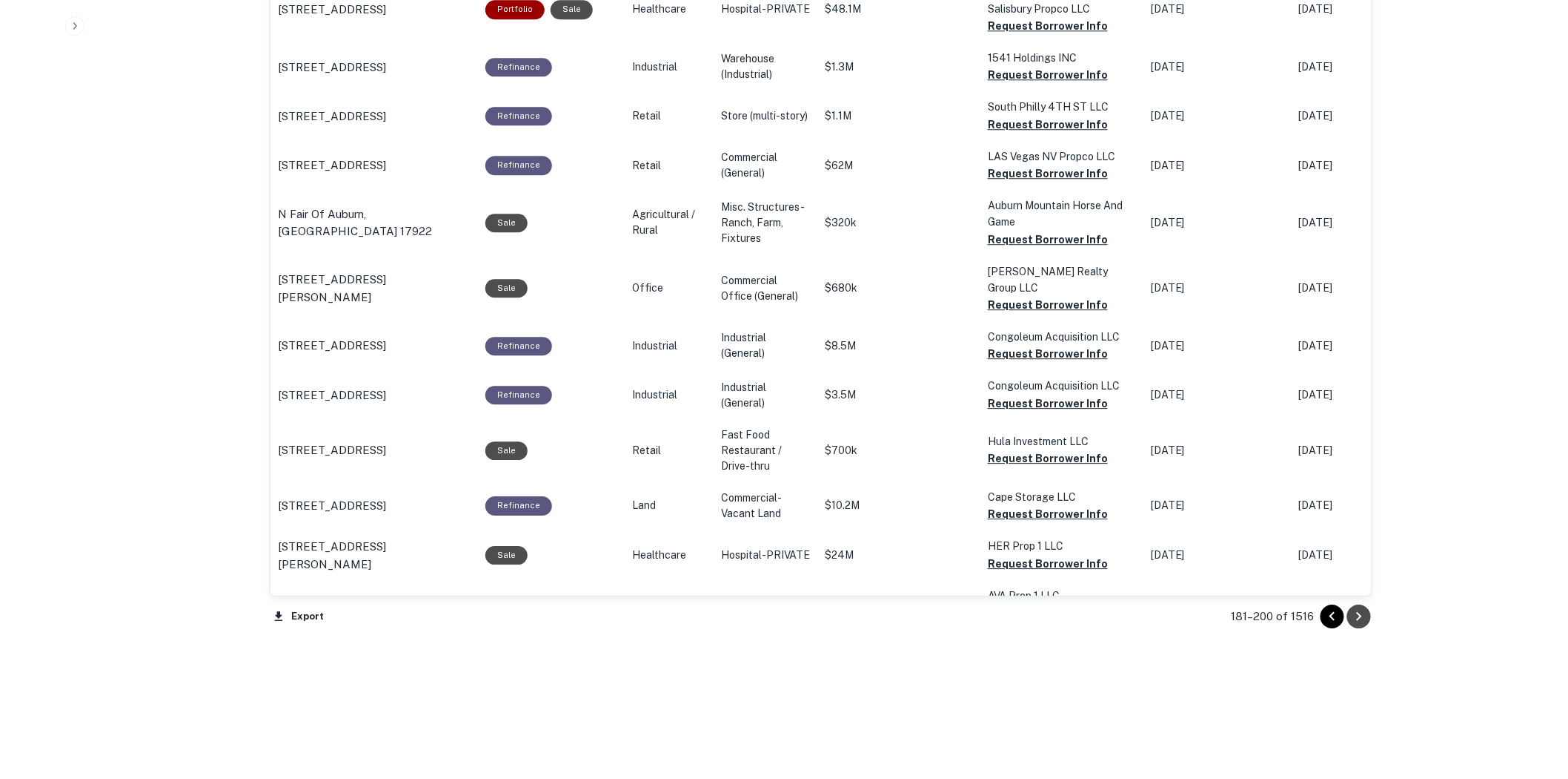
click at [1366, 611] on icon "Go to next page" at bounding box center [1360, 617] width 18 height 18
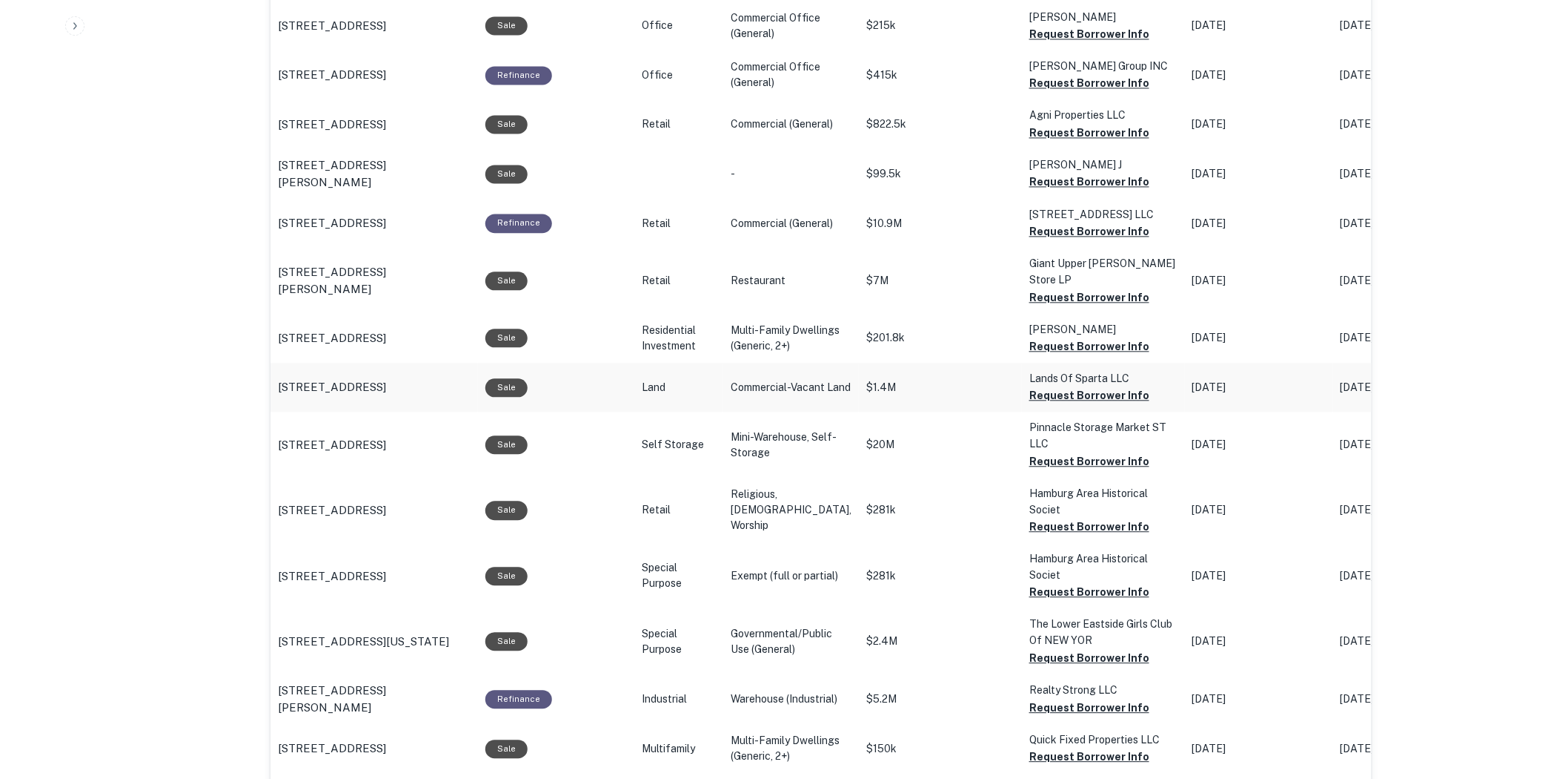
scroll to position [1582, 0]
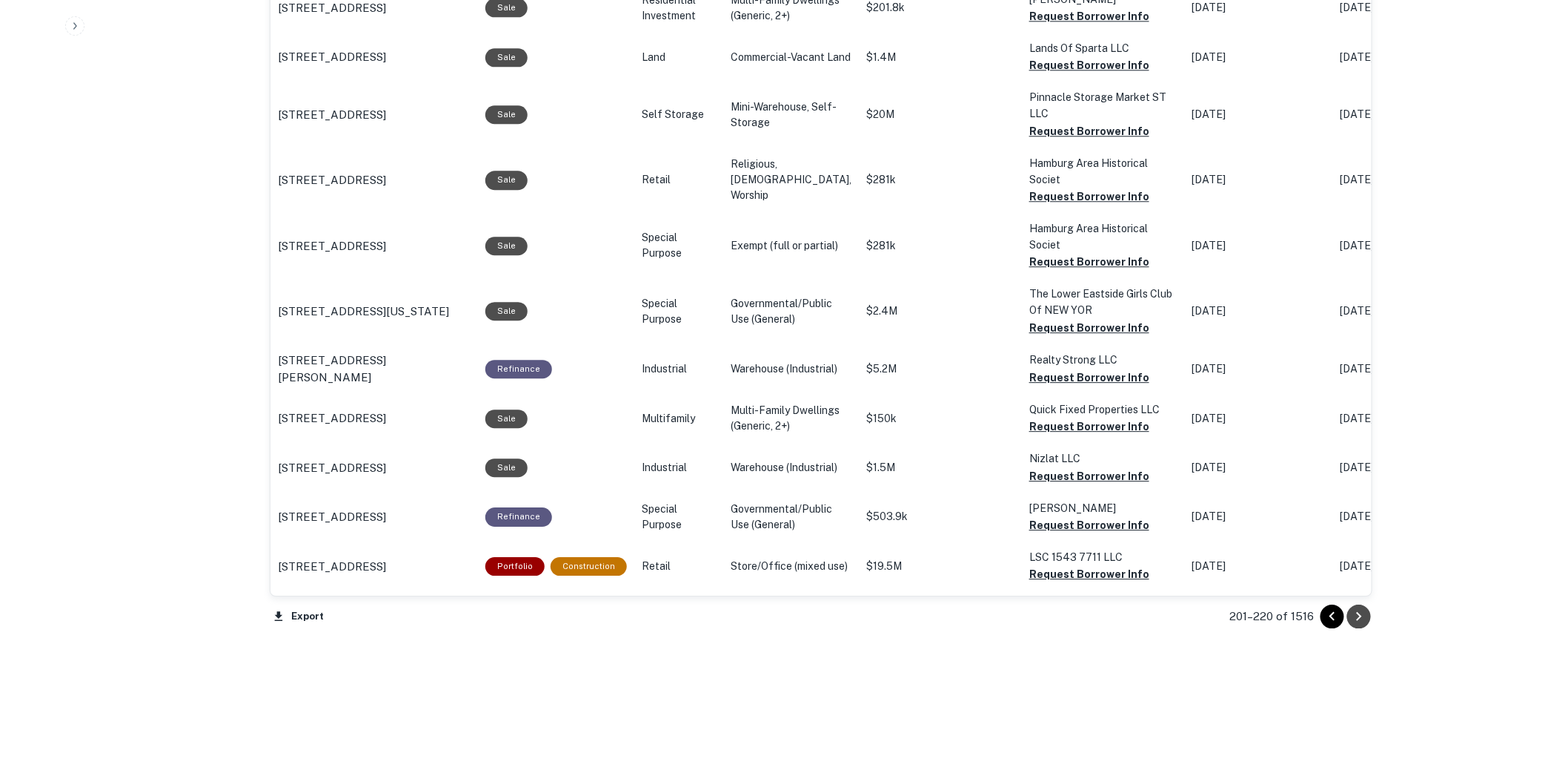
click at [1367, 618] on icon "Go to next page" at bounding box center [1360, 617] width 18 height 18
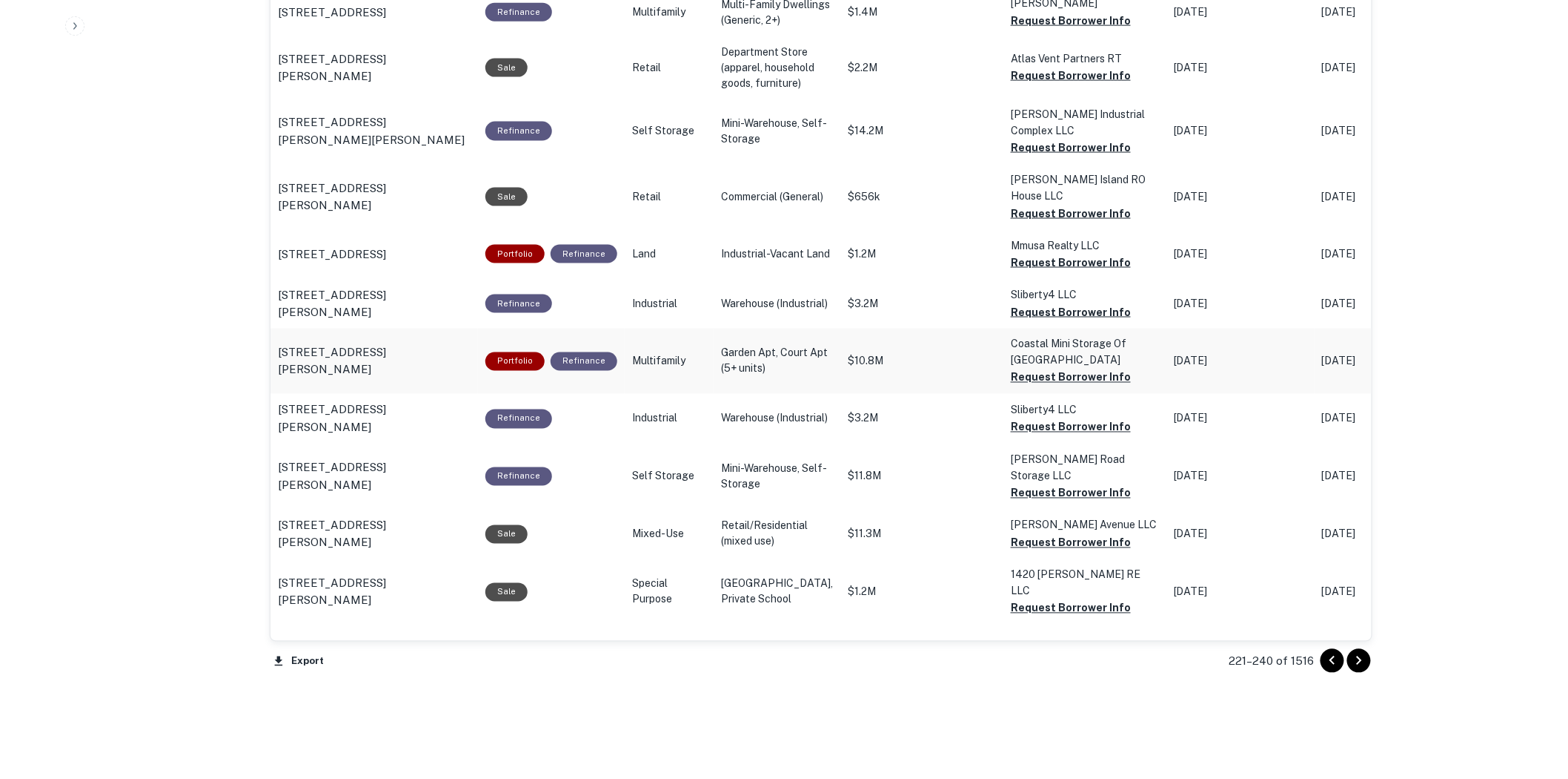
scroll to position [1582, 0]
